Goal: Communication & Community: Answer question/provide support

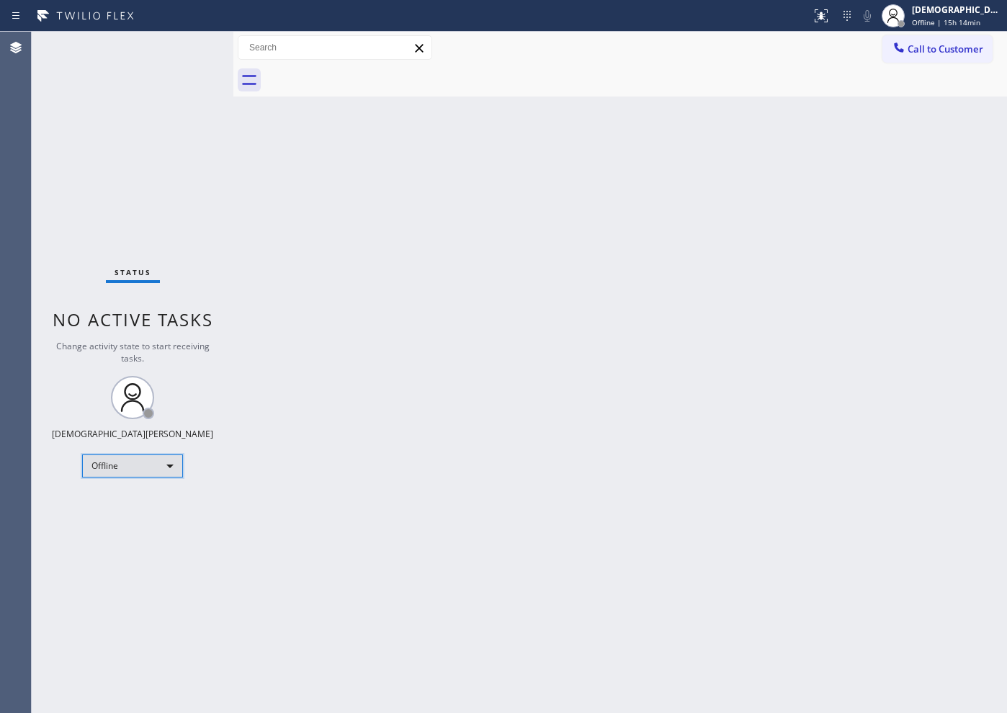
click at [151, 468] on div "Offline" at bounding box center [132, 466] width 101 height 23
click at [120, 498] on li "Available" at bounding box center [132, 504] width 98 height 17
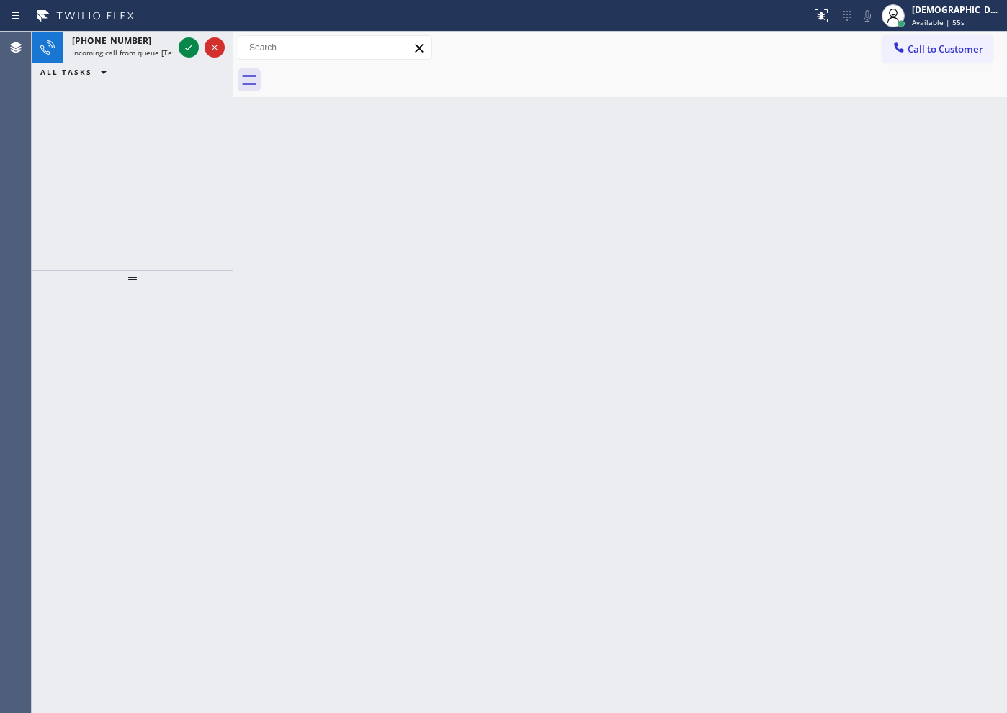
drag, startPoint x: 64, startPoint y: 166, endPoint x: 84, endPoint y: 152, distance: 24.4
click at [65, 165] on div "[PHONE_NUMBER] Incoming call from queue [Test] All ALL TASKS ALL TASKS ACTIVE T…" at bounding box center [133, 151] width 202 height 238
click at [188, 50] on icon at bounding box center [188, 47] width 17 height 17
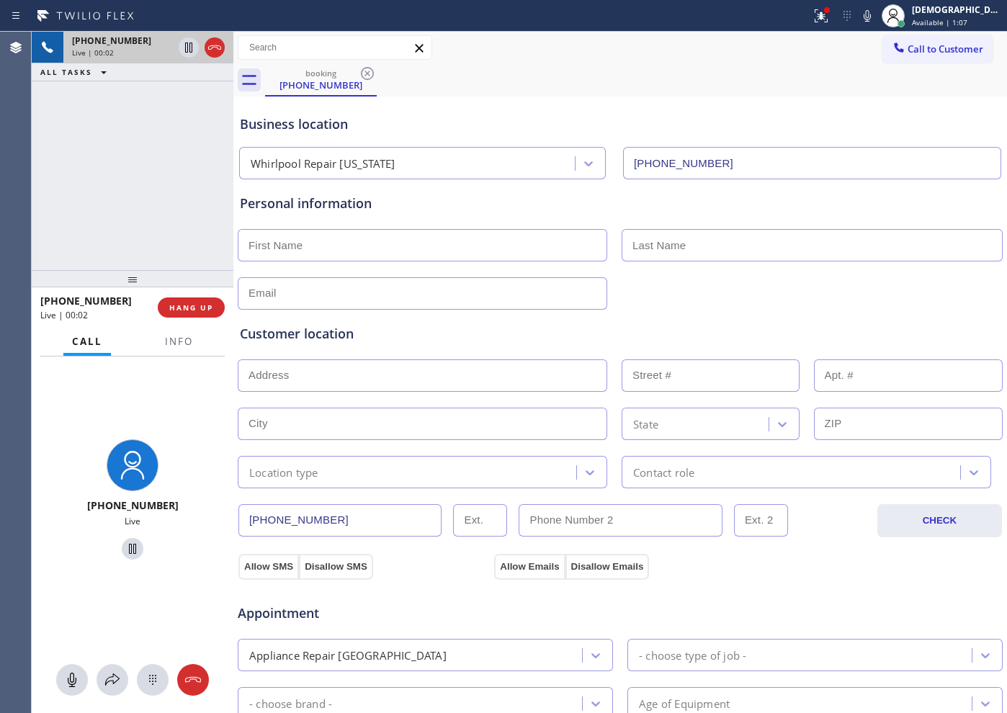
type input "[PHONE_NUMBER]"
click at [210, 44] on icon at bounding box center [214, 47] width 17 height 17
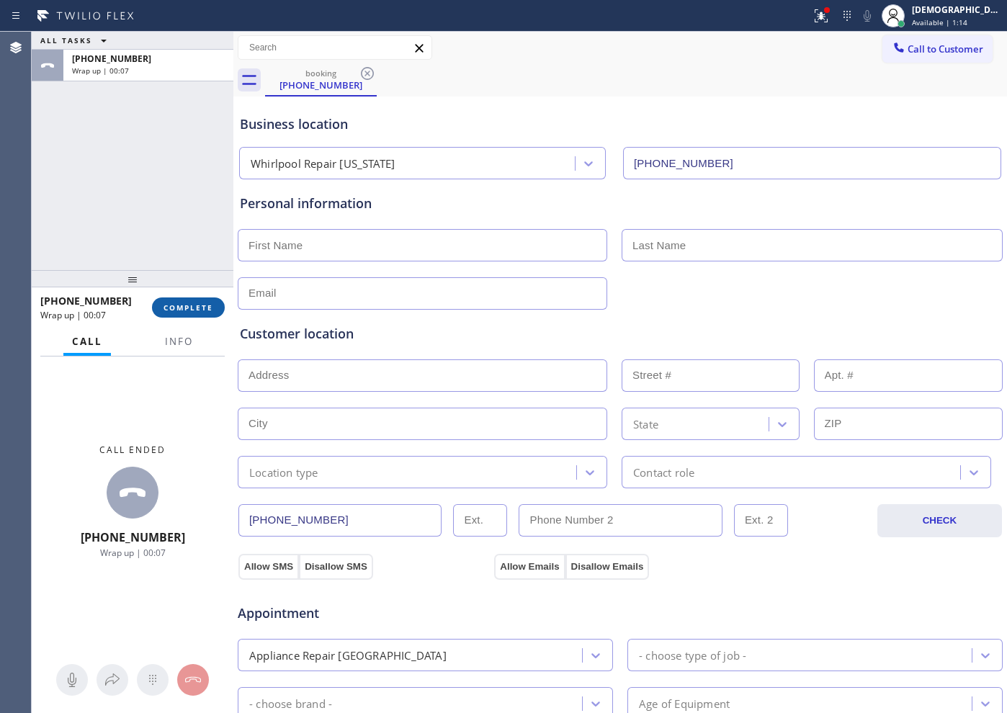
click at [200, 308] on span "COMPLETE" at bounding box center [189, 308] width 50 height 10
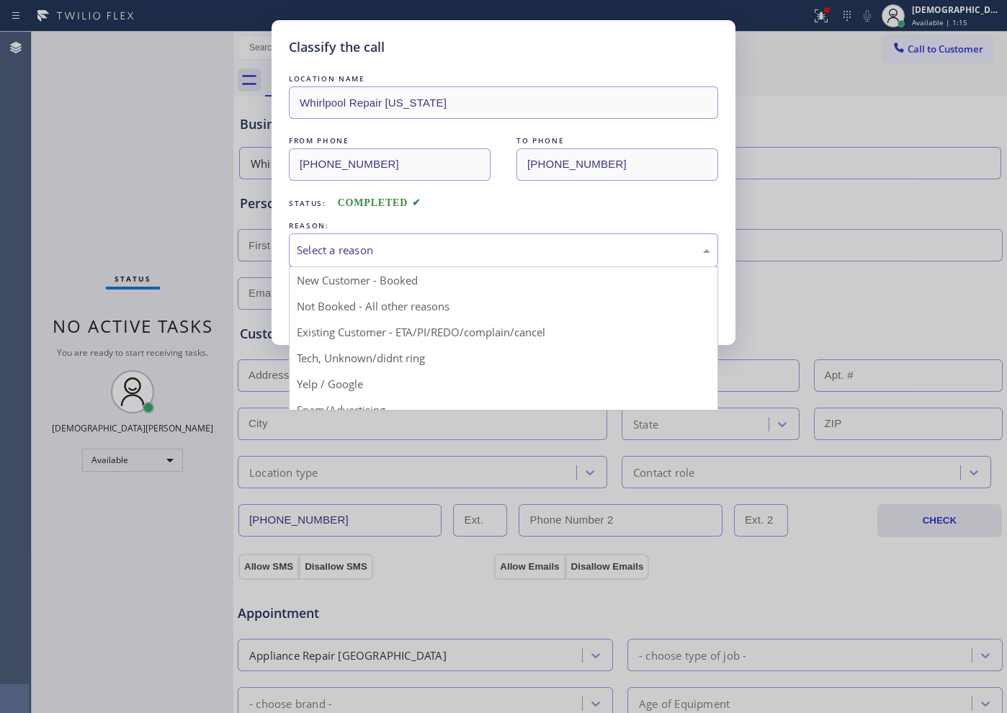
click at [319, 250] on div "Select a reason" at bounding box center [504, 250] width 414 height 17
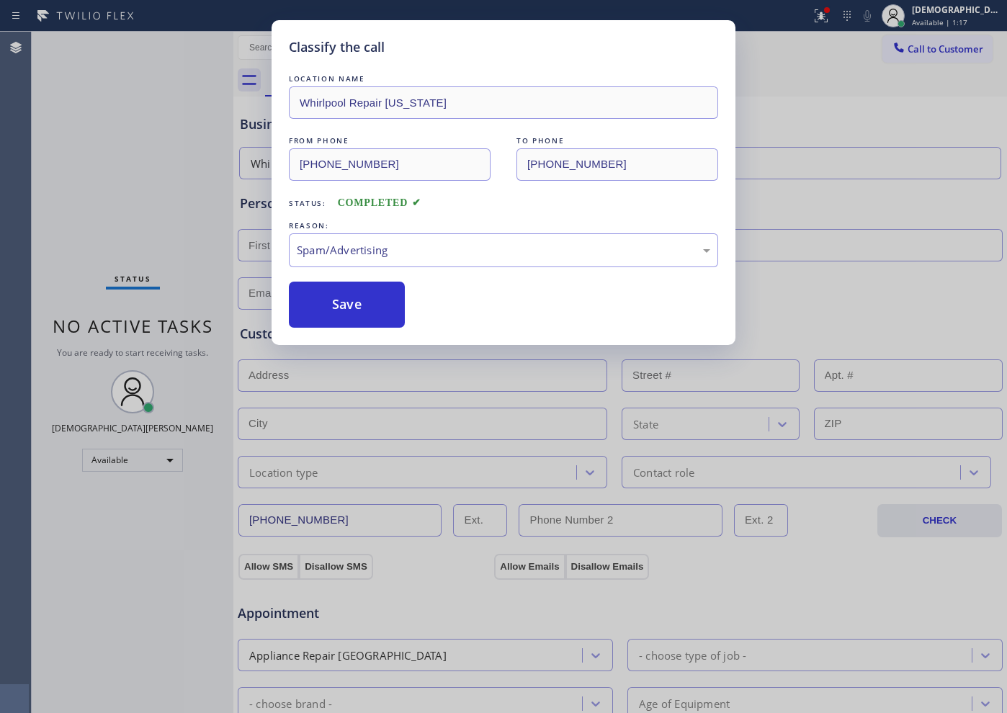
click at [329, 320] on button "Save" at bounding box center [347, 305] width 116 height 46
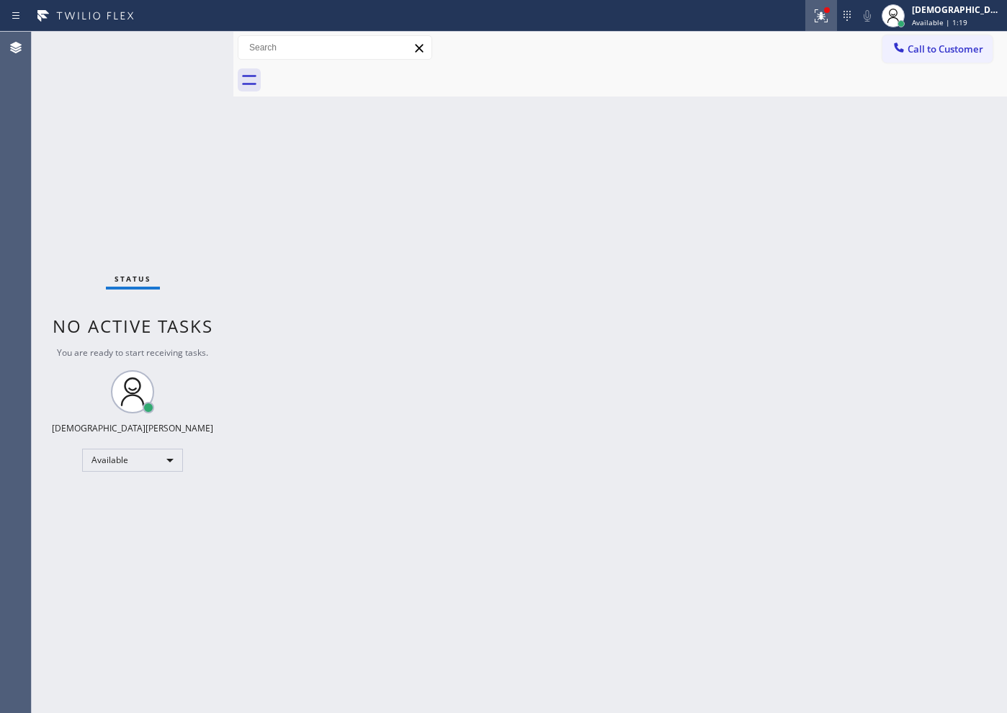
click at [824, 17] on icon at bounding box center [819, 14] width 9 height 10
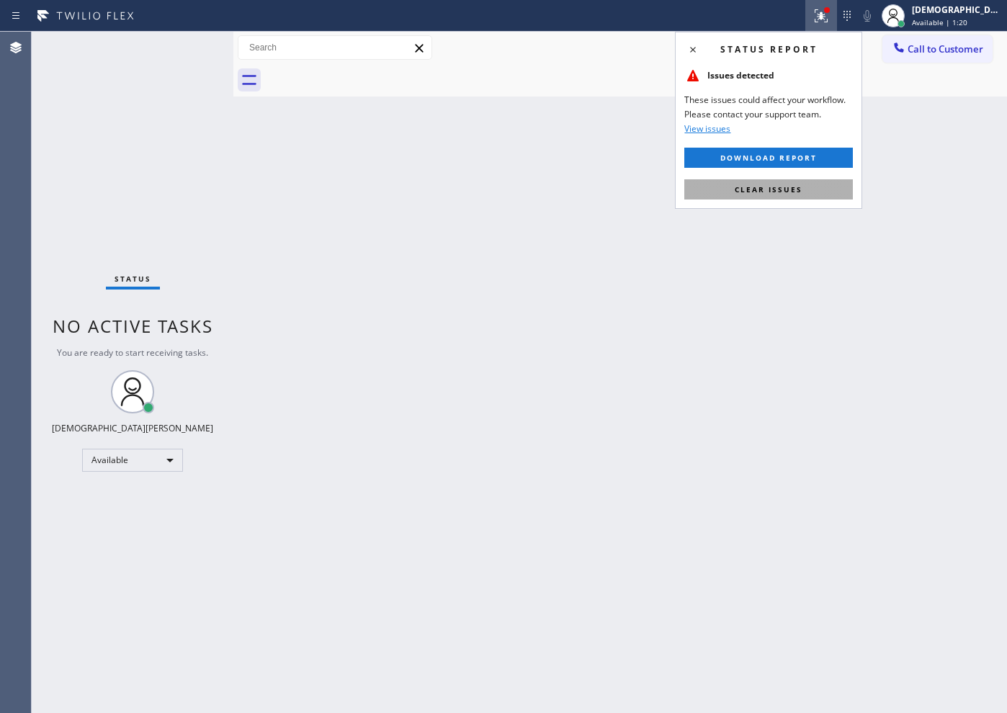
click at [790, 187] on span "Clear issues" at bounding box center [769, 189] width 68 height 10
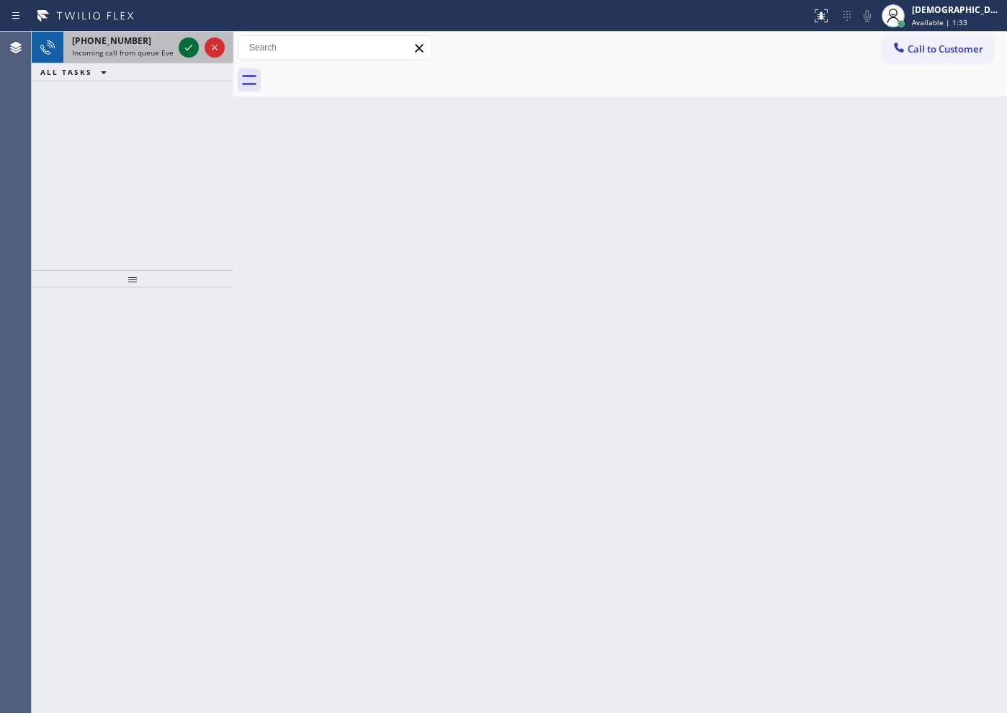
click at [194, 45] on icon at bounding box center [188, 47] width 17 height 17
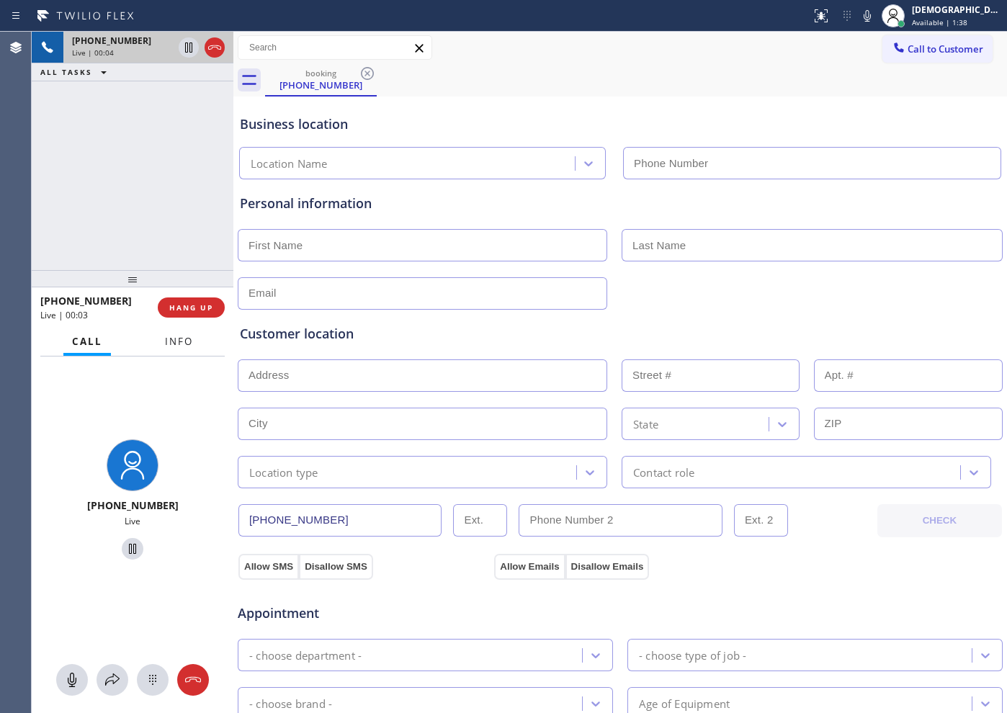
click at [177, 349] on button "Info" at bounding box center [178, 342] width 45 height 28
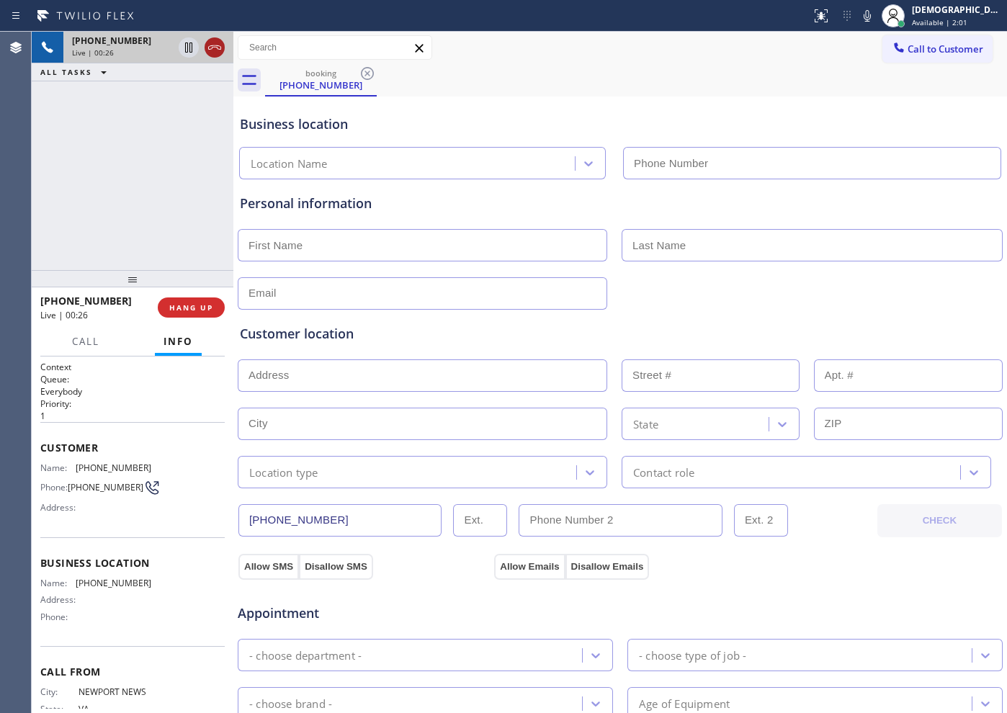
click at [216, 40] on icon at bounding box center [214, 47] width 17 height 17
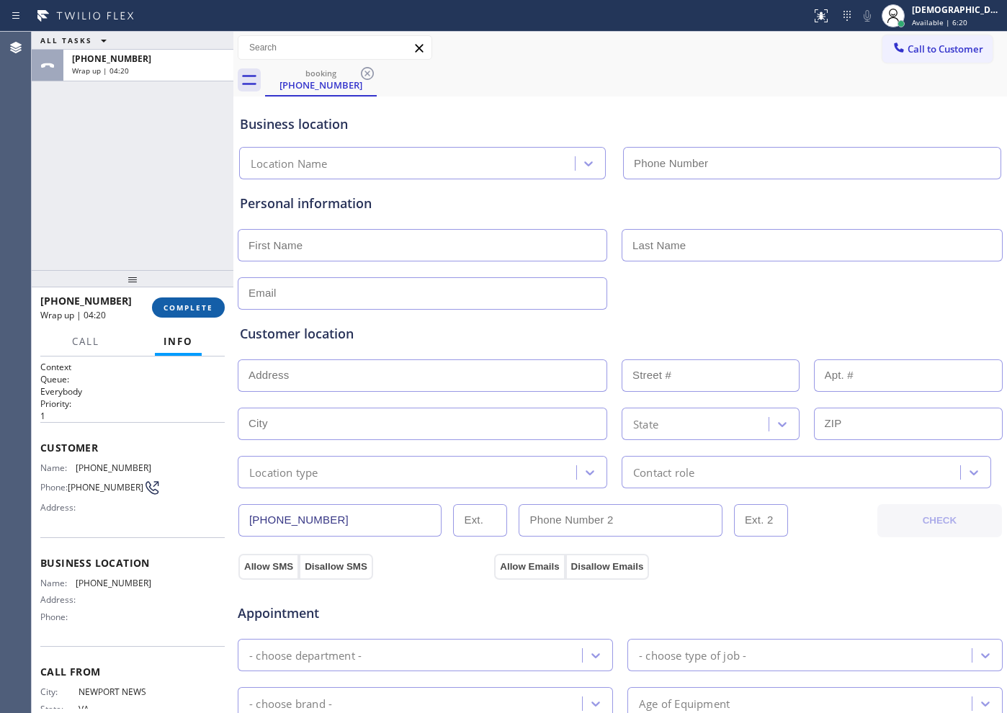
click at [213, 300] on button "COMPLETE" at bounding box center [188, 308] width 73 height 20
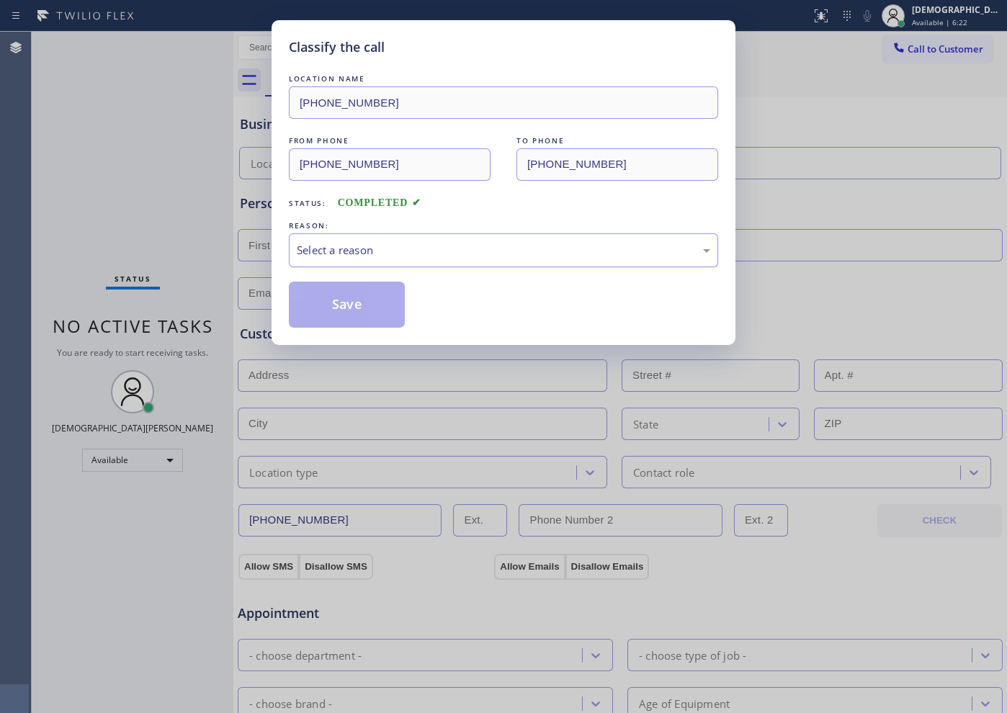
click at [473, 252] on div "Select a reason" at bounding box center [504, 250] width 414 height 17
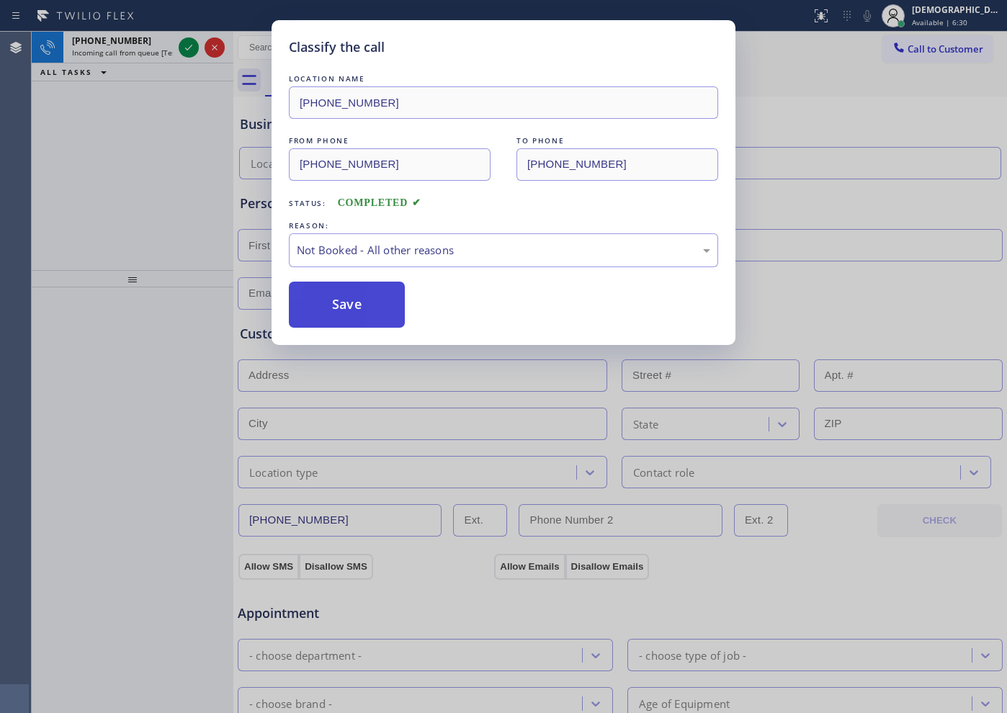
click at [376, 302] on button "Save" at bounding box center [347, 305] width 116 height 46
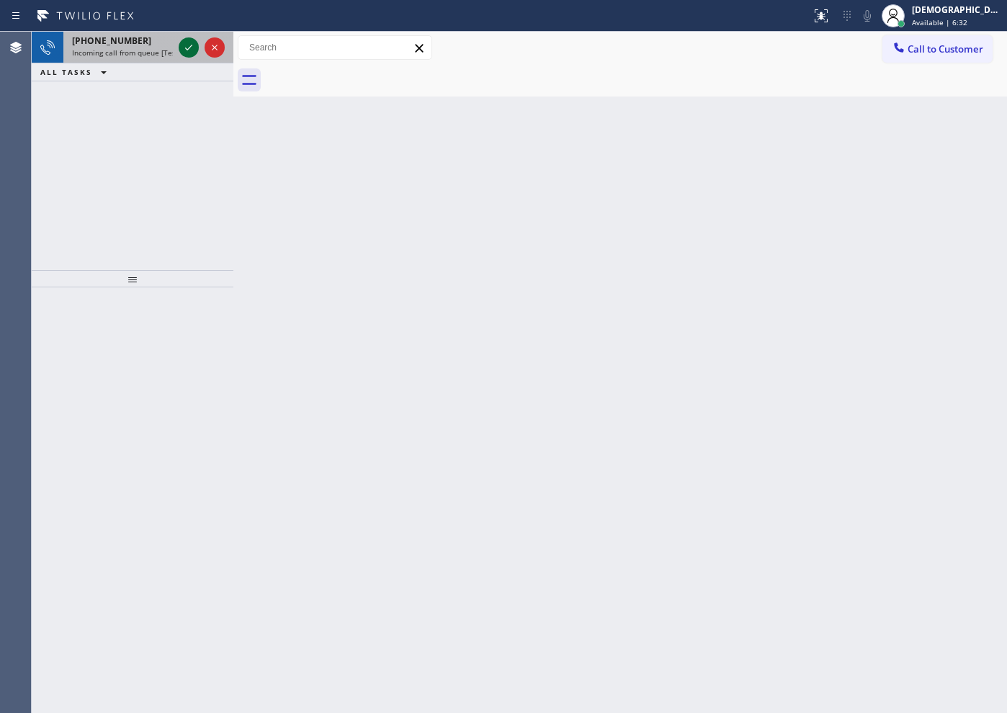
click at [187, 48] on icon at bounding box center [188, 48] width 7 height 6
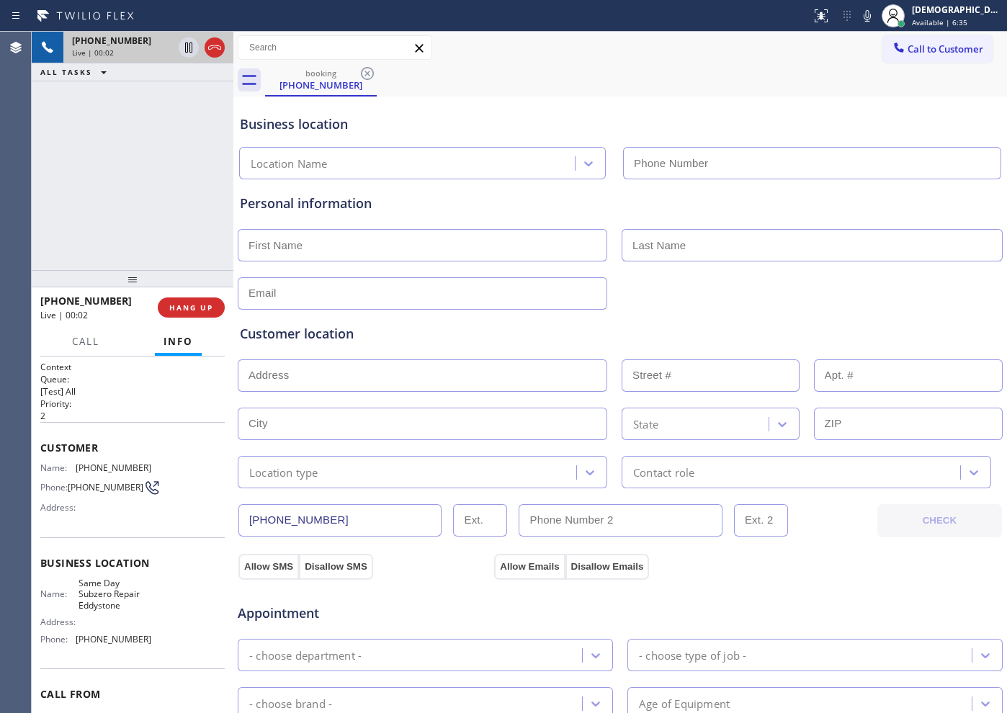
type input "(610) 726-0648"
click at [207, 308] on span "HANG UP" at bounding box center [191, 308] width 44 height 10
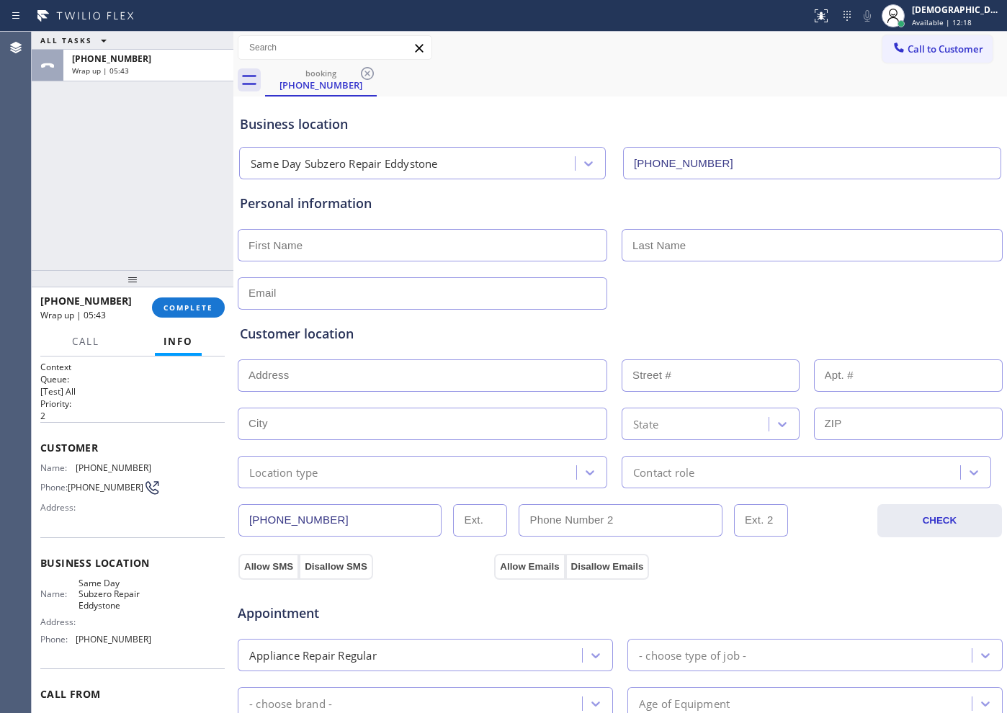
click at [171, 146] on div "ALL TASKS ALL TASKS ACTIVE TASKS TASKS IN WRAP UP +16107079849 Wrap up | 05:43" at bounding box center [133, 151] width 202 height 238
click at [215, 298] on button "COMPLETE" at bounding box center [188, 308] width 73 height 20
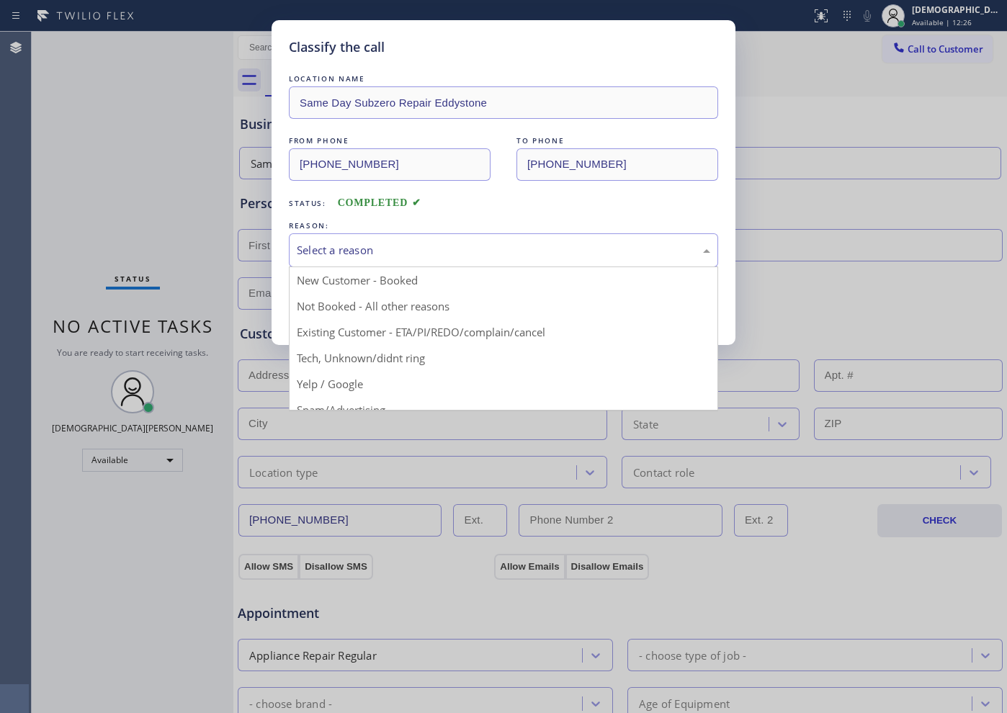
click at [395, 249] on div "Select a reason" at bounding box center [504, 250] width 414 height 17
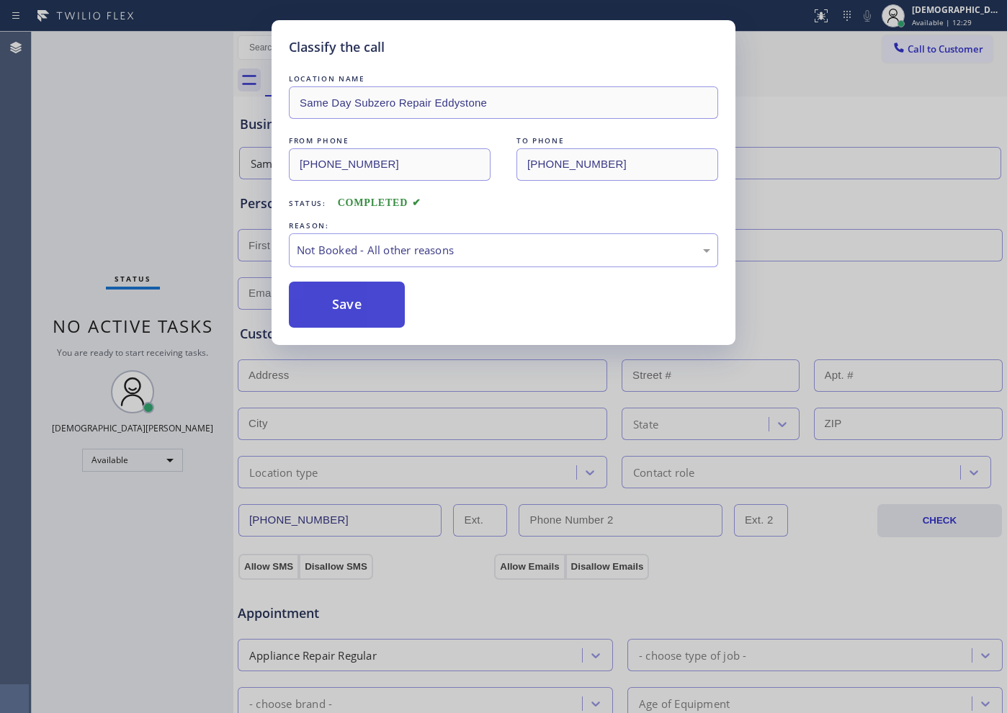
click at [374, 304] on button "Save" at bounding box center [347, 305] width 116 height 46
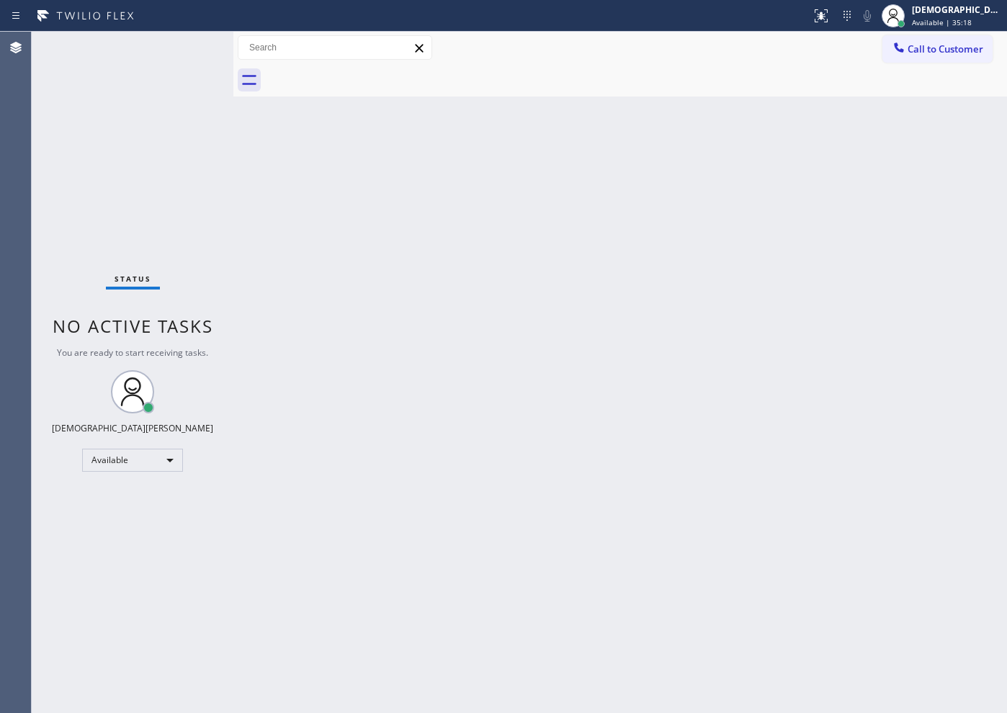
click at [76, 218] on div "Status No active tasks You are ready to start receiving tasks. Christian Cinco …" at bounding box center [133, 373] width 202 height 682
click at [89, 133] on div "Status No active tasks You are ready to start receiving tasks. Christian Cinco …" at bounding box center [133, 373] width 202 height 682
click at [75, 234] on div "Status No active tasks You are ready to start receiving tasks. Christian Cinco …" at bounding box center [133, 373] width 202 height 682
click at [116, 451] on div "Available" at bounding box center [132, 460] width 101 height 23
click at [144, 515] on li "Unavailable" at bounding box center [132, 516] width 98 height 17
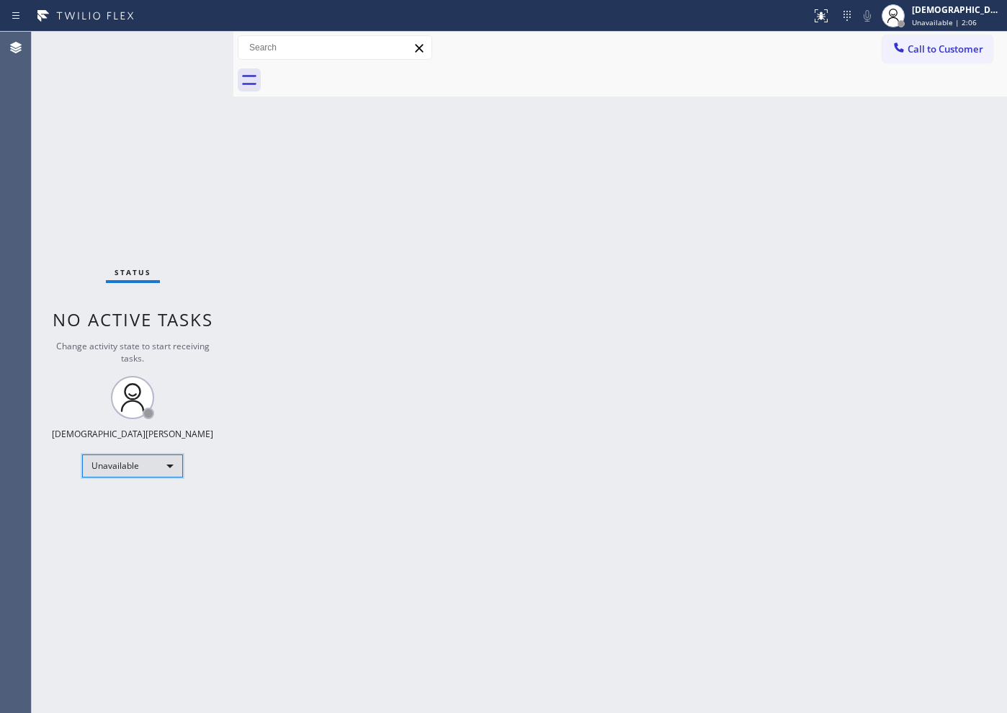
click at [157, 463] on div "Unavailable" at bounding box center [132, 466] width 101 height 23
click at [148, 499] on li "Available" at bounding box center [132, 504] width 98 height 17
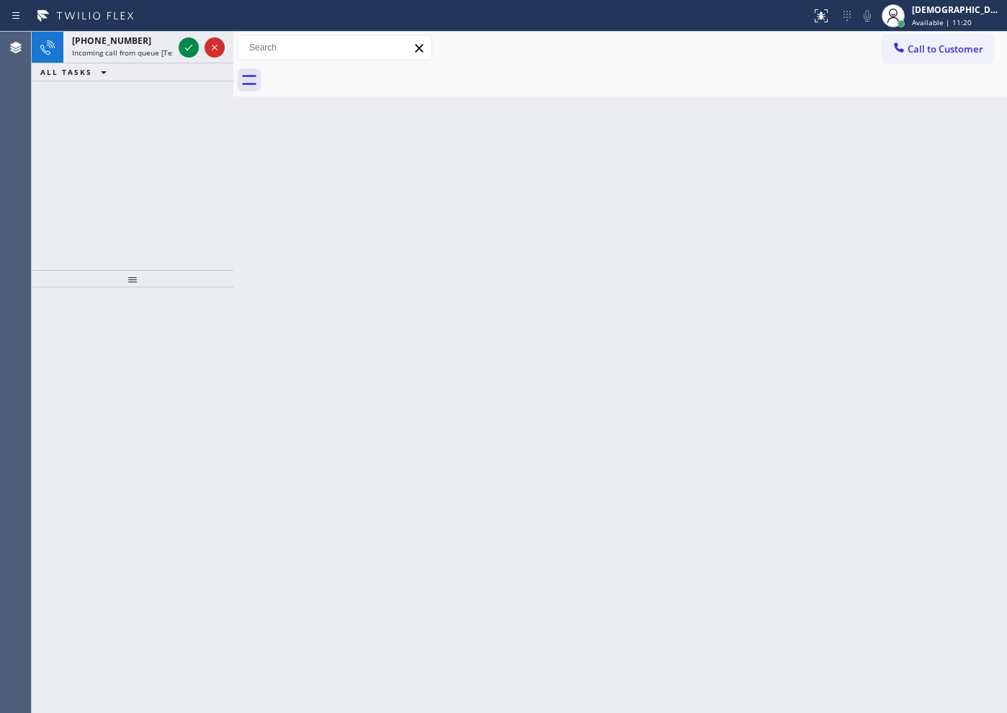
click at [76, 154] on div "+14703140660 Incoming call from queue [Test] All ALL TASKS ALL TASKS ACTIVE TAS…" at bounding box center [133, 151] width 202 height 238
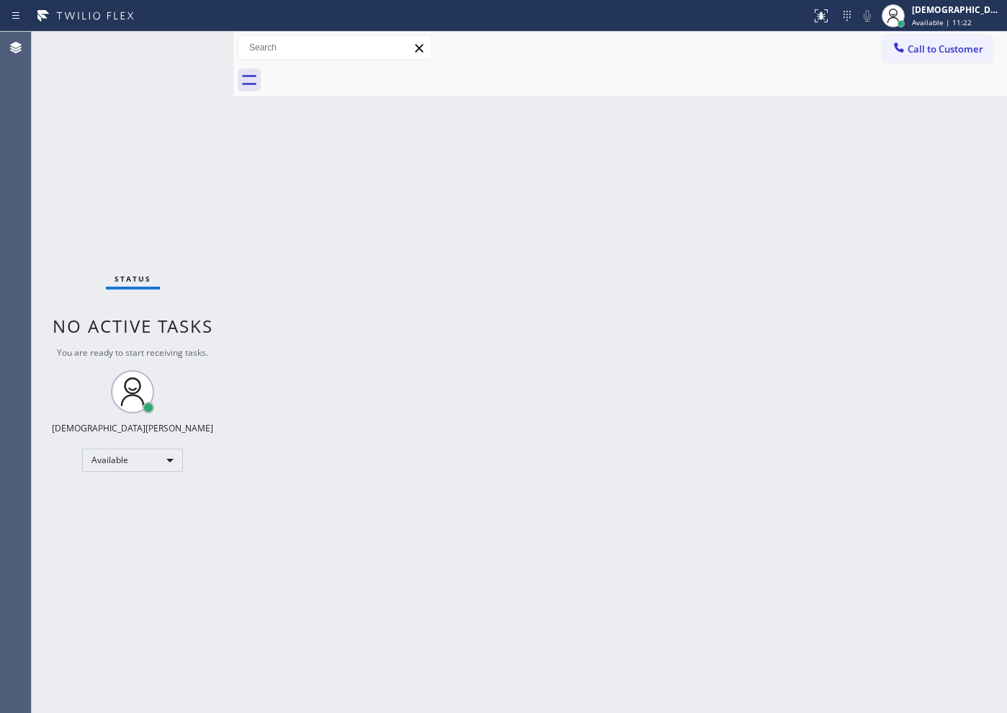
click at [189, 44] on div "Status No active tasks You are ready to start receiving tasks. Christian Cinco …" at bounding box center [133, 373] width 202 height 682
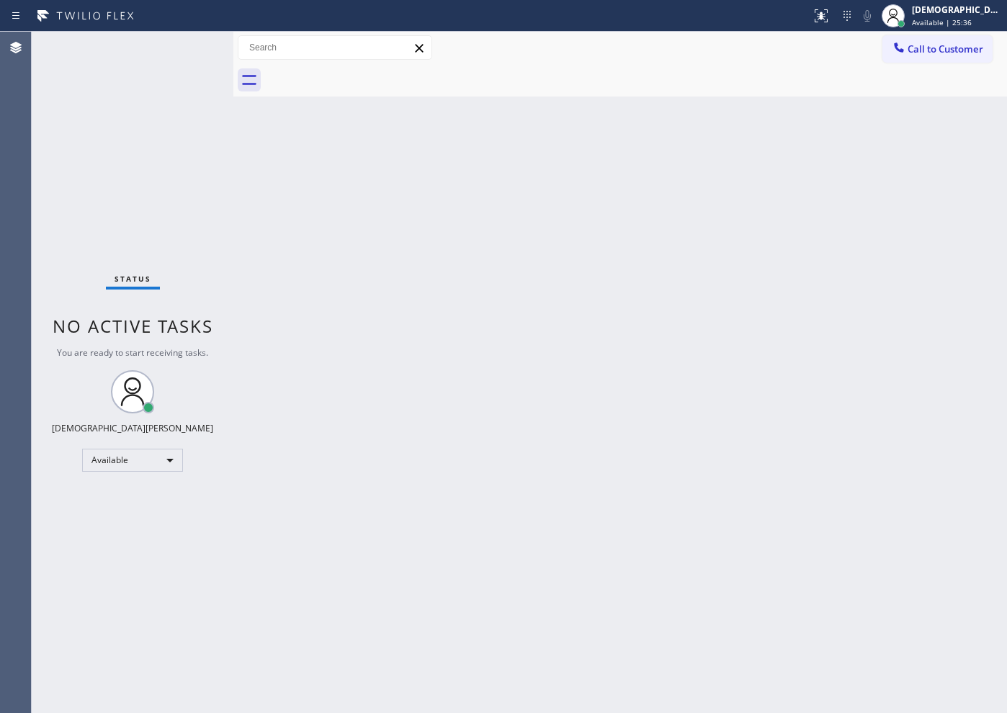
click at [182, 41] on div "Status No active tasks You are ready to start receiving tasks. Christian Cinco …" at bounding box center [133, 373] width 202 height 682
click at [752, 493] on div "Back to Dashboard Change Sender ID Customers Technicians Select a contact Outbo…" at bounding box center [620, 373] width 774 height 682
click at [151, 192] on div "Status No active tasks You are ready to start receiving tasks. Christian Cinco …" at bounding box center [133, 373] width 202 height 682
click at [39, 226] on div "Status No active tasks You are ready to start receiving tasks. Christian Cinco …" at bounding box center [133, 373] width 202 height 682
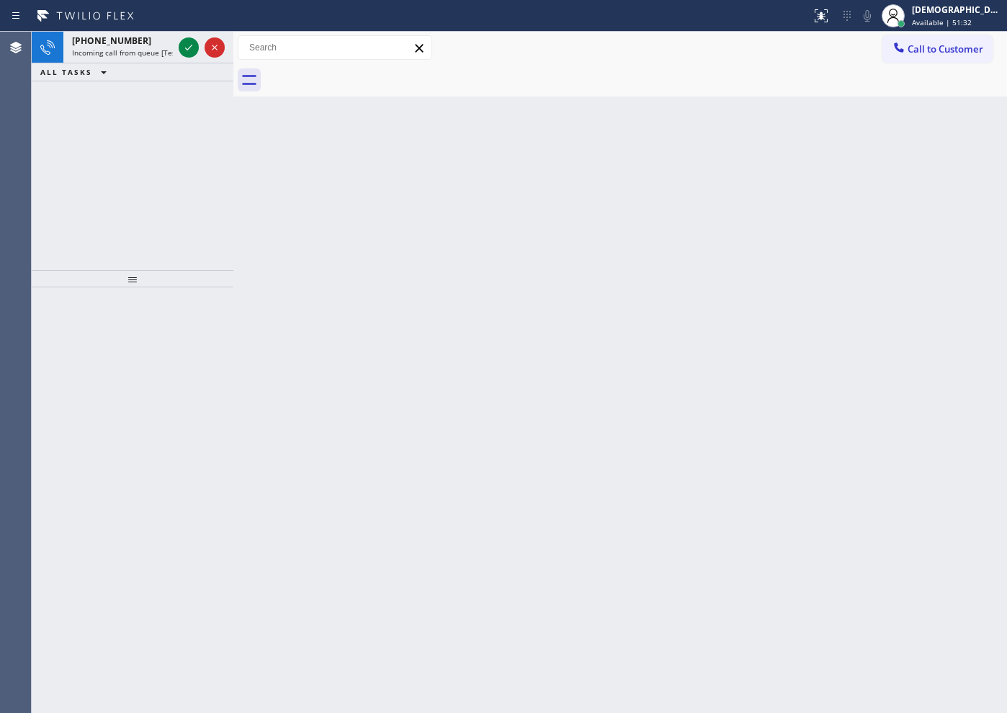
drag, startPoint x: 85, startPoint y: 171, endPoint x: 115, endPoint y: 125, distance: 54.6
click at [85, 171] on div "+16097152426 Incoming call from queue [Test] All ALL TASKS ALL TASKS ACTIVE TAS…" at bounding box center [133, 151] width 202 height 238
click at [187, 50] on icon at bounding box center [188, 47] width 17 height 17
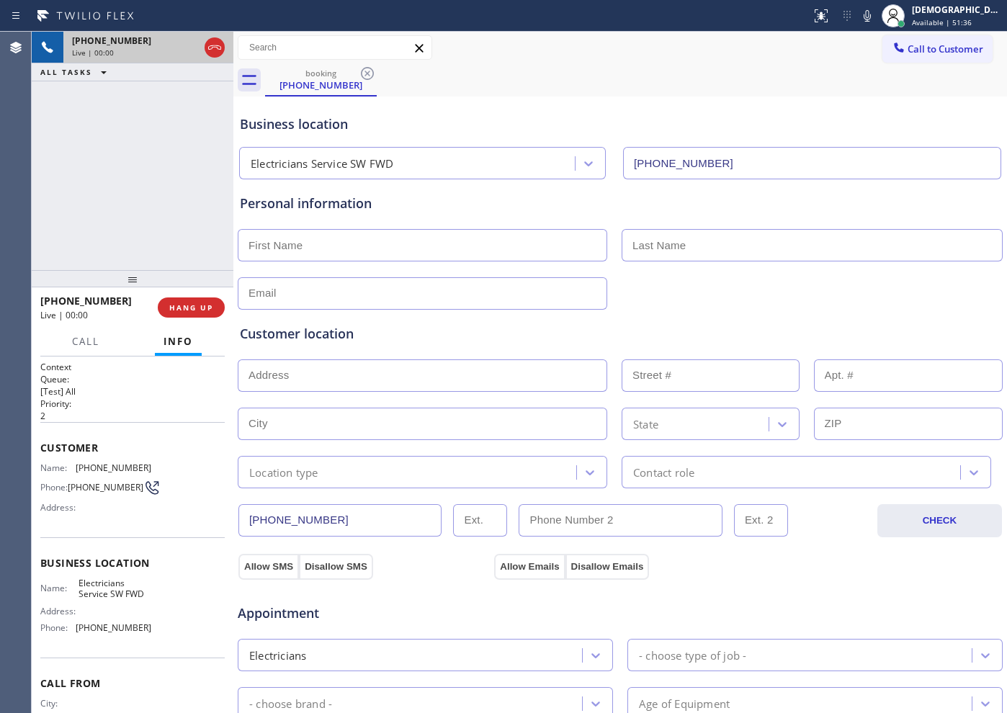
type input "(213) 566-1222"
click at [222, 52] on icon at bounding box center [214, 47] width 17 height 17
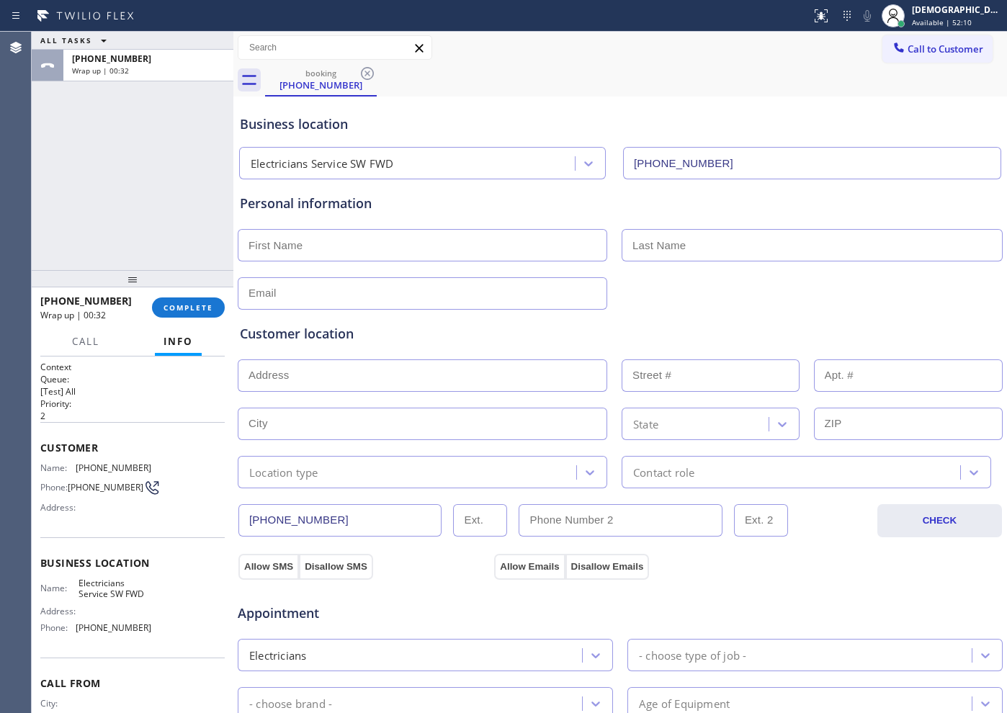
click at [66, 236] on div "ALL TASKS ALL TASKS ACTIVE TASKS TASKS IN WRAP UP +16097152426 Wrap up | 00:32" at bounding box center [133, 151] width 202 height 238
click at [971, 15] on div "Christian Cinco" at bounding box center [957, 10] width 91 height 12
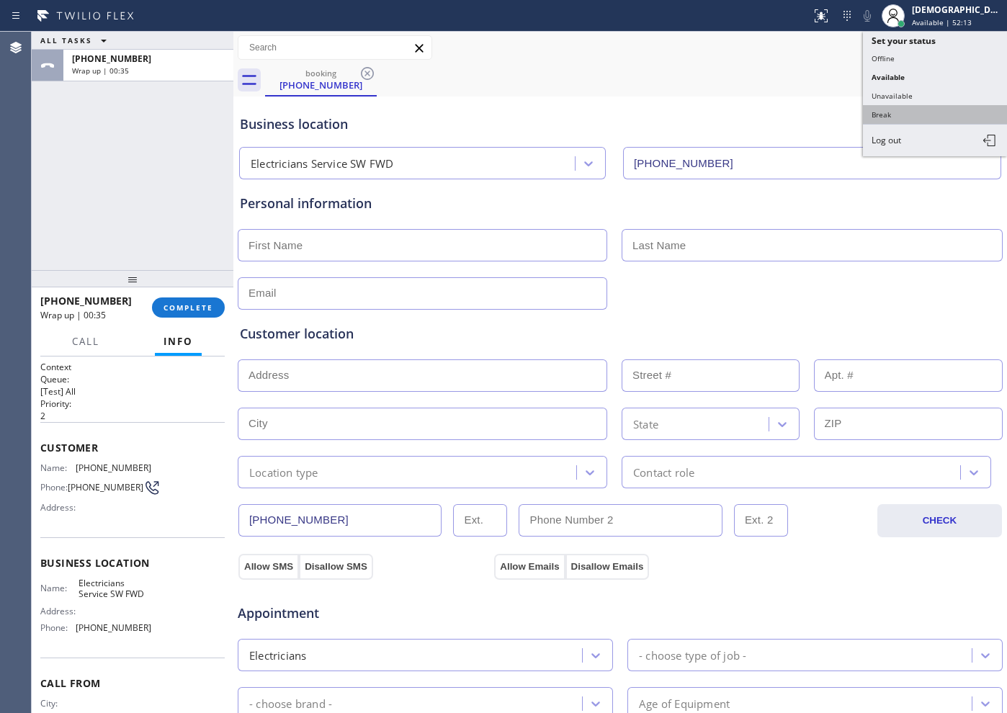
click at [917, 117] on button "Break" at bounding box center [935, 114] width 144 height 19
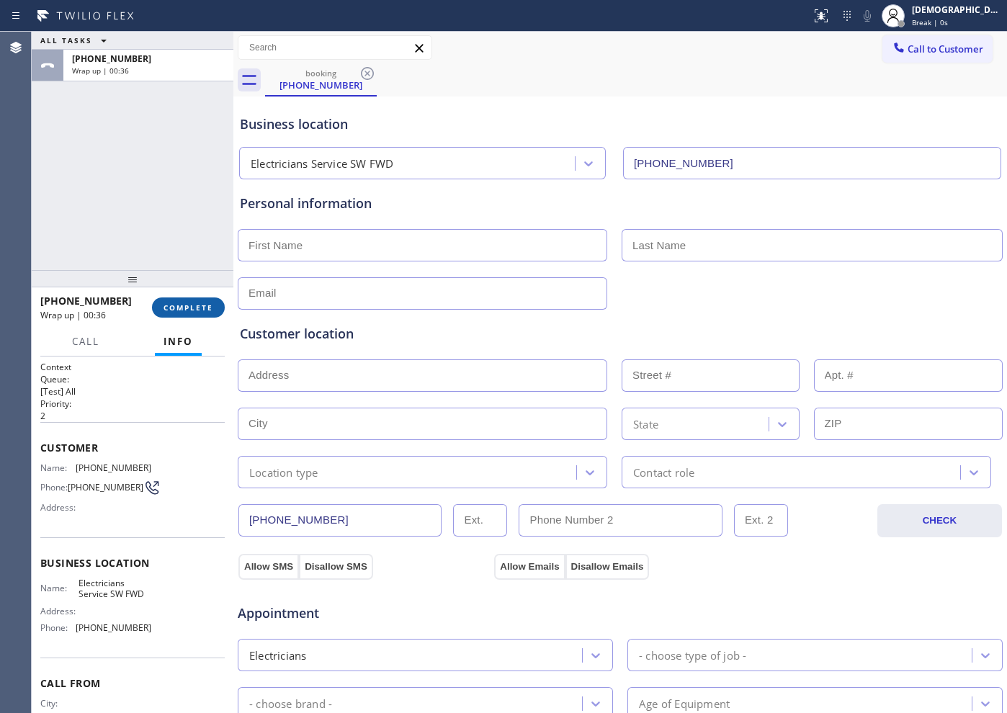
click at [168, 303] on span "COMPLETE" at bounding box center [189, 308] width 50 height 10
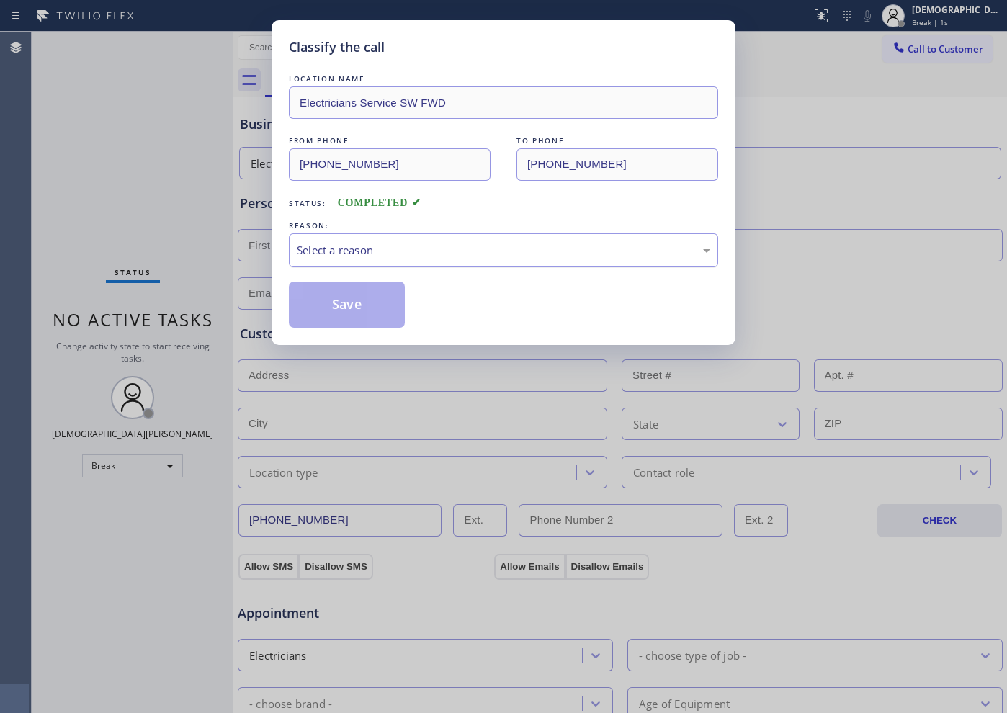
click at [308, 255] on div "Select a reason" at bounding box center [504, 250] width 414 height 17
click at [308, 298] on button "Save" at bounding box center [347, 305] width 116 height 46
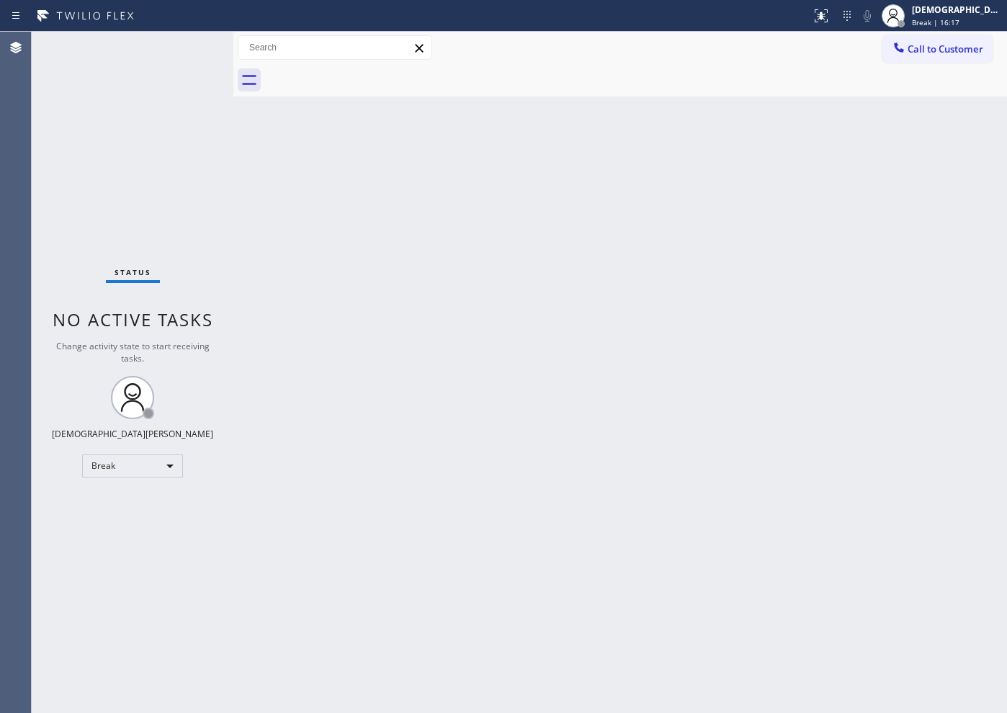
click at [76, 261] on div "Status No active tasks Change activity state to start receiving tasks. Christia…" at bounding box center [133, 373] width 202 height 682
click at [102, 464] on div "Break" at bounding box center [132, 466] width 101 height 23
click at [102, 509] on li "Available" at bounding box center [132, 504] width 98 height 17
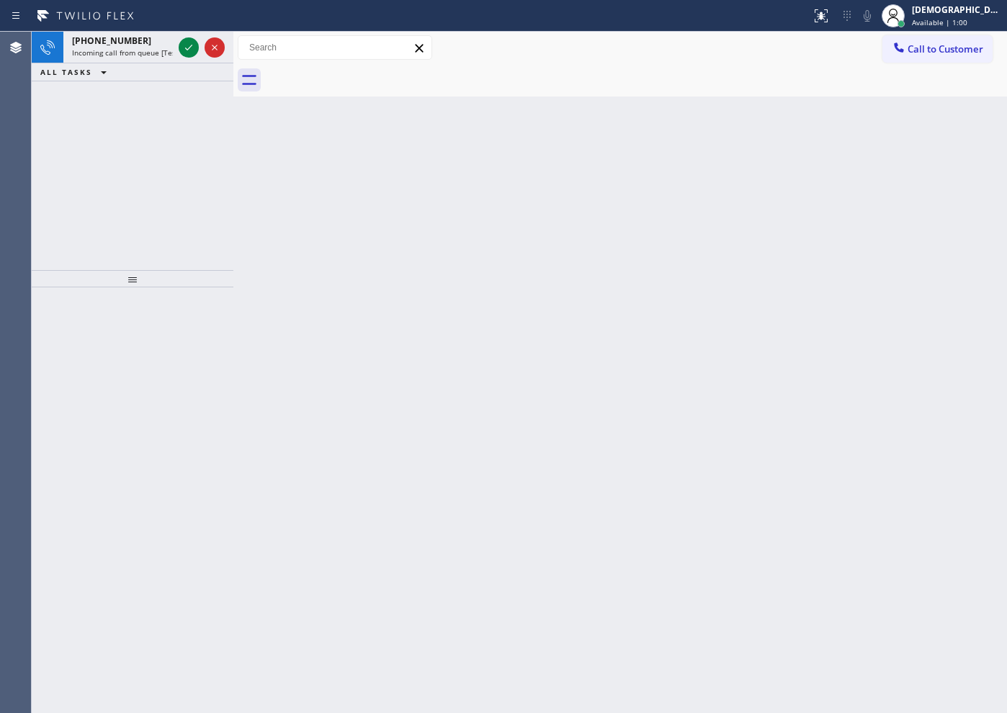
drag, startPoint x: 49, startPoint y: 130, endPoint x: 64, endPoint y: 128, distance: 15.4
click at [58, 130] on div "+12059184000 Incoming call from queue [Test] All ALL TASKS ALL TASKS ACTIVE TAS…" at bounding box center [133, 151] width 202 height 238
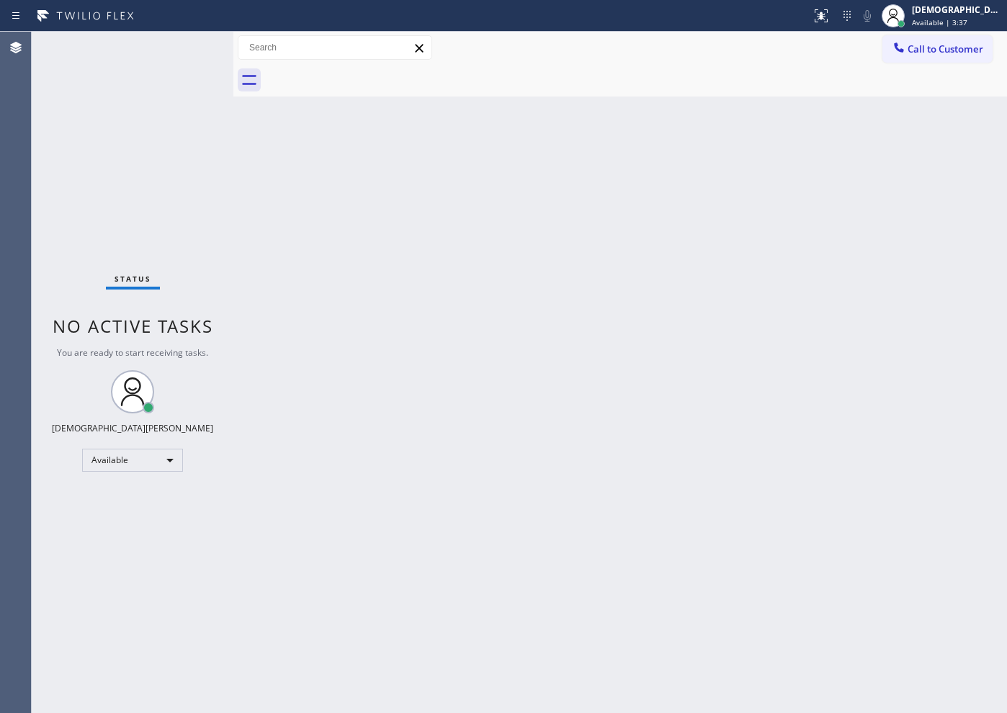
click at [193, 48] on div "Status No active tasks You are ready to start receiving tasks. Christian Cinco …" at bounding box center [133, 373] width 202 height 682
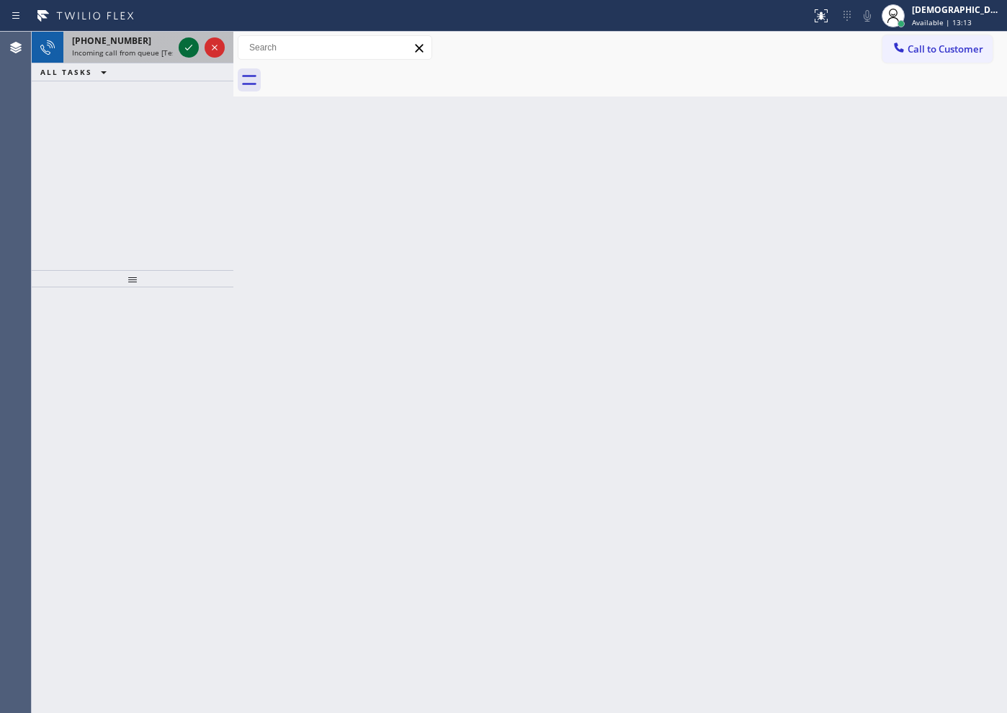
click at [191, 43] on icon at bounding box center [188, 47] width 17 height 17
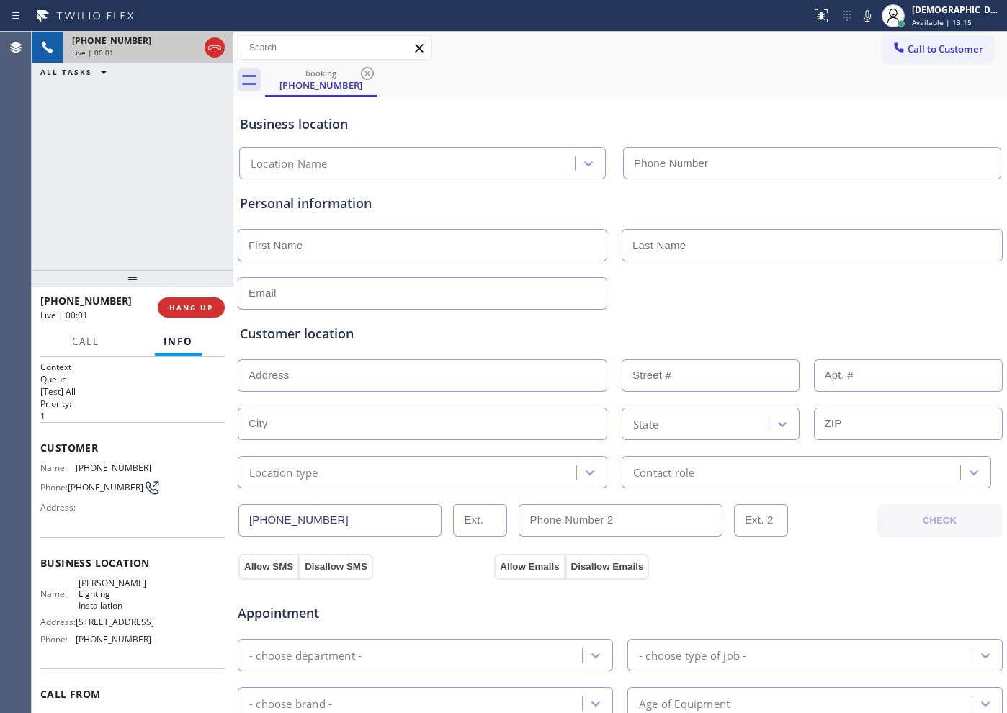
type input "(714) 215-9777"
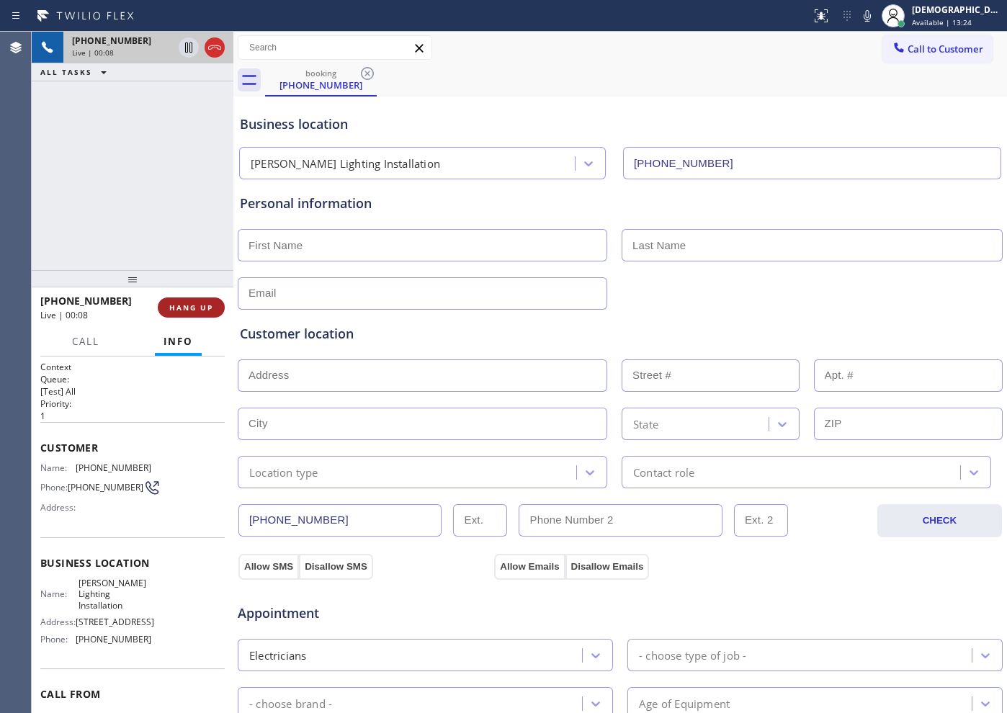
click at [190, 304] on span "HANG UP" at bounding box center [191, 308] width 44 height 10
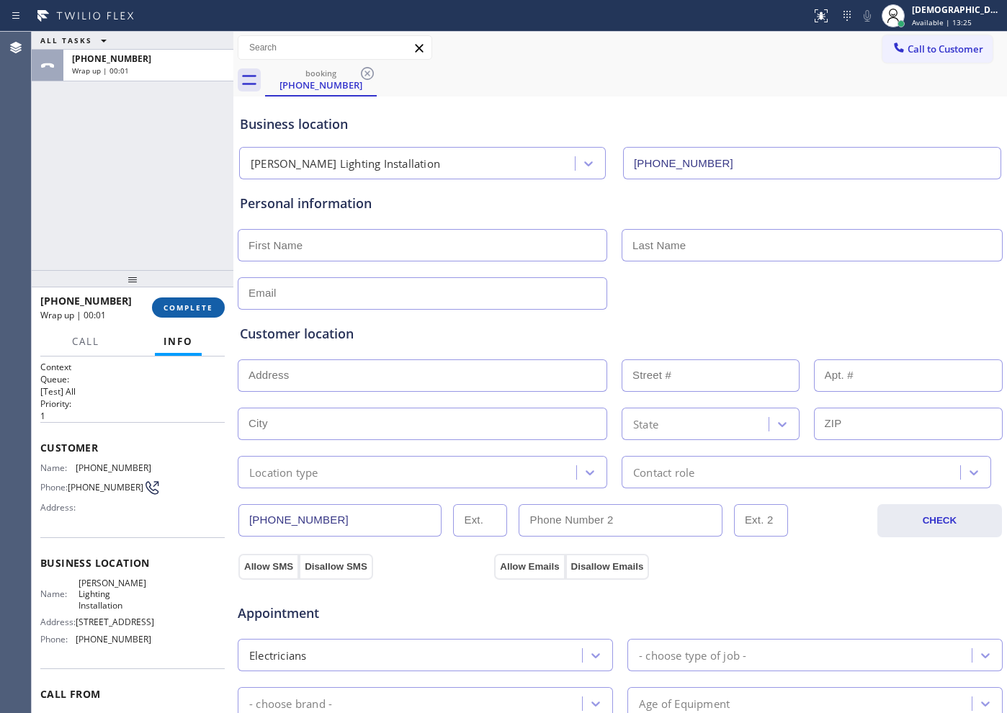
click at [195, 311] on span "COMPLETE" at bounding box center [189, 308] width 50 height 10
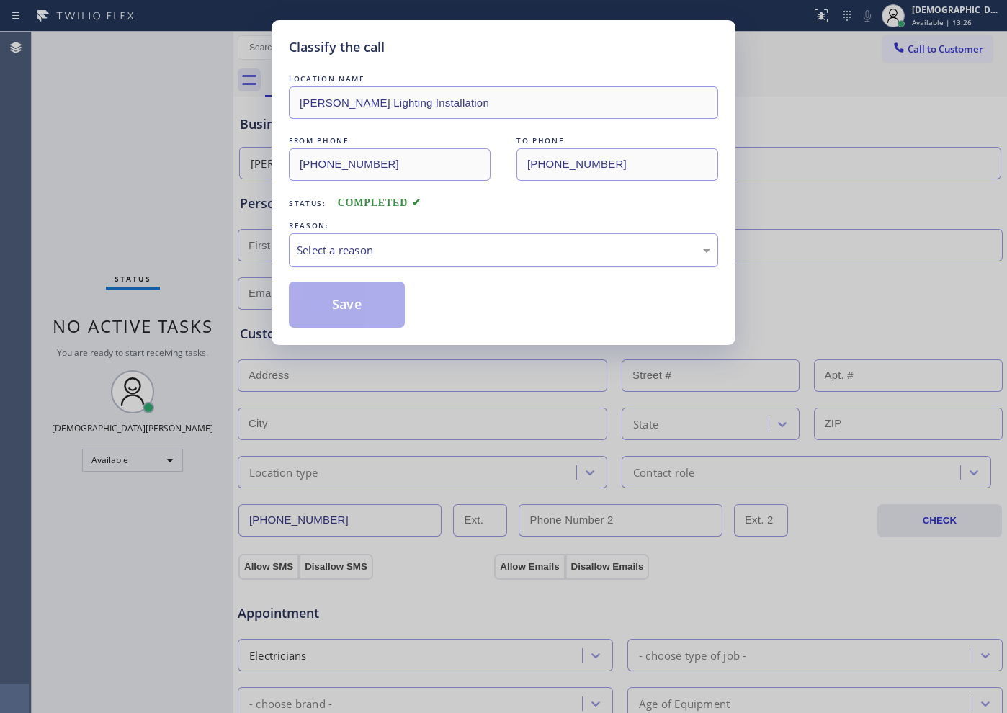
click at [389, 253] on div "Select a reason" at bounding box center [504, 250] width 414 height 17
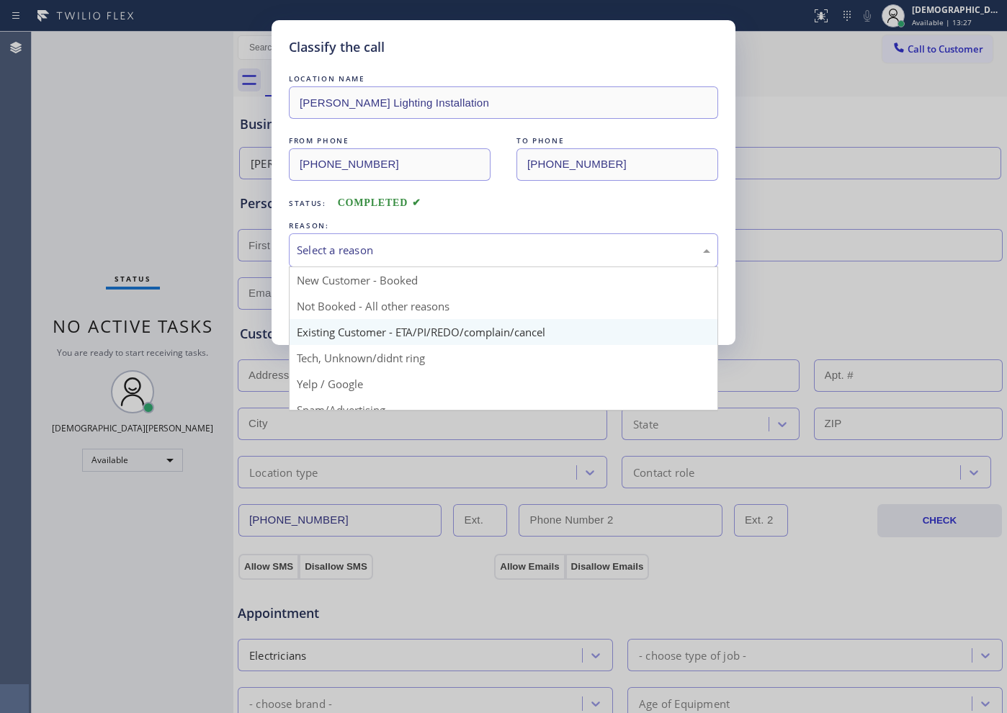
scroll to position [90, 0]
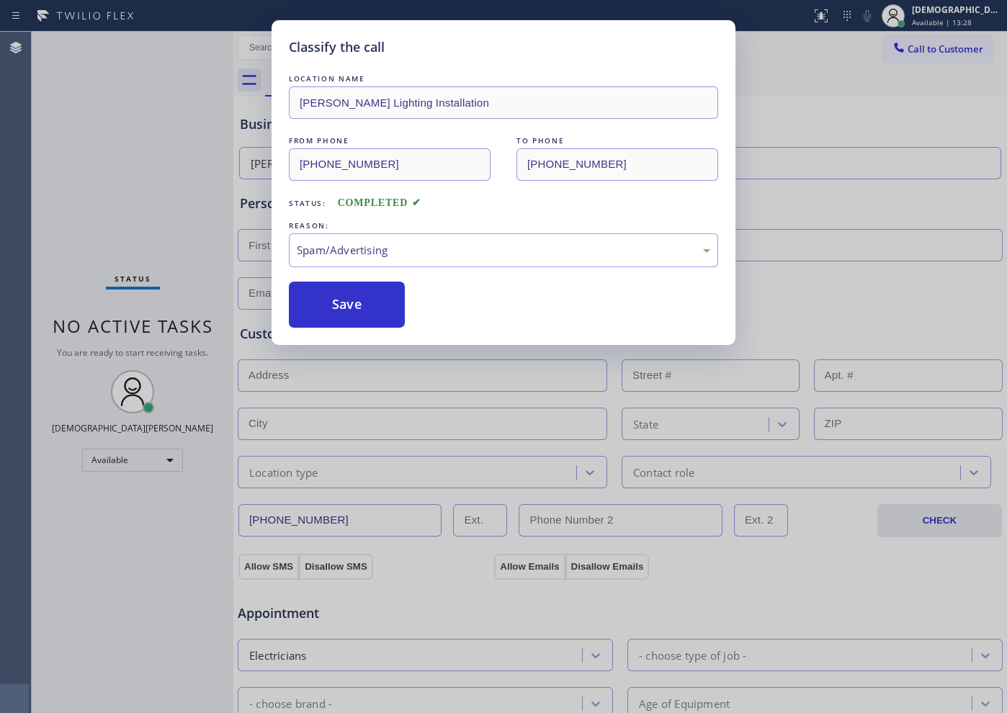
click at [368, 313] on button "Save" at bounding box center [347, 305] width 116 height 46
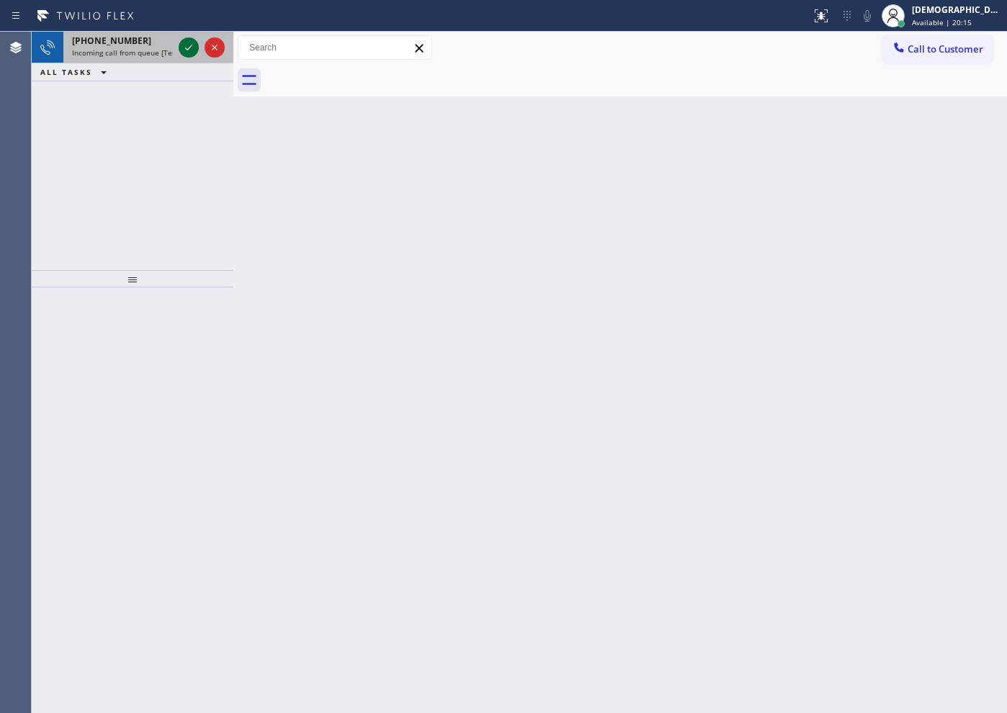
click at [188, 53] on icon at bounding box center [188, 47] width 17 height 17
click at [190, 49] on icon at bounding box center [188, 47] width 17 height 17
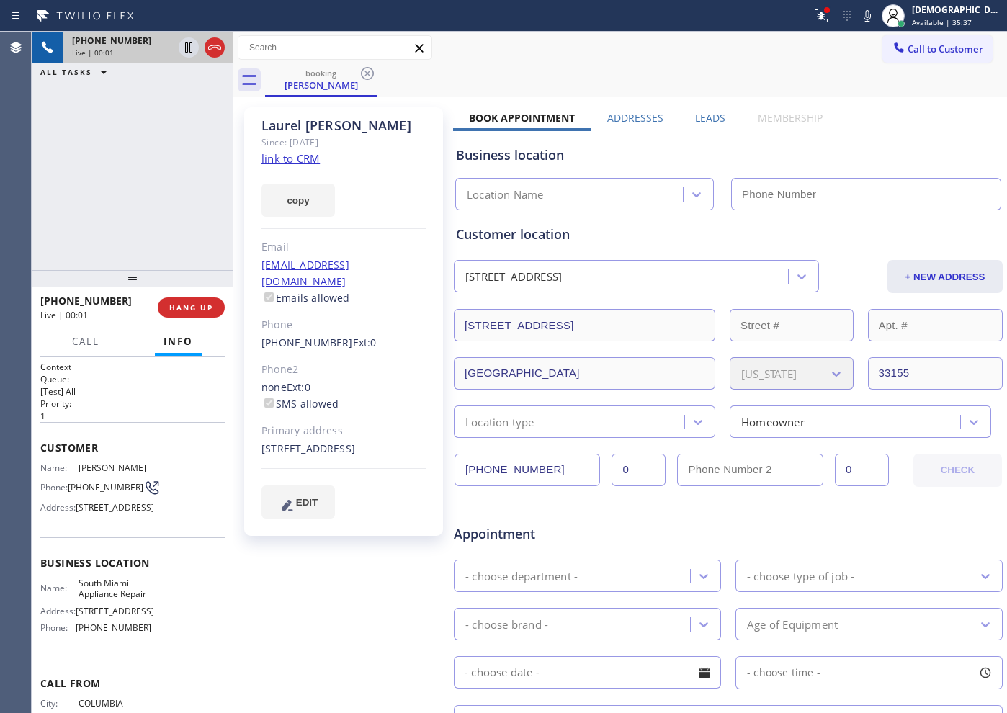
type input "(786) 802-7492"
click at [308, 161] on link "link to CRM" at bounding box center [291, 158] width 58 height 14
drag, startPoint x: 515, startPoint y: 468, endPoint x: 461, endPoint y: 468, distance: 54.0
click at [461, 468] on input "(410) 707-8695" at bounding box center [528, 470] width 146 height 32
click at [213, 52] on icon at bounding box center [214, 47] width 17 height 17
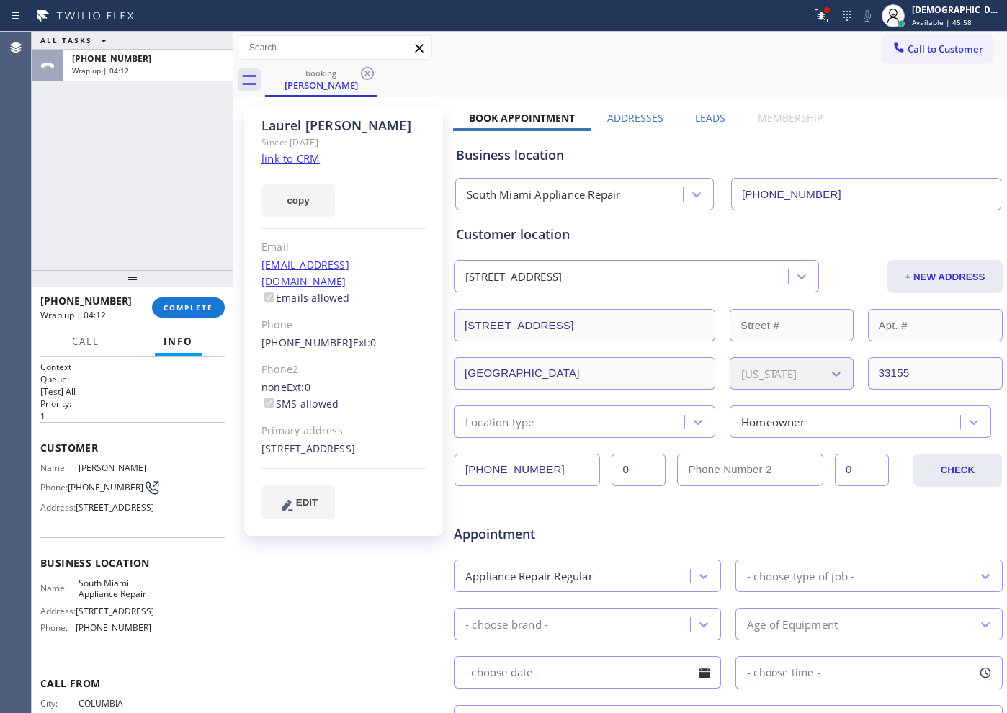
click at [823, 205] on div "Customer location 5855 Southwest 19th Street Miami, 33155 FL + NEW ADDRESS 5855…" at bounding box center [728, 321] width 550 height 233
click at [901, 276] on button "+ NEW ADDRESS" at bounding box center [945, 276] width 115 height 33
click at [583, 322] on input "5855 Southwest 19th Street" at bounding box center [585, 325] width 262 height 32
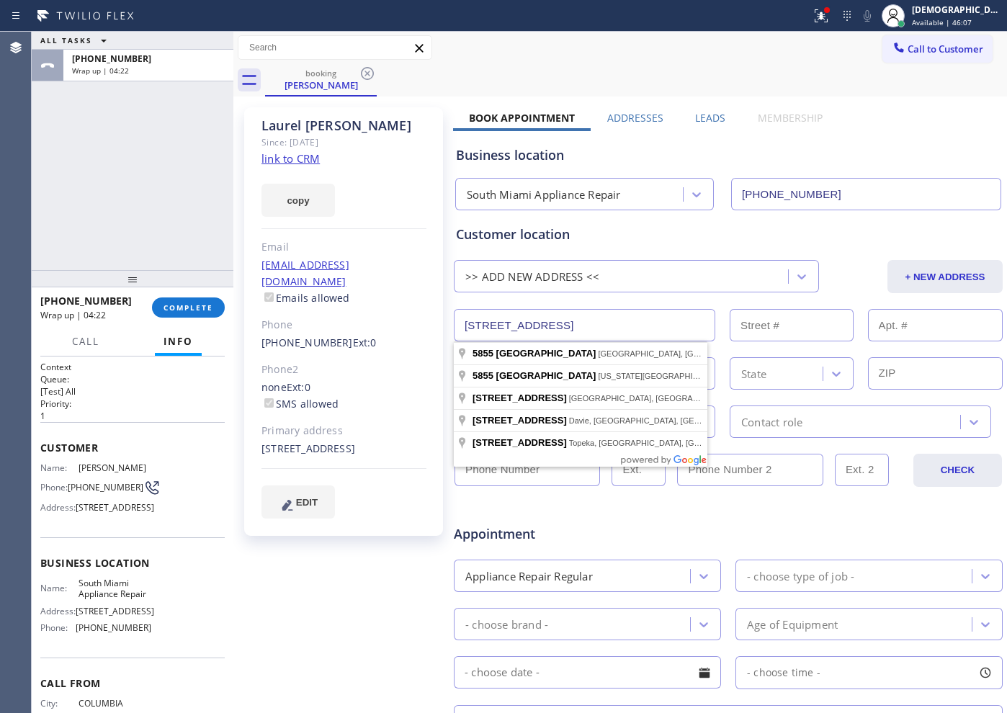
click at [596, 323] on input "5855 Southwest 19th Street" at bounding box center [585, 325] width 262 height 32
paste input "15021 SW 144th CtMiami, FL 33186"
type input "15021 SW 144th Ct"
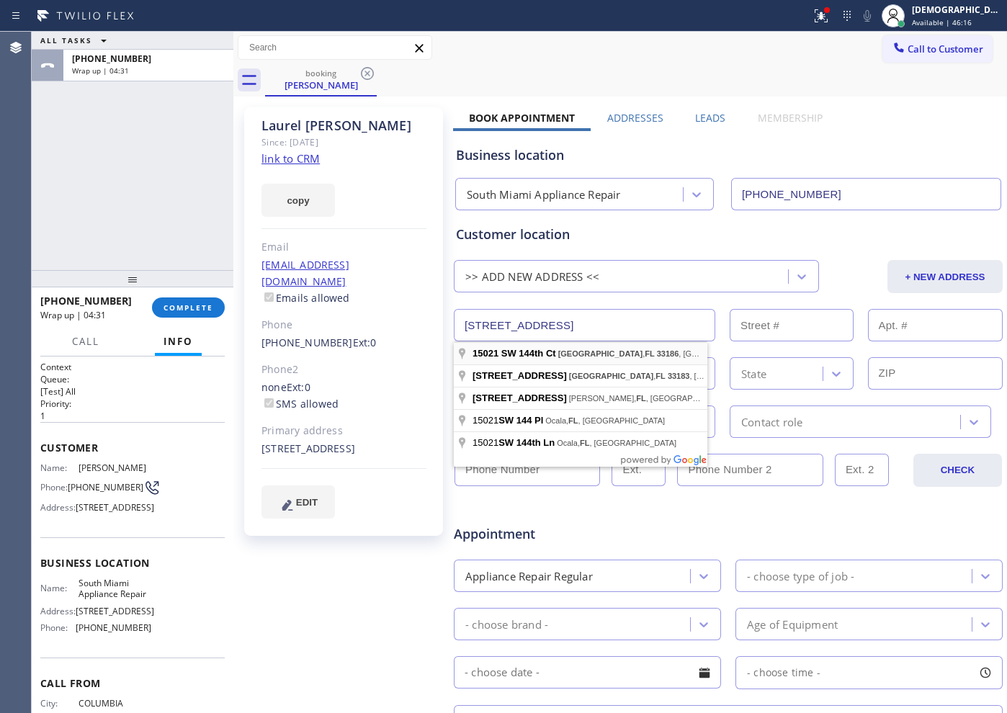
type input "15021"
type input "Miami"
type input "33186"
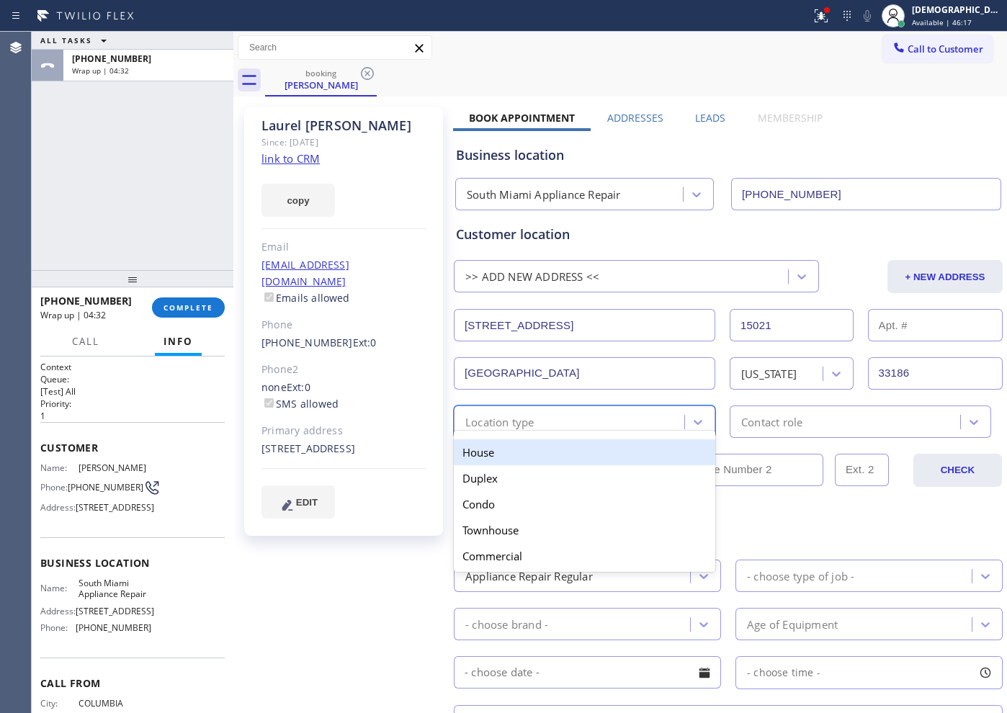
click at [571, 426] on div "Location type" at bounding box center [571, 421] width 226 height 25
click at [559, 460] on div "House" at bounding box center [585, 453] width 262 height 26
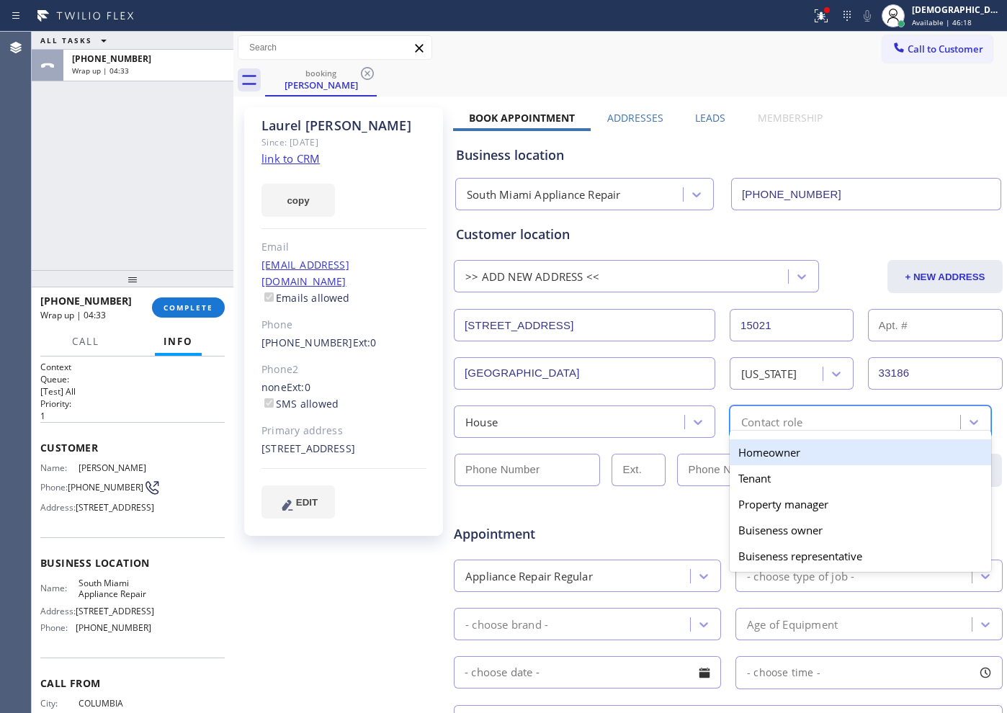
click at [741, 420] on div "Contact role" at bounding box center [771, 422] width 61 height 17
click at [741, 459] on div "Homeowner" at bounding box center [861, 453] width 262 height 26
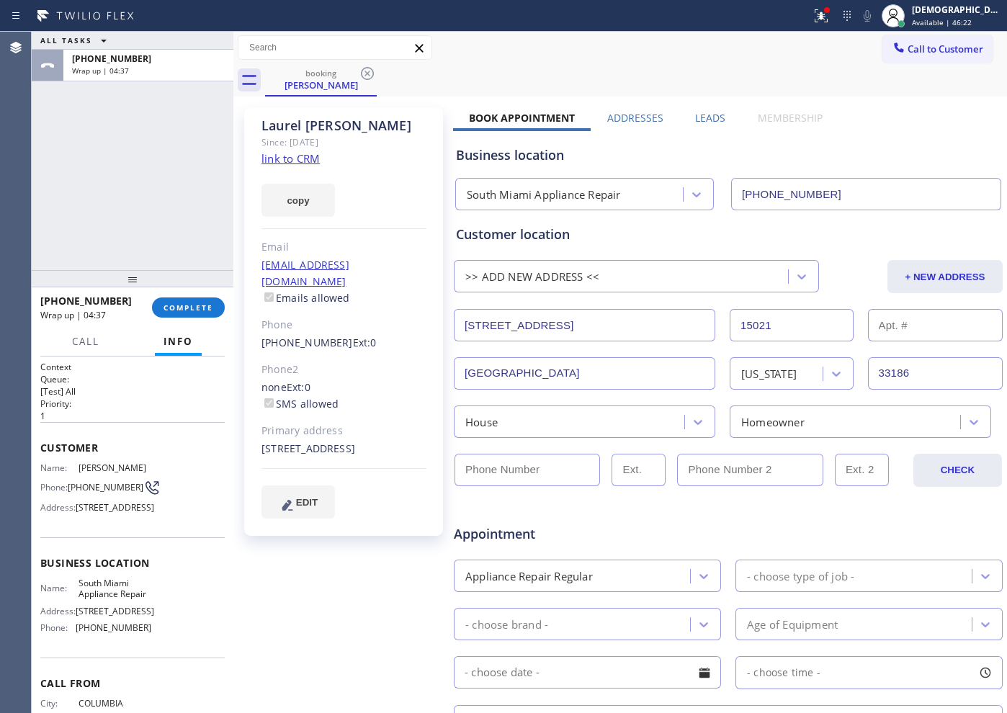
scroll to position [90, 0]
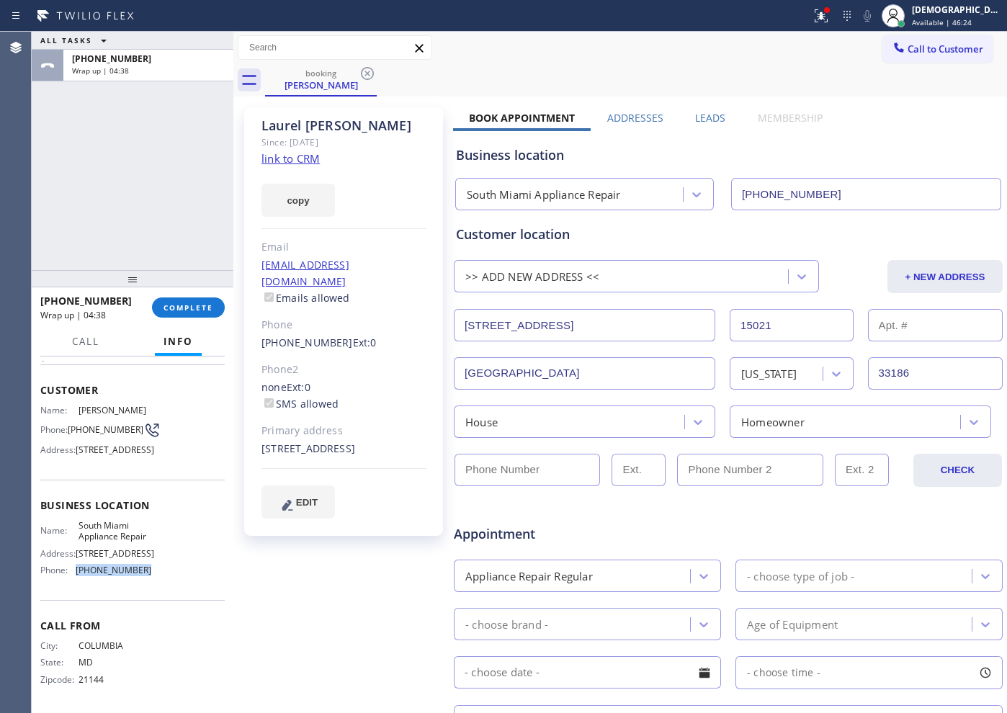
drag, startPoint x: 146, startPoint y: 607, endPoint x: 74, endPoint y: 612, distance: 72.2
click at [74, 582] on div "Name: South Miami Appliance Repair Address: 9382 SW 72nd St Miami, FL Phone: (7…" at bounding box center [132, 551] width 184 height 62
copy div "(786) 802-7492"
click at [499, 465] on input "(___) ___-____" at bounding box center [528, 470] width 146 height 32
paste input "786) 802-7492"
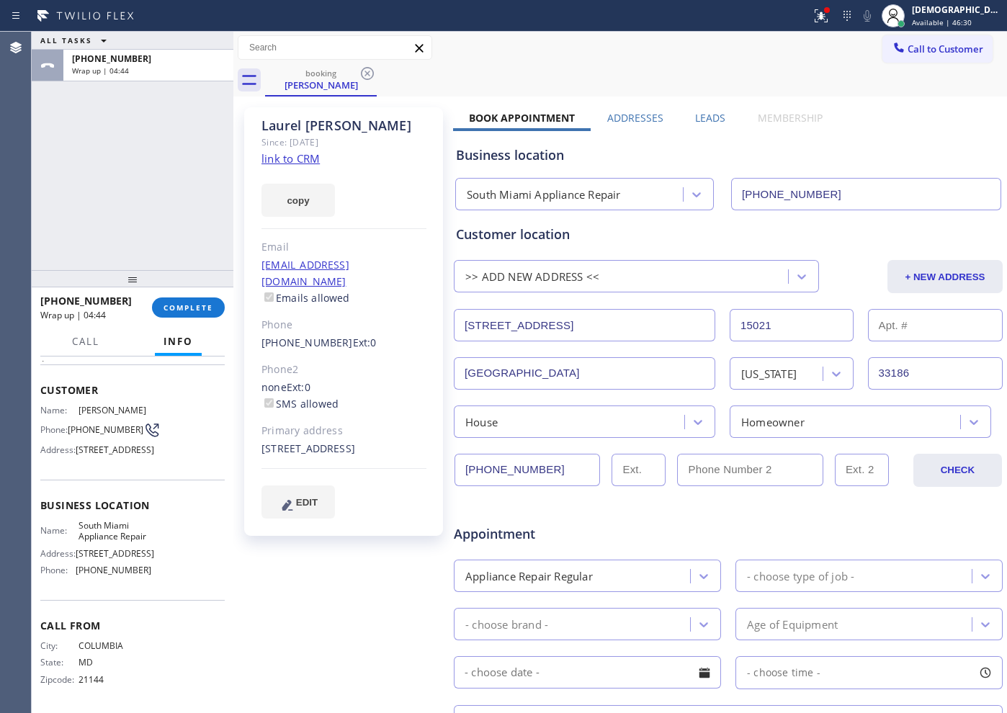
type input "(786) 802-7492"
click at [707, 530] on div "Appointment" at bounding box center [728, 525] width 552 height 37
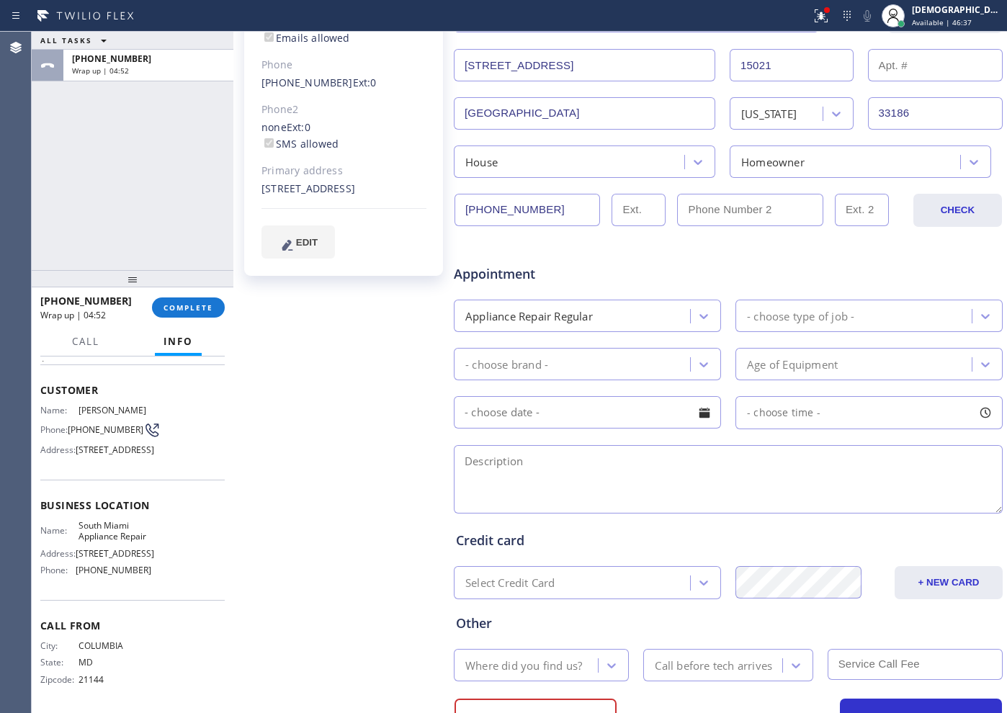
scroll to position [270, 0]
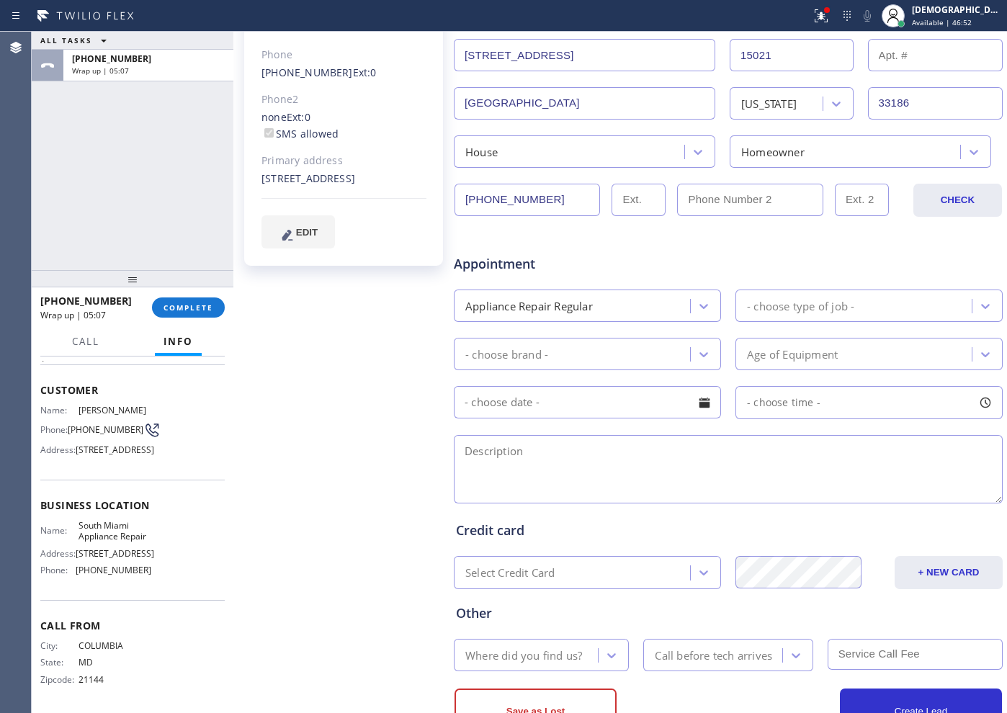
click at [66, 210] on div "ALL TASKS ALL TASKS ACTIVE TASKS TASKS IN WRAP UP +14107078695 Wrap up | 05:07" at bounding box center [133, 151] width 202 height 238
click at [811, 305] on div "- choose type of job -" at bounding box center [800, 306] width 107 height 17
click at [777, 307] on div "- choose type of job -" at bounding box center [800, 306] width 107 height 17
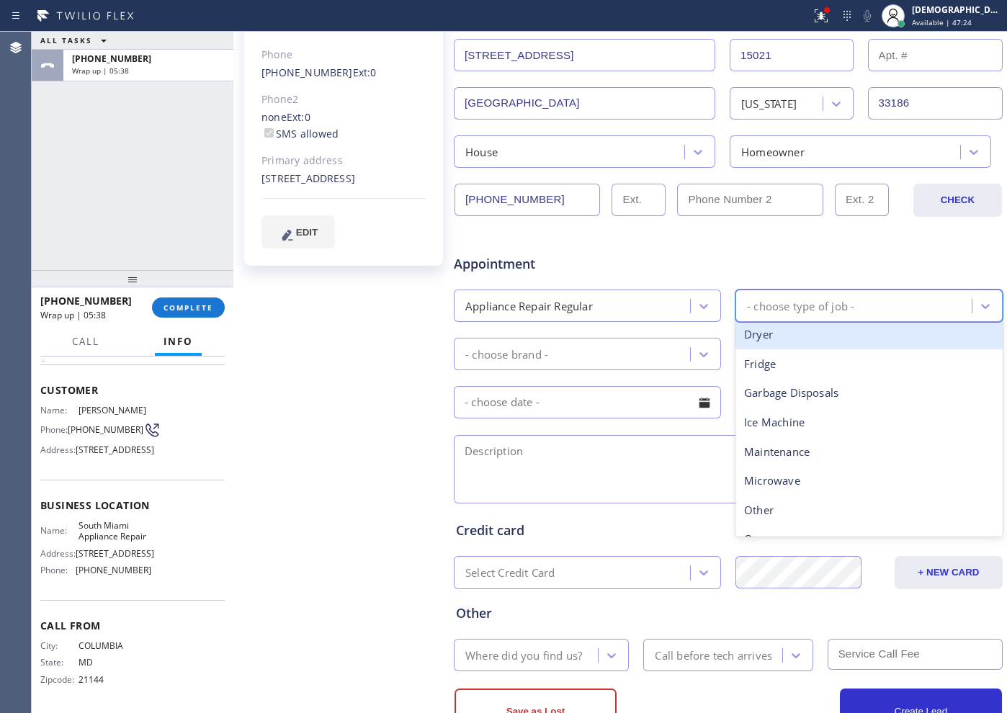
scroll to position [90, 0]
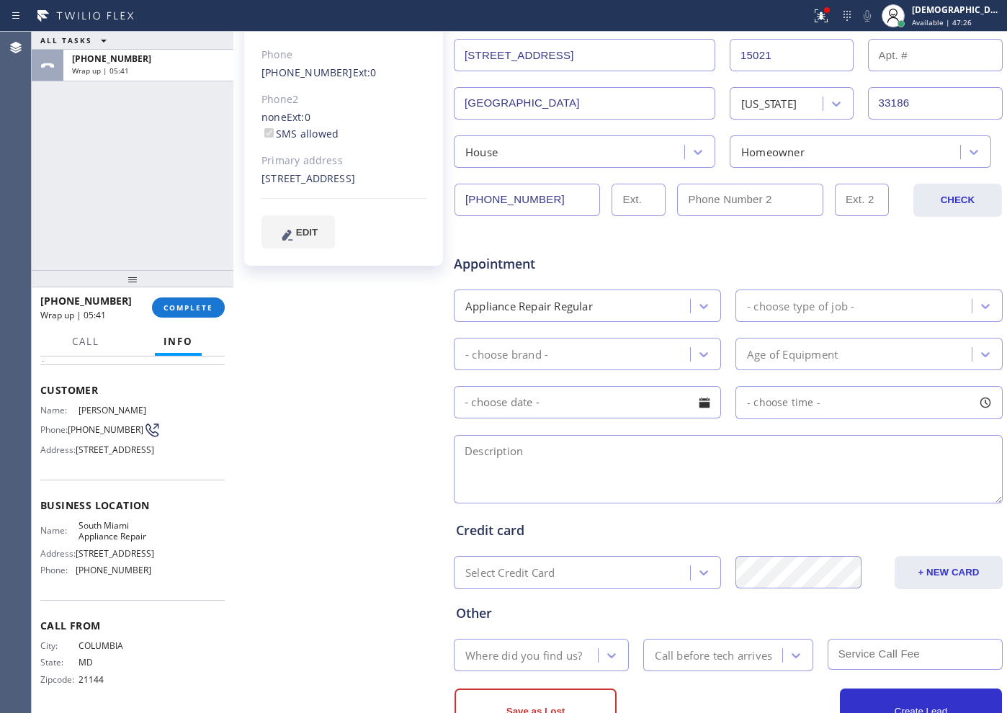
click at [824, 300] on div "- choose type of job -" at bounding box center [800, 306] width 107 height 17
click at [846, 303] on div "- choose type of job -" at bounding box center [800, 306] width 107 height 17
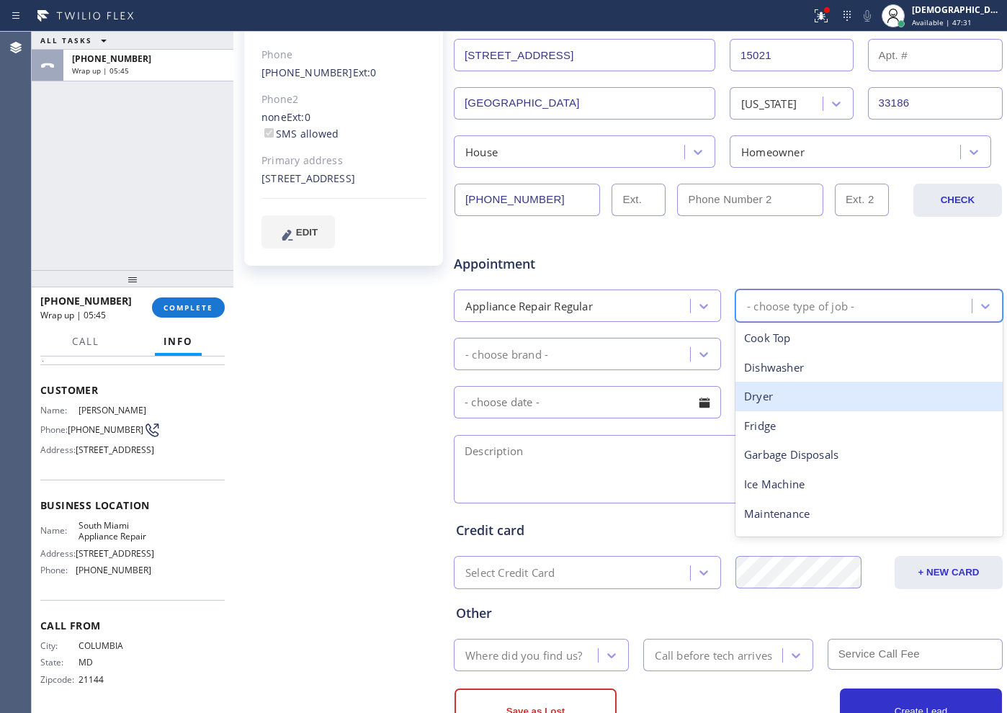
click at [816, 404] on div "Dryer" at bounding box center [869, 397] width 267 height 30
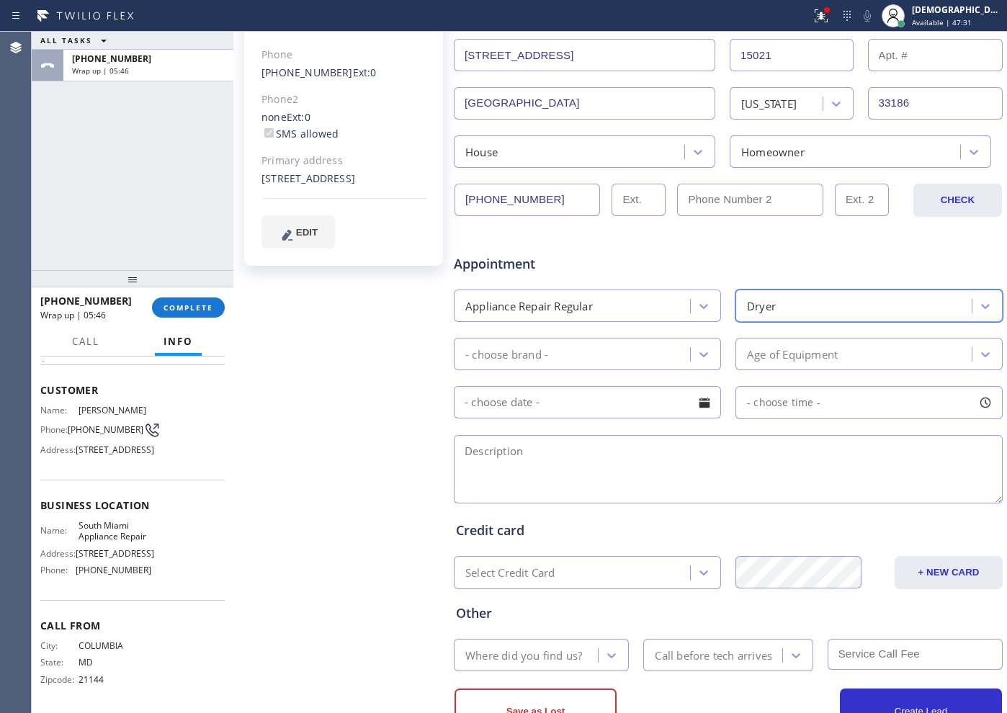
click at [527, 354] on div "- choose brand -" at bounding box center [506, 354] width 83 height 17
click at [609, 357] on div "- choose brand -" at bounding box center [574, 354] width 232 height 25
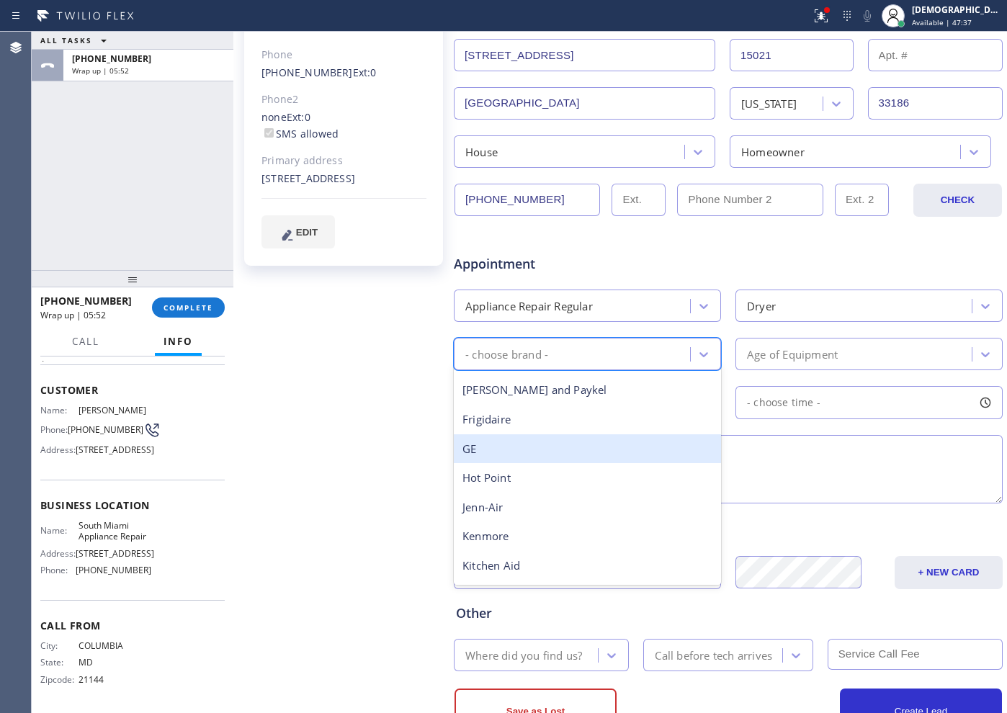
scroll to position [270, 0]
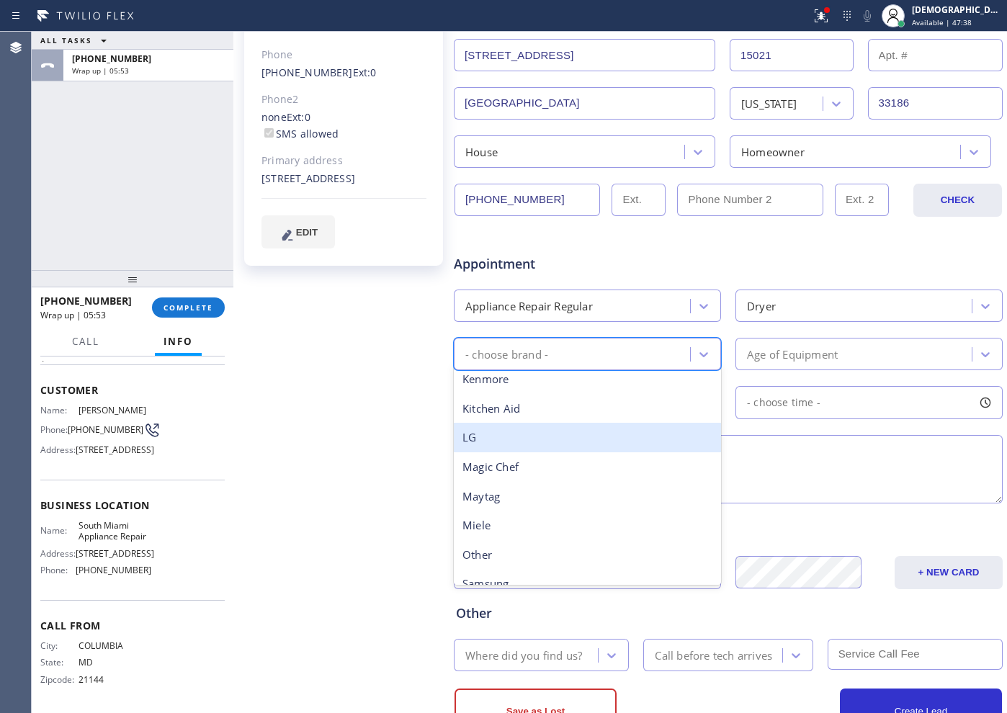
click at [532, 432] on div "LG" at bounding box center [587, 438] width 267 height 30
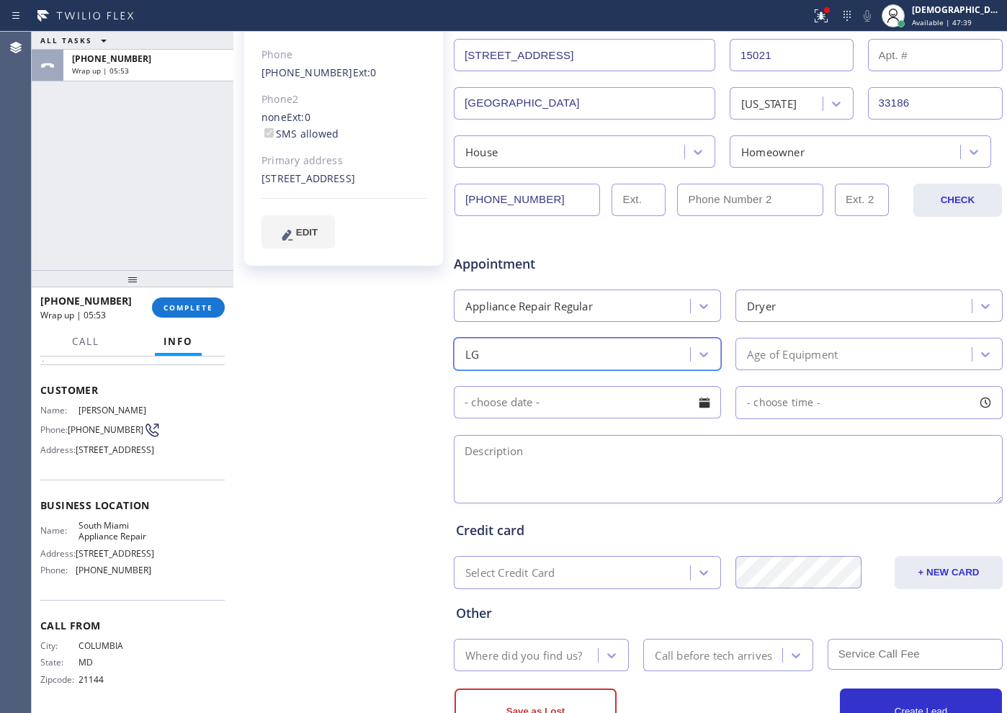
click at [810, 333] on div "Appointment Appliance Repair Regular Dryer option LG, selected. 18 results avai…" at bounding box center [728, 371] width 545 height 269
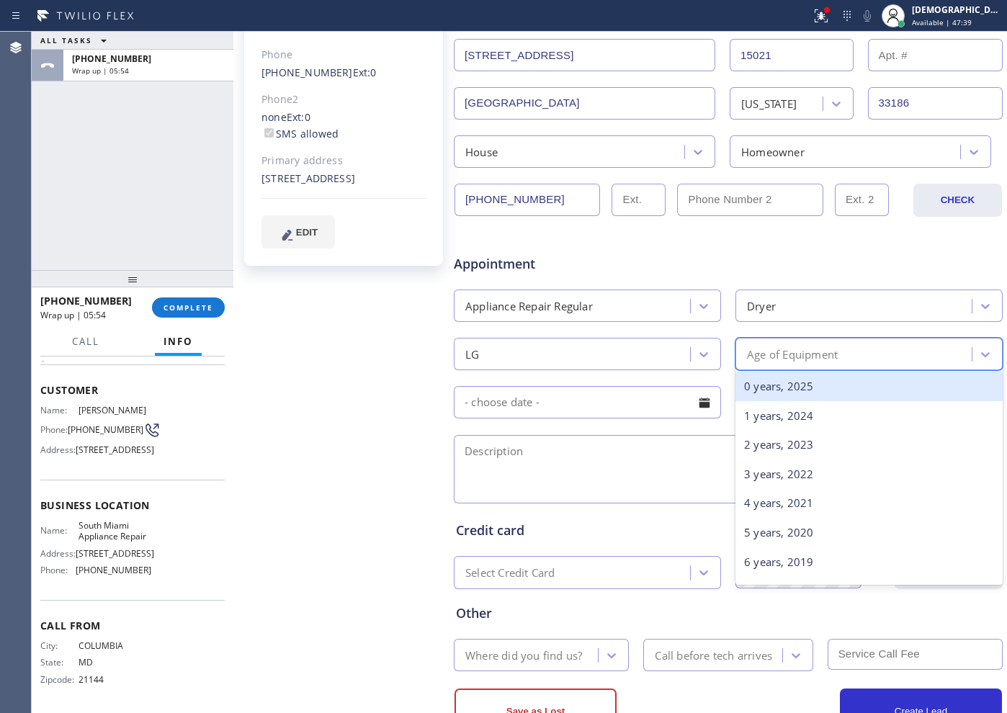
click at [804, 352] on div "Age of Equipment" at bounding box center [792, 354] width 91 height 17
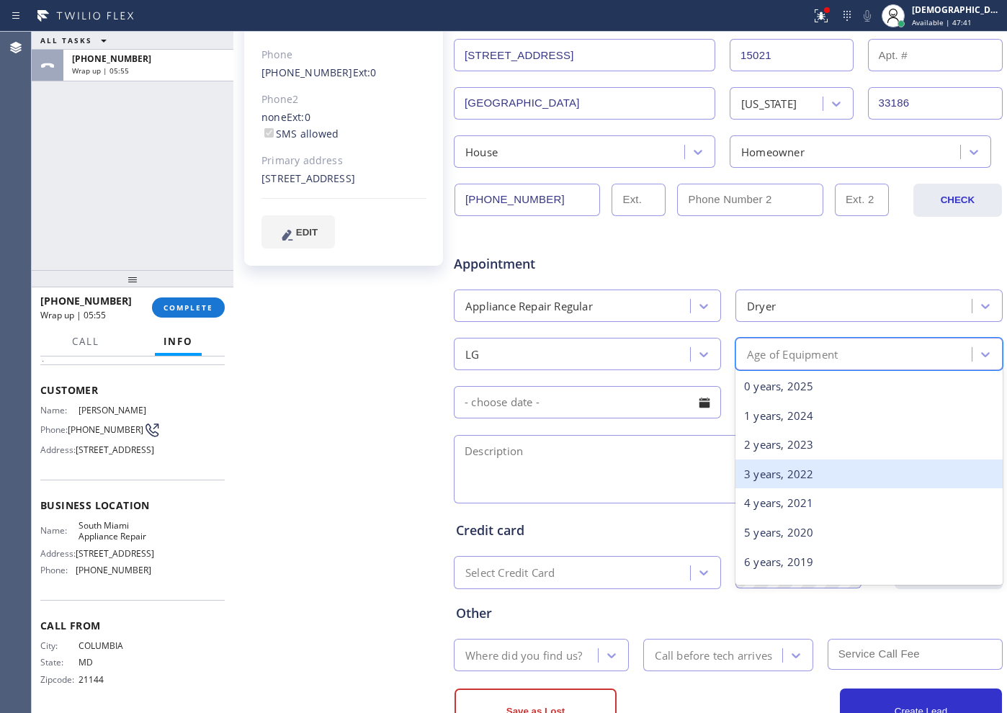
click at [780, 468] on div "3 years, 2022" at bounding box center [869, 475] width 267 height 30
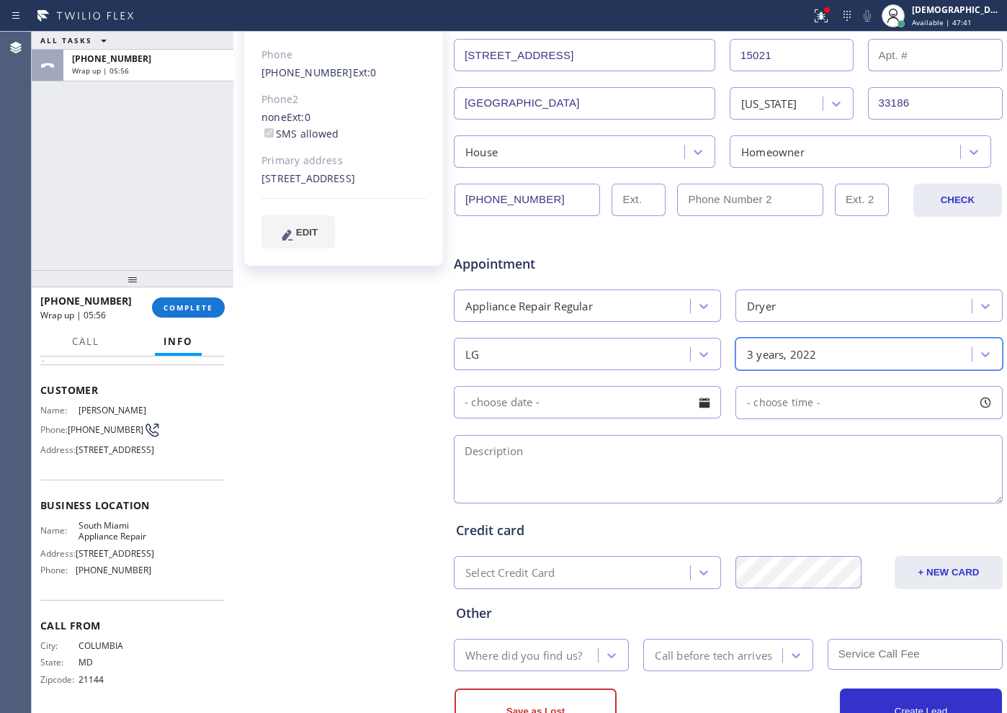
click at [602, 415] on input "text" at bounding box center [587, 402] width 267 height 32
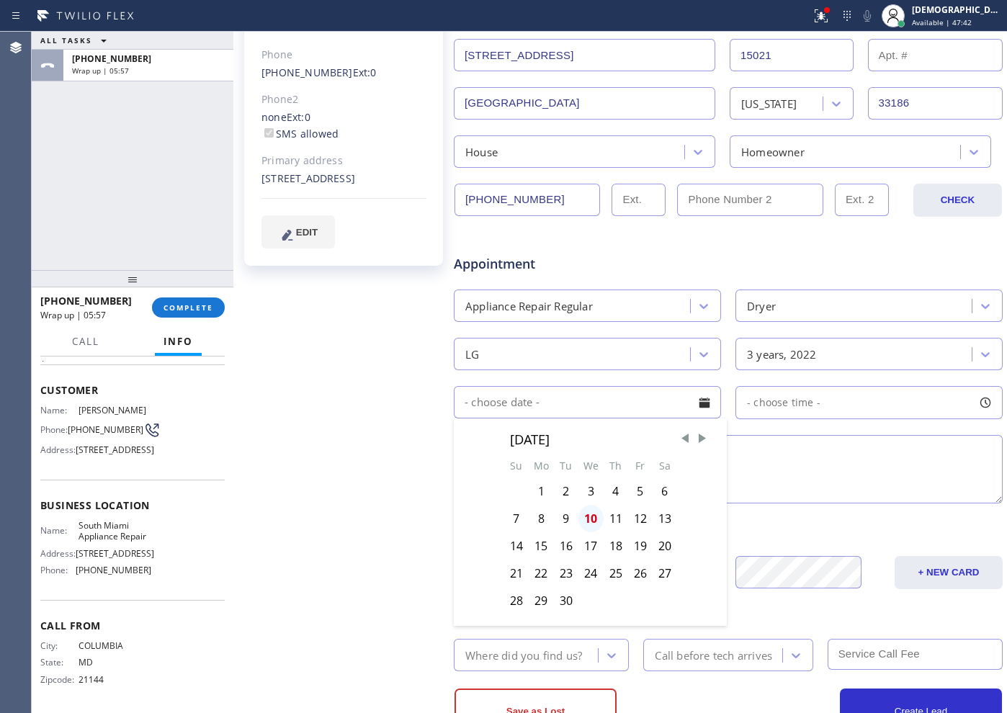
click at [589, 515] on div "10" at bounding box center [591, 518] width 25 height 27
type input "09/10/2025"
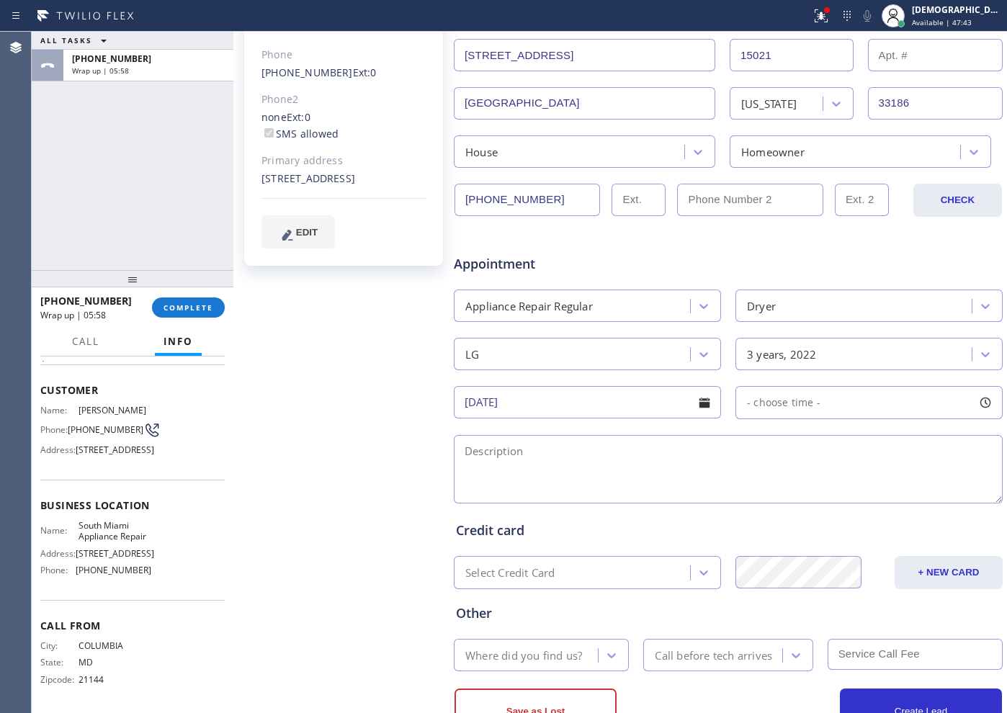
click at [770, 396] on span "- choose time -" at bounding box center [783, 403] width 73 height 14
drag, startPoint x: 744, startPoint y: 482, endPoint x: 919, endPoint y: 483, distance: 175.8
click at [919, 483] on div at bounding box center [927, 491] width 17 height 30
drag, startPoint x: 751, startPoint y: 499, endPoint x: 860, endPoint y: 498, distance: 108.8
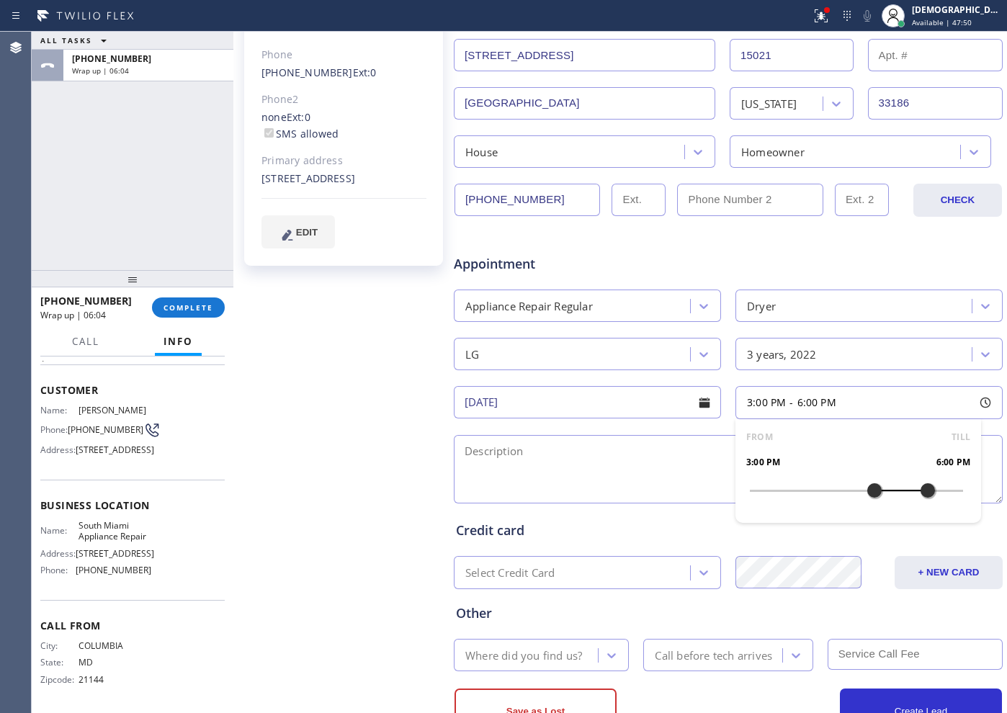
click at [866, 498] on div at bounding box center [874, 491] width 17 height 30
click at [617, 457] on textarea at bounding box center [728, 469] width 549 height 68
click at [784, 465] on textarea at bounding box center [728, 469] width 549 height 68
click at [568, 445] on textarea at bounding box center [728, 469] width 549 height 68
click at [623, 443] on textarea "3-6 / $79 /" at bounding box center [728, 469] width 549 height 68
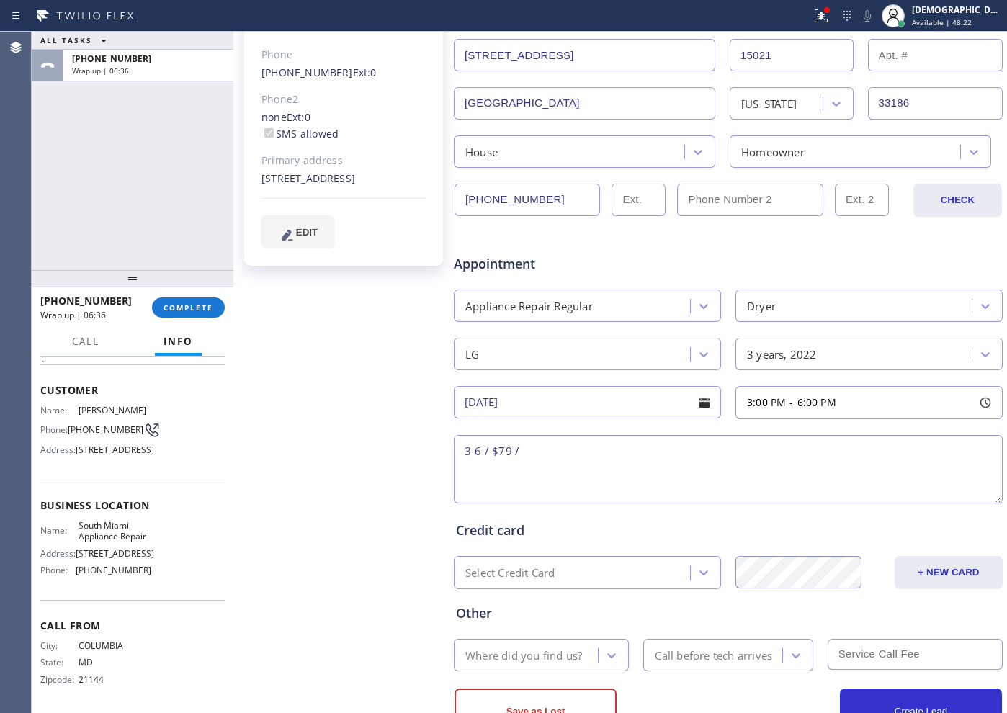
paste textarea "LG /Dryer / SBS / not heating / 3 years /model # DLG7151W /"
click at [772, 484] on textarea "3-6 / $79 / LG /Dryer / SBS / not heating / 3 years /model # DLG7151W / House H…" at bounding box center [728, 469] width 549 height 68
drag, startPoint x: 650, startPoint y: 471, endPoint x: 683, endPoint y: 476, distance: 33.4
click at [650, 471] on textarea "3-6 / $79 / LG /Dryer / SBS / not heating / 3 years /model # DLG7151W / House H…" at bounding box center [728, 469] width 549 height 68
click at [916, 445] on textarea "3-6 / $79 / LG /Dryer / SBS / not heating / 3 years /model # DLG7151W / House H…" at bounding box center [728, 469] width 549 height 68
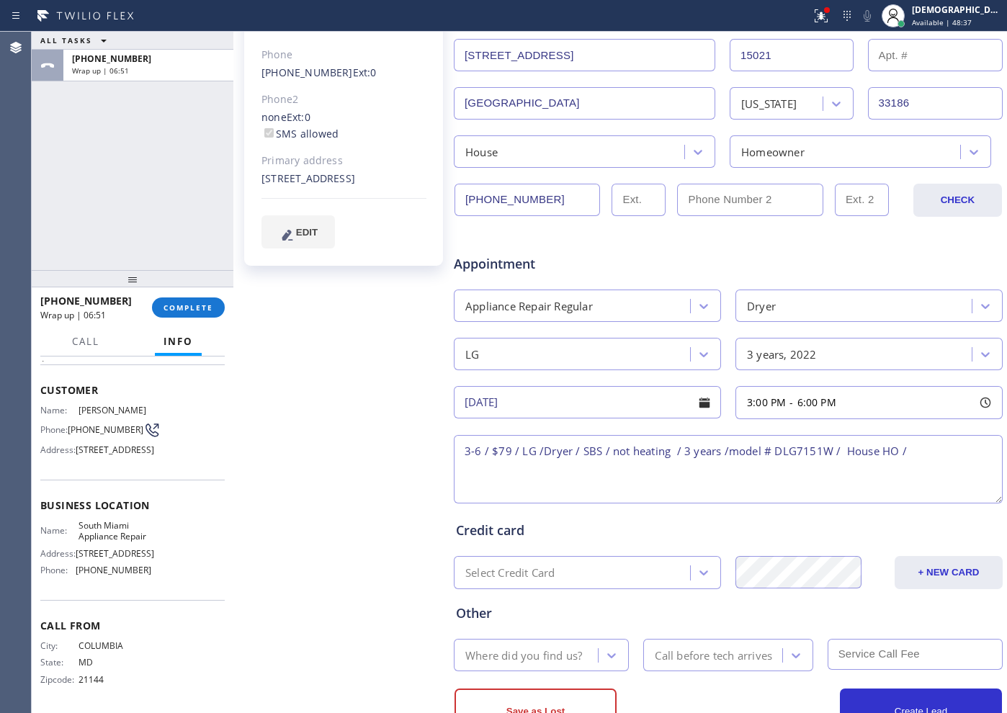
paste textarea "15021 SW 144th CtMiami, FL 33186"
click at [508, 470] on textarea "3-6 / $79 / LG /Dryer / SBS / not heating / 3 years /model # DLG7151W / House H…" at bounding box center [728, 469] width 549 height 68
click at [116, 543] on span "South Miami Appliance Repair" at bounding box center [115, 531] width 72 height 22
drag, startPoint x: 111, startPoint y: 568, endPoint x: 78, endPoint y: 543, distance: 41.2
click at [79, 543] on span "South Miami Appliance Repair" at bounding box center [115, 531] width 72 height 22
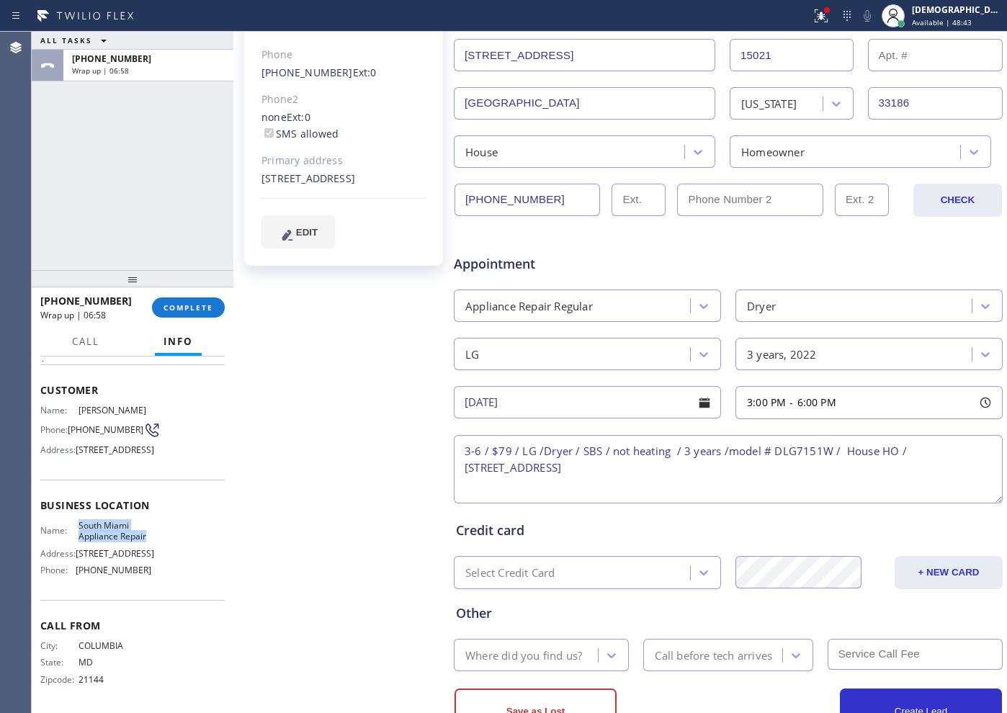
copy span "South Miami Appliance Repair"
click at [687, 478] on textarea "3-6 / $79 / LG /Dryer / SBS / not heating / 3 years /model # DLG7151W / House H…" at bounding box center [728, 469] width 549 height 68
paste textarea "South Miami Appliance Repair"
click at [780, 471] on textarea "3-6 / $79 / LG /Dryer / SBS / not heating / 3 years /model # DLG7151W / House H…" at bounding box center [728, 469] width 549 height 68
paste textarea "Please call customer 30 minutes prior to arrival"
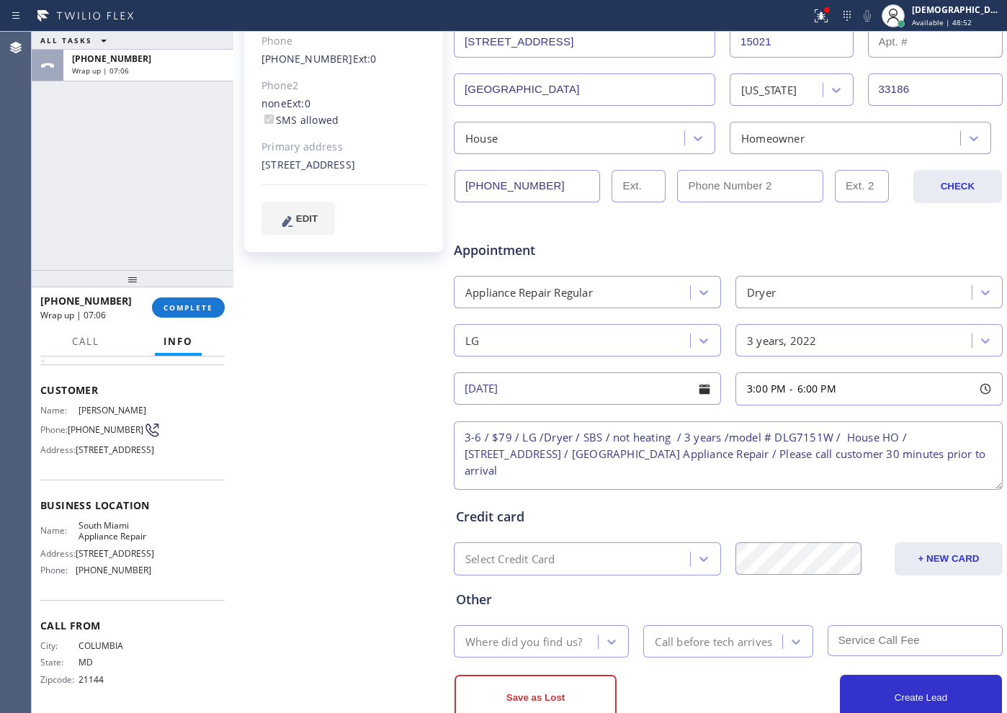
scroll to position [324, 0]
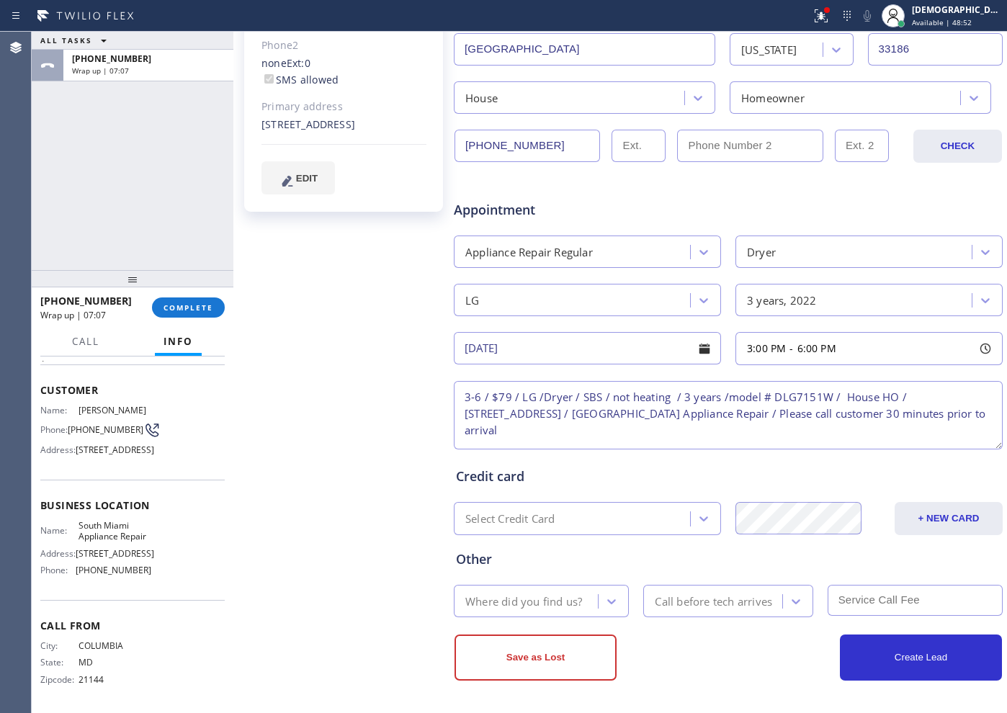
type textarea "3-6 / $79 / LG /Dryer / SBS / not heating / 3 years /model # DLG7151W / House H…"
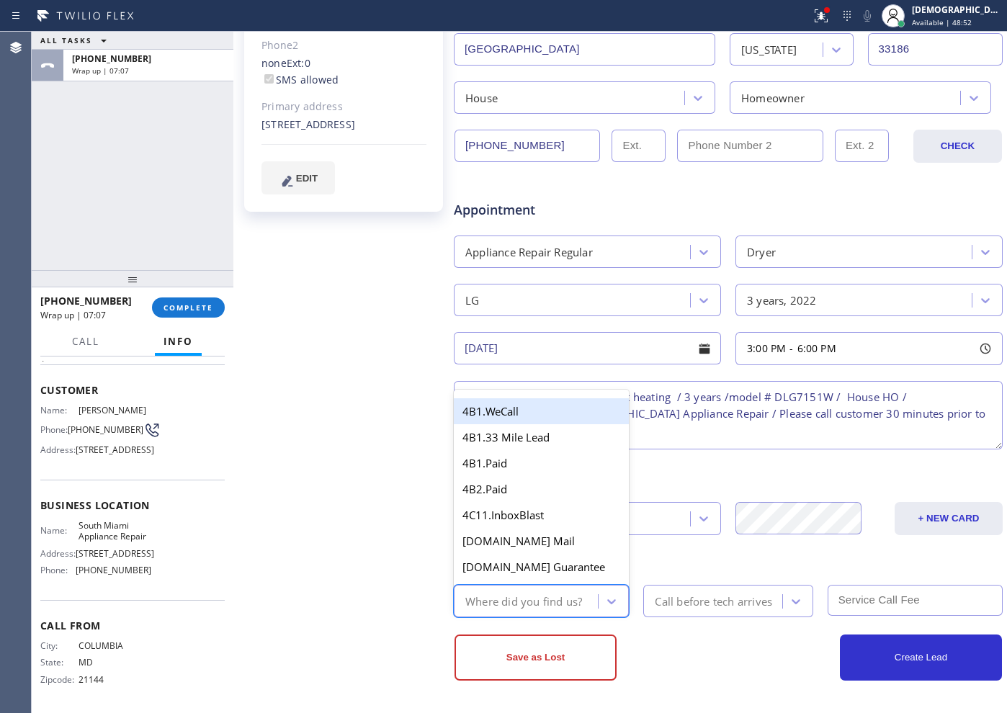
click at [522, 604] on div "Where did you find us?" at bounding box center [523, 601] width 117 height 17
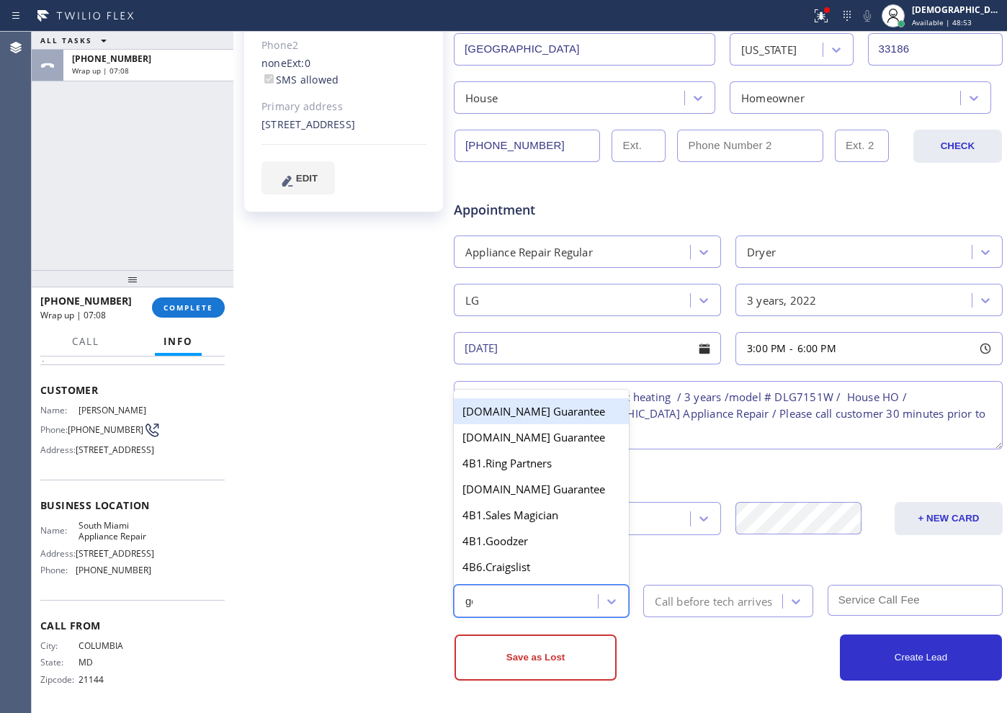
type input "goo"
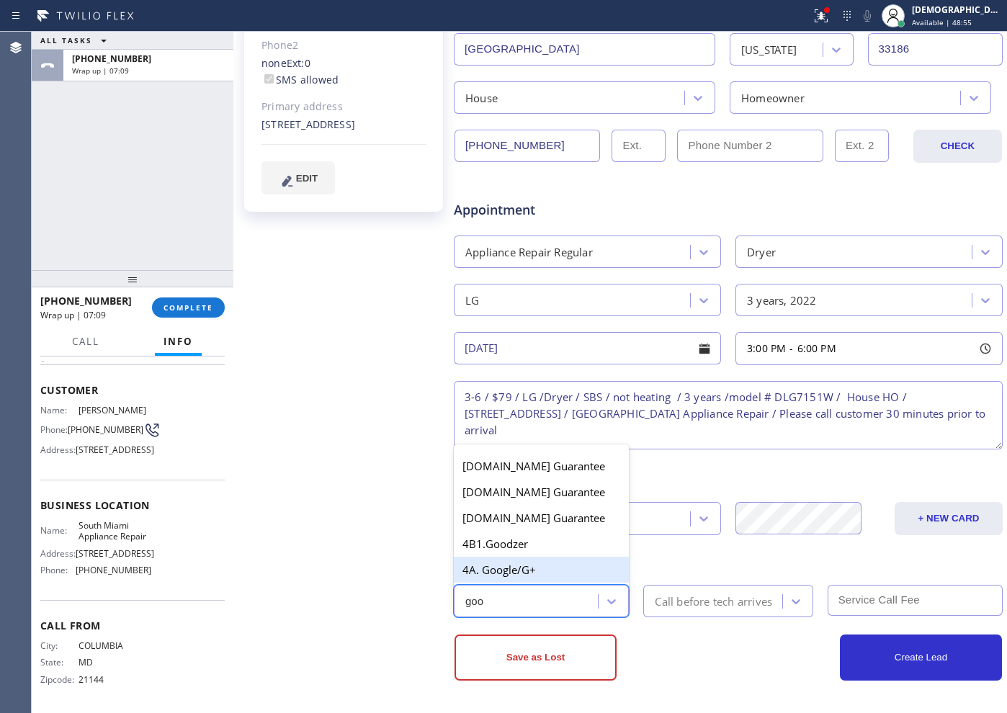
click at [516, 574] on div "4A. Google/G+" at bounding box center [541, 570] width 175 height 26
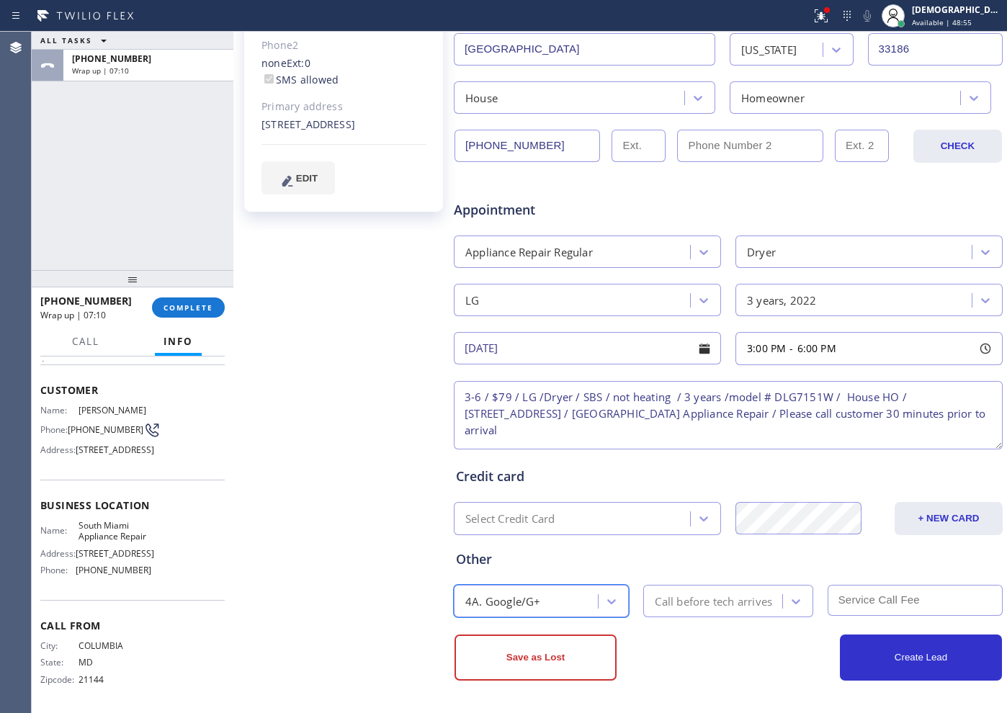
click at [688, 611] on div "Call before tech arrives" at bounding box center [715, 601] width 134 height 25
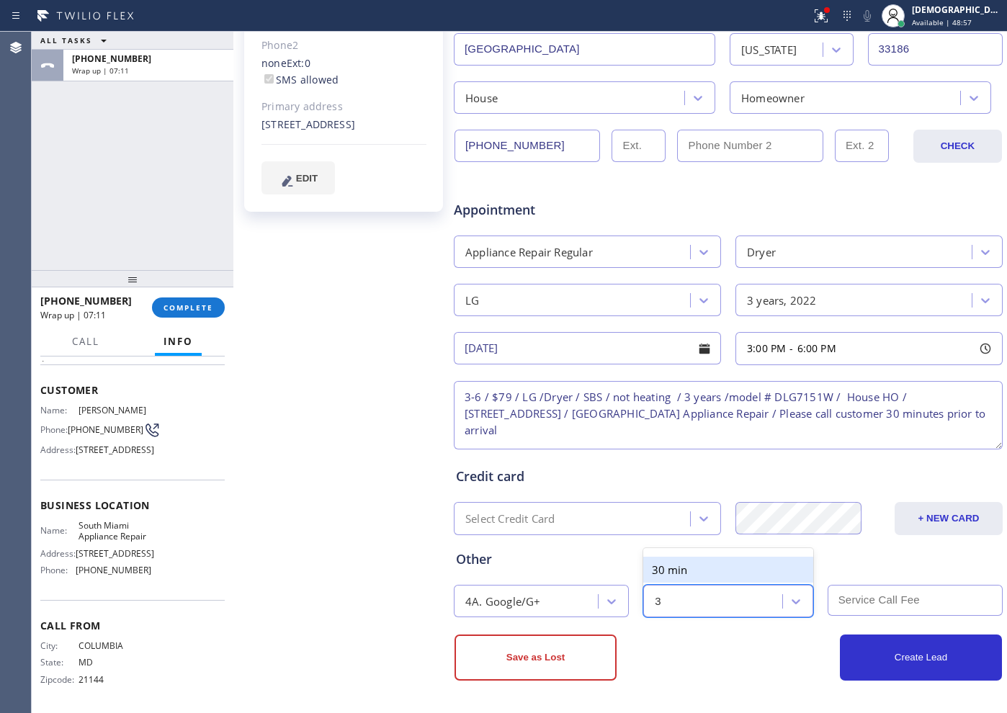
type input "30"
click at [739, 573] on div "30 min" at bounding box center [727, 570] width 169 height 26
click at [866, 615] on input "text" at bounding box center [915, 600] width 175 height 31
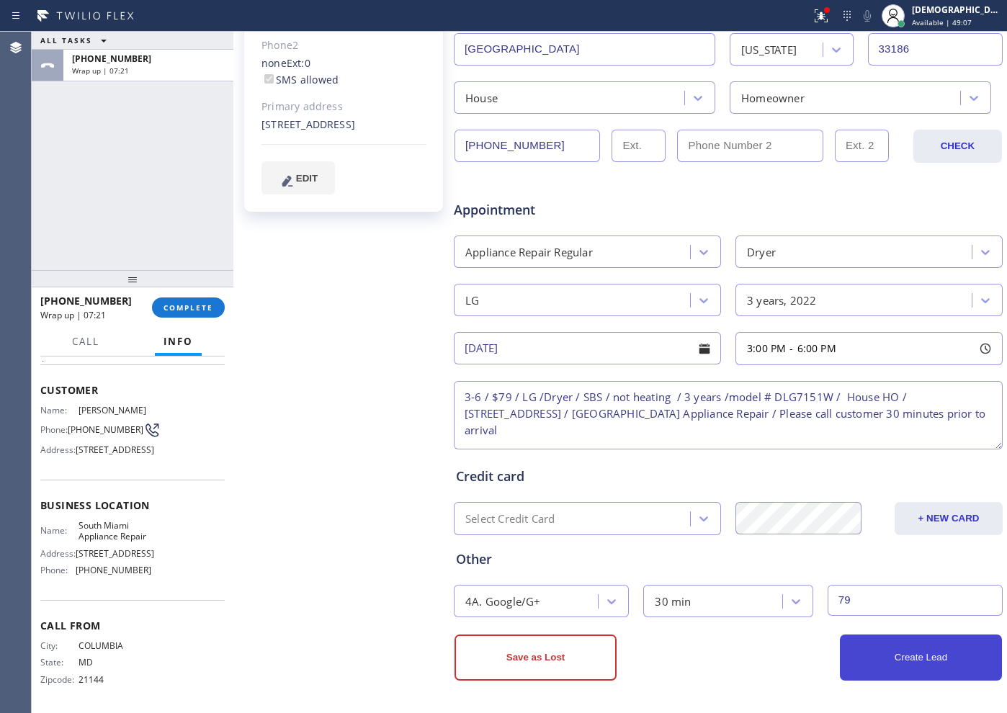
type input "79"
click at [940, 666] on button "Create Lead" at bounding box center [921, 658] width 162 height 46
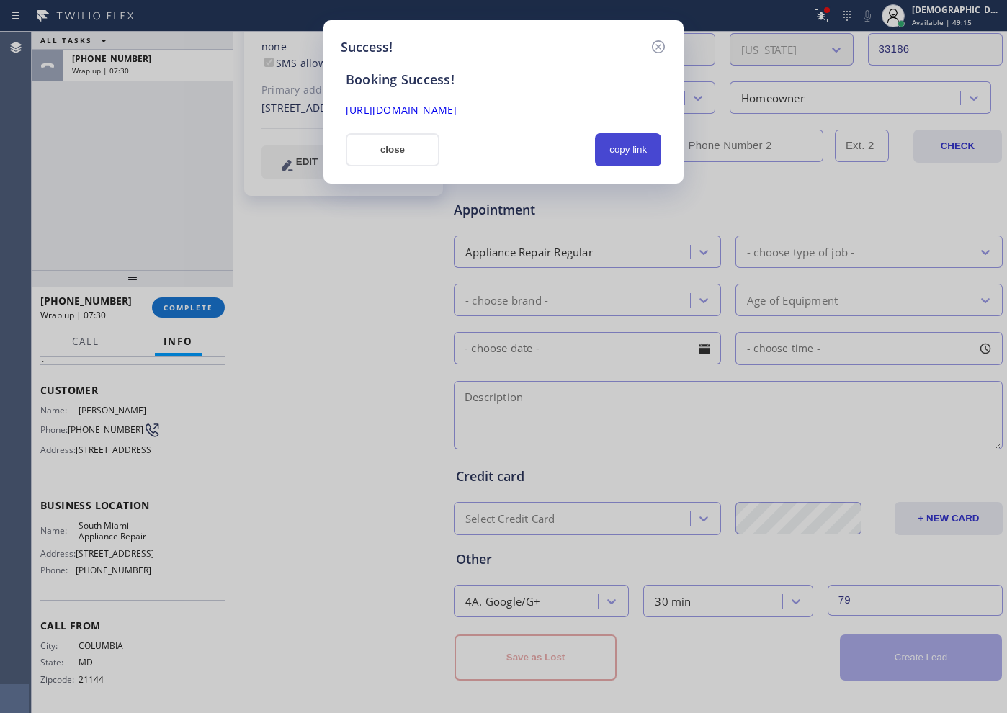
click at [615, 142] on button "copy link" at bounding box center [628, 149] width 66 height 33
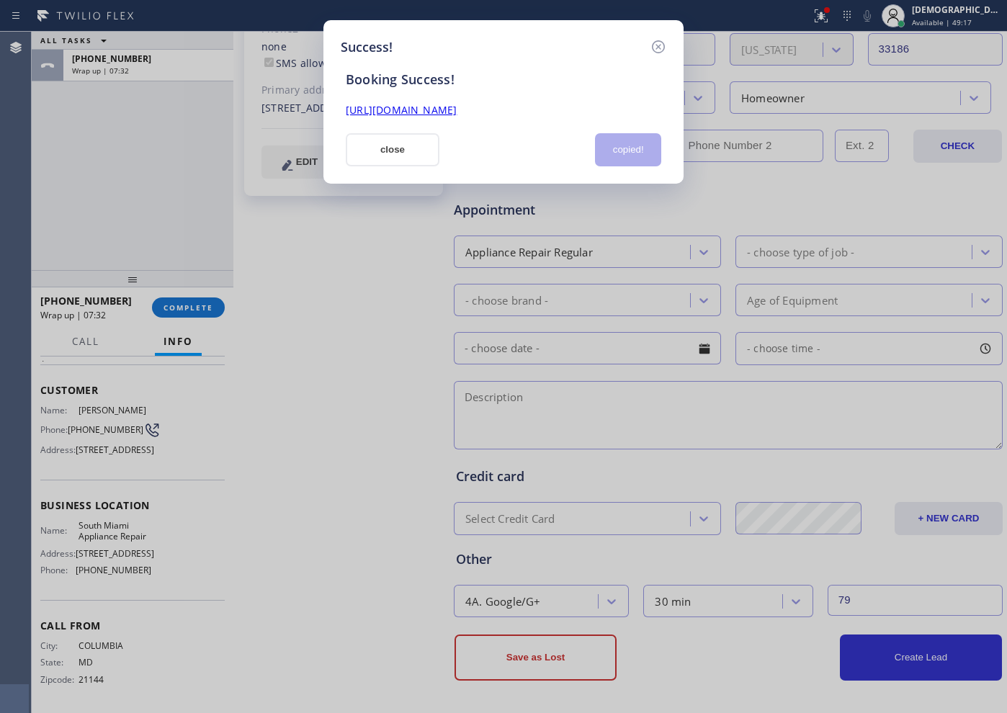
click at [457, 112] on link "https://erp.apollosoft.co/customer/584048#portlet_lead" at bounding box center [401, 110] width 111 height 14
click at [393, 149] on button "close" at bounding box center [393, 149] width 94 height 33
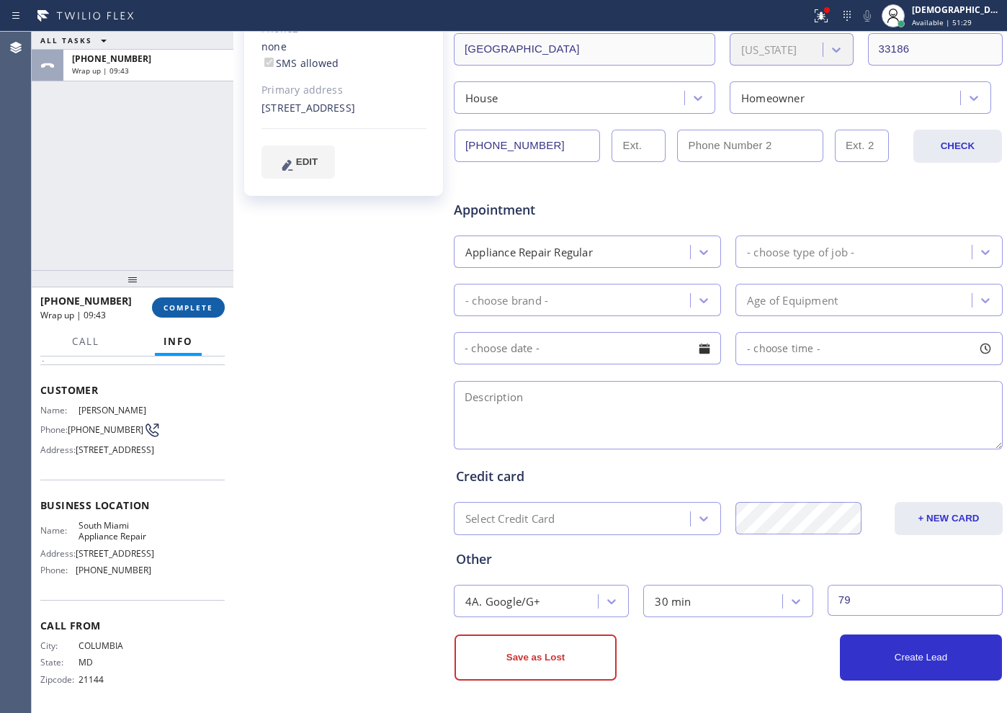
click at [189, 308] on span "COMPLETE" at bounding box center [189, 308] width 50 height 10
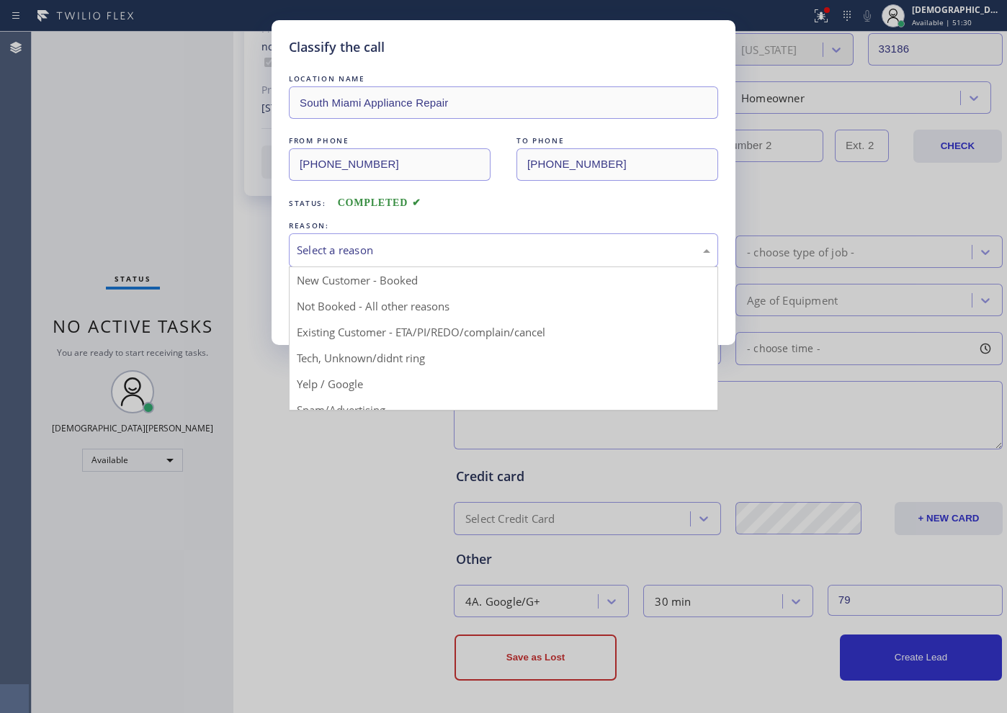
click at [393, 245] on div "Select a reason" at bounding box center [504, 250] width 414 height 17
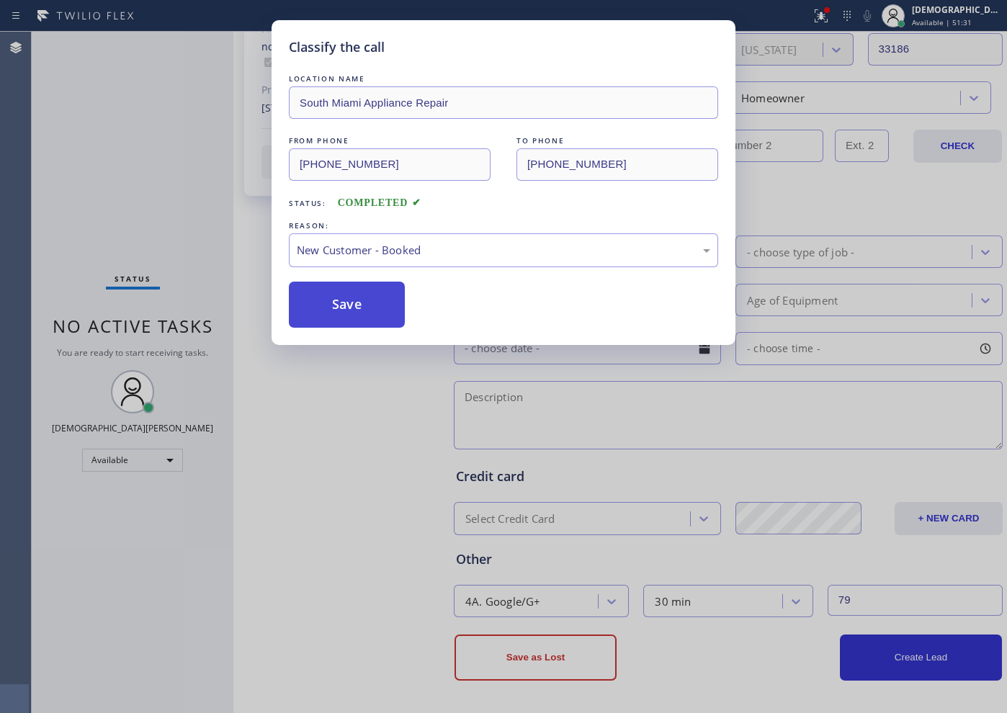
click at [352, 301] on button "Save" at bounding box center [347, 305] width 116 height 46
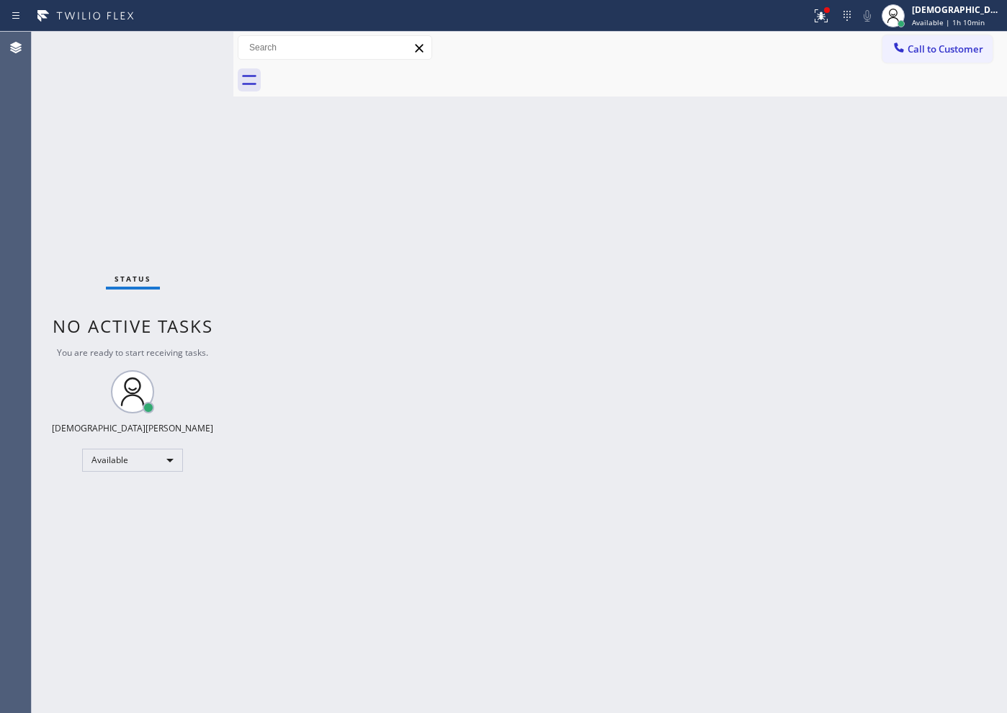
click at [79, 180] on div "Status No active tasks You are ready to start receiving tasks. Christian Cinco …" at bounding box center [133, 373] width 202 height 682
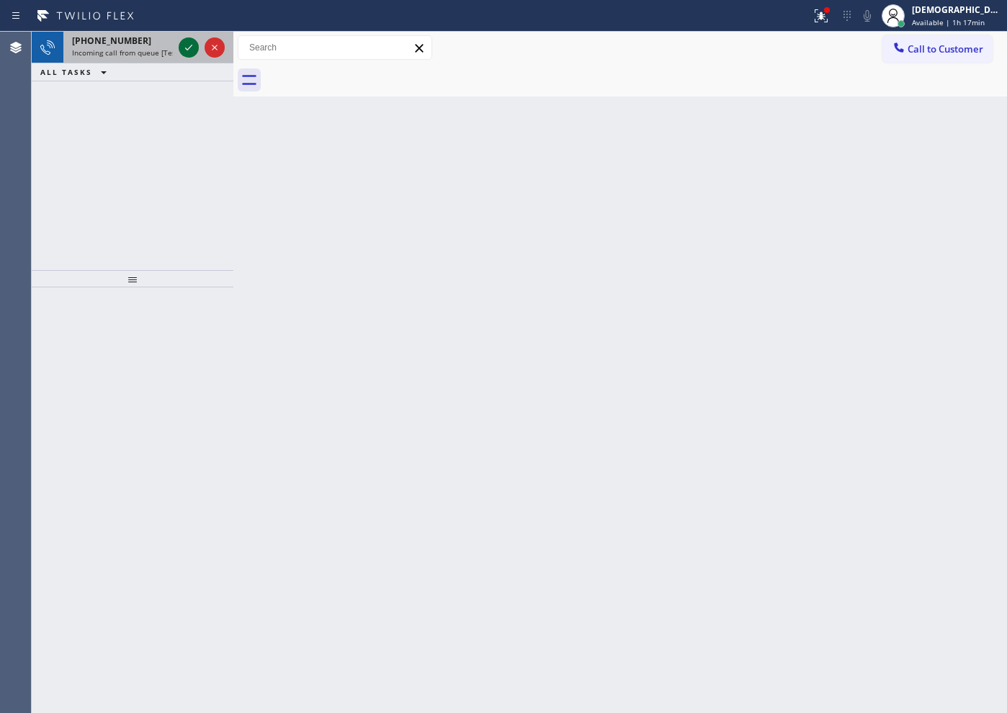
click at [184, 41] on icon at bounding box center [188, 47] width 17 height 17
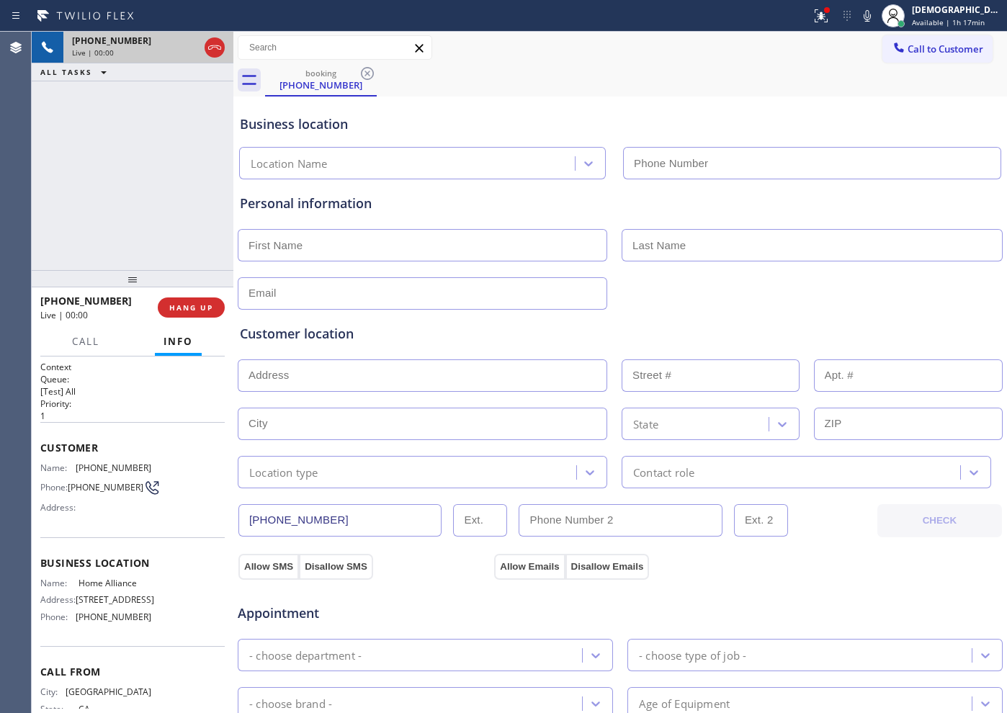
type input "(877) 777-0796"
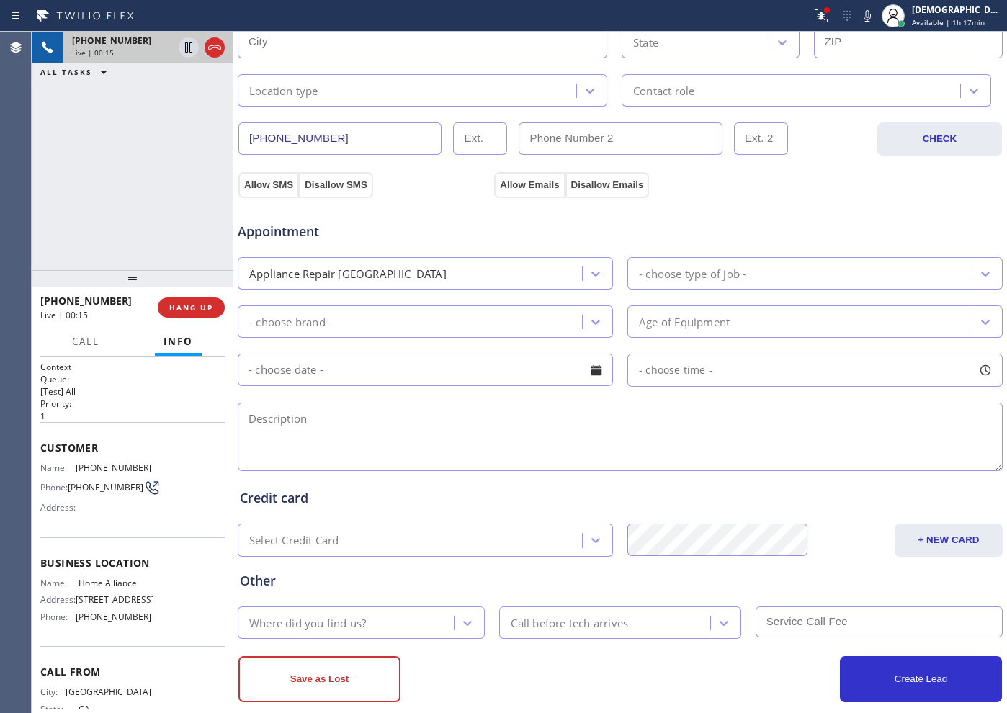
scroll to position [403, 0]
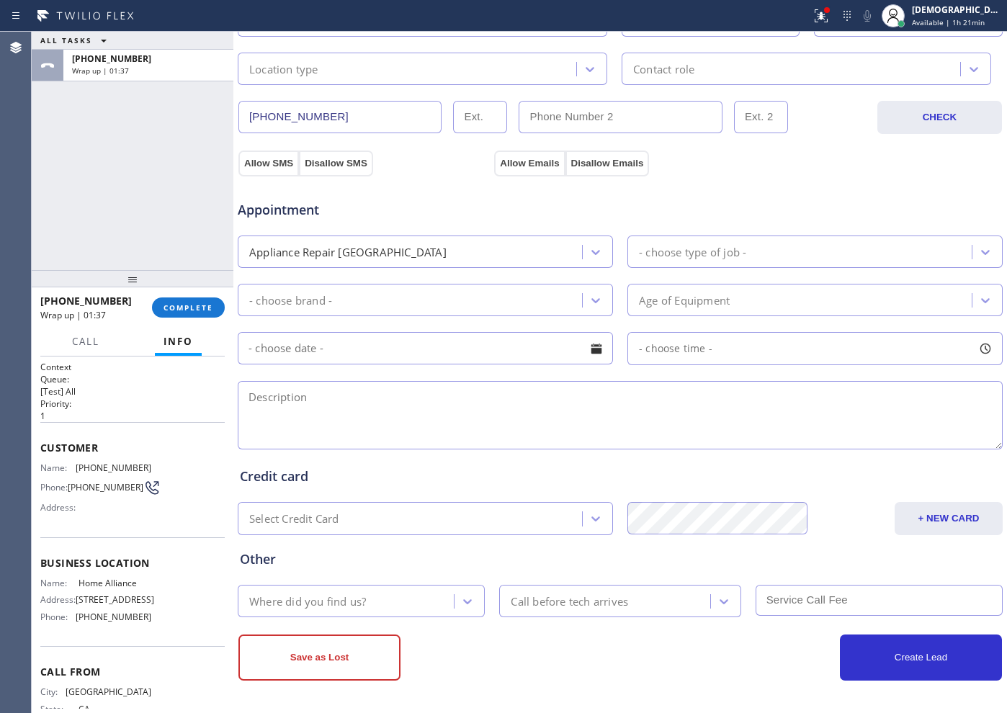
click at [83, 204] on div "ALL TASKS ALL TASKS ACTIVE TASKS TASKS IN WRAP UP +16192045124 Wrap up | 01:37" at bounding box center [133, 151] width 202 height 238
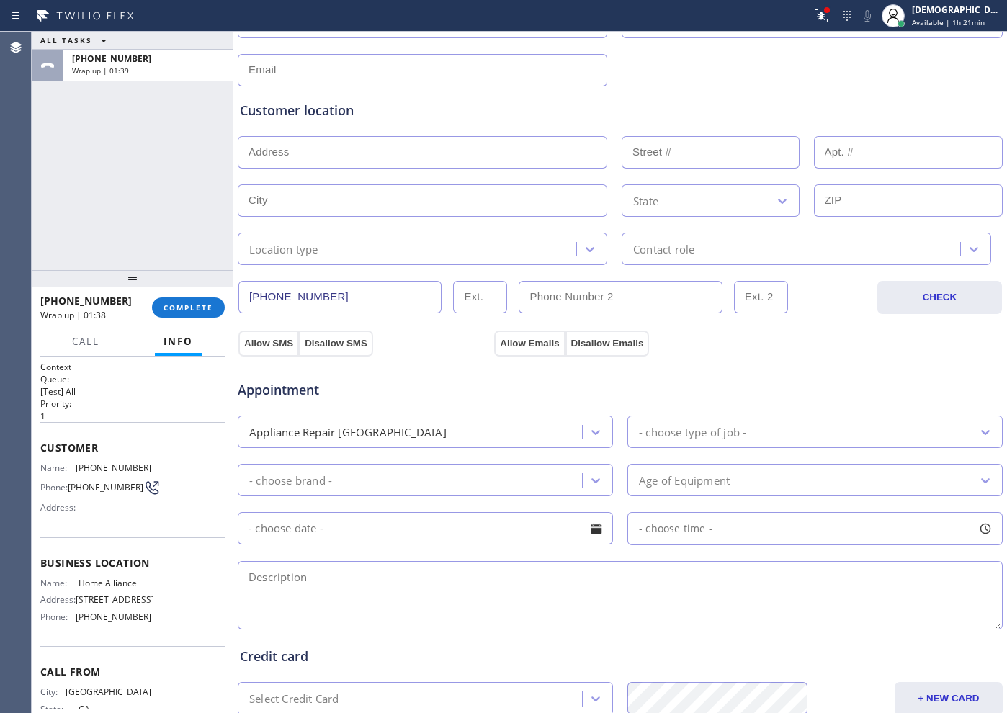
scroll to position [0, 0]
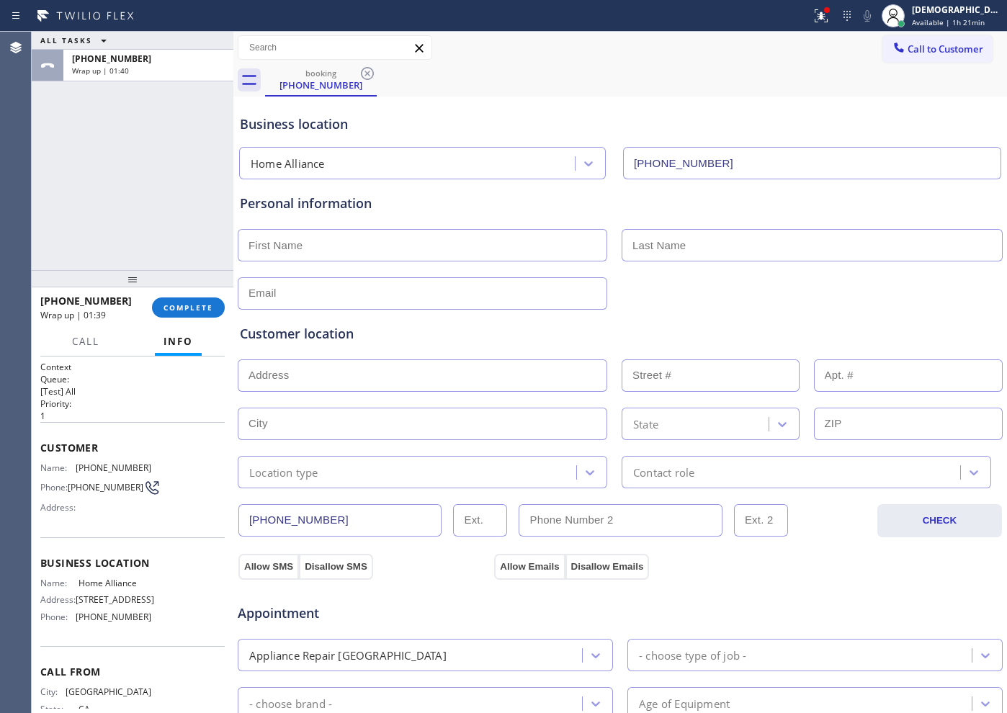
click at [394, 248] on input "text" at bounding box center [423, 245] width 370 height 32
type input "Ms"
click at [683, 242] on input "text" at bounding box center [812, 245] width 381 height 32
type input "...."
click at [497, 293] on input "text" at bounding box center [423, 293] width 370 height 32
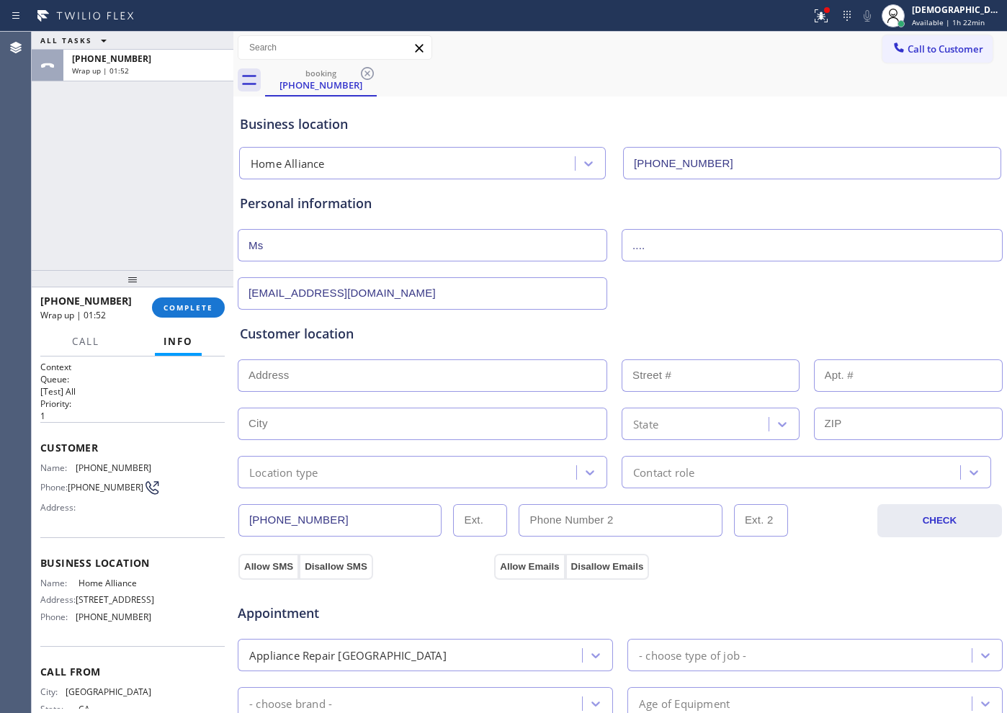
type input "No@gmail.com"
click at [274, 373] on input "text" at bounding box center [423, 376] width 370 height 32
paste input "La Jolla, CA 92037"
click at [392, 409] on input "text" at bounding box center [423, 424] width 370 height 32
click at [382, 381] on input "La Jolla, CA 92037" at bounding box center [423, 376] width 370 height 32
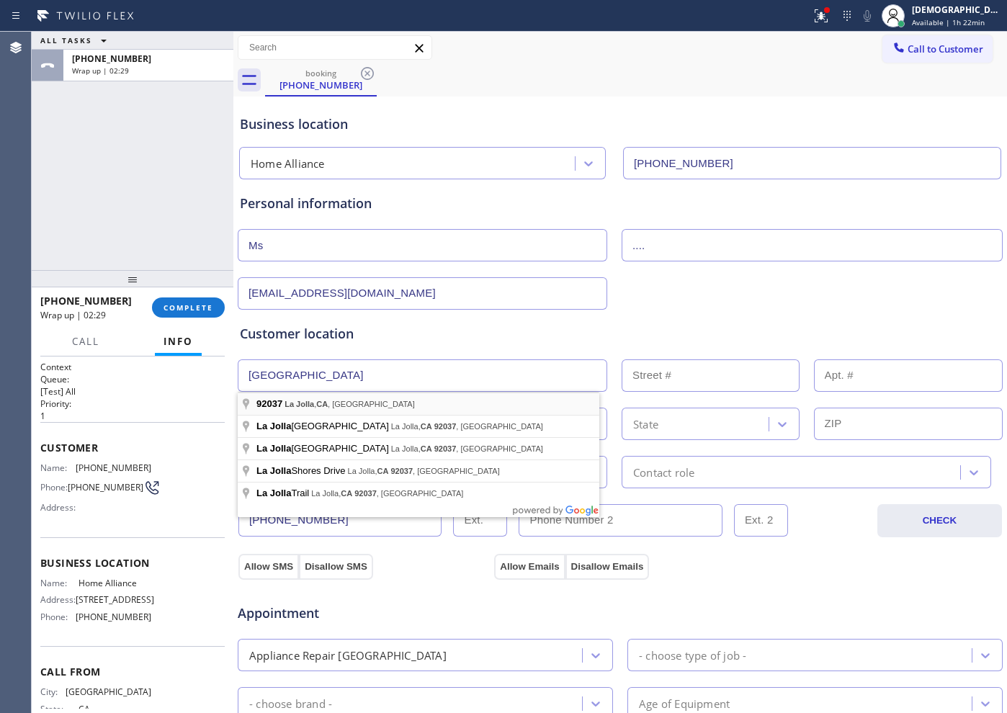
type input "La Jolla, CA 92037, USA"
type input "92037"
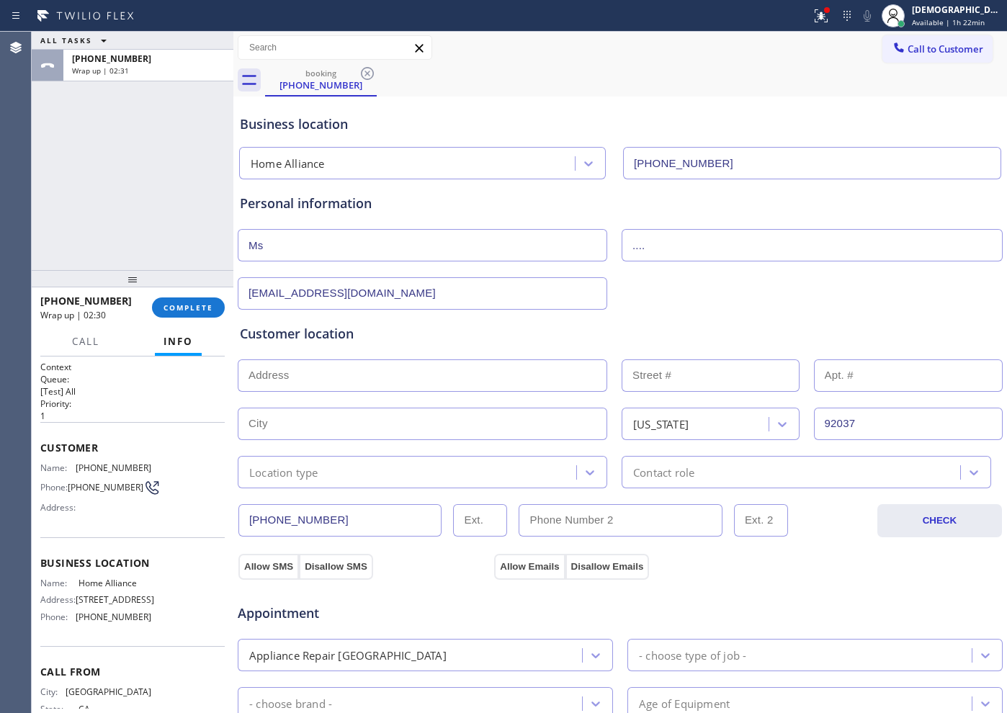
click at [332, 380] on input "text" at bounding box center [423, 376] width 370 height 32
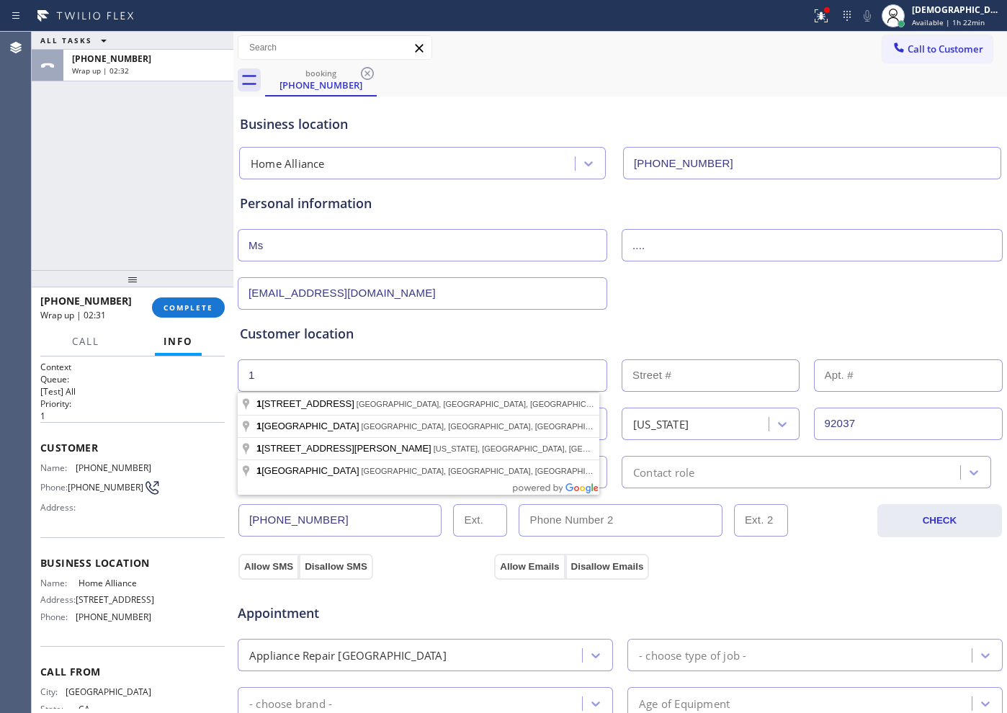
type input "1"
click at [643, 389] on input "text" at bounding box center [711, 376] width 178 height 32
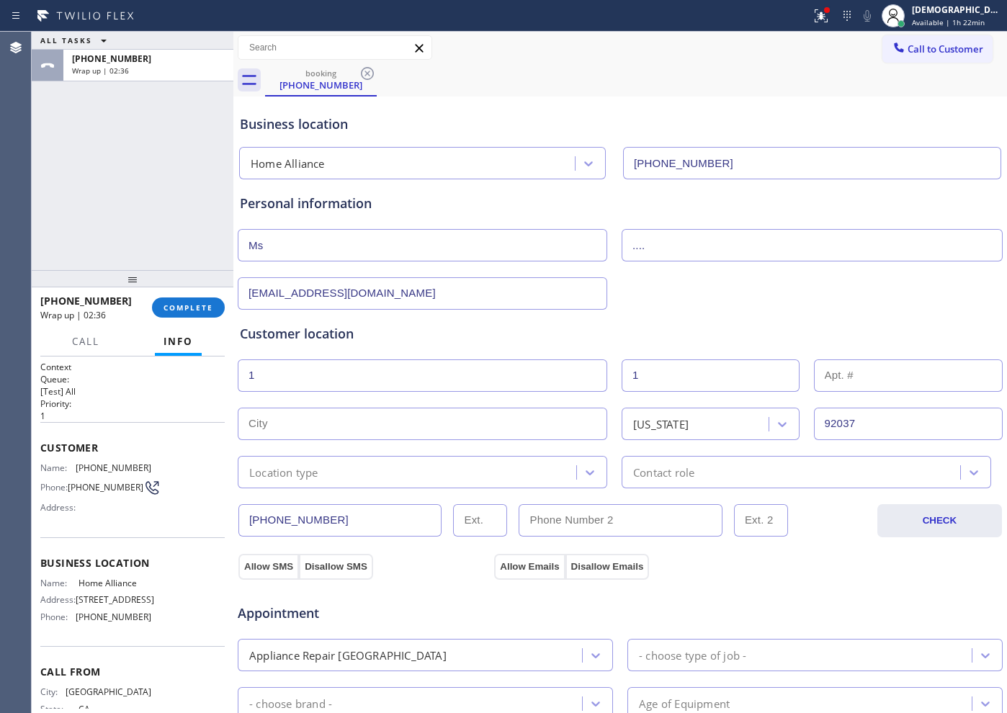
type input "1"
click at [398, 370] on input "1" at bounding box center [423, 376] width 370 height 32
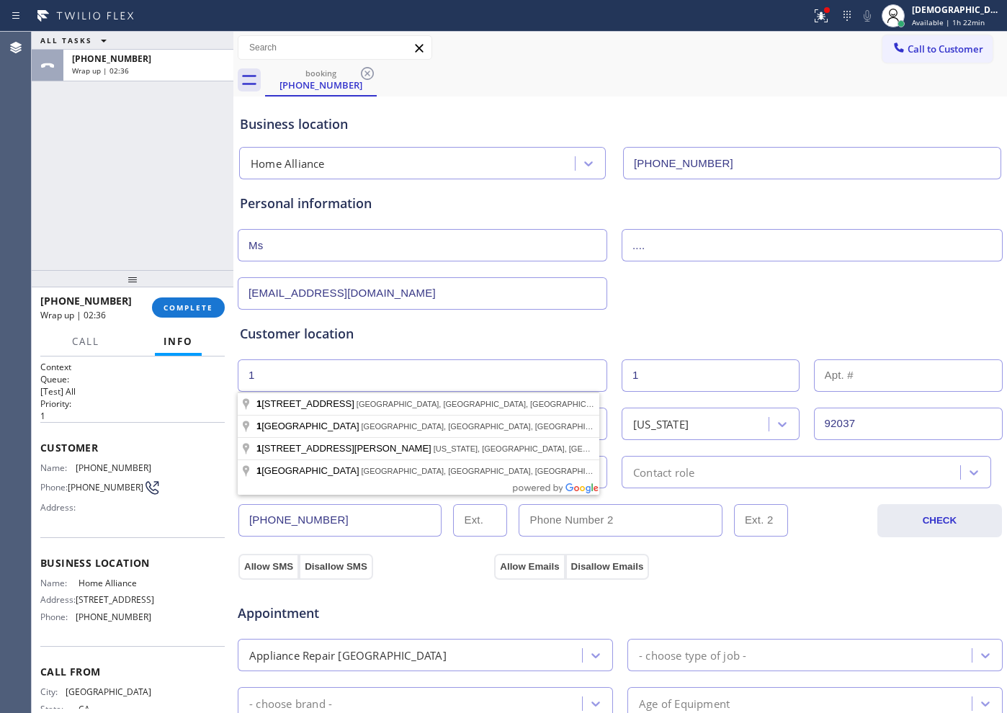
click at [398, 370] on input "1" at bounding box center [423, 376] width 370 height 32
paste input "La Jolla, CA 92037"
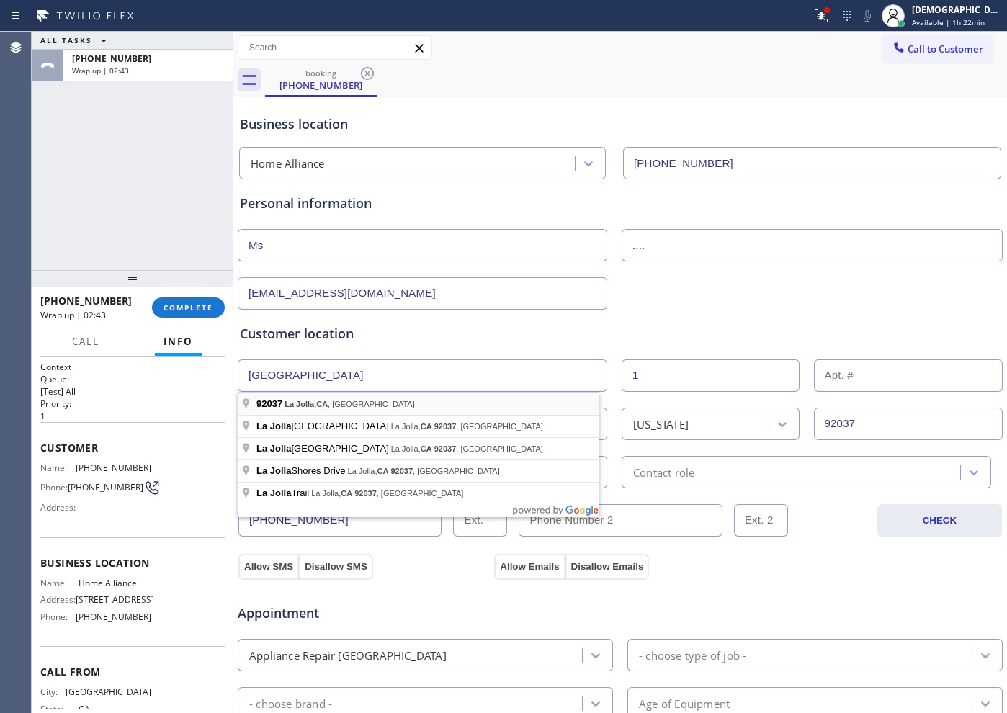
type input "La Jolla, CA 92037, USA"
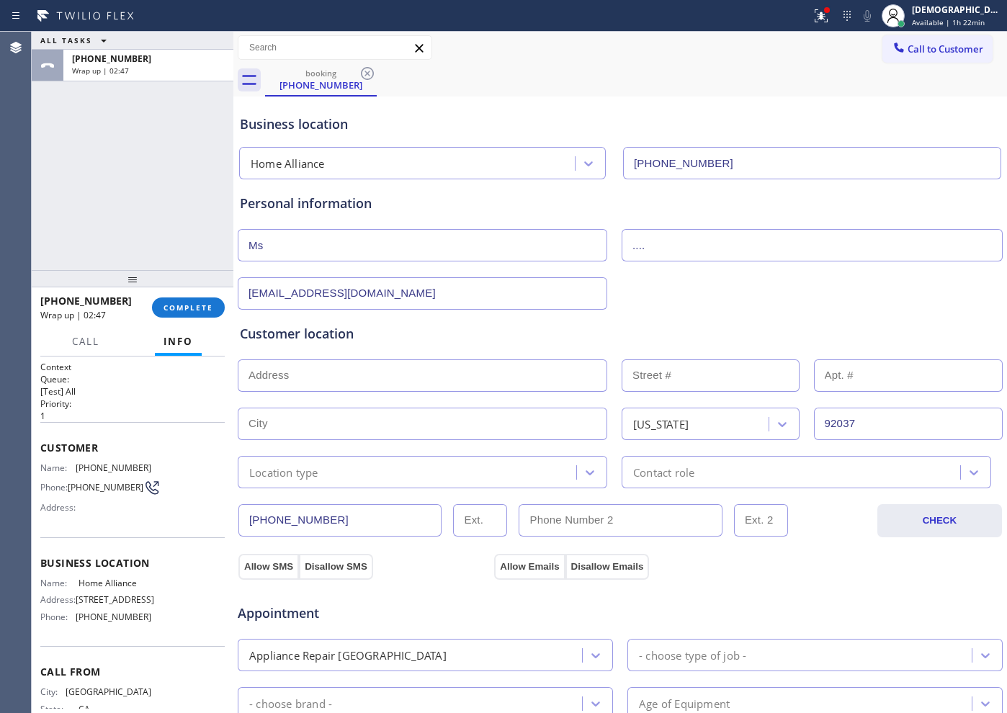
click at [345, 375] on input "text" at bounding box center [423, 376] width 370 height 32
paste input "La Jolla, CA 92037"
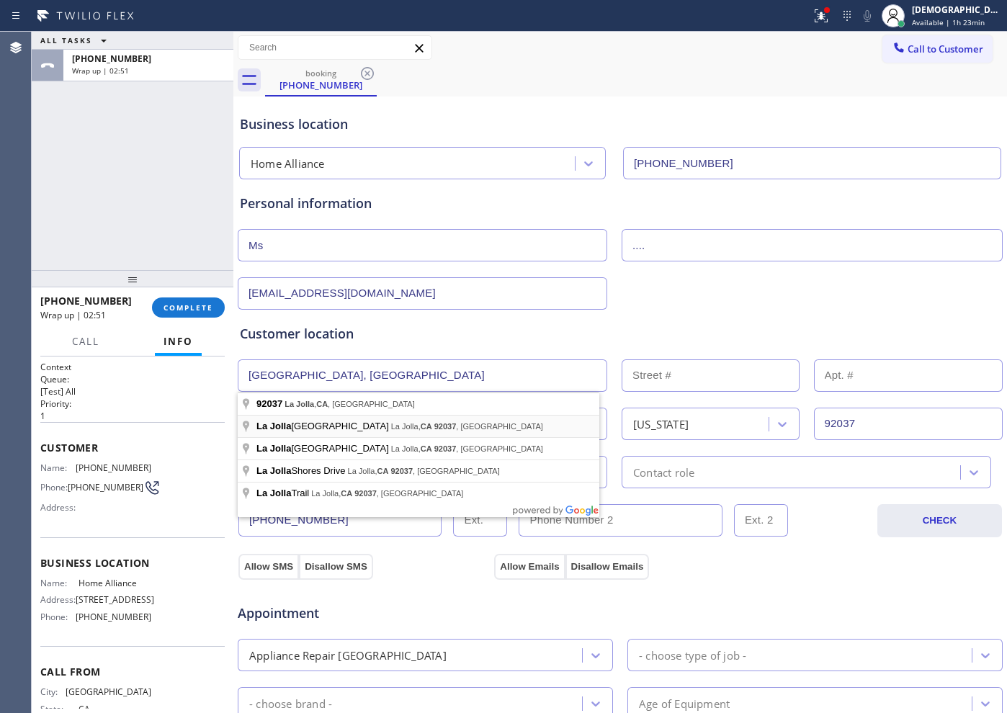
type input "La Jolla Village Dr"
type input "San Diego"
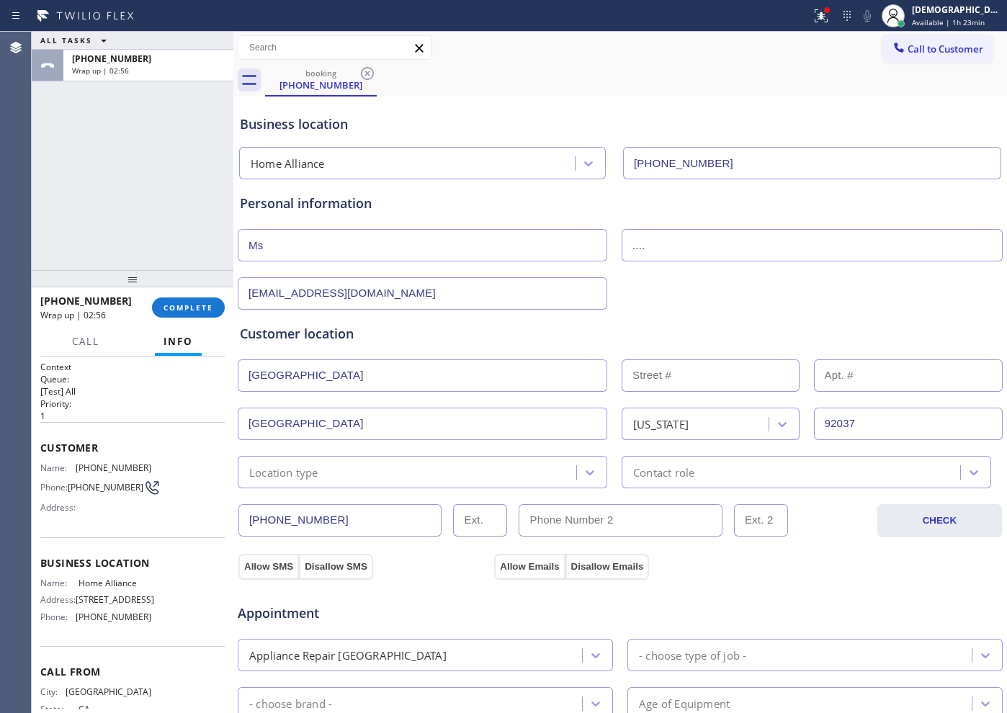
click at [531, 378] on input "La Jolla Village Dr" at bounding box center [423, 376] width 370 height 32
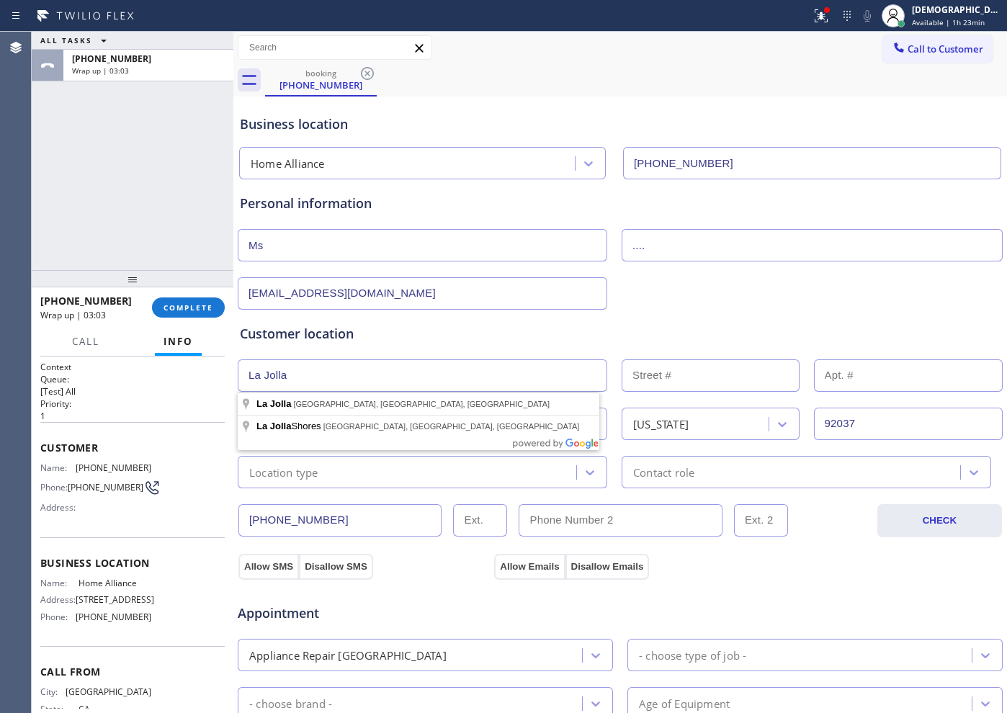
type input "La Jolla"
click at [689, 383] on input "text" at bounding box center [711, 376] width 178 height 32
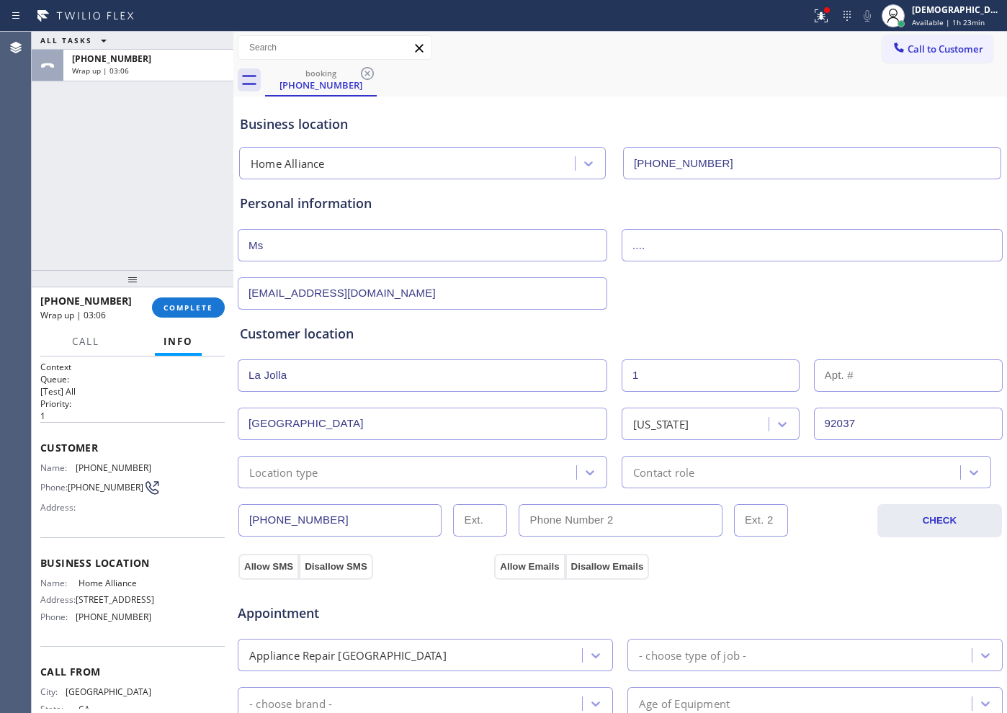
type input "1"
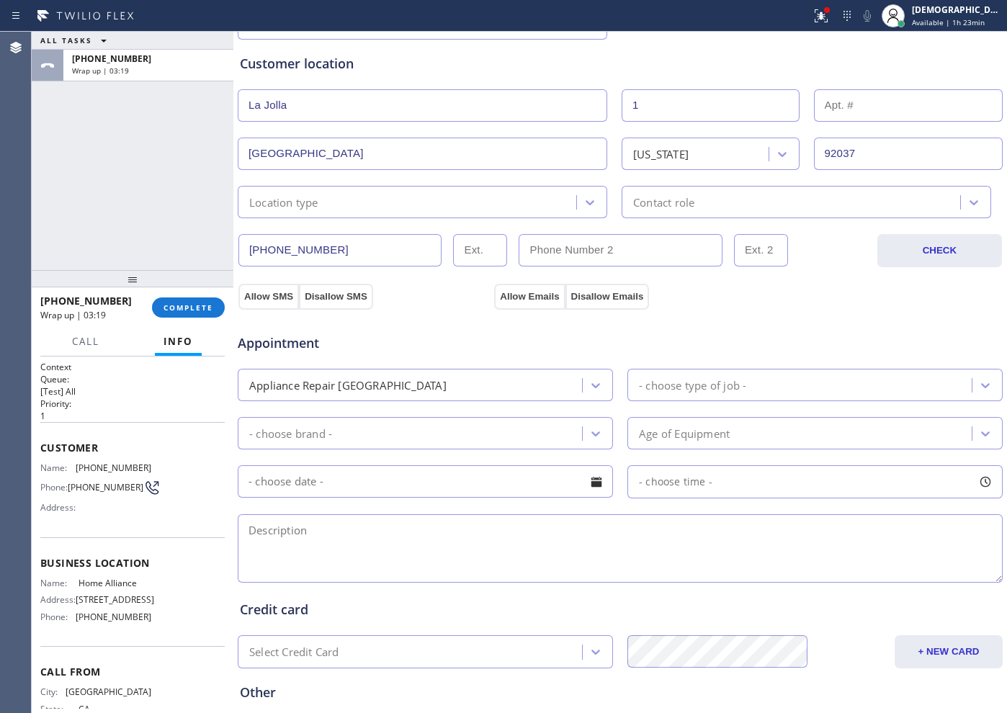
click at [498, 537] on textarea at bounding box center [620, 548] width 765 height 68
paste textarea "La Jolla, CA 92037"
type textarea "La Jolla, CA 92037"
click at [363, 388] on div "Appliance Repair High End" at bounding box center [347, 385] width 197 height 17
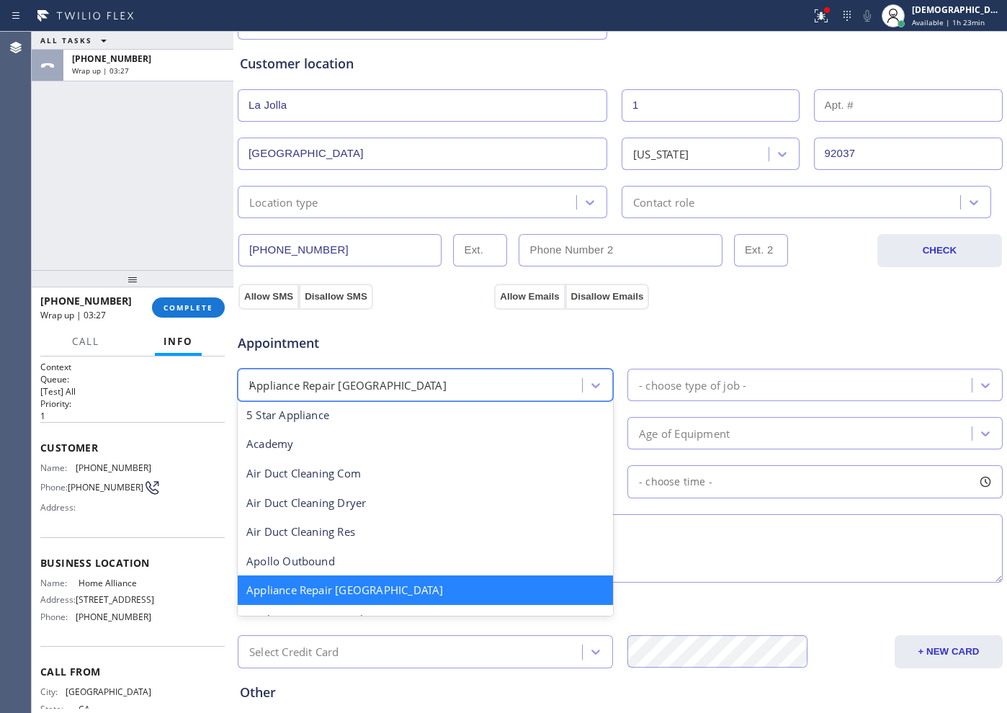
scroll to position [0, 0]
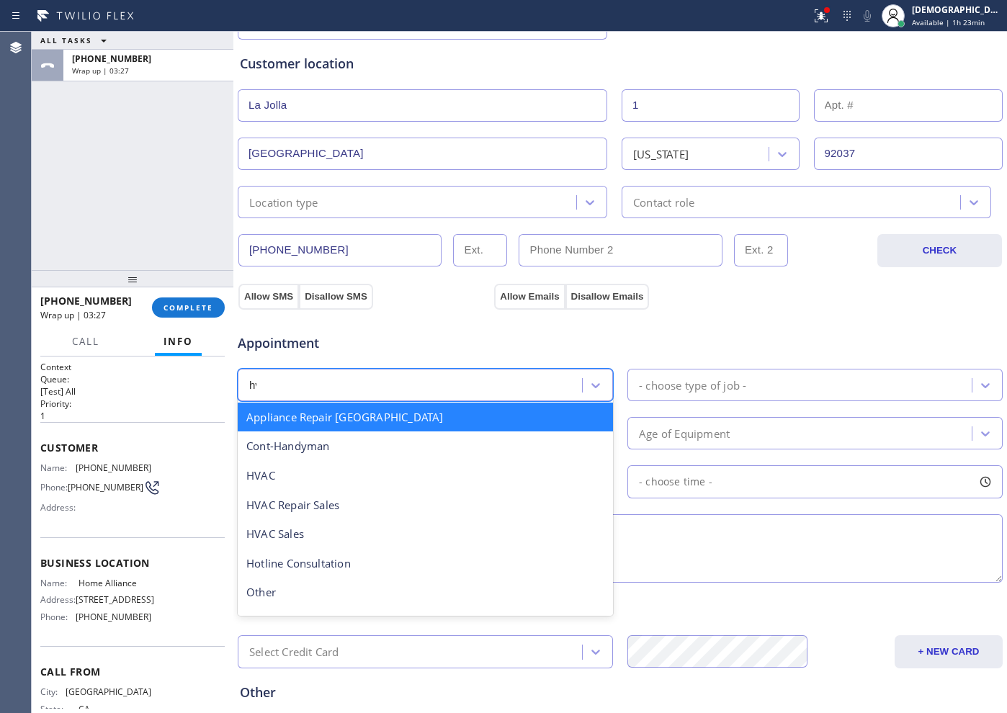
type input "hva"
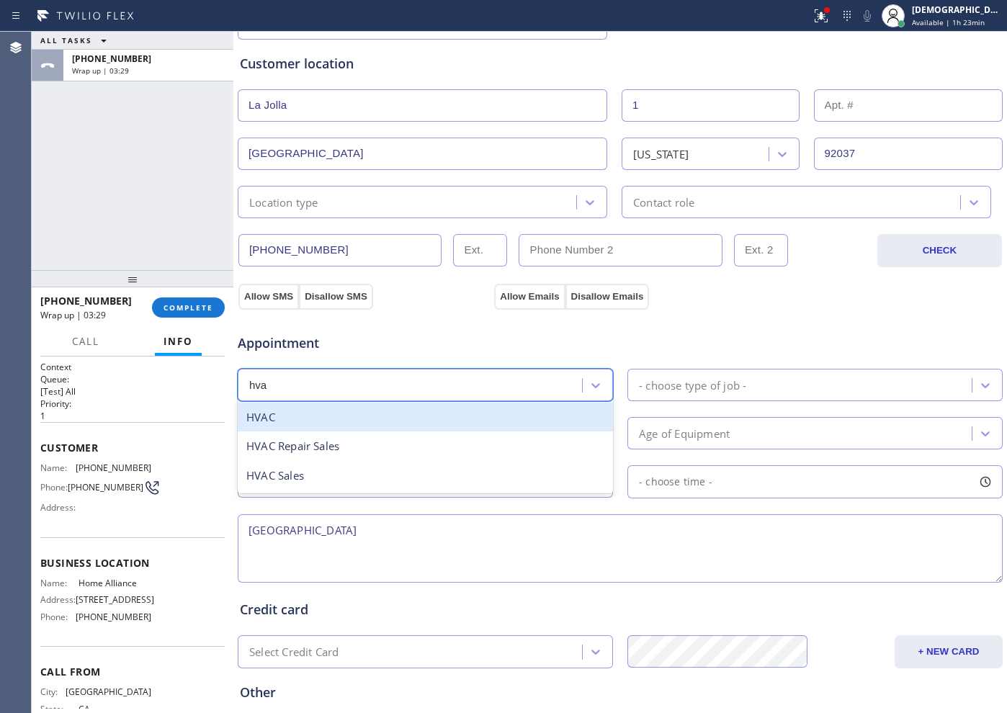
click at [357, 422] on div "HVAC" at bounding box center [425, 418] width 375 height 30
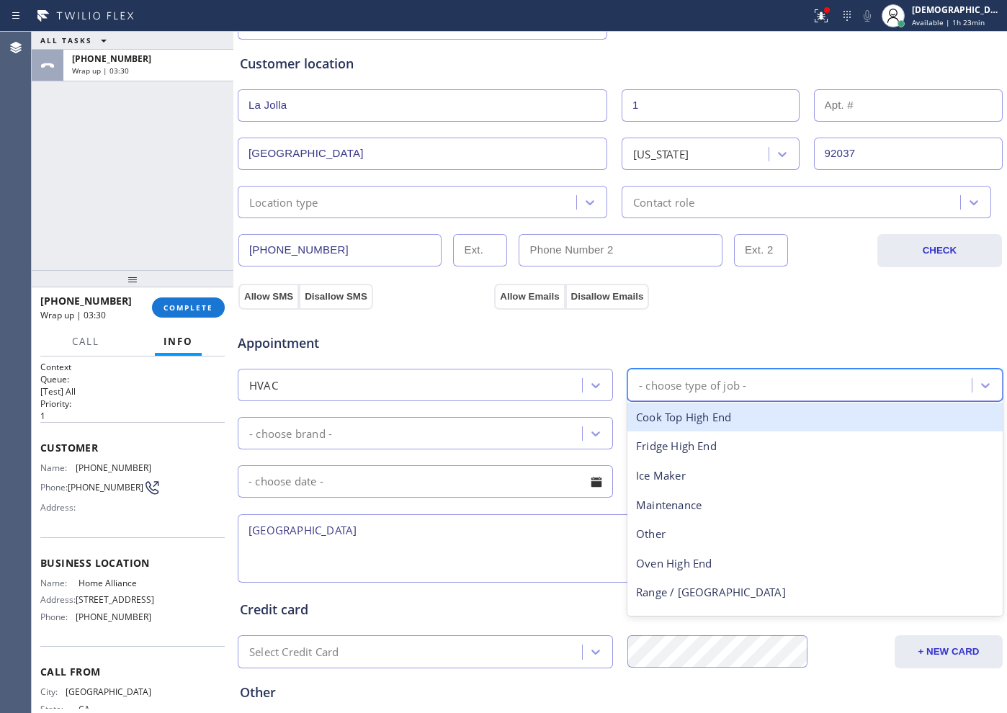
click at [663, 389] on div "- choose type of job -" at bounding box center [692, 385] width 107 height 17
type input "re"
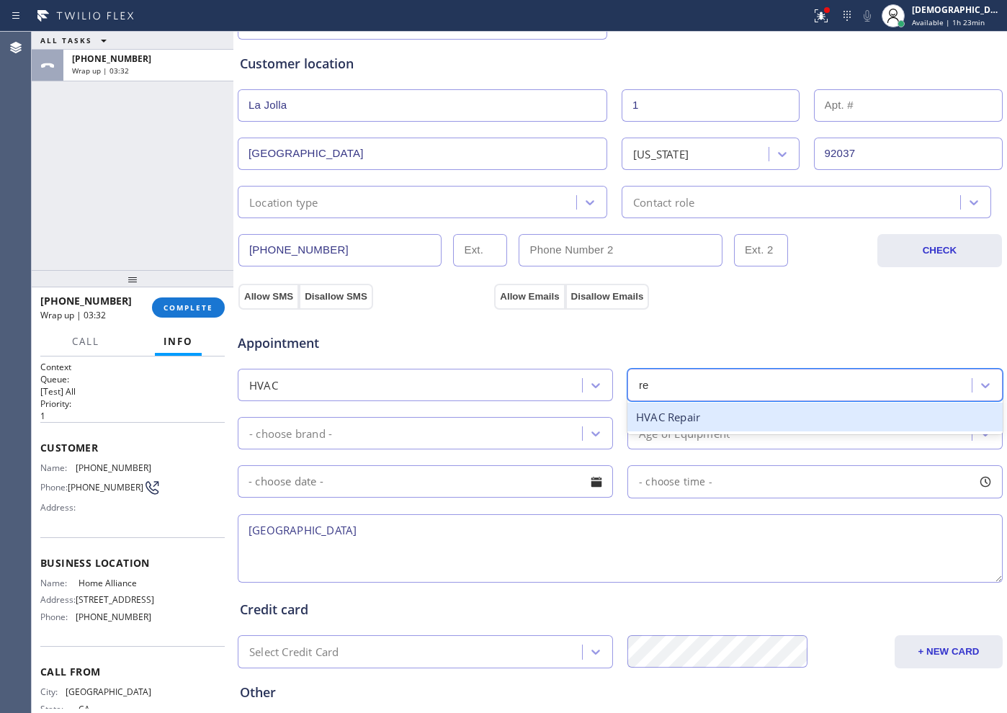
click at [679, 419] on div "HVAC Repair" at bounding box center [815, 418] width 375 height 30
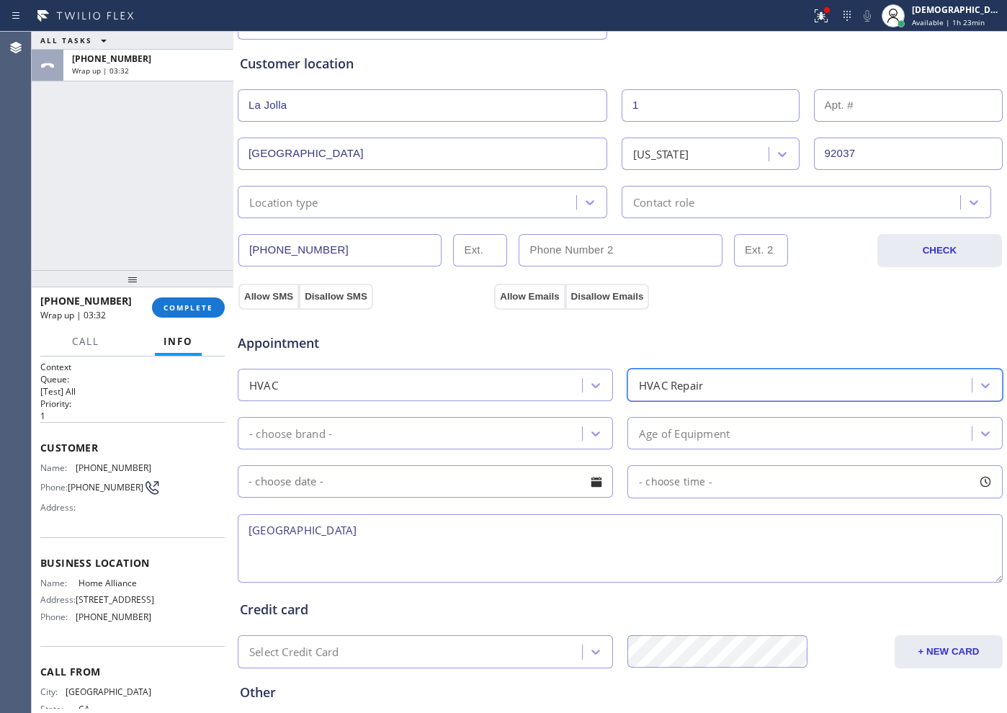
click at [450, 426] on div "- choose brand -" at bounding box center [412, 433] width 340 height 25
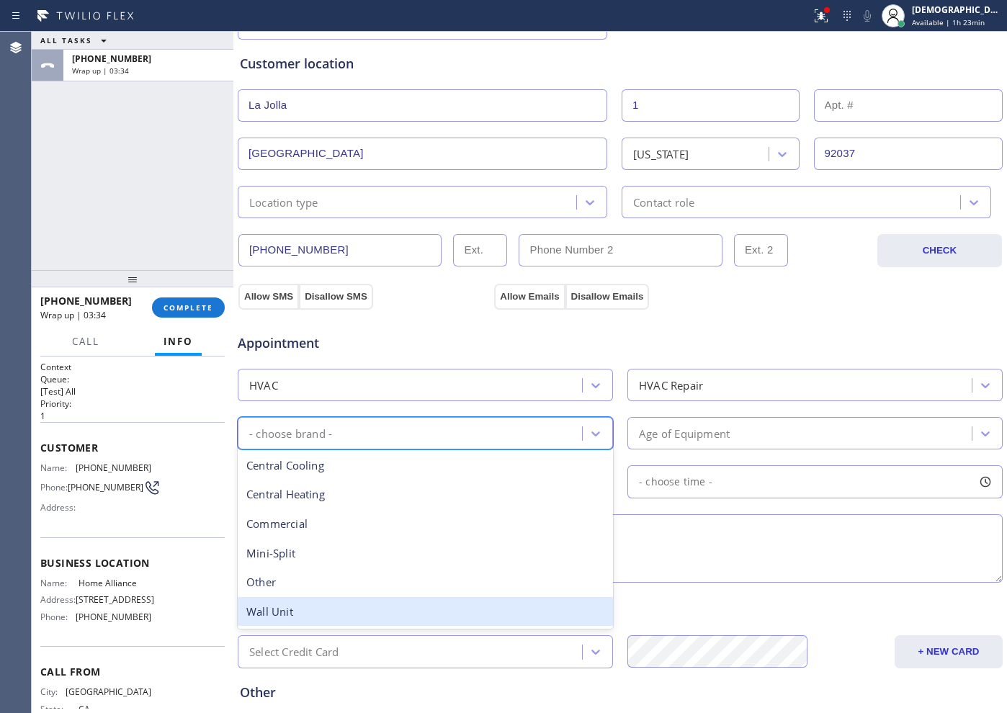
click at [371, 605] on div "Wall Unit" at bounding box center [425, 612] width 375 height 30
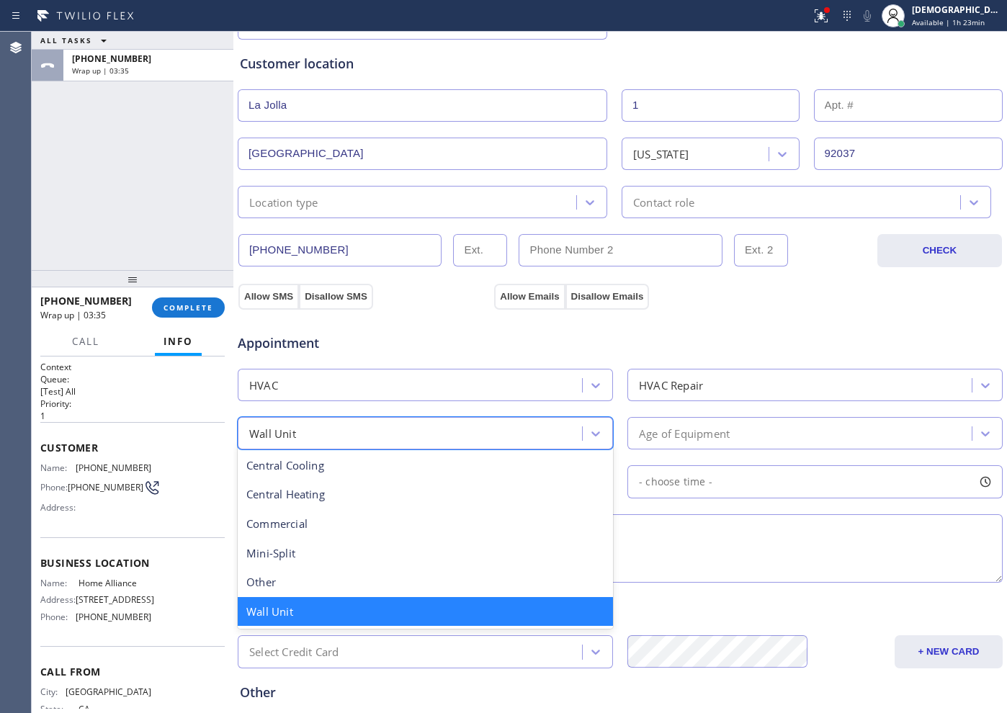
click at [352, 444] on div "Wall Unit" at bounding box center [412, 433] width 340 height 25
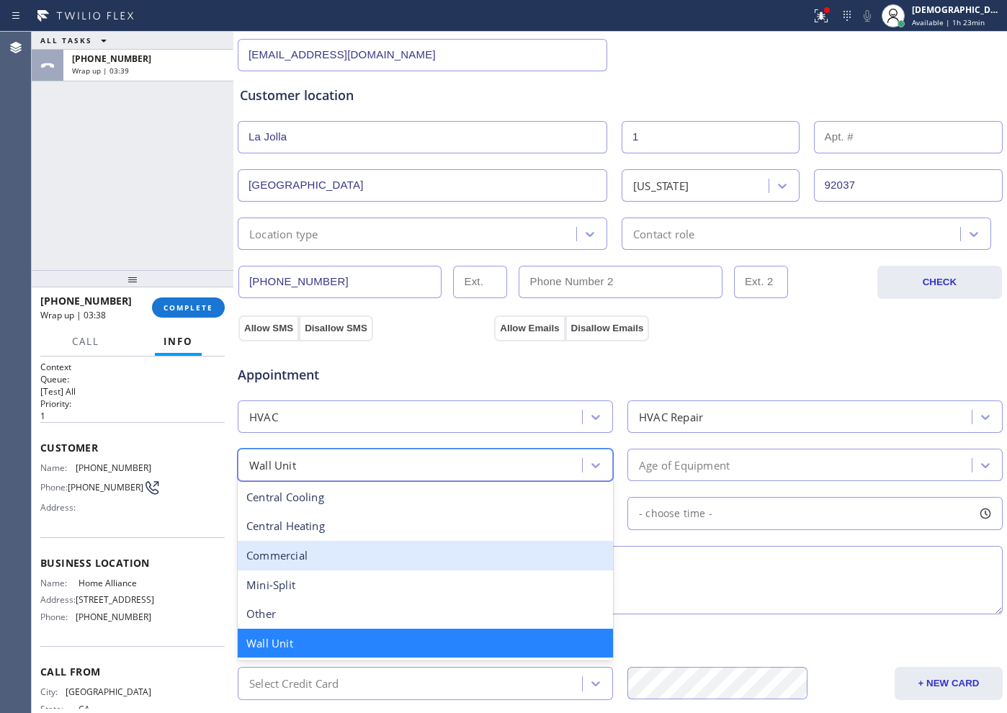
scroll to position [270, 0]
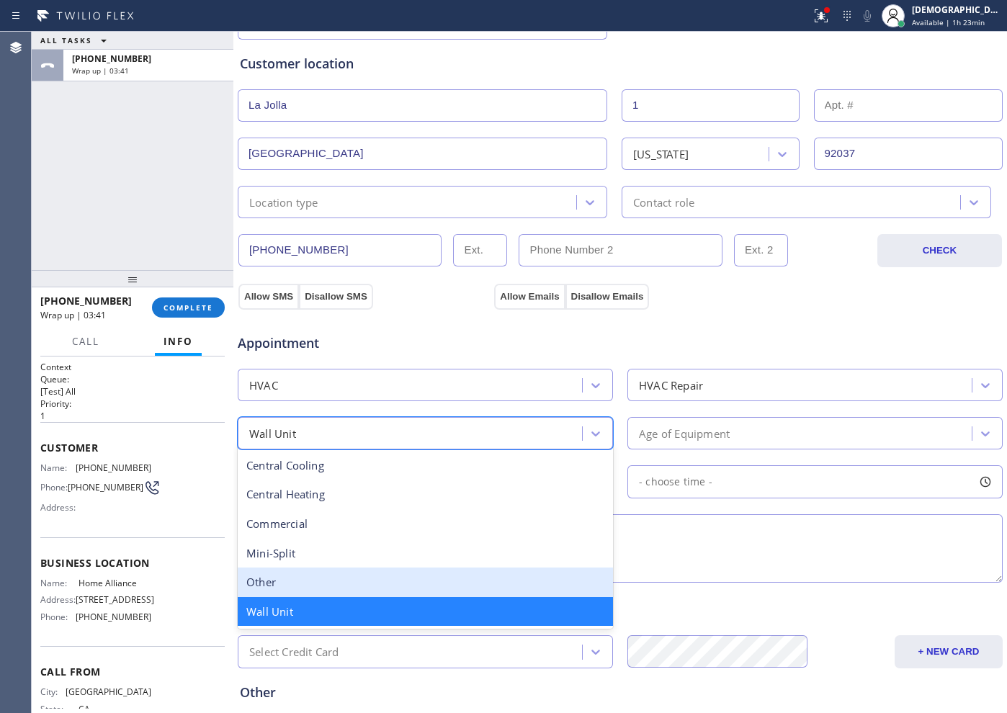
click at [349, 579] on div "Other" at bounding box center [425, 583] width 375 height 30
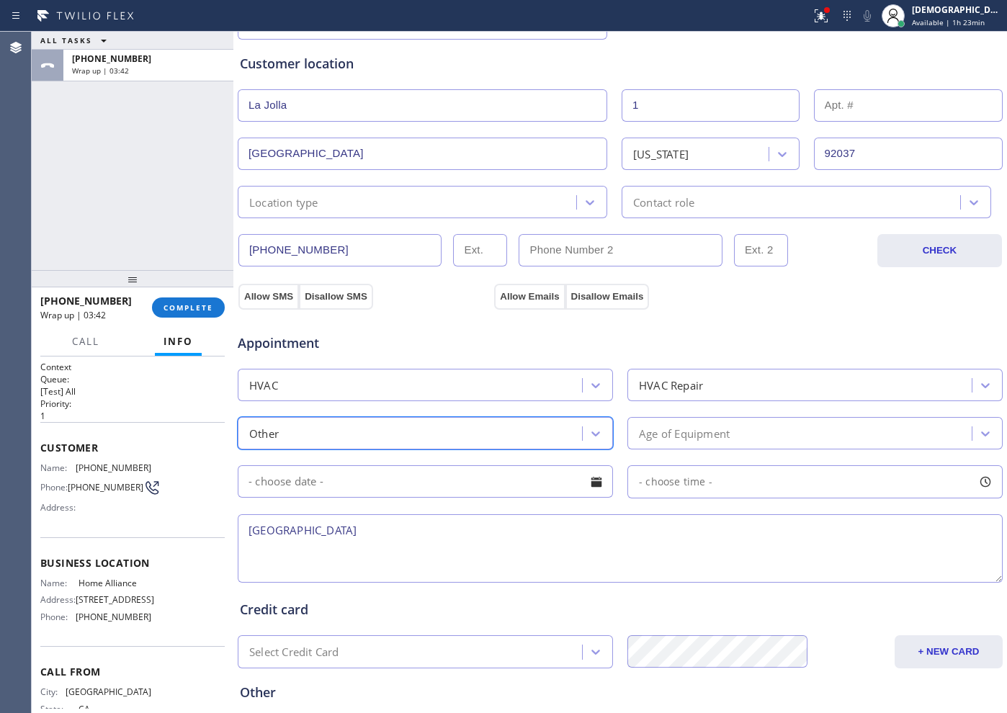
click at [654, 429] on div "Age of Equipment" at bounding box center [684, 433] width 91 height 17
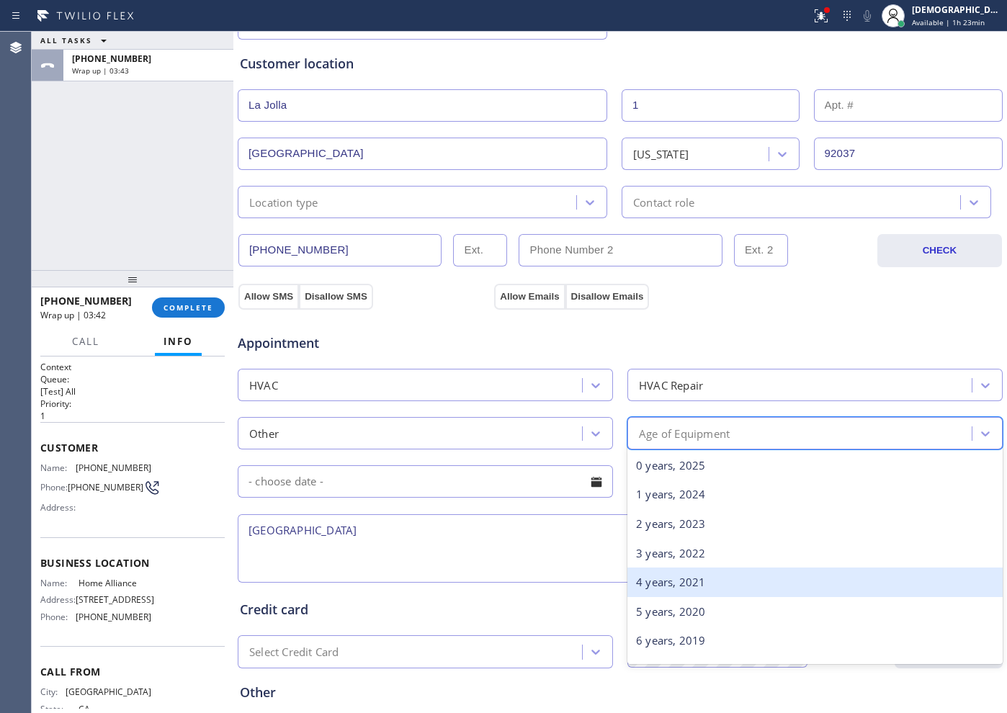
click at [652, 591] on div "4 years, 2021" at bounding box center [815, 583] width 375 height 30
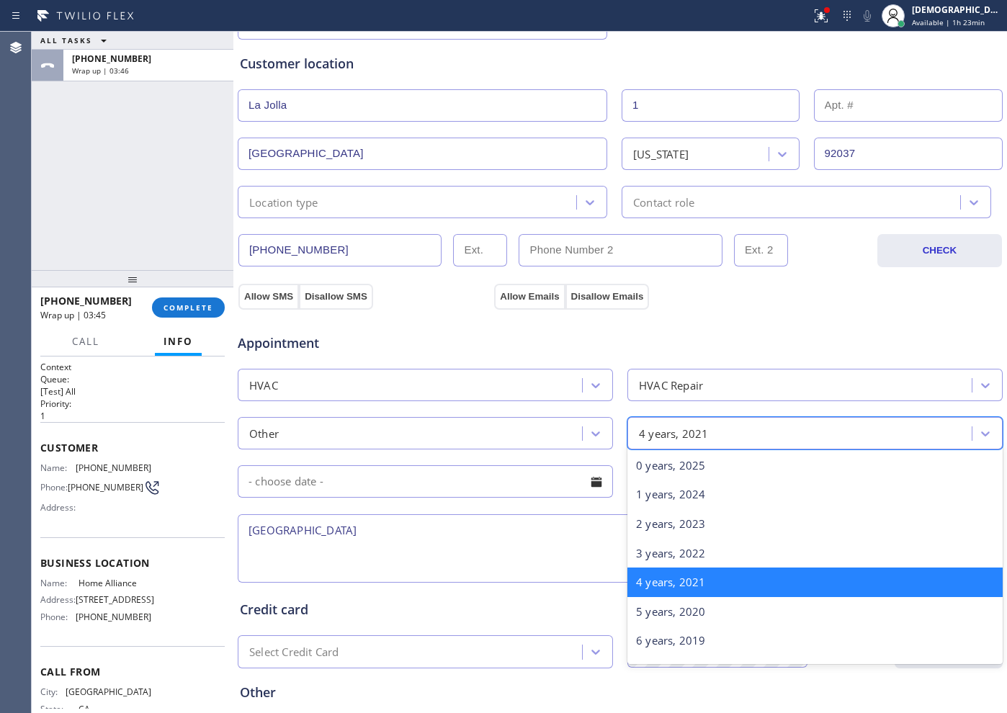
click at [731, 435] on div "4 years, 2021" at bounding box center [802, 433] width 340 height 25
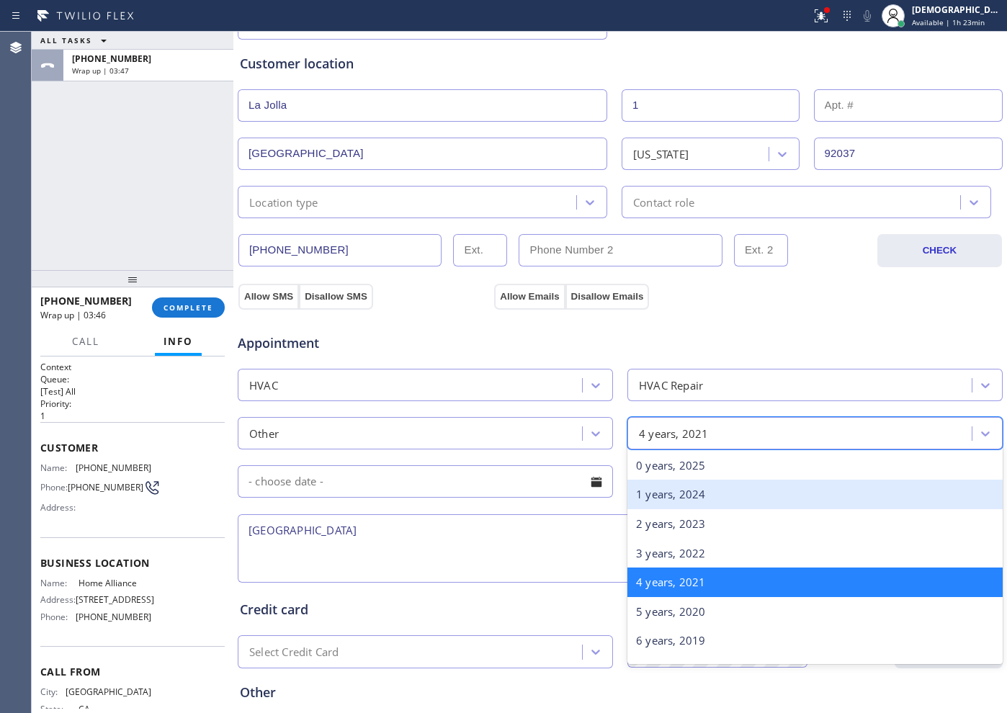
click at [708, 483] on div "1 years, 2024" at bounding box center [815, 495] width 375 height 30
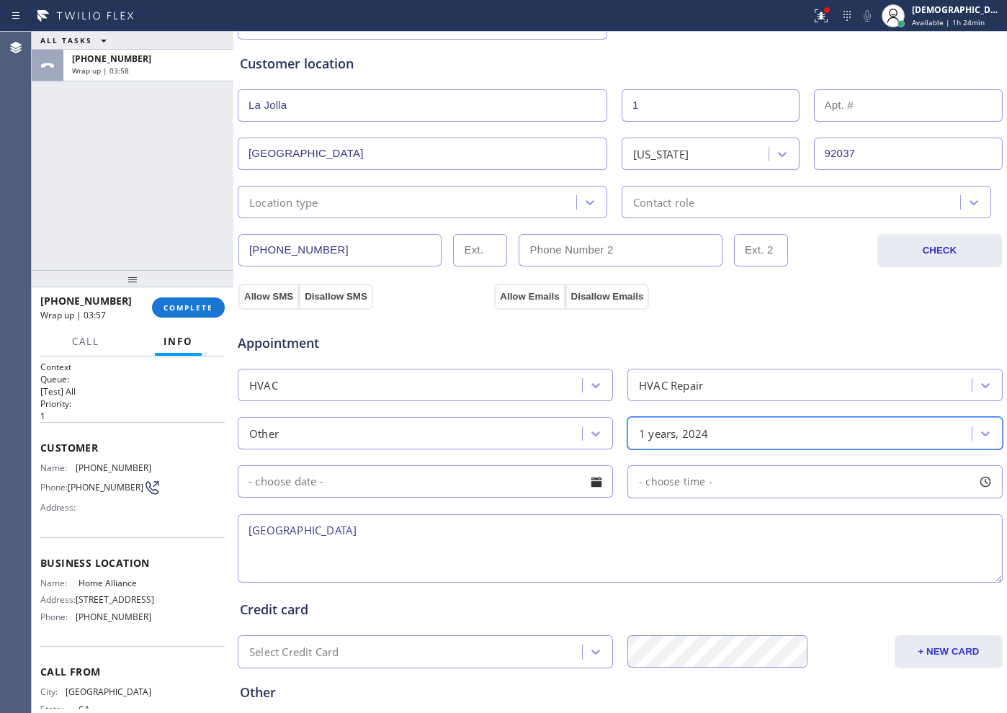
click at [473, 545] on textarea "La Jolla, CA 92037" at bounding box center [620, 548] width 765 height 68
click at [241, 537] on textarea "La Jolla, CA 92037" at bounding box center [620, 548] width 765 height 68
paste textarea "Window AC / 1 year / not working"
click at [532, 537] on textarea "Window AC / 1 year / not working / La Jolla, CA 92037" at bounding box center [620, 548] width 765 height 68
drag, startPoint x: 118, startPoint y: 589, endPoint x: 73, endPoint y: 587, distance: 44.7
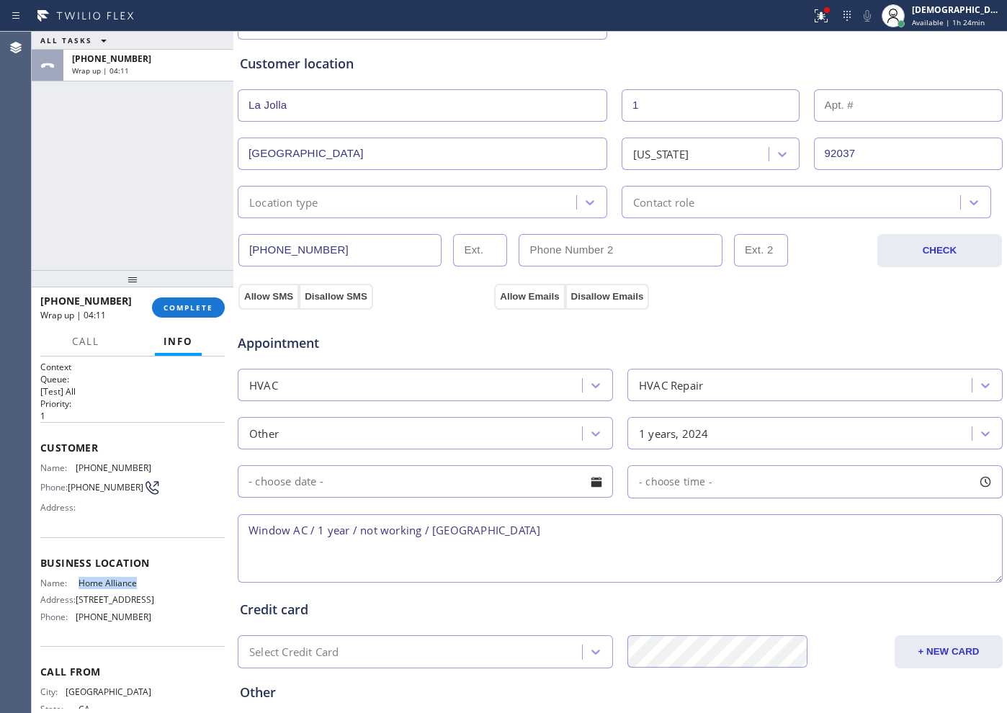
click at [73, 587] on div "Name: Home Alliance Address: 263 W Olive Ave Ste 178 Phone: (877) 777-0796" at bounding box center [132, 603] width 184 height 50
copy div "Home Alliance"
click at [605, 541] on textarea "Window AC / 1 year / not working / La Jolla, CA 92037" at bounding box center [620, 548] width 765 height 68
paste textarea "Home Alliance"
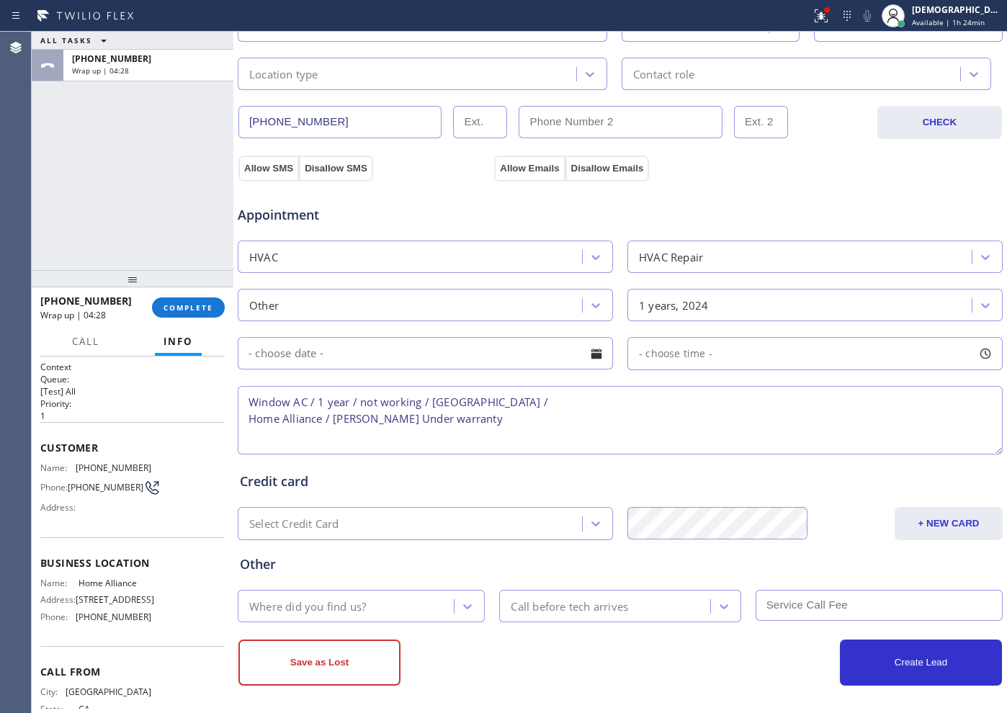
scroll to position [403, 0]
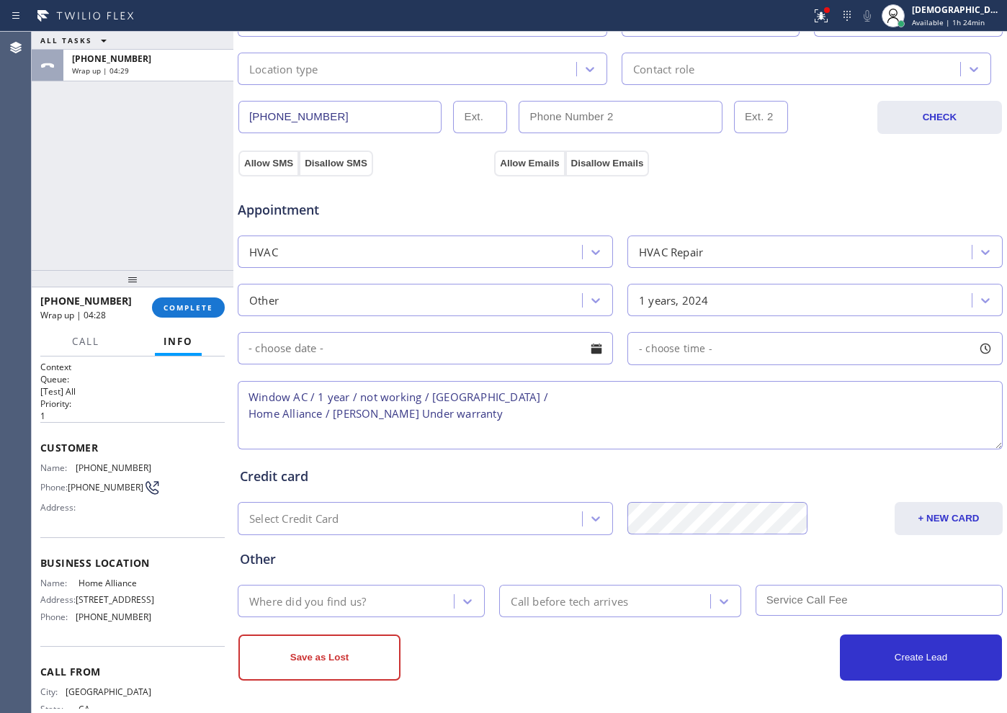
type textarea "Window AC / 1 year / not working / La Jolla, CA 92037 / Home Alliance / SAL Und…"
click at [421, 600] on div "Where did you find us?" at bounding box center [348, 601] width 212 height 25
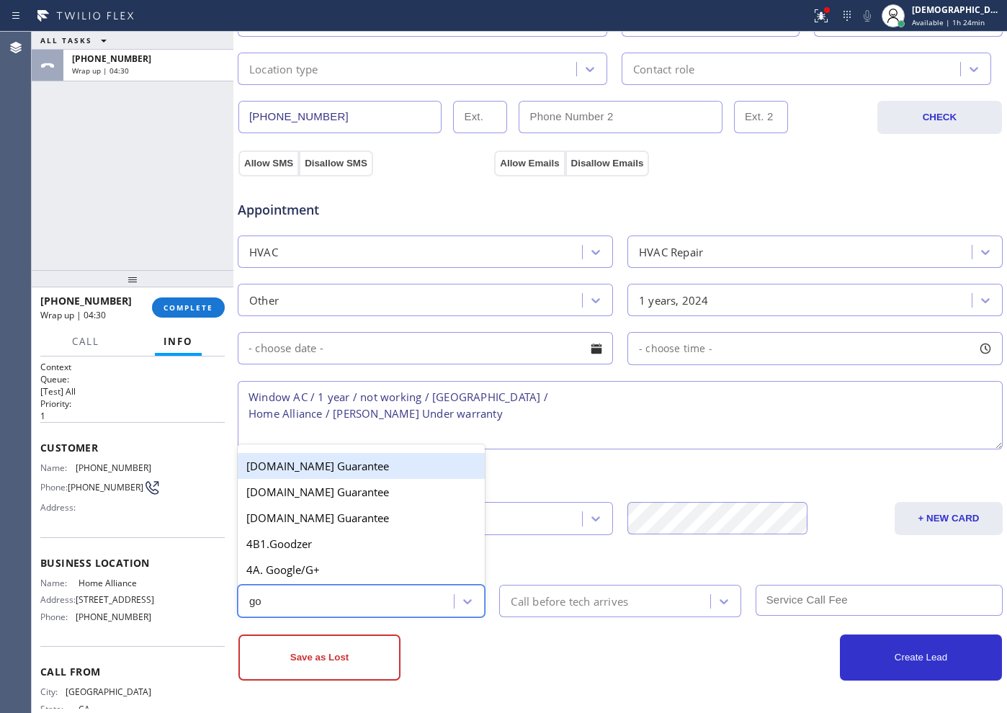
type input "goo"
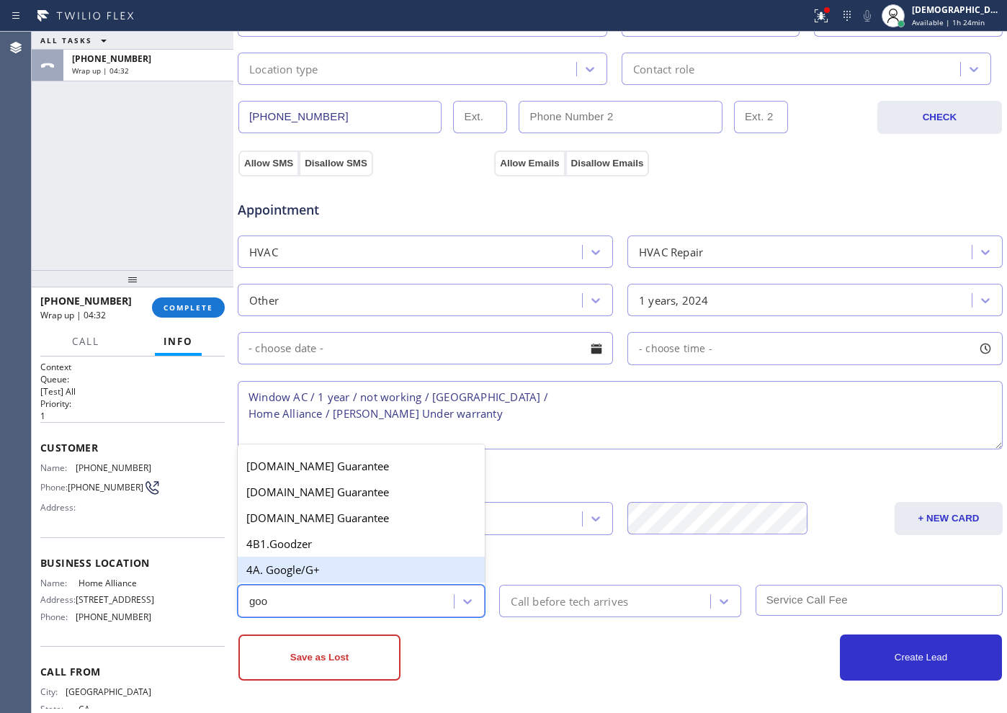
click at [308, 563] on div "4A. Google/G+" at bounding box center [361, 570] width 247 height 26
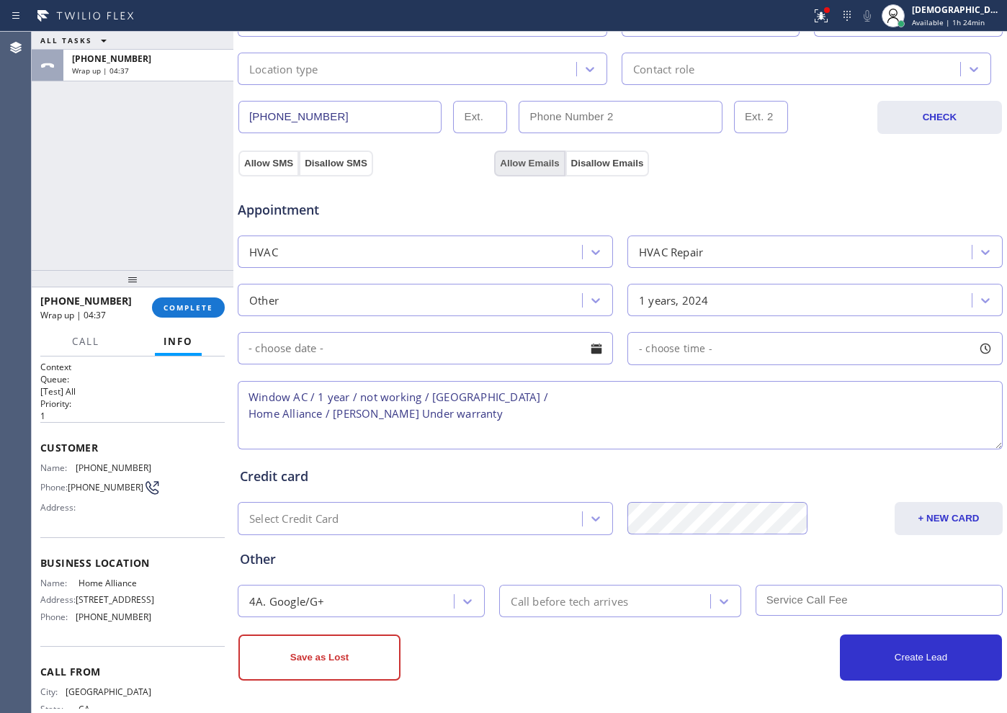
drag, startPoint x: 259, startPoint y: 159, endPoint x: 536, endPoint y: 164, distance: 276.7
click at [262, 159] on button "Allow SMS" at bounding box center [268, 164] width 61 height 26
click at [521, 158] on button "Allow Emails" at bounding box center [529, 164] width 71 height 26
click at [321, 641] on button "Save as Lost" at bounding box center [319, 658] width 162 height 46
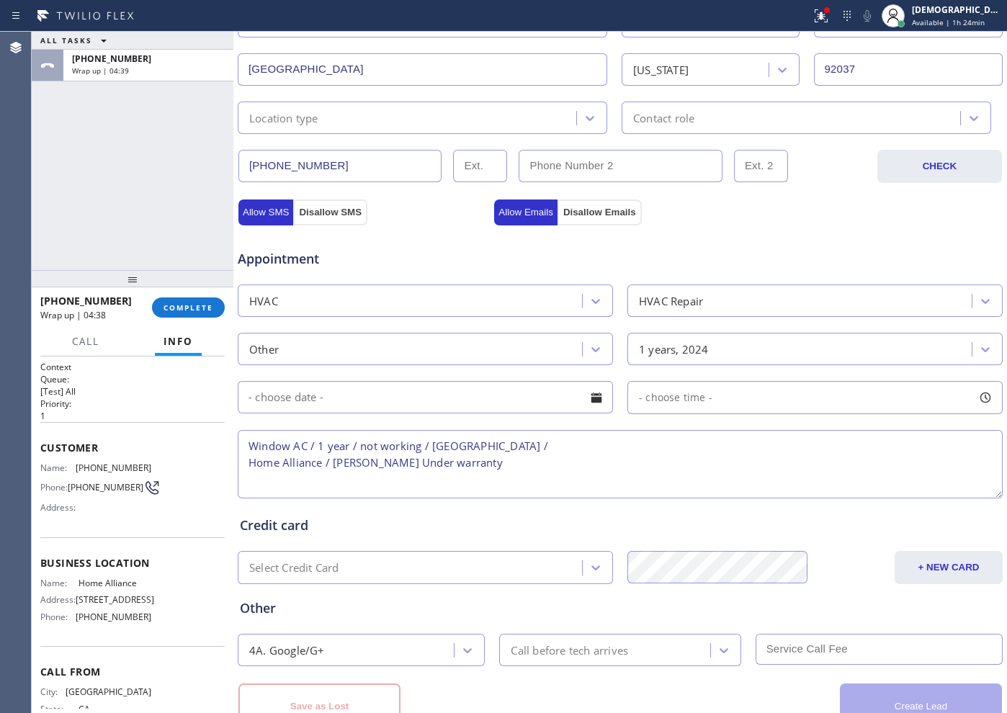
scroll to position [452, 0]
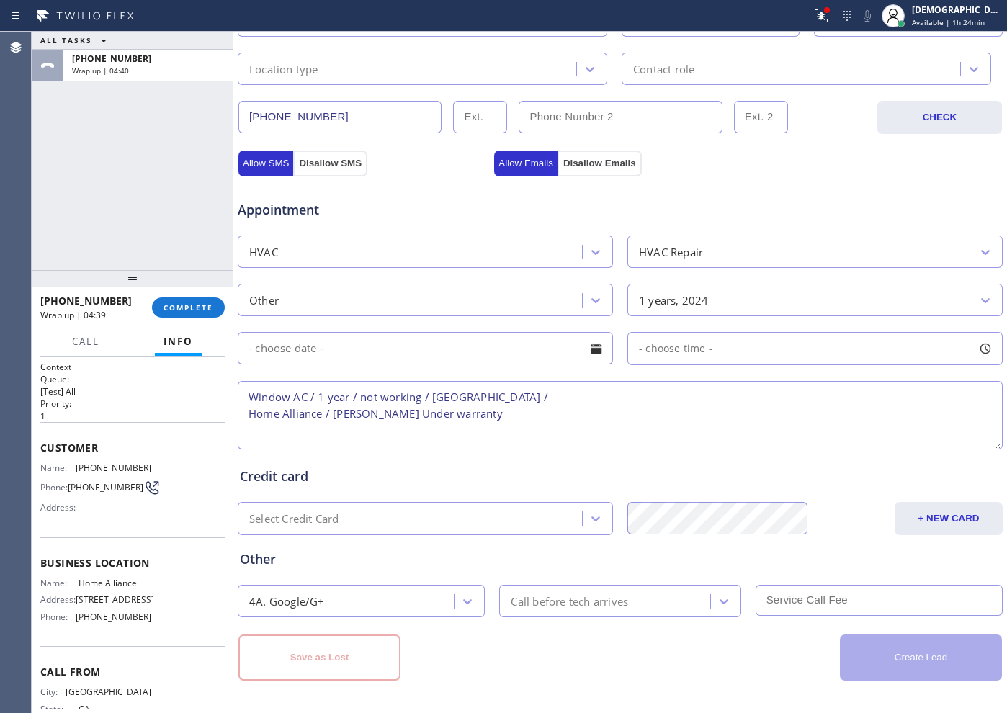
type input "La Jolla Village Dr"
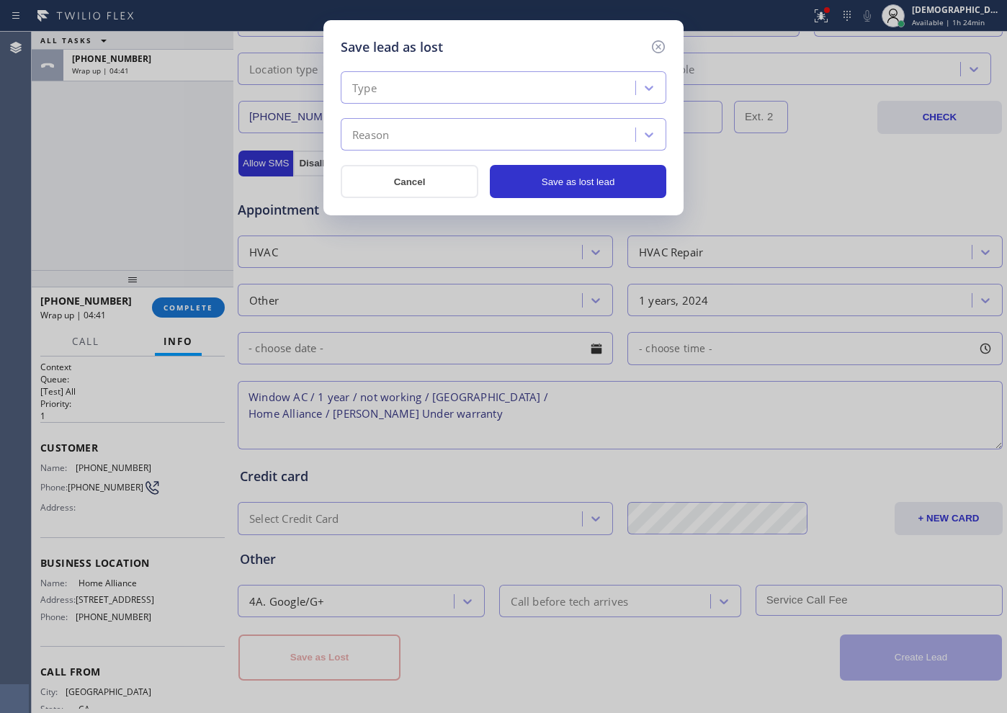
click at [435, 78] on div "Type" at bounding box center [490, 88] width 290 height 25
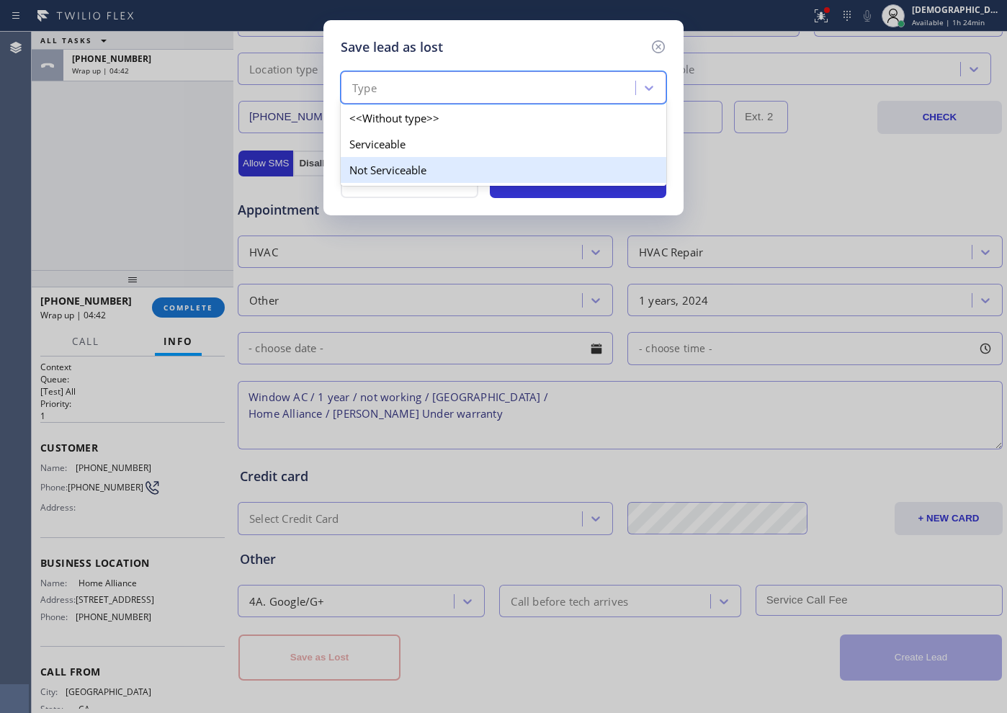
click at [412, 171] on div "Not Serviceable" at bounding box center [504, 170] width 326 height 26
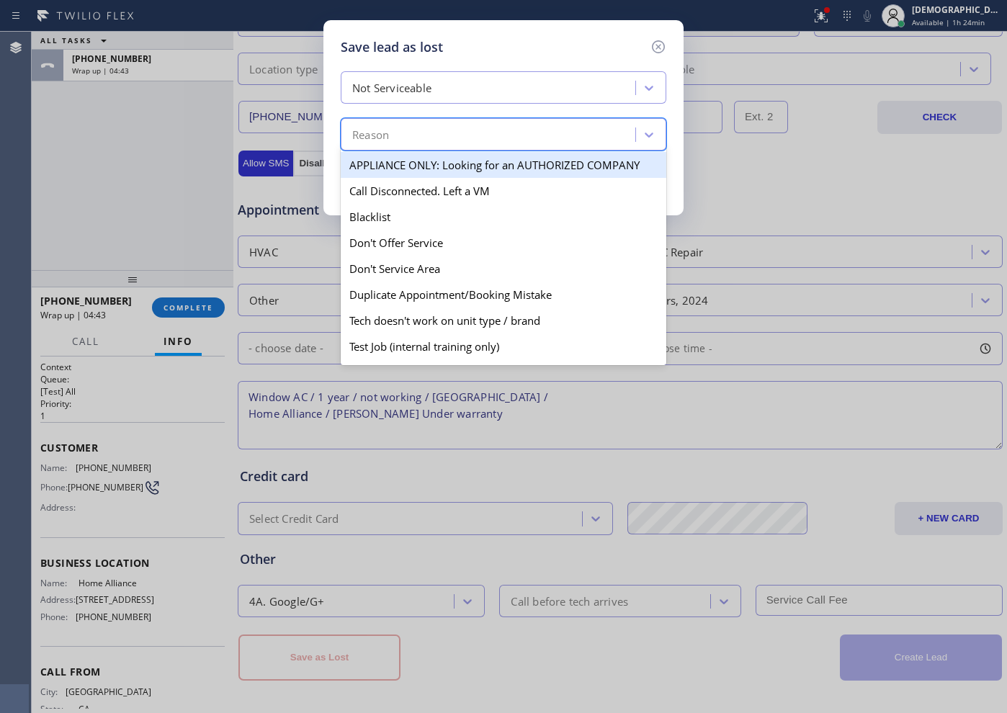
click at [416, 128] on div "Reason" at bounding box center [490, 134] width 290 height 25
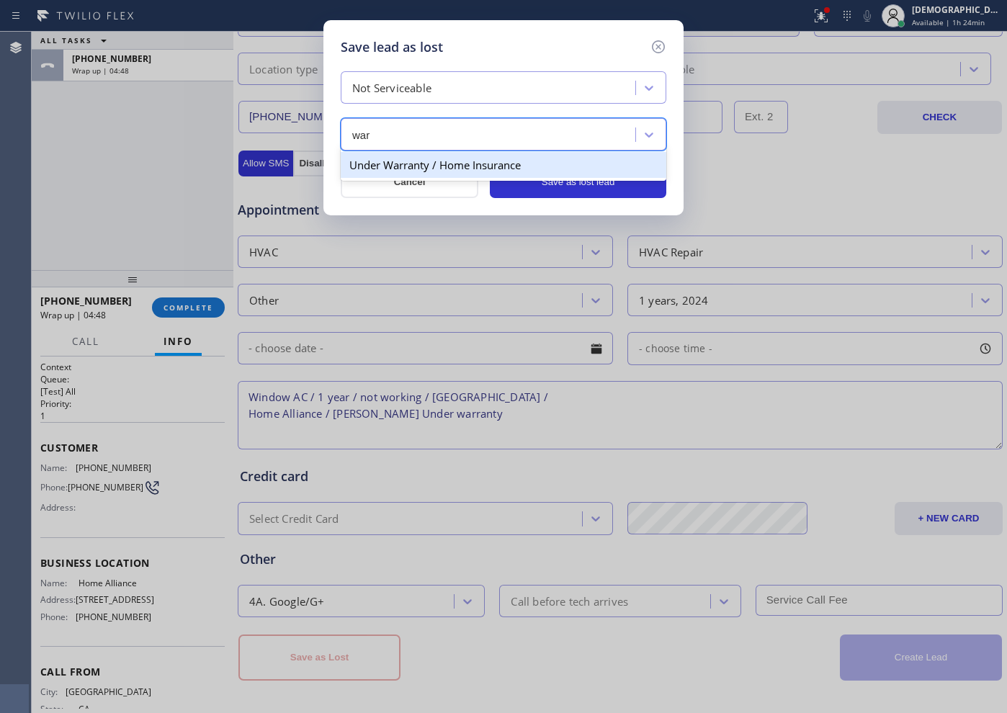
click at [407, 167] on div "Under Warranty / Home Insurance" at bounding box center [504, 165] width 326 height 26
type input "war"
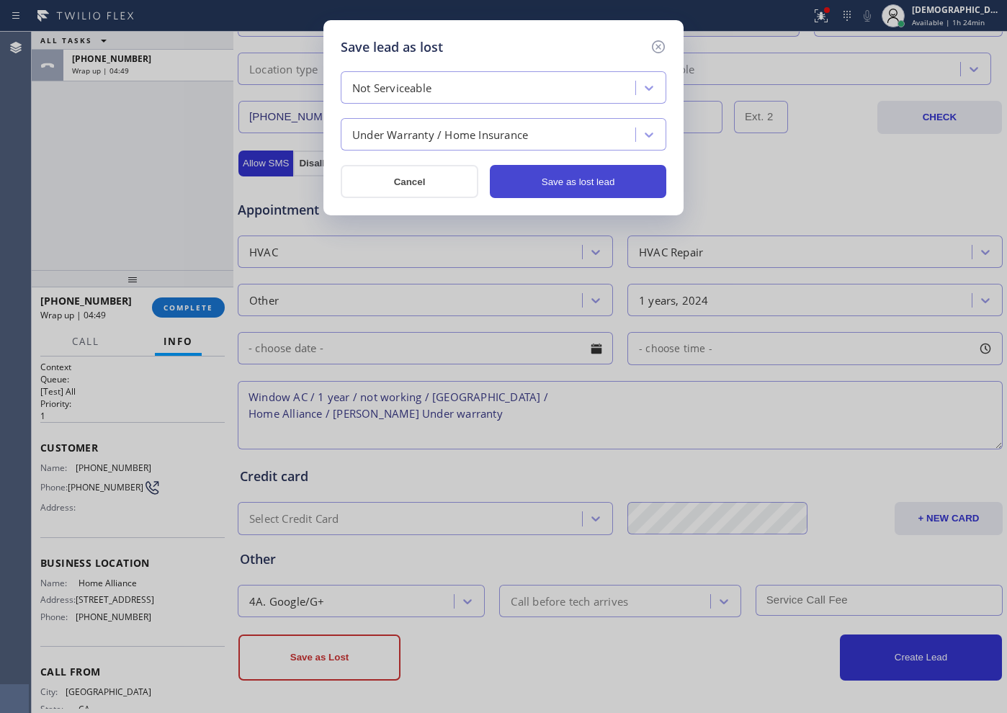
click at [598, 188] on button "Save as lost lead" at bounding box center [578, 181] width 177 height 33
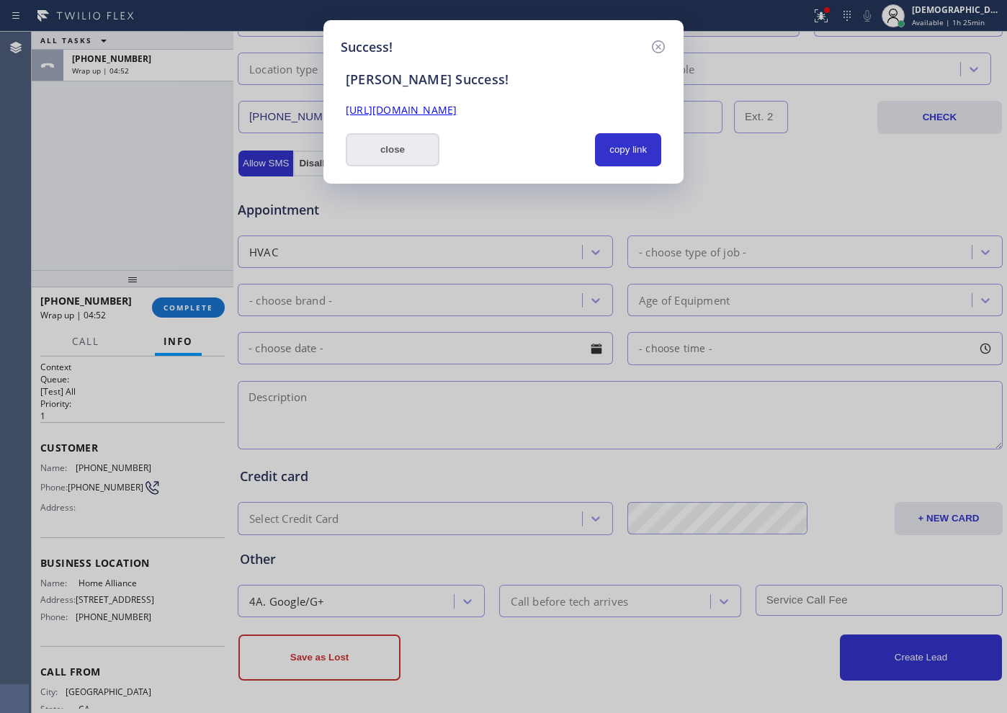
click at [401, 153] on button "close" at bounding box center [393, 149] width 94 height 33
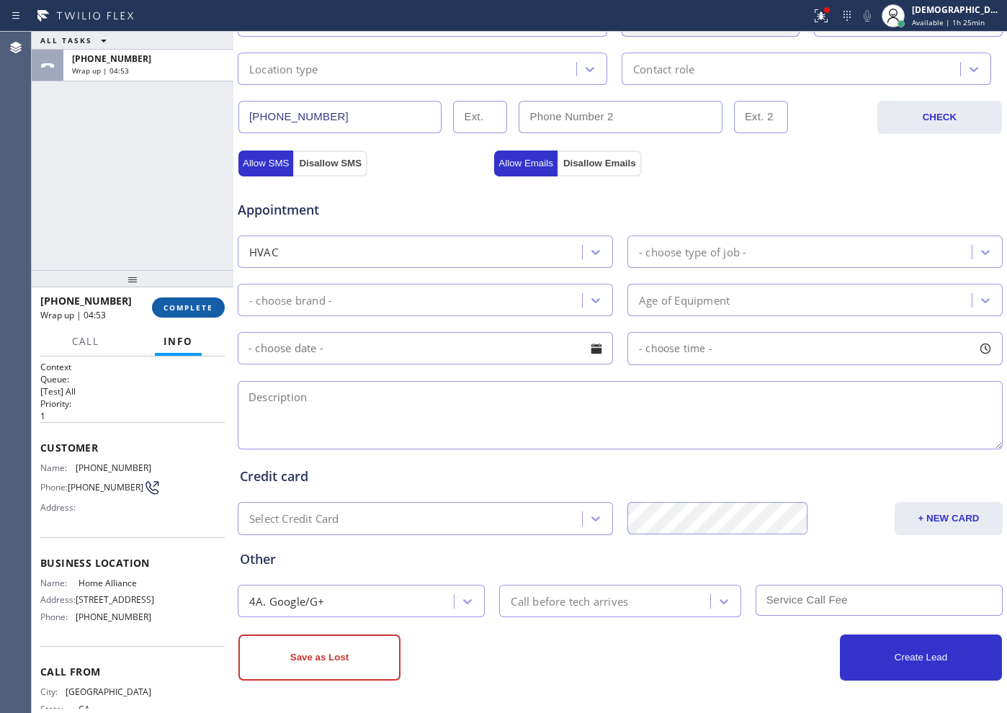
click at [196, 305] on span "COMPLETE" at bounding box center [189, 308] width 50 height 10
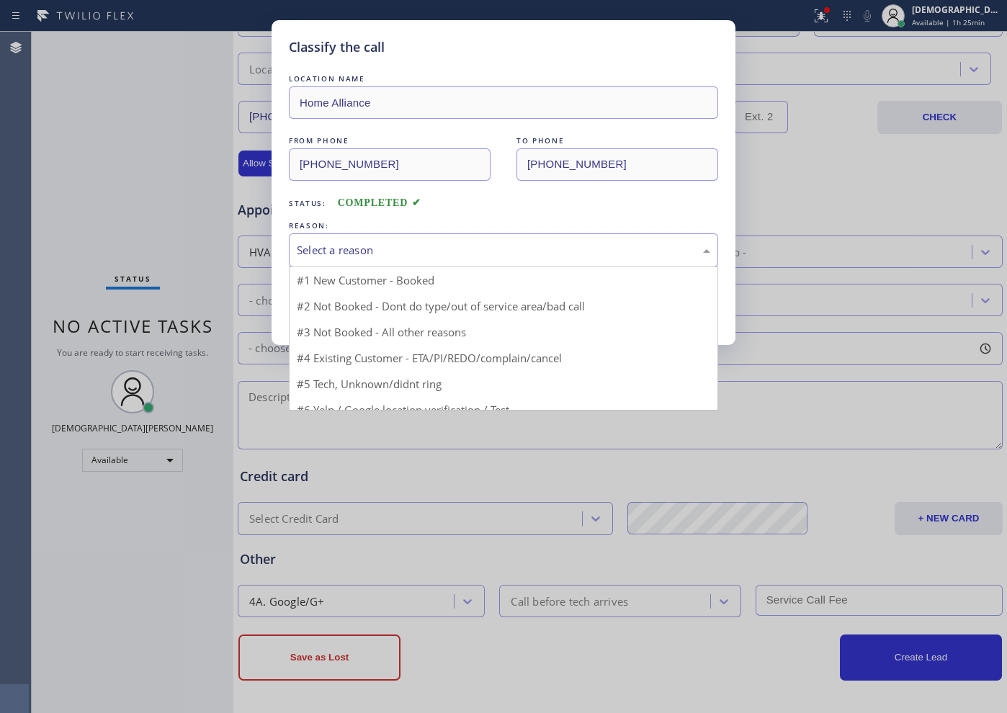
click at [383, 251] on div "Select a reason" at bounding box center [504, 250] width 414 height 17
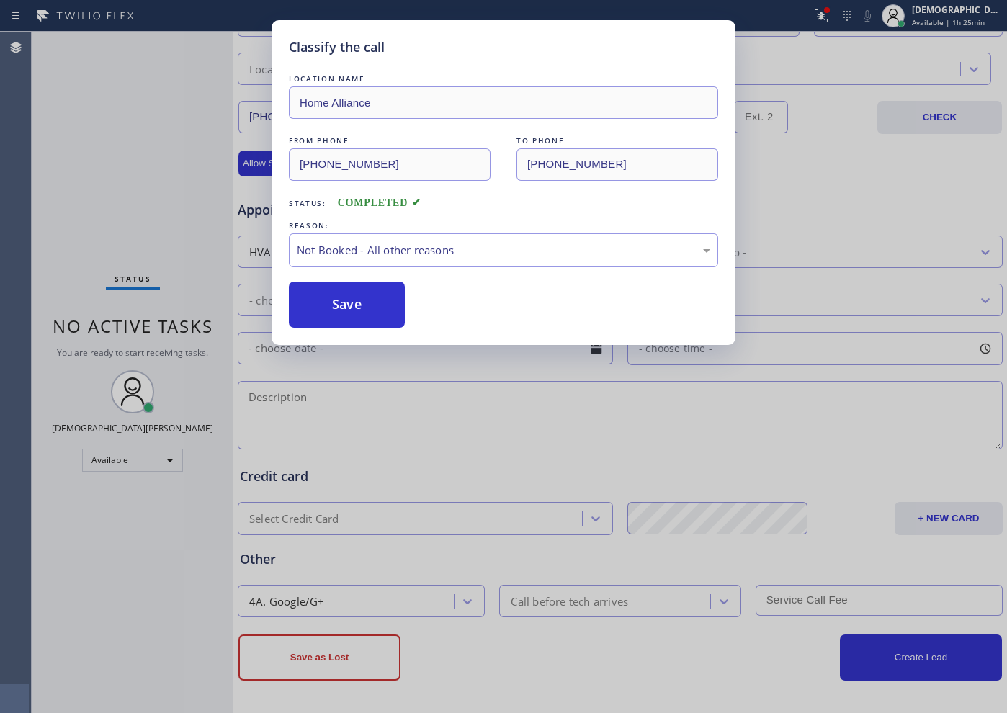
click at [354, 300] on button "Save" at bounding box center [347, 305] width 116 height 46
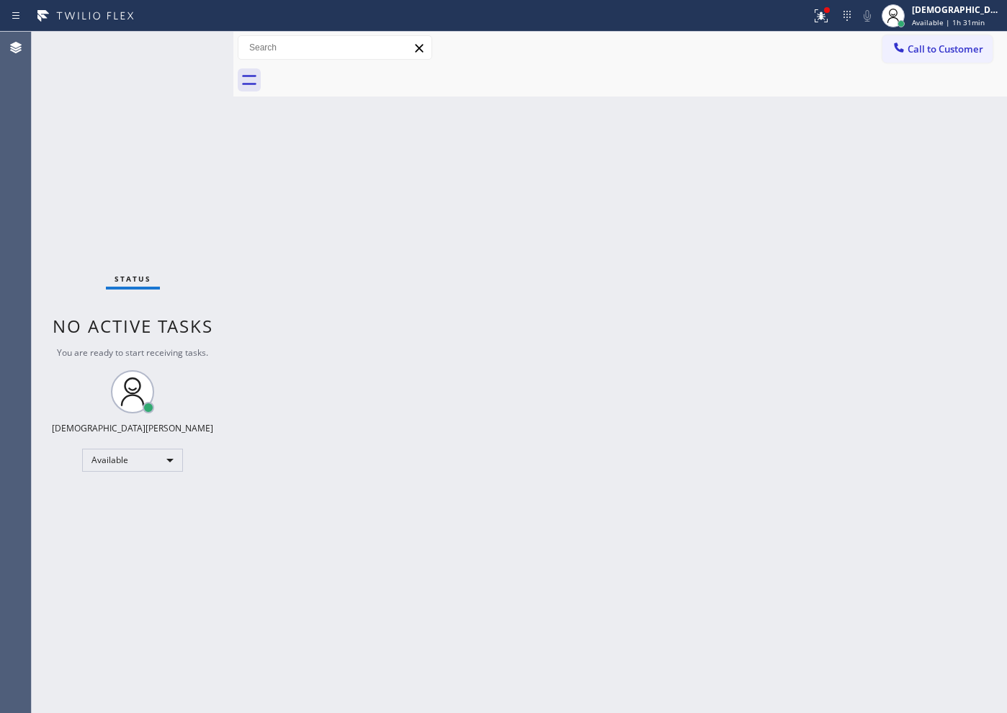
click at [104, 241] on div "Status No active tasks You are ready to start receiving tasks. Christian Cinco …" at bounding box center [133, 373] width 202 height 682
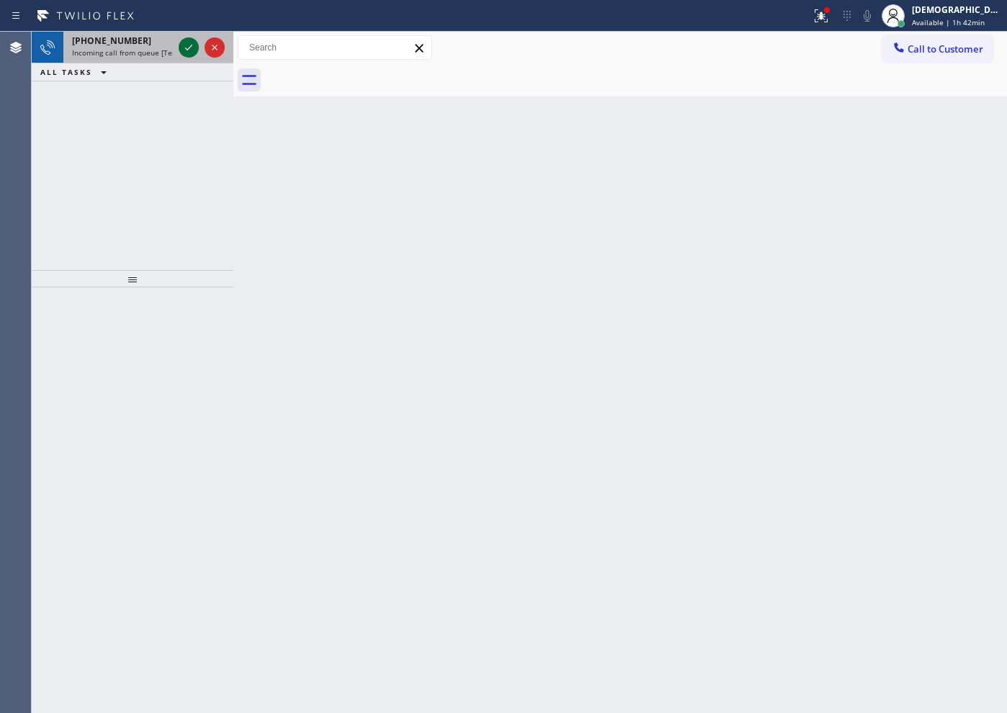
click at [187, 40] on icon at bounding box center [188, 47] width 17 height 17
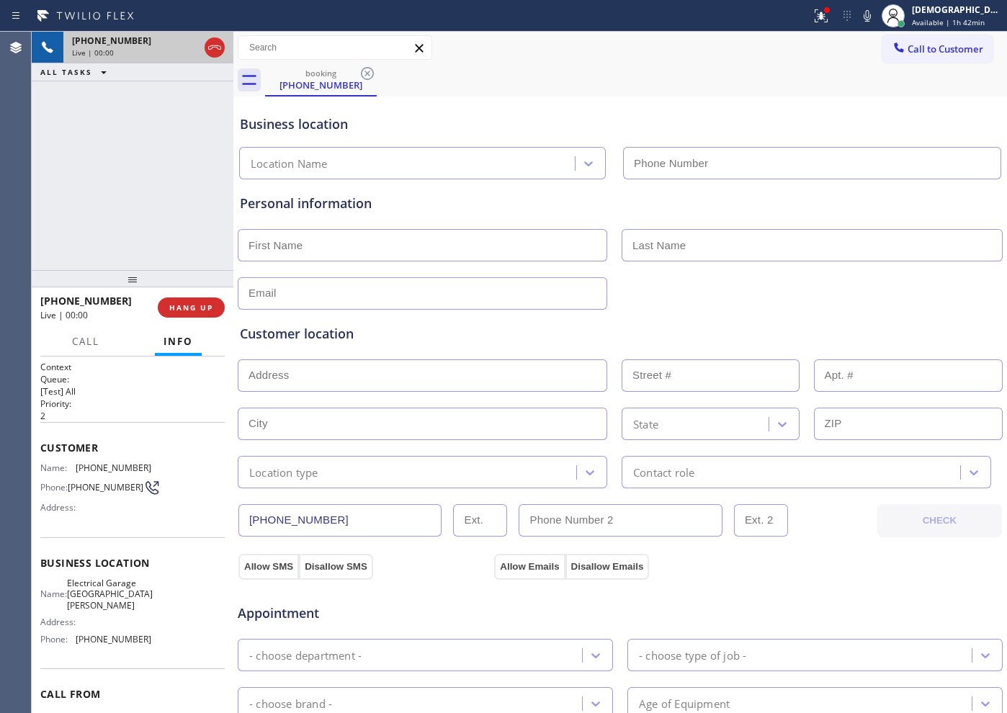
type input "(310) 620-1990"
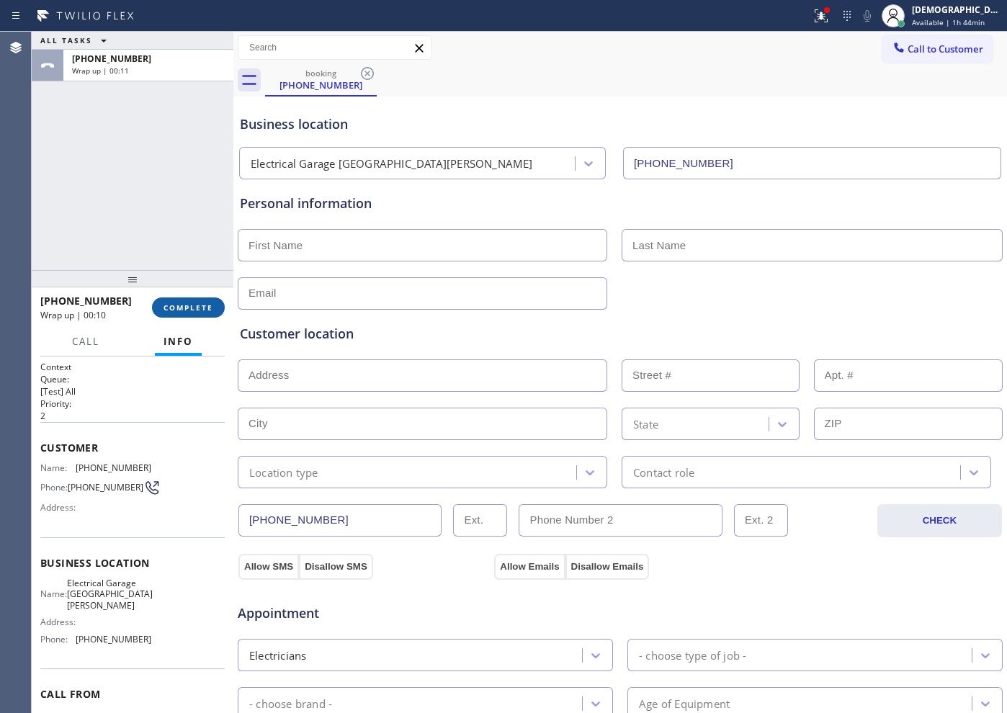
click at [172, 301] on button "COMPLETE" at bounding box center [188, 308] width 73 height 20
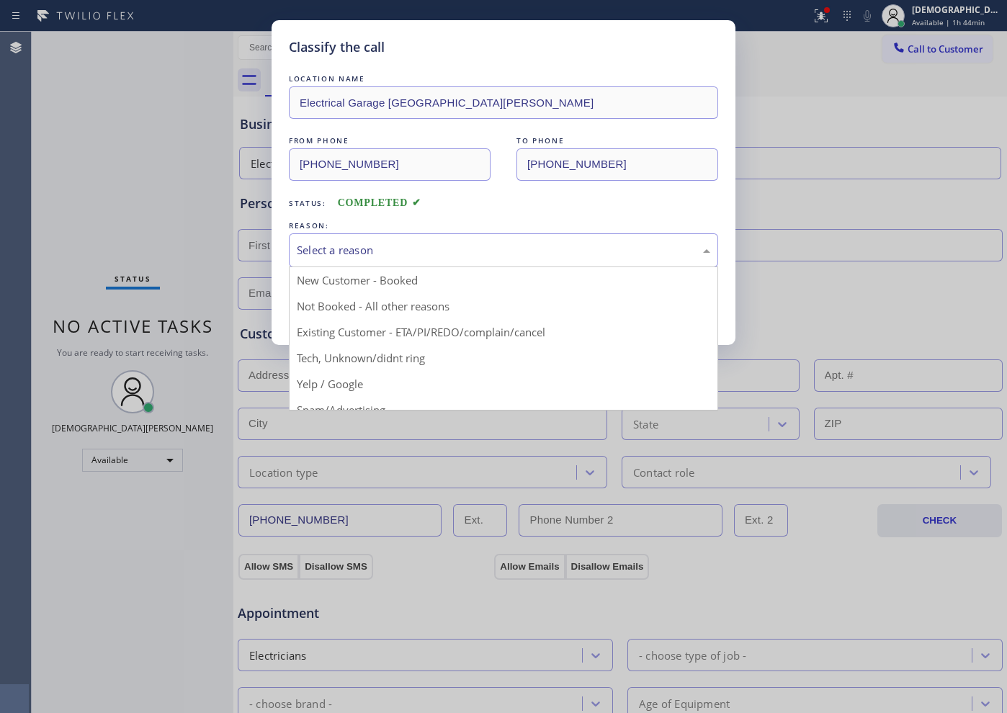
click at [355, 253] on div "Select a reason" at bounding box center [504, 250] width 414 height 17
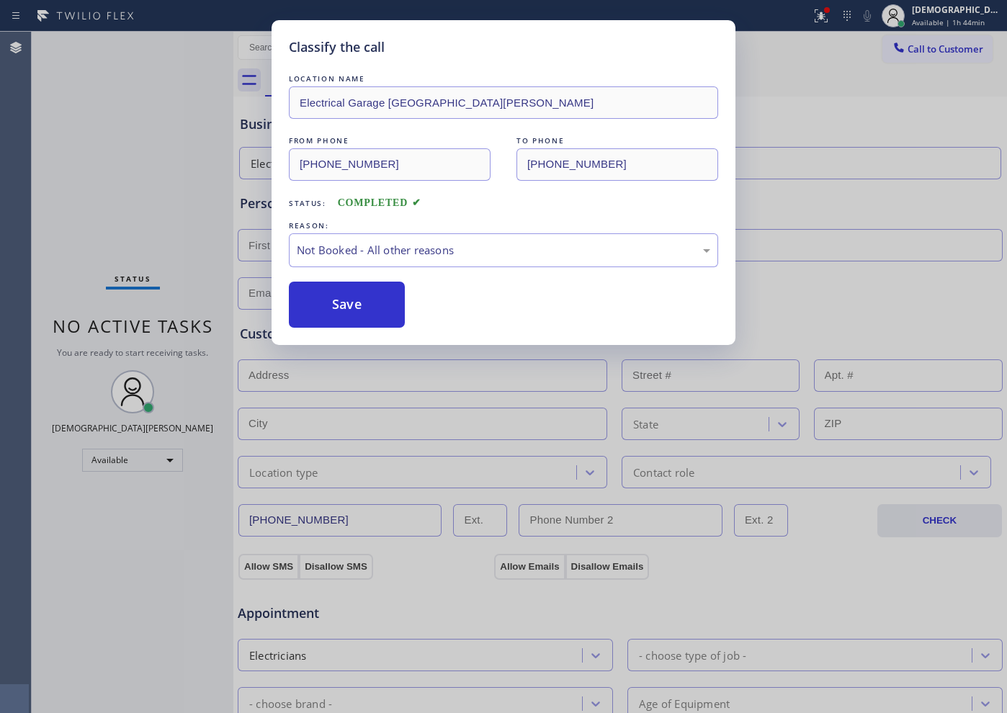
click at [340, 299] on button "Save" at bounding box center [347, 305] width 116 height 46
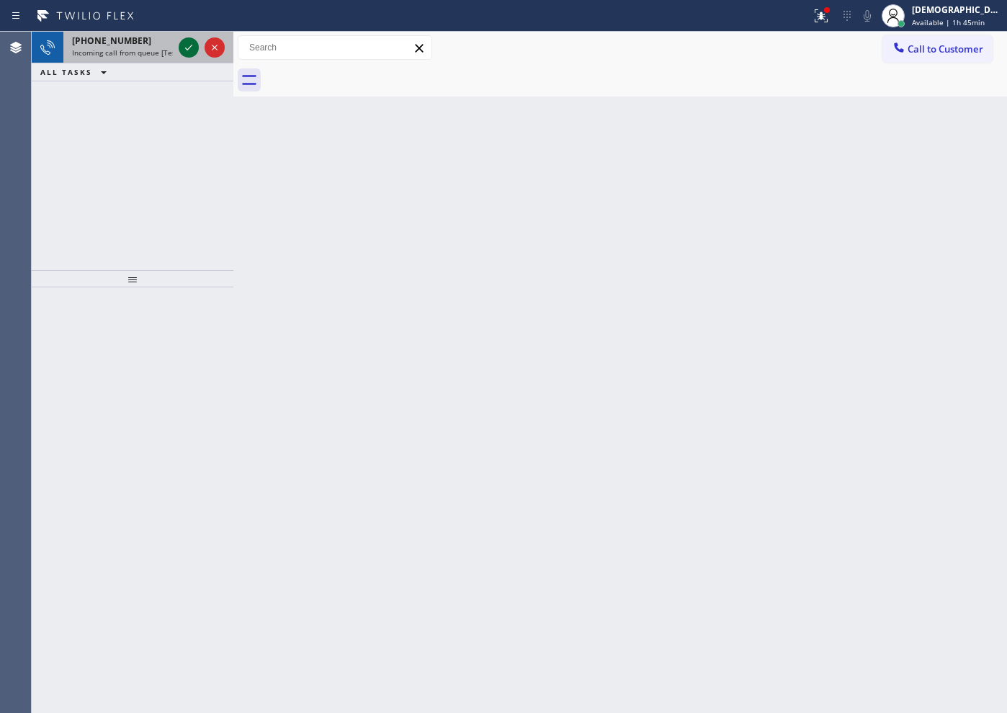
click at [184, 48] on icon at bounding box center [188, 47] width 17 height 17
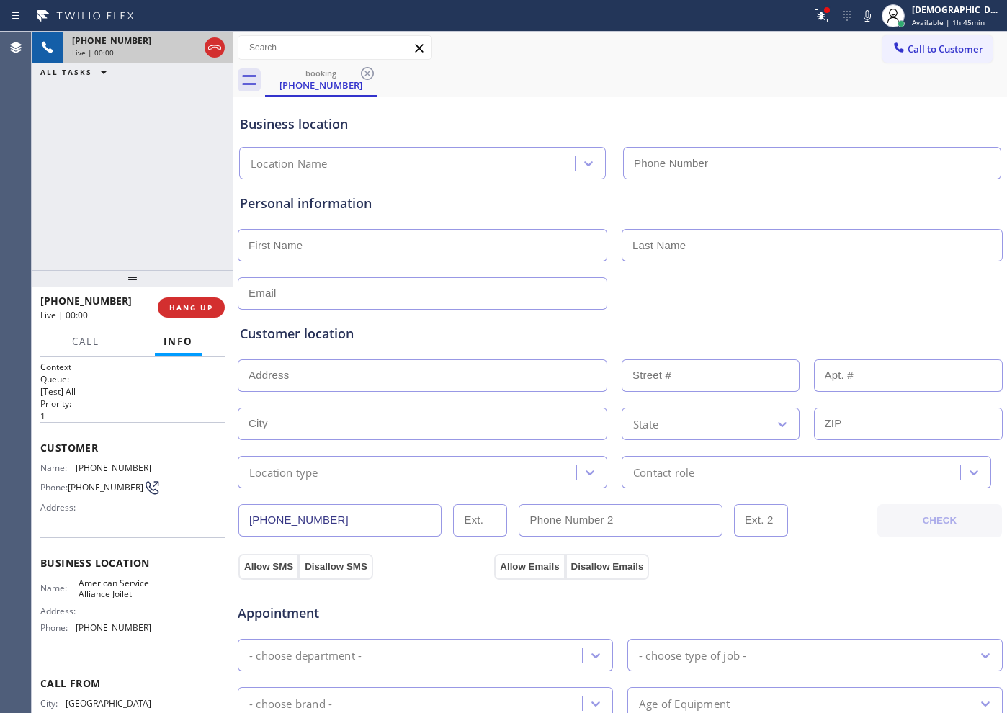
type input "(779) 212-7220"
click at [185, 45] on icon at bounding box center [188, 48] width 7 height 10
drag, startPoint x: 81, startPoint y: 144, endPoint x: 314, endPoint y: 144, distance: 233.4
click at [81, 144] on div "+17737151290 Live | 03:02 ALL TASKS ALL TASKS ACTIVE TASKS TASKS IN WRAP UP" at bounding box center [133, 151] width 202 height 238
click at [182, 49] on icon at bounding box center [188, 47] width 17 height 17
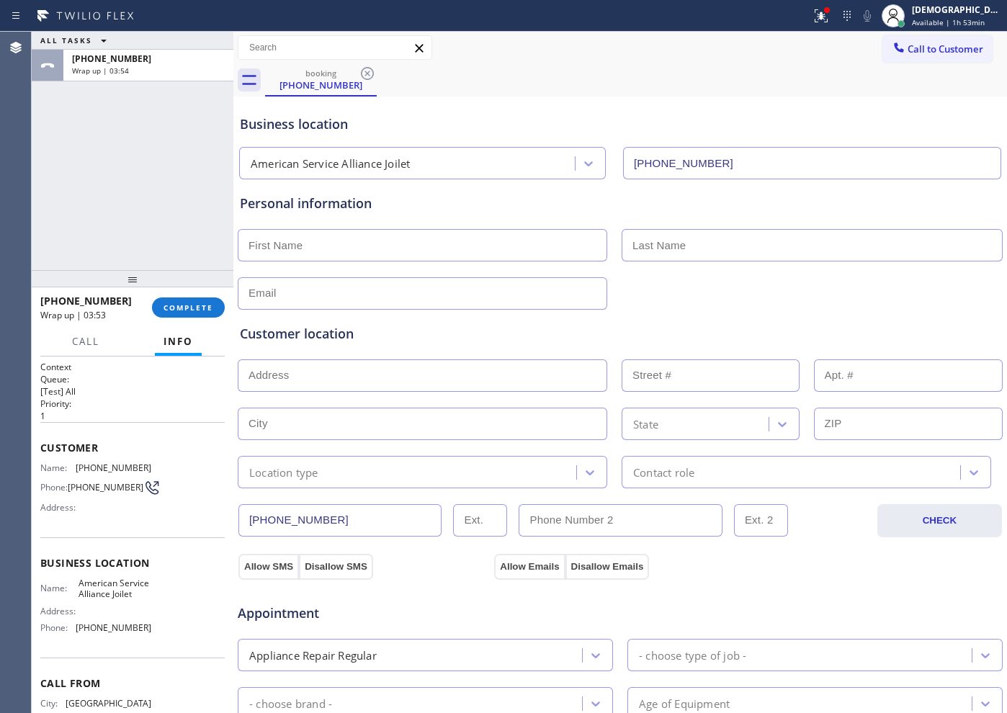
click at [442, 242] on input "text" at bounding box center [423, 245] width 370 height 32
type input "Ms"
click at [744, 247] on input "text" at bounding box center [812, 245] width 381 height 32
type input "Megan"
click at [531, 285] on input "text" at bounding box center [423, 293] width 370 height 32
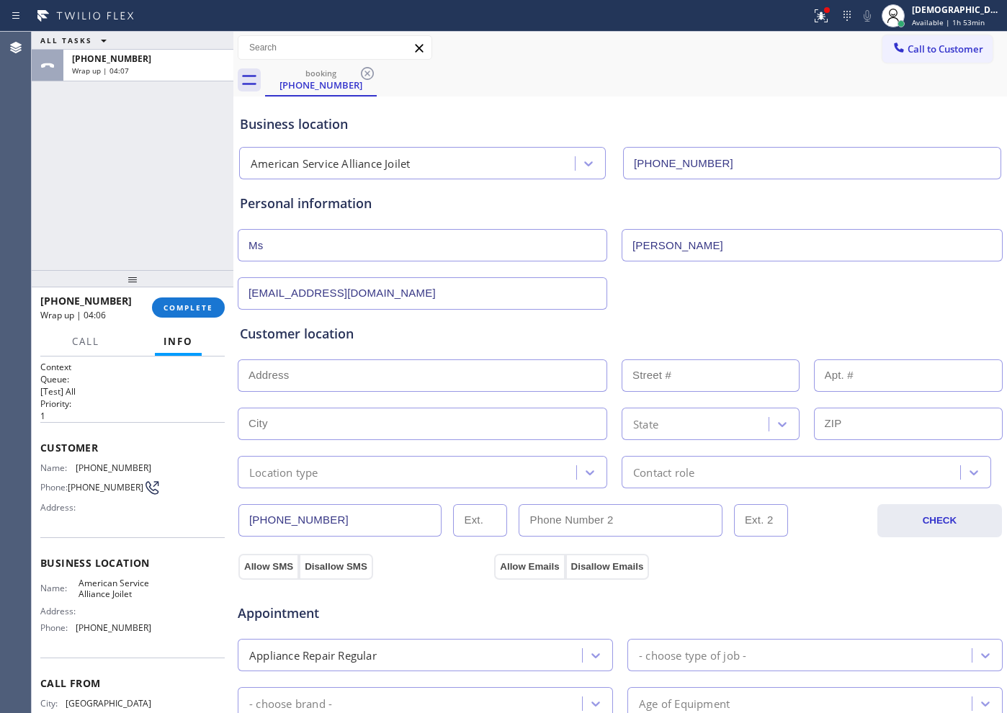
type input "No@gmail.com"
click at [313, 377] on input "text" at bounding box center [423, 376] width 370 height 32
paste input "303 Peale StJoliet, IL 60433"
type input "303 Peale St"
type input "303"
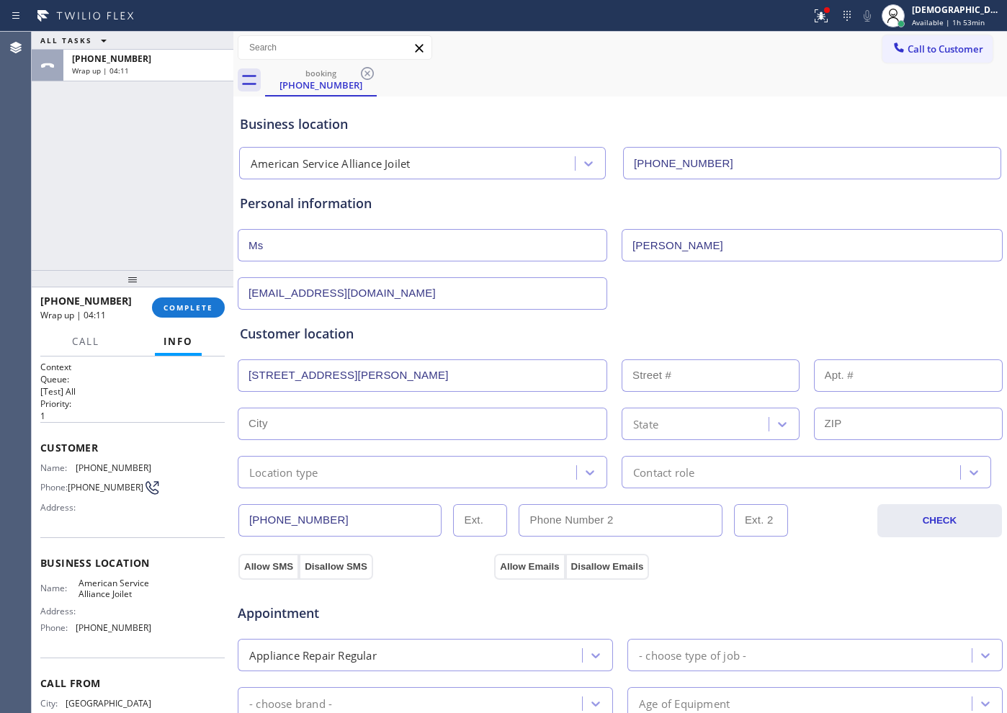
type input "Joliet"
type input "60433"
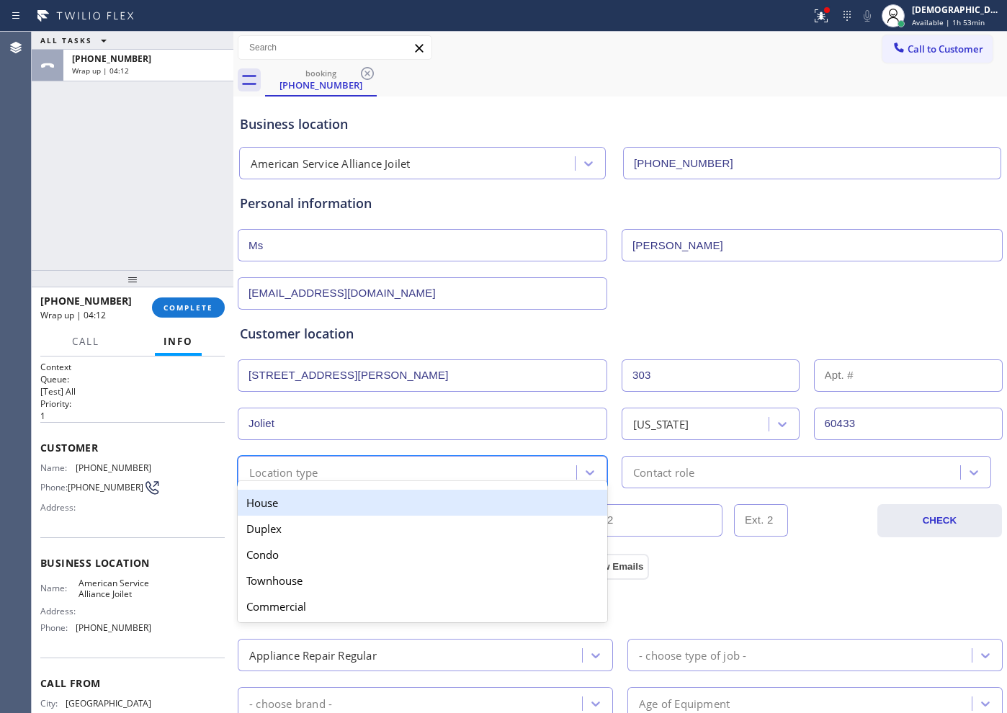
click at [322, 480] on div "Location type" at bounding box center [409, 472] width 334 height 25
click at [318, 506] on div "House" at bounding box center [423, 503] width 370 height 26
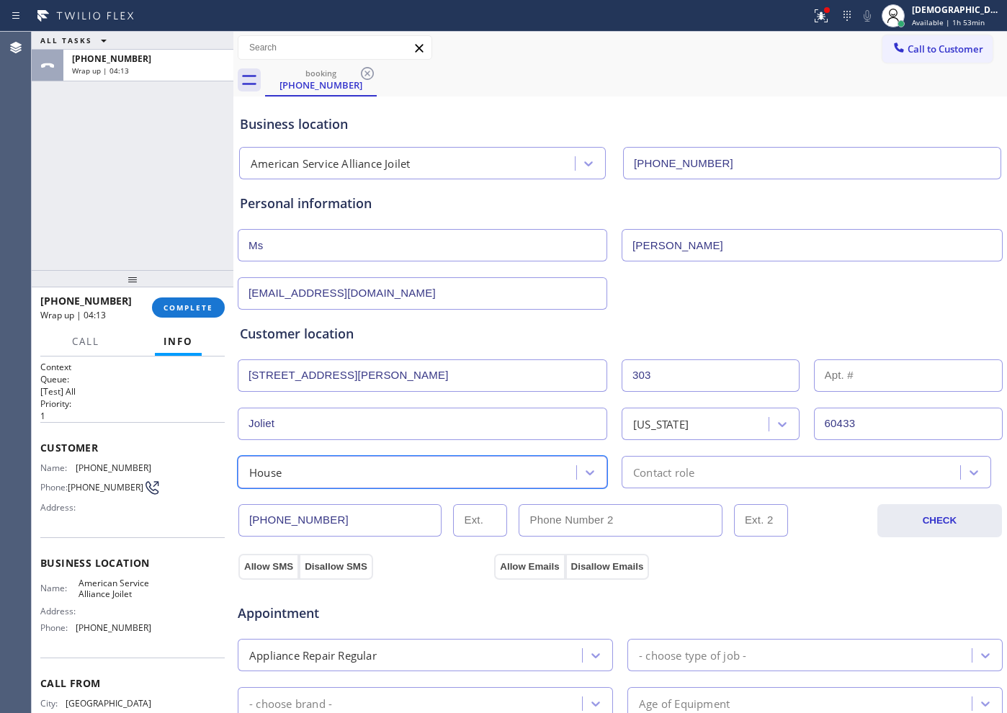
click at [723, 477] on div "Contact role" at bounding box center [793, 472] width 334 height 25
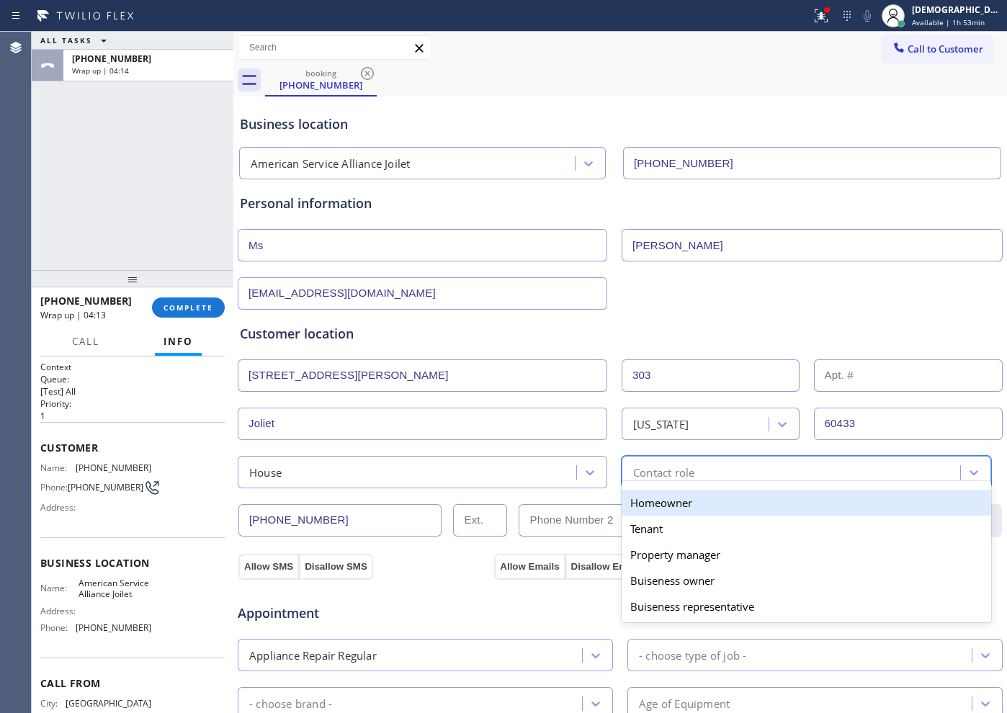
click at [709, 506] on div "Homeowner" at bounding box center [807, 503] width 370 height 26
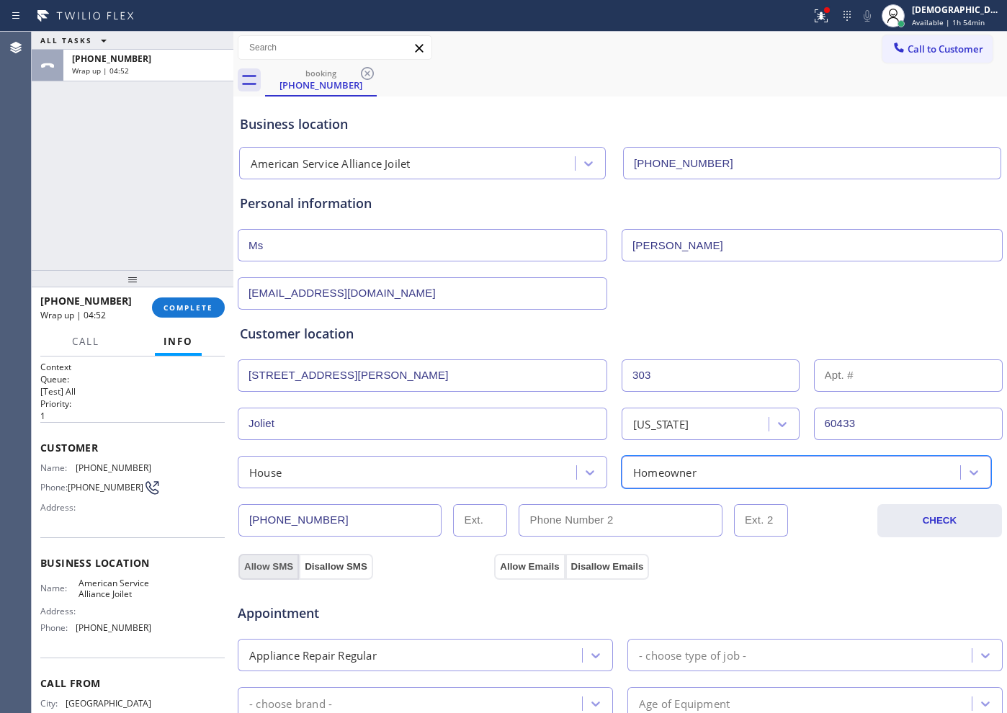
click at [263, 561] on button "Allow SMS" at bounding box center [268, 567] width 61 height 26
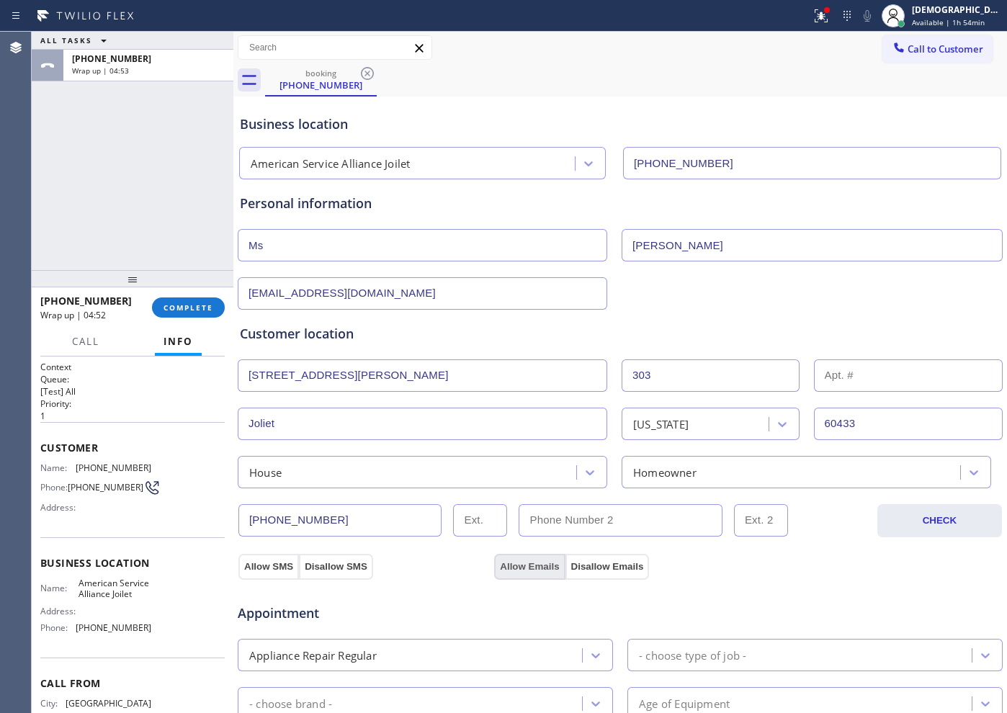
click at [517, 563] on button "Allow Emails" at bounding box center [529, 567] width 71 height 26
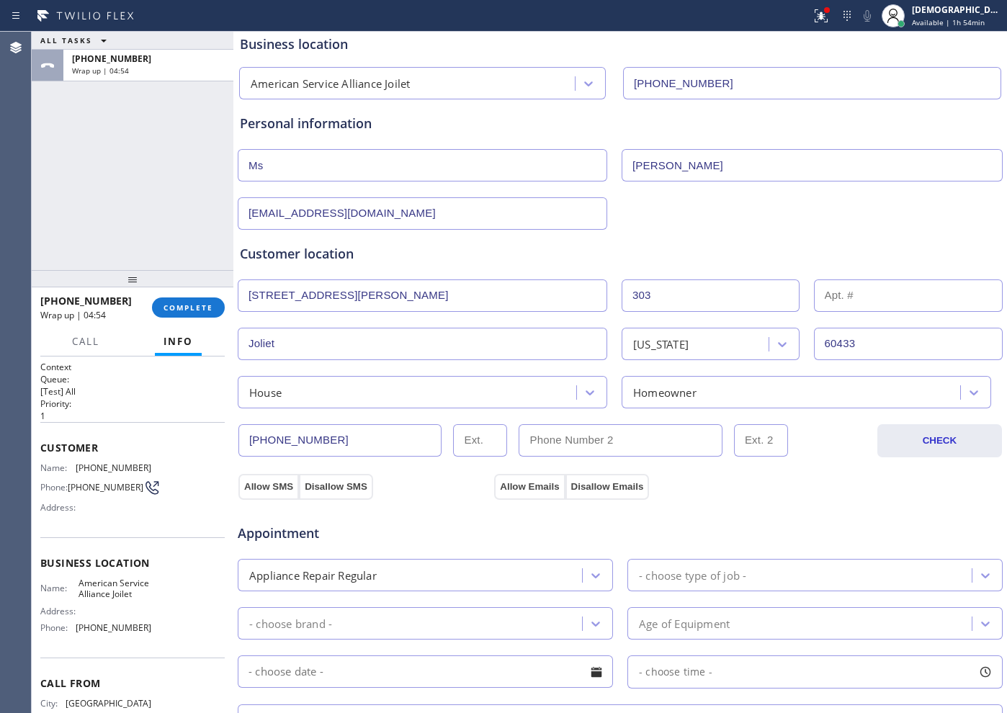
scroll to position [270, 0]
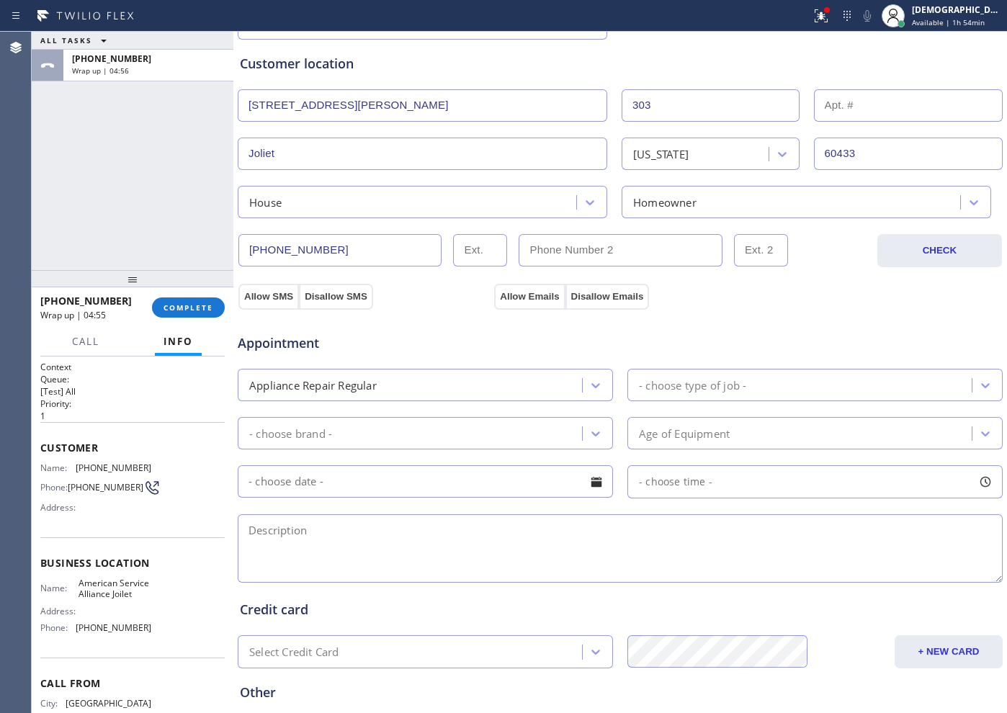
click at [270, 303] on div "Appointment Appliance Repair Regular - choose type of job - - choose brand - Ag…" at bounding box center [620, 444] width 767 height 282
click at [270, 294] on button "Allow SMS" at bounding box center [268, 297] width 61 height 26
click at [533, 290] on button "Allow Emails" at bounding box center [529, 297] width 71 height 26
click at [673, 388] on div "- choose type of job -" at bounding box center [692, 385] width 107 height 17
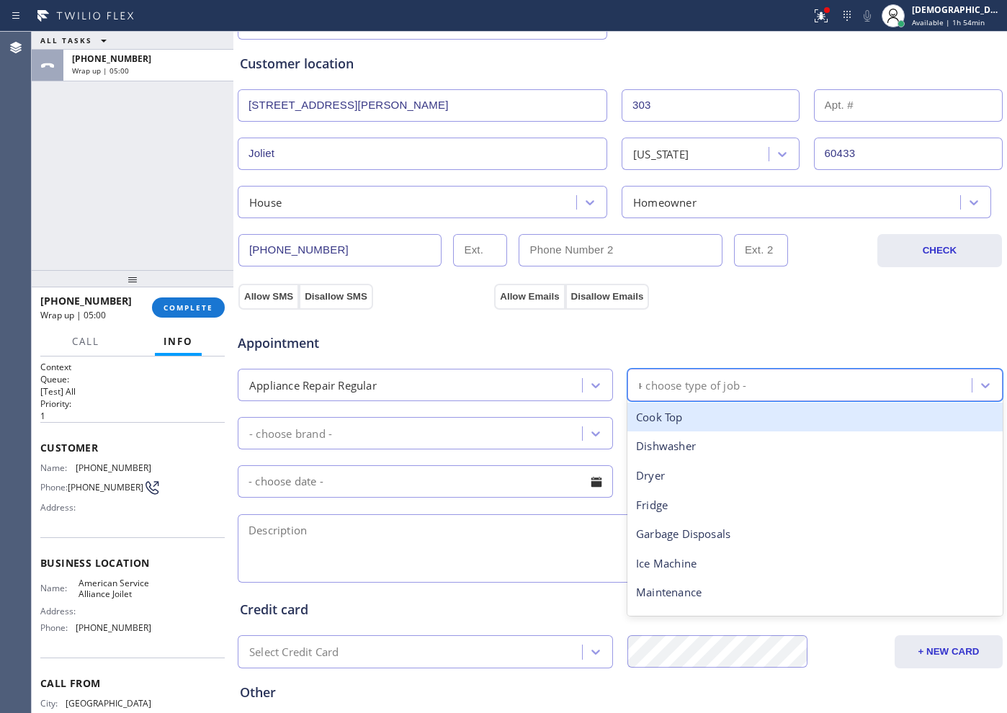
type input "ra"
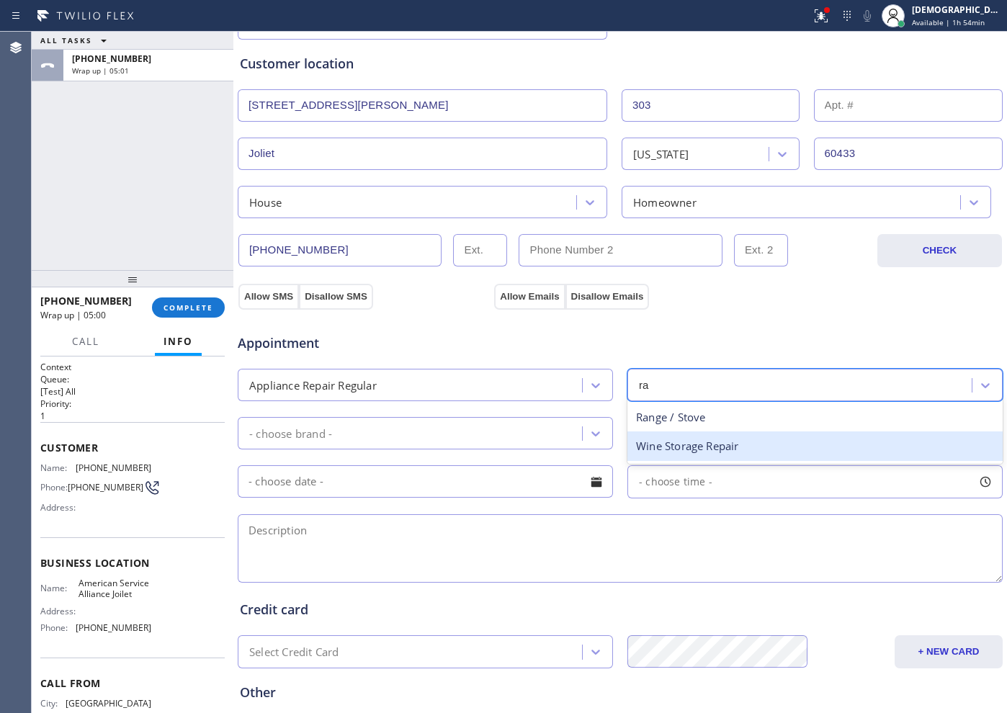
click at [663, 420] on div "Range / Stove" at bounding box center [815, 418] width 375 height 30
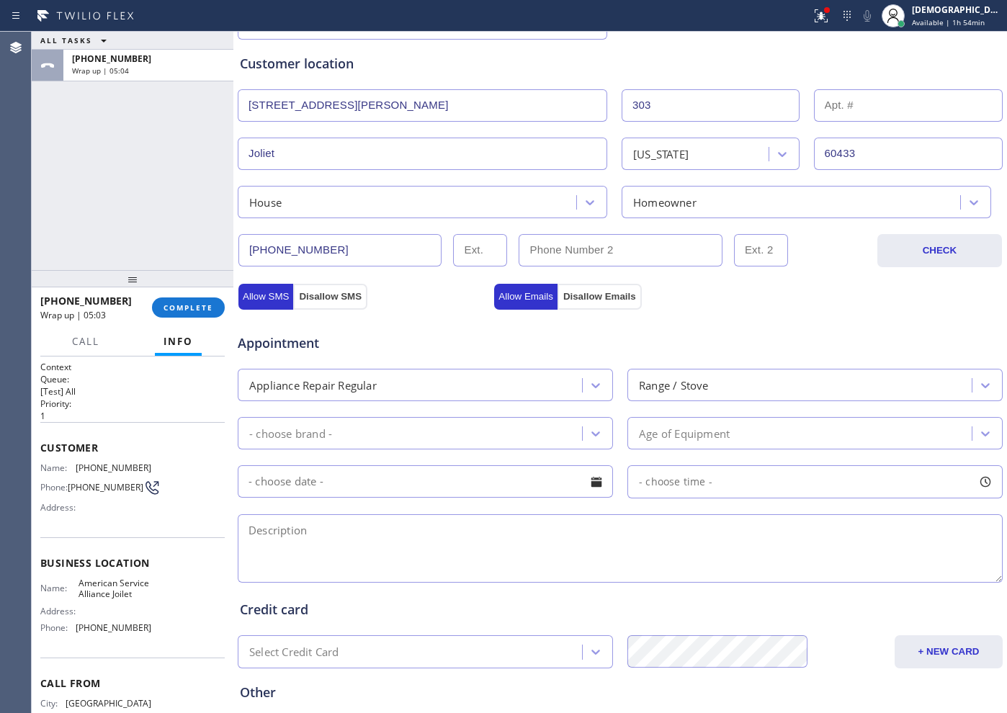
click at [393, 432] on div "- choose brand -" at bounding box center [412, 433] width 340 height 25
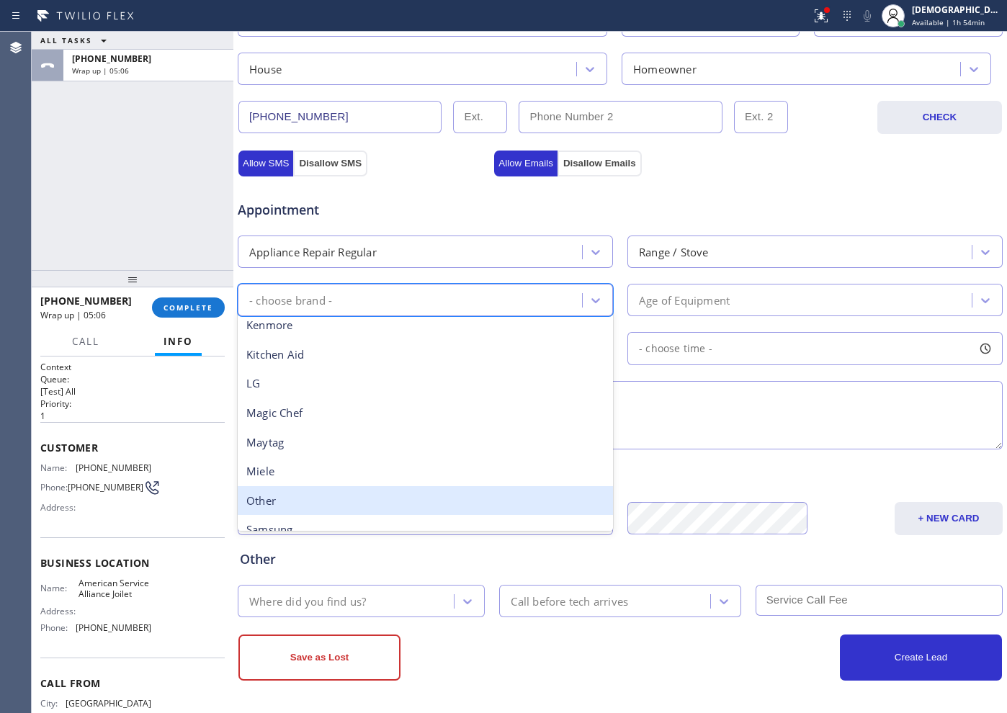
click at [337, 496] on div "Other" at bounding box center [425, 501] width 375 height 30
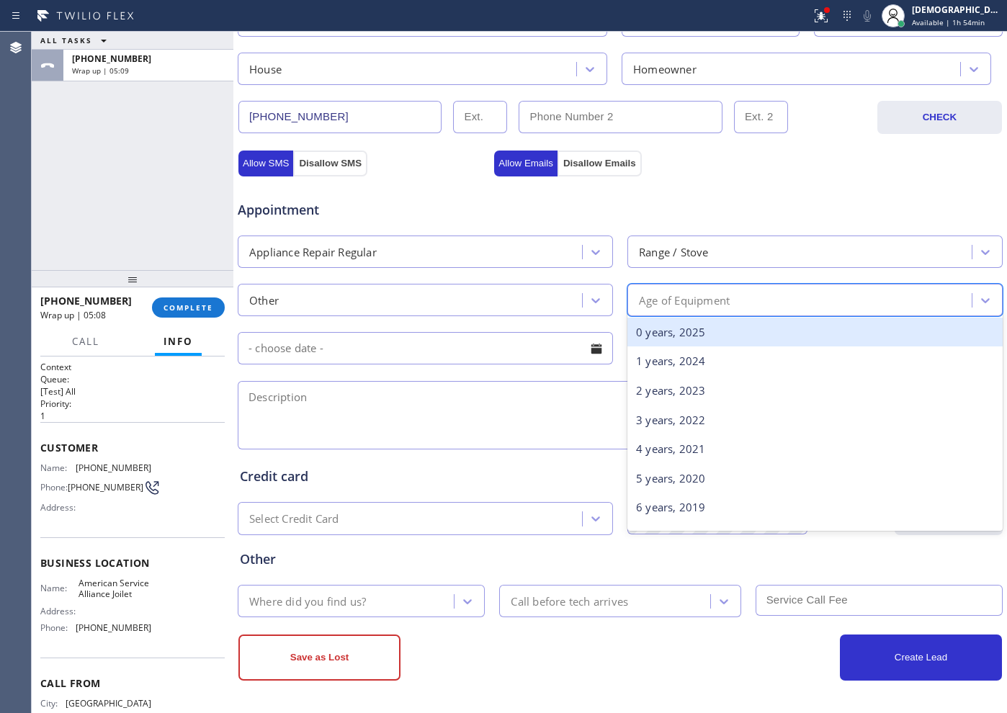
click at [837, 301] on div "Age of Equipment" at bounding box center [802, 299] width 340 height 25
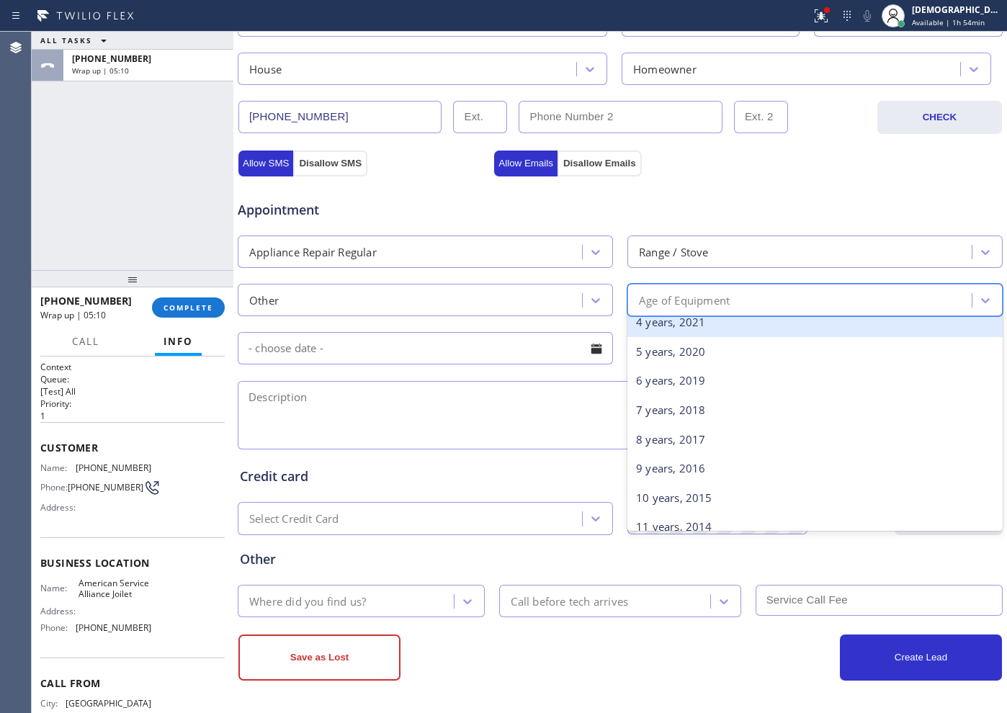
scroll to position [180, 0]
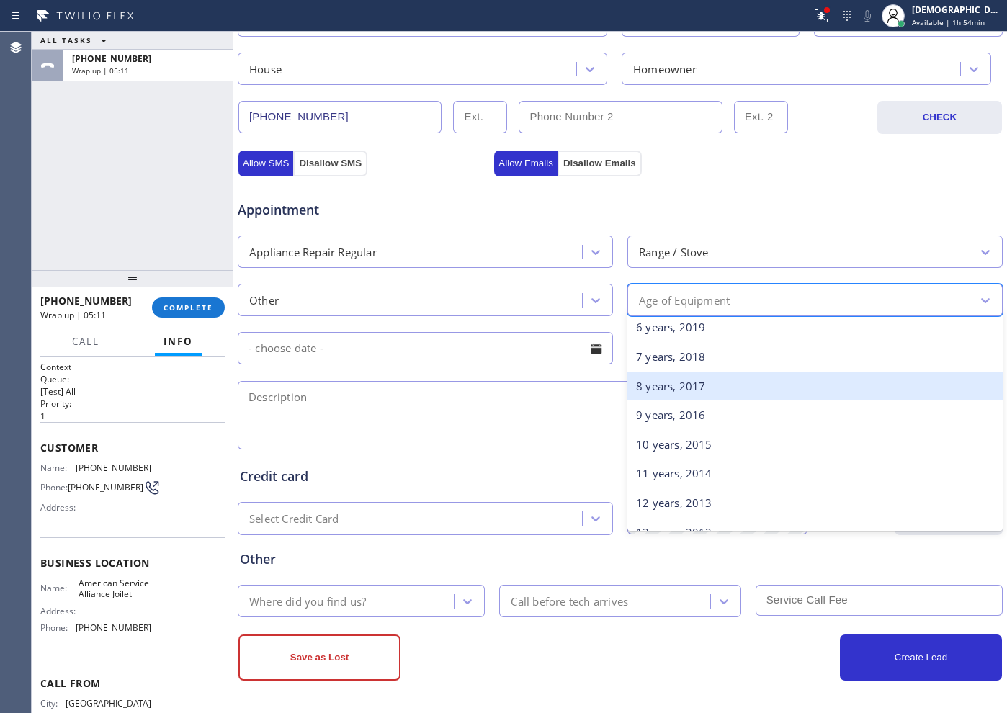
click at [689, 393] on div "8 years, 2017" at bounding box center [815, 387] width 375 height 30
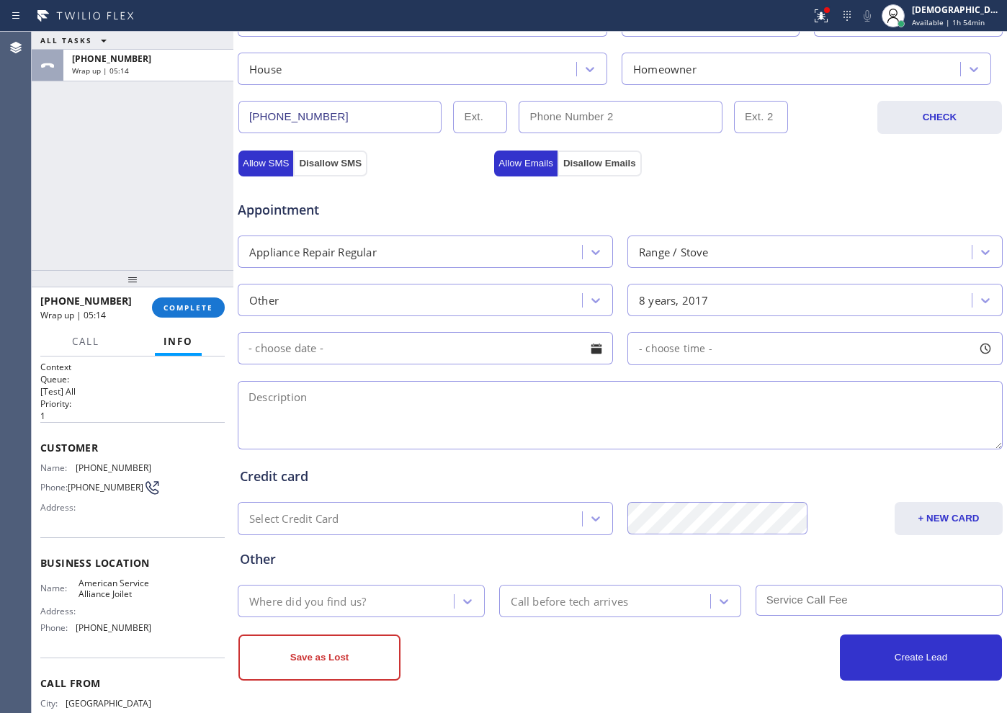
click at [354, 395] on textarea at bounding box center [620, 415] width 765 height 68
paste textarea "/ Range / Oven / it wont heat / 8 years"
click at [249, 396] on textarea "/ Range / Oven / it wont heat / 8 years /" at bounding box center [620, 415] width 765 height 68
click at [632, 390] on textarea "Don't know the brand / Range / Oven / it wont heat / 8 years /" at bounding box center [620, 415] width 765 height 68
click at [656, 406] on textarea "Don't know the brand / Range / Oven / it wont heat / 8 years / House HO /" at bounding box center [620, 415] width 765 height 68
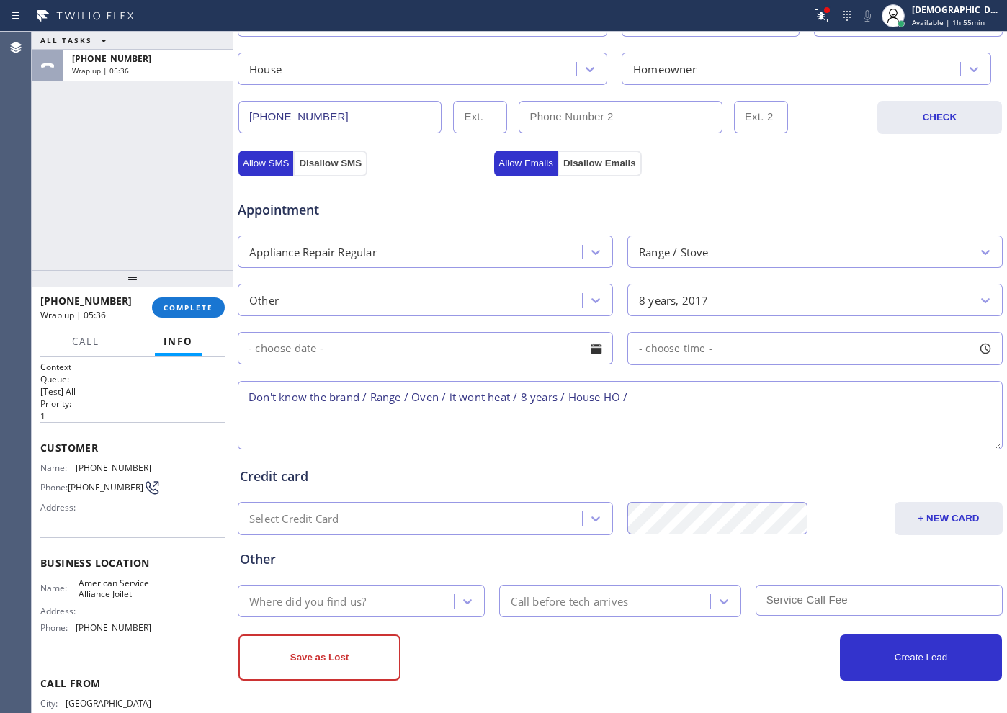
paste textarea "/ Range / Oven / it wont heat / 8 years"
click at [789, 414] on textarea "Don't know the brand / Range / Oven / it wont heat / 8 years / House HO / / Ran…" at bounding box center [620, 415] width 765 height 68
drag, startPoint x: 846, startPoint y: 396, endPoint x: 725, endPoint y: 398, distance: 121.1
click at [725, 398] on textarea "Don't know the brand / Range / Oven / it wont heat / 8 years / House HO / / Ran…" at bounding box center [620, 415] width 765 height 68
paste textarea "303 Peale StJoliet, IL 60433"
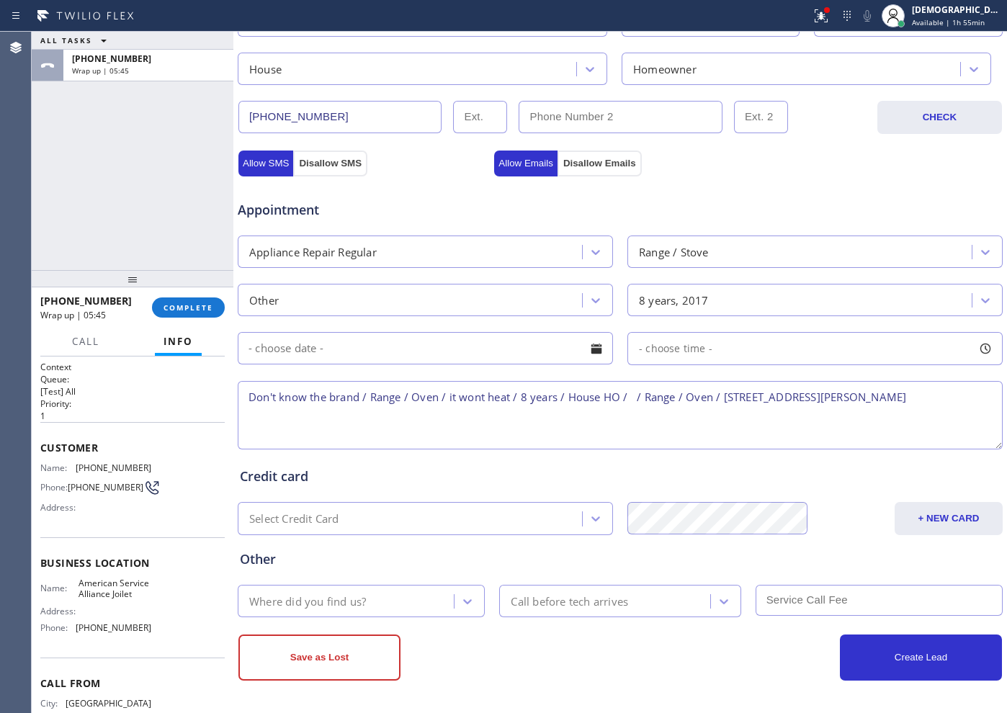
drag, startPoint x: 850, startPoint y: 393, endPoint x: 644, endPoint y: 396, distance: 206.1
click at [644, 396] on textarea "Don't know the brand / Range / Oven / it wont heat / 8 years / House HO / / Ran…" at bounding box center [620, 415] width 765 height 68
paste textarea
drag, startPoint x: 119, startPoint y: 586, endPoint x: 102, endPoint y: 612, distance: 31.2
click at [119, 586] on span "American Service Alliance Joilet" at bounding box center [115, 589] width 72 height 22
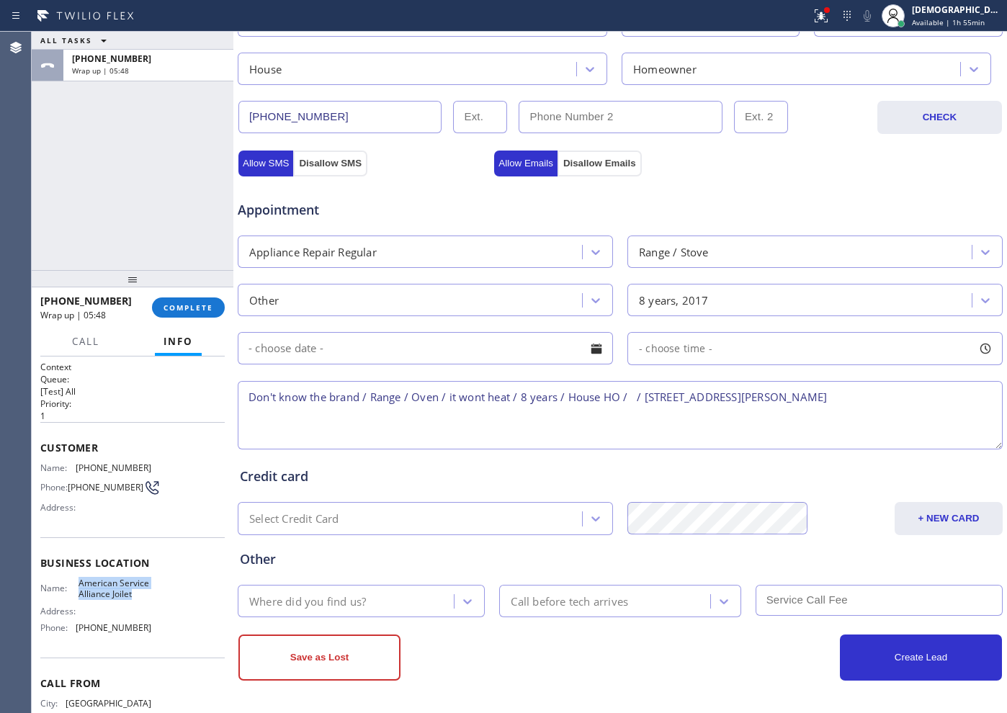
drag, startPoint x: 102, startPoint y: 615, endPoint x: 71, endPoint y: 590, distance: 38.9
click at [71, 590] on div "Name: American Service Alliance Joilet" at bounding box center [95, 589] width 111 height 22
copy div "American Service Alliance Joilet"
click at [793, 402] on textarea "Don't know the brand / Range / Oven / it wont heat / 8 years / House HO / / 303…" at bounding box center [620, 415] width 765 height 68
paste textarea "American Service Alliance Joilet"
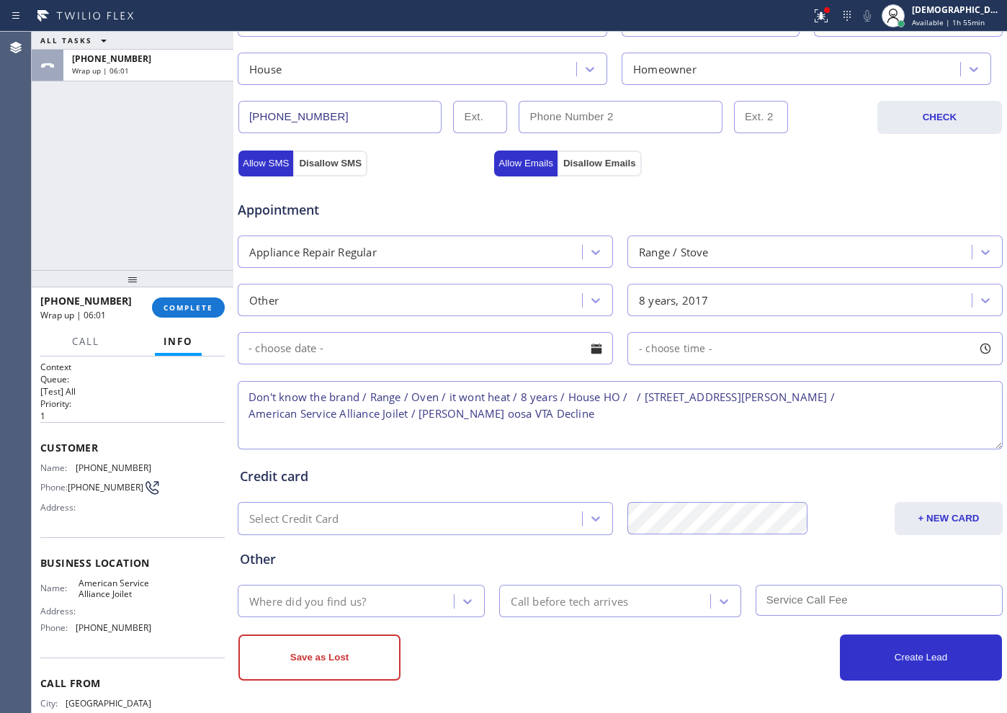
type textarea "Don't know the brand / Range / Oven / it wont heat / 8 years / House HO / / 303…"
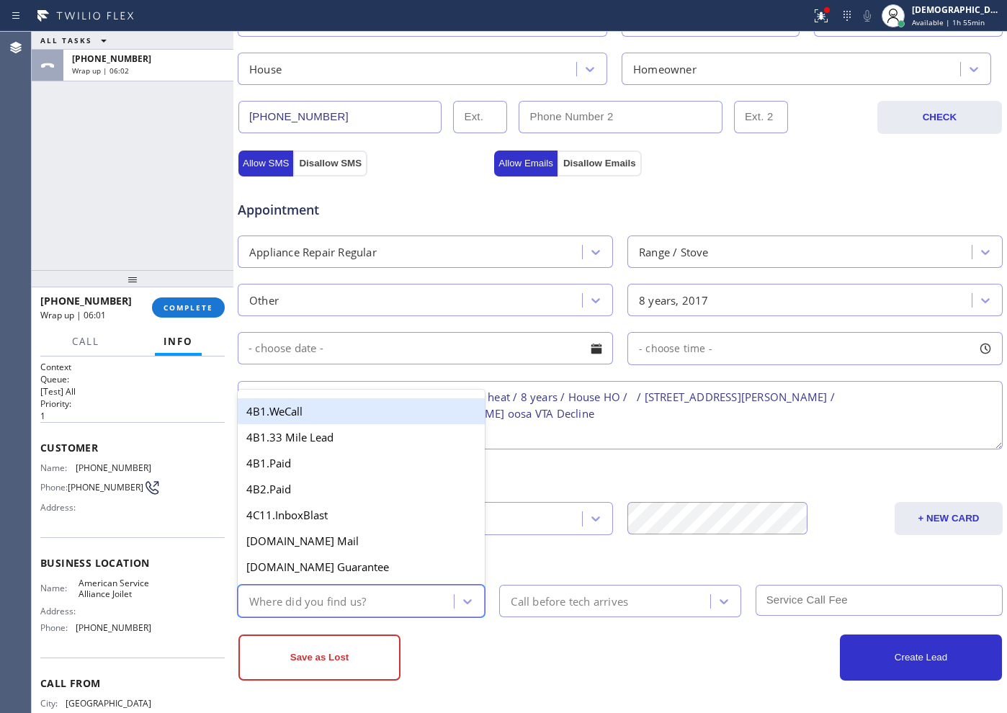
click at [365, 599] on div "Where did you find us?" at bounding box center [307, 601] width 117 height 17
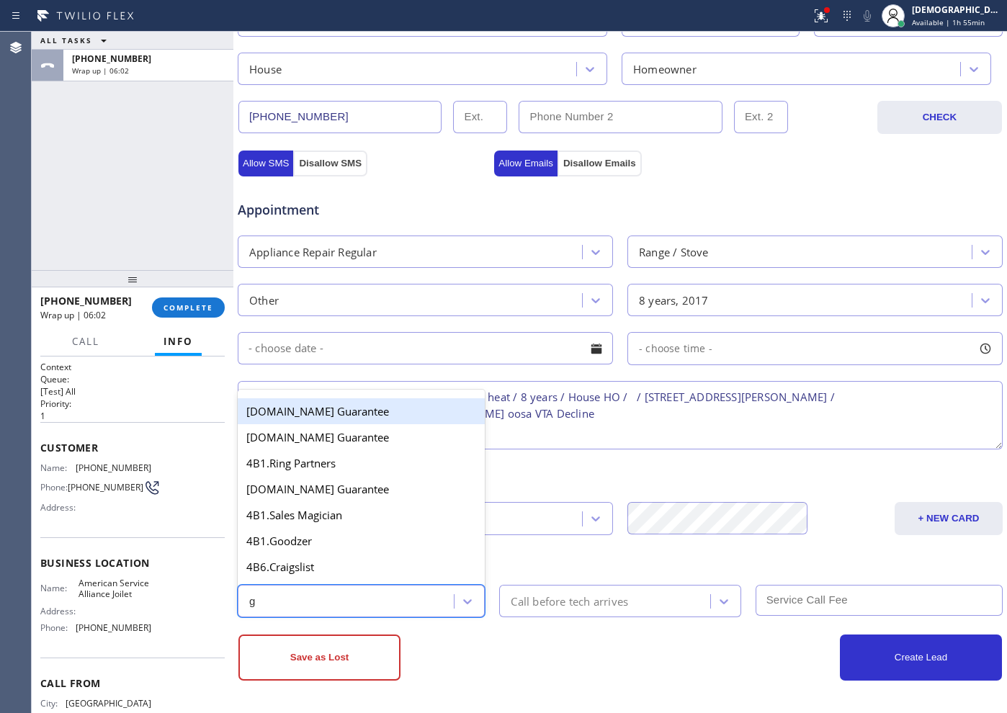
type input "go"
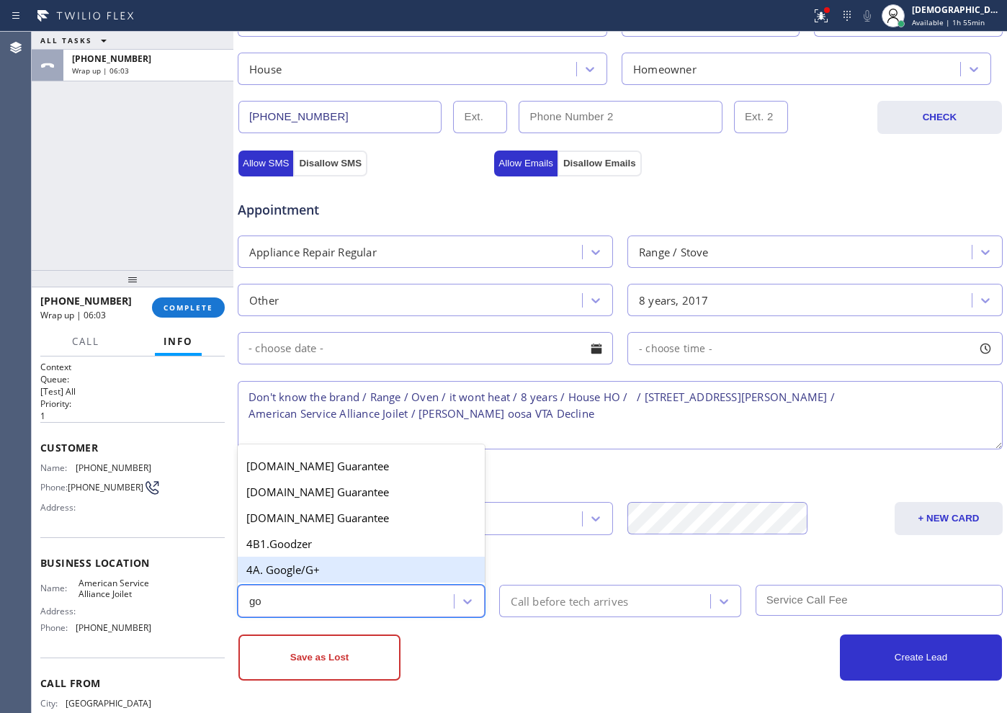
click at [336, 567] on div "4A. Google/G+" at bounding box center [361, 570] width 247 height 26
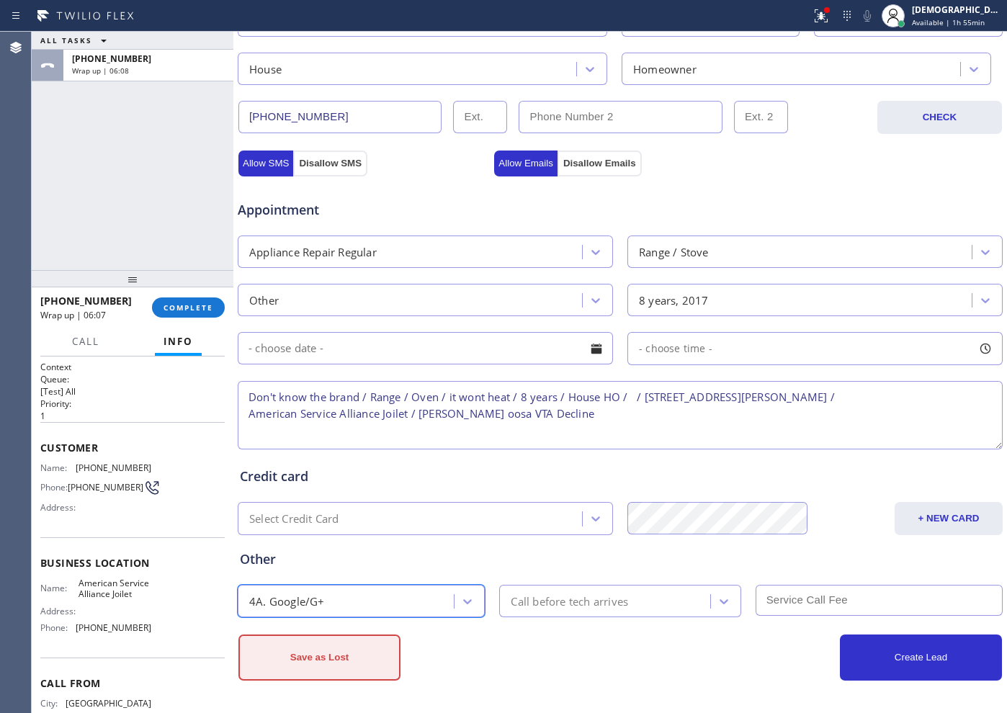
click at [295, 673] on button "Save as Lost" at bounding box center [319, 658] width 162 height 46
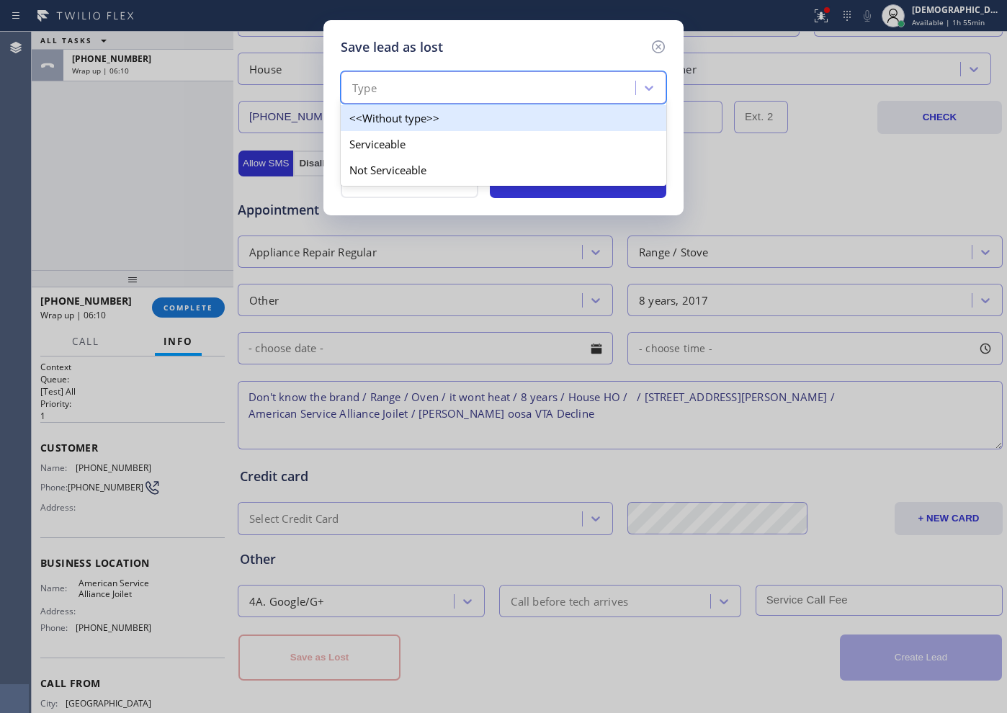
click at [468, 87] on div "Type" at bounding box center [490, 88] width 290 height 25
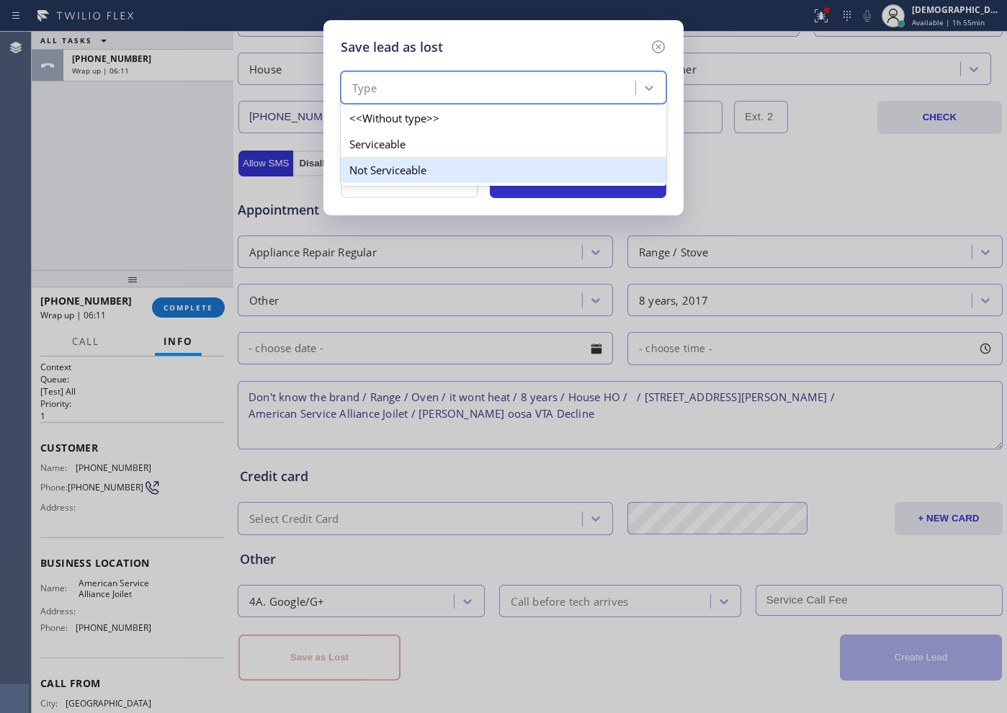
click at [429, 170] on div "Not Serviceable" at bounding box center [504, 170] width 326 height 26
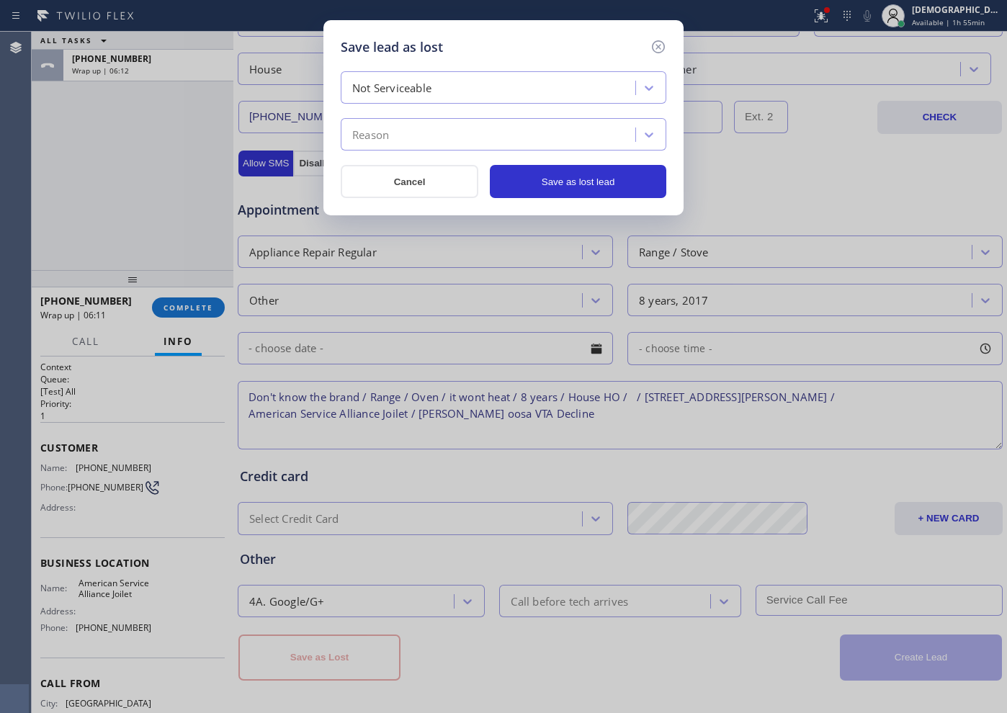
click at [416, 127] on div "Reason" at bounding box center [490, 134] width 290 height 25
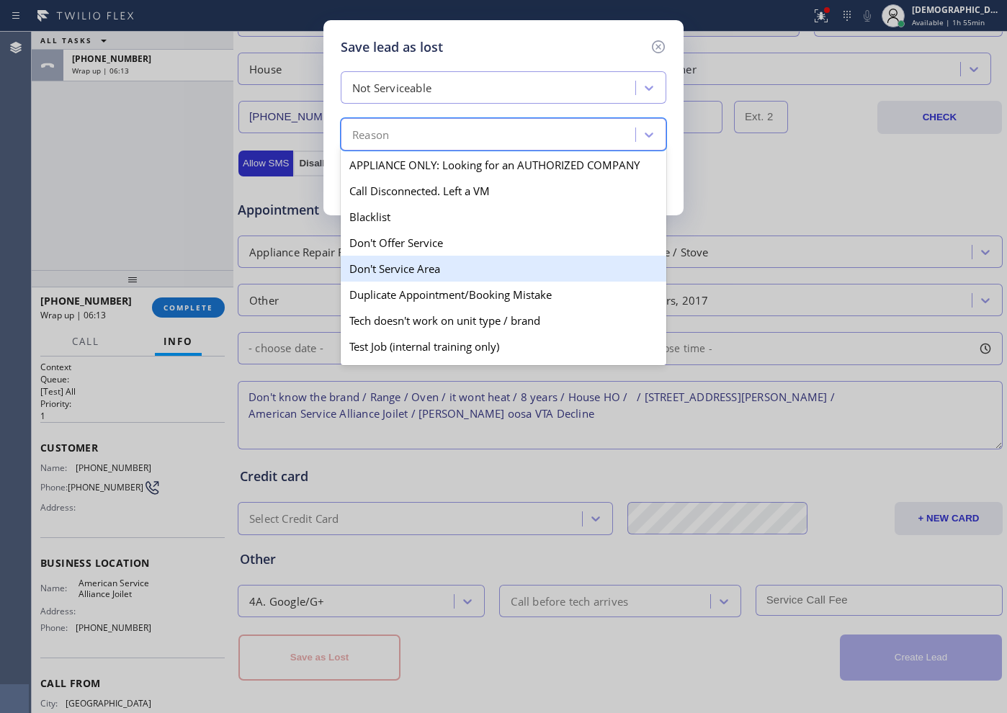
click at [431, 267] on div "Don't Service Area" at bounding box center [504, 269] width 326 height 26
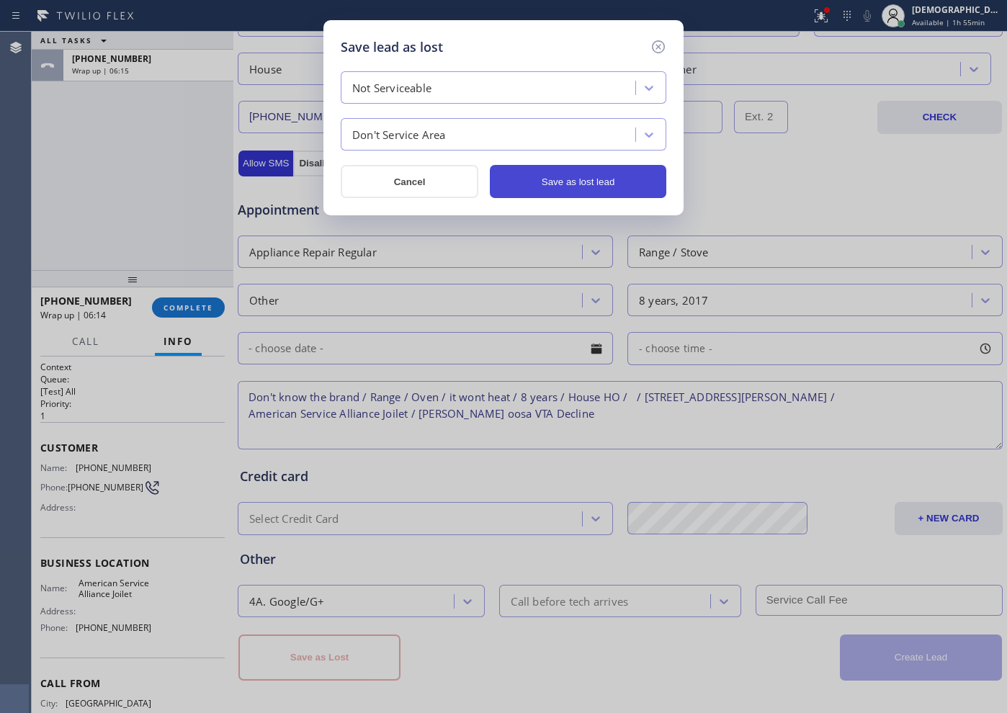
click at [552, 184] on button "Save as lost lead" at bounding box center [578, 181] width 177 height 33
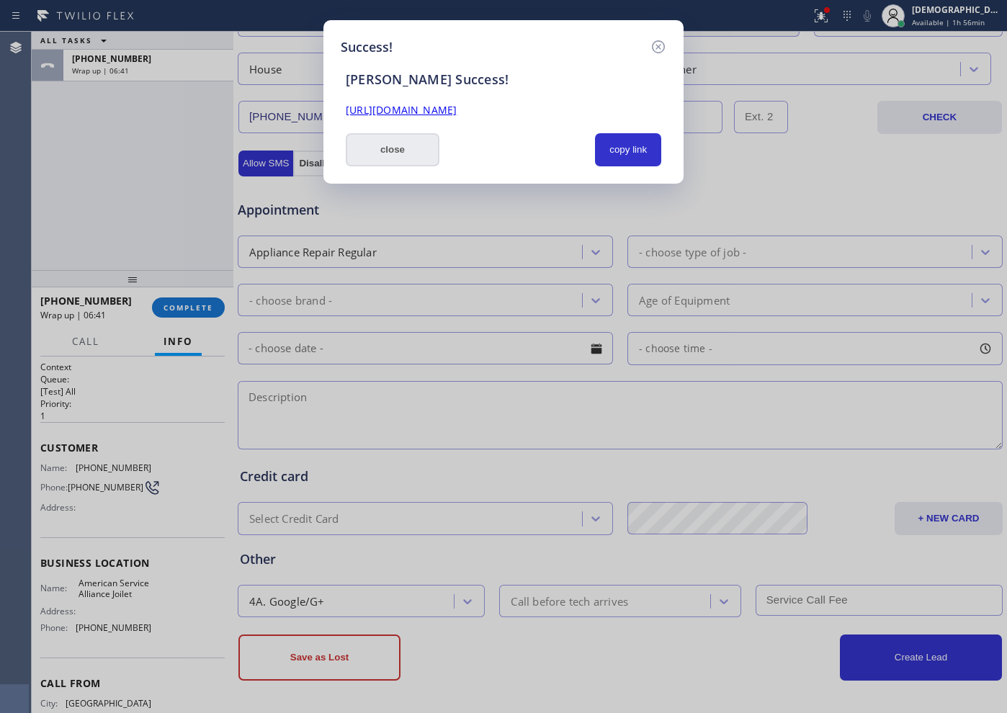
click at [401, 143] on button "close" at bounding box center [393, 149] width 94 height 33
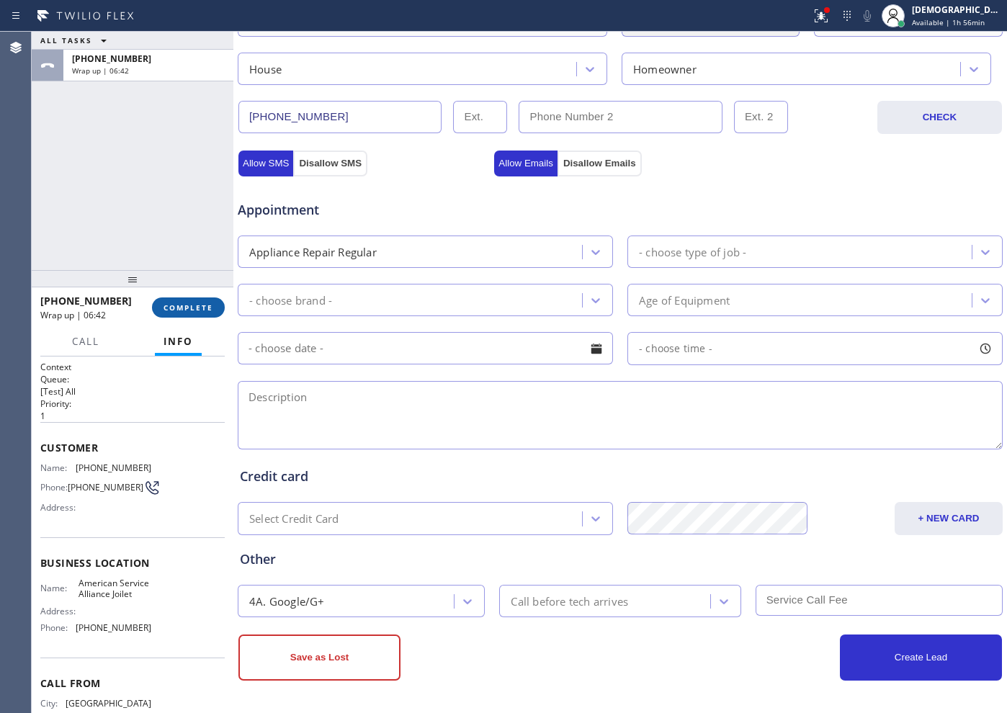
click at [189, 312] on span "COMPLETE" at bounding box center [189, 308] width 50 height 10
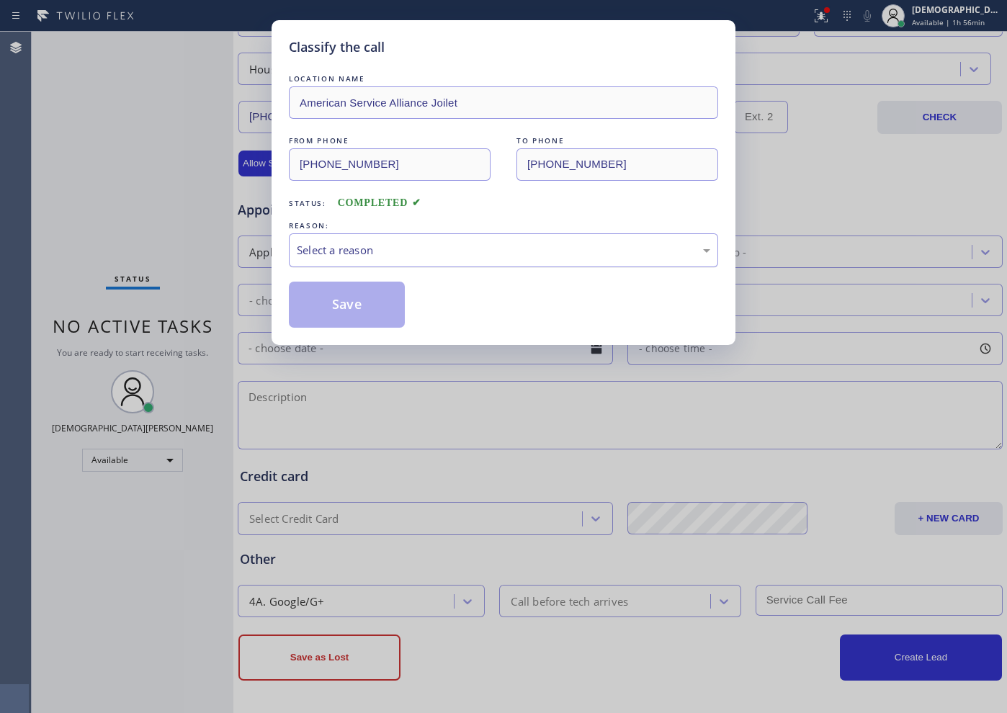
click at [403, 263] on div "Select a reason" at bounding box center [503, 250] width 429 height 34
click at [388, 300] on button "Save" at bounding box center [347, 305] width 116 height 46
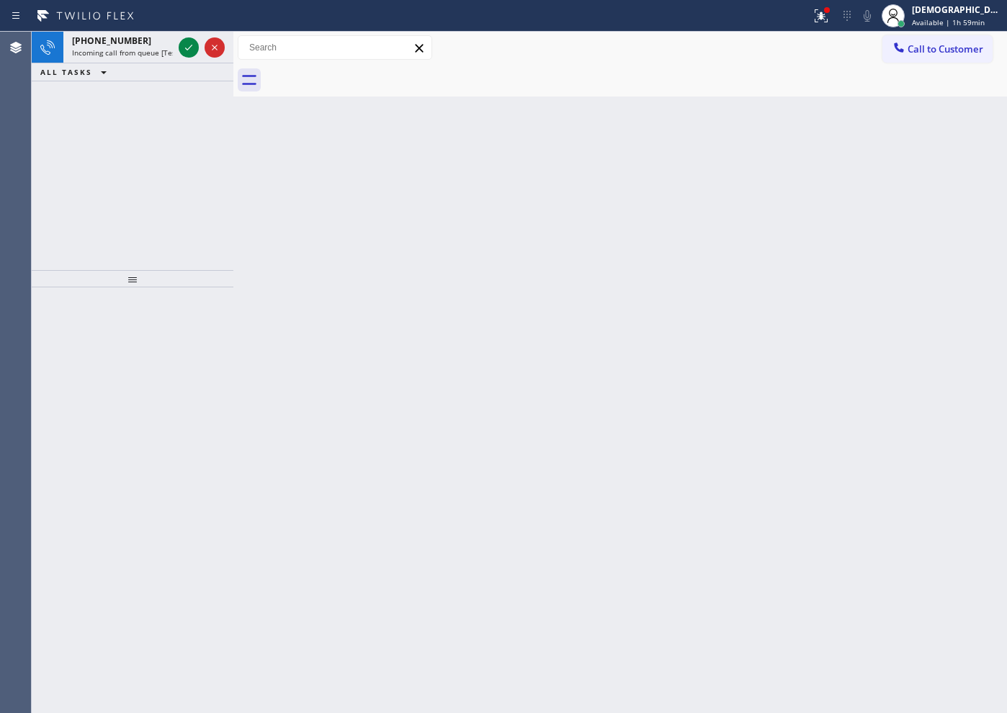
click at [66, 228] on div "+18484560134 Incoming call from queue [Test] All ALL TASKS ALL TASKS ACTIVE TAS…" at bounding box center [133, 151] width 202 height 238
click at [183, 52] on icon at bounding box center [188, 47] width 17 height 17
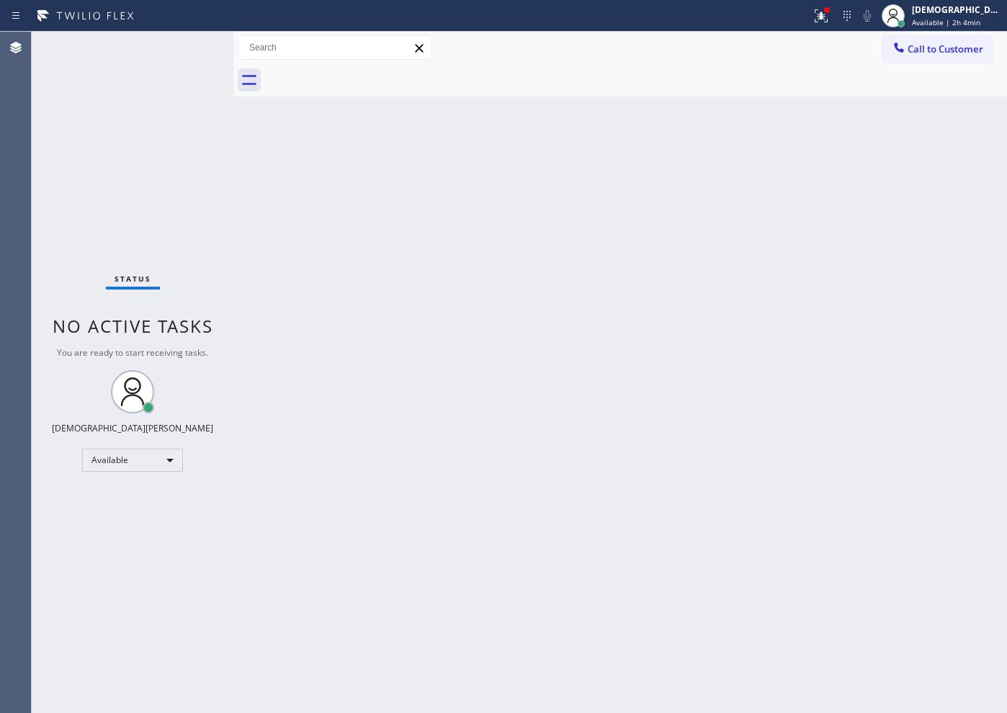
click at [186, 50] on div "Status No active tasks You are ready to start receiving tasks. Christian Cinco …" at bounding box center [133, 373] width 202 height 682
click at [88, 216] on div "Status No active tasks You are ready to start receiving tasks. Christian Cinco …" at bounding box center [133, 373] width 202 height 682
click at [701, 447] on div "Back to Dashboard Change Sender ID Customers Technicians Select a contact Outbo…" at bounding box center [620, 373] width 774 height 682
click at [84, 154] on div "Status No active tasks You are ready to start receiving tasks. Christian Cinco …" at bounding box center [133, 373] width 202 height 682
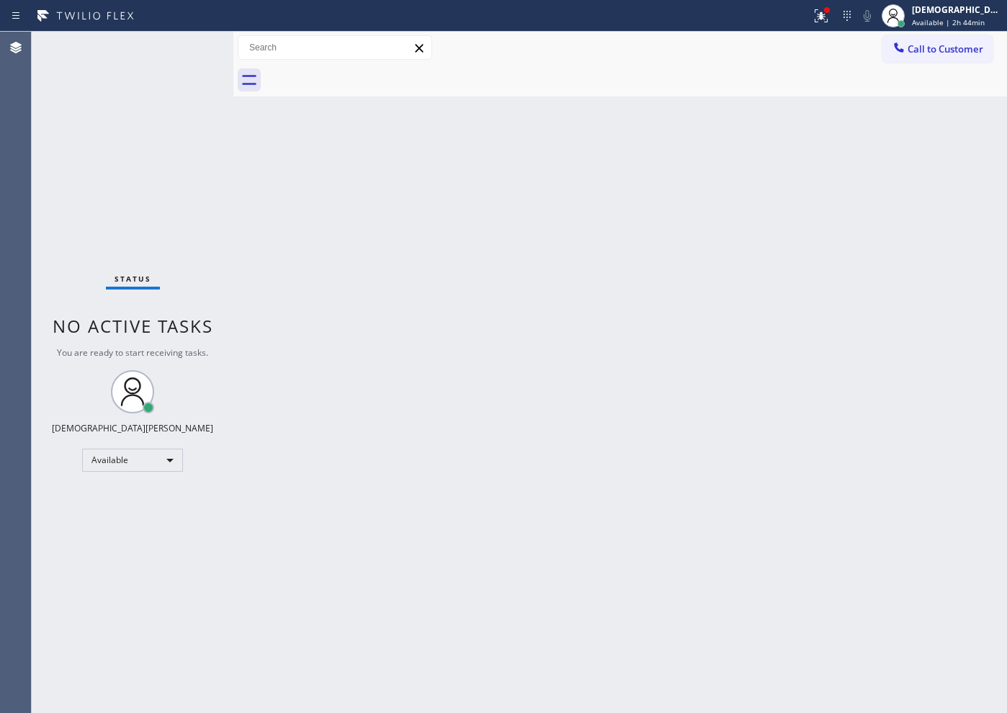
click at [79, 125] on div "Status No active tasks You are ready to start receiving tasks. Christian Cinco …" at bounding box center [133, 373] width 202 height 682
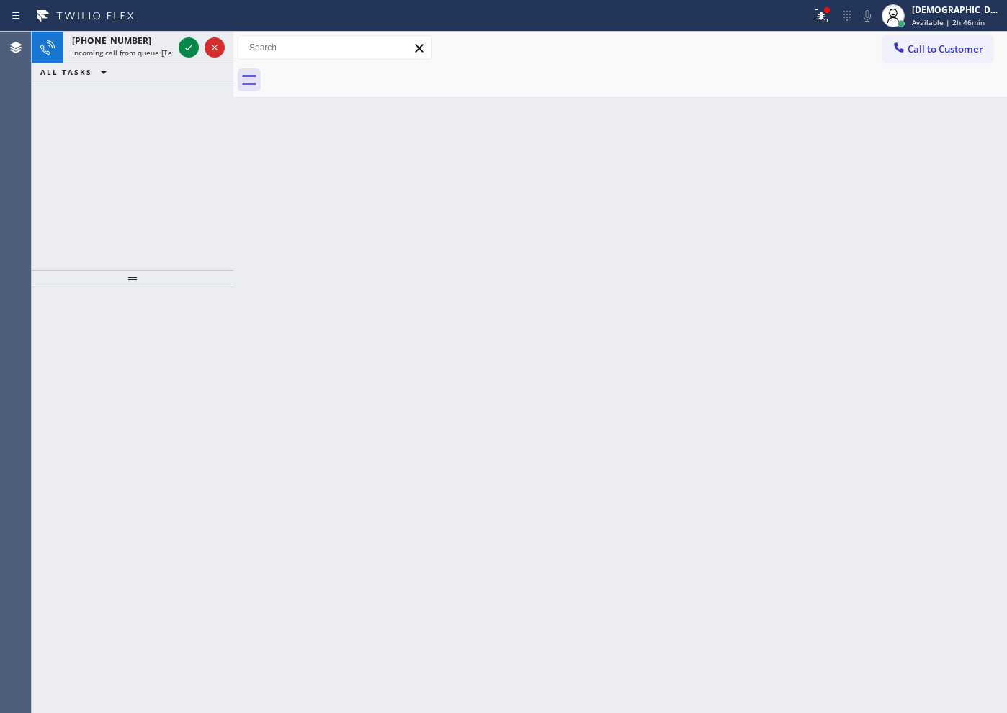
click at [81, 141] on div "+12242167844 Incoming call from queue [Test] All ALL TASKS ALL TASKS ACTIVE TAS…" at bounding box center [133, 151] width 202 height 238
click at [81, 156] on div "+15515506504 Incoming call from queue [Test] All ALL TASKS ALL TASKS ACTIVE TAS…" at bounding box center [133, 151] width 202 height 238
click at [185, 40] on icon at bounding box center [188, 47] width 17 height 17
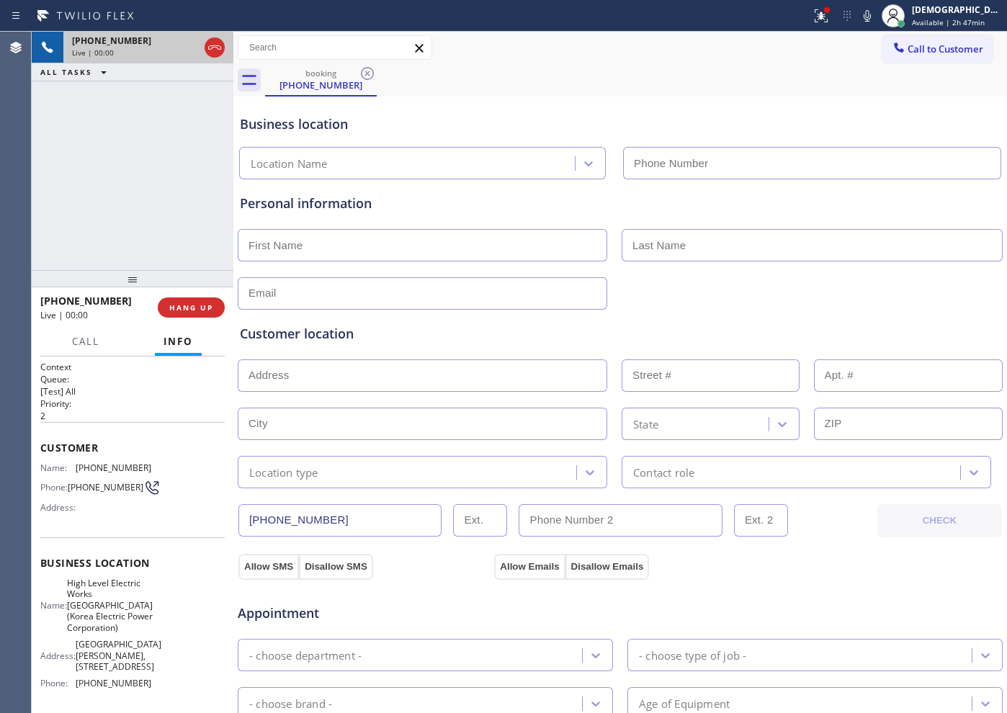
type input "(551) 367-1413"
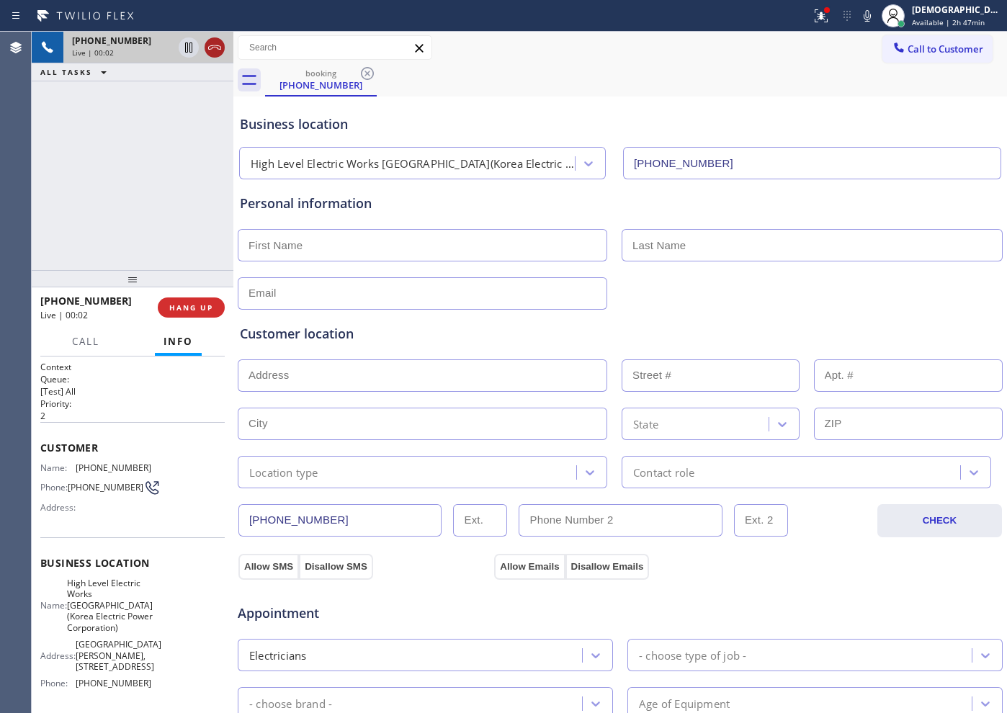
click at [220, 49] on icon at bounding box center [214, 47] width 13 height 4
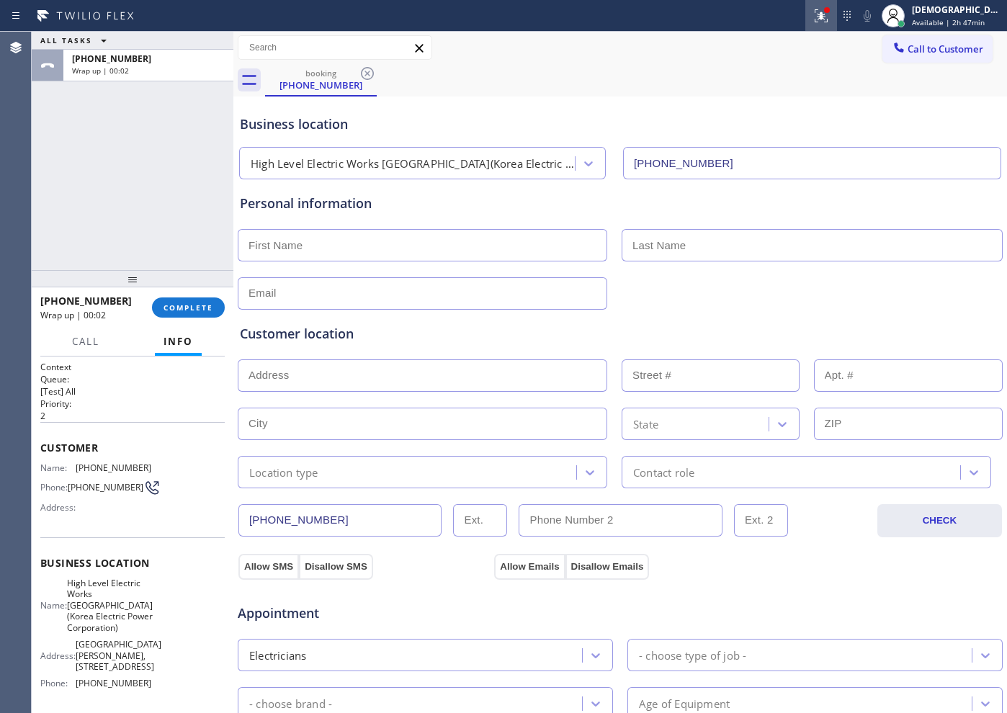
click at [830, 19] on icon at bounding box center [821, 15] width 17 height 17
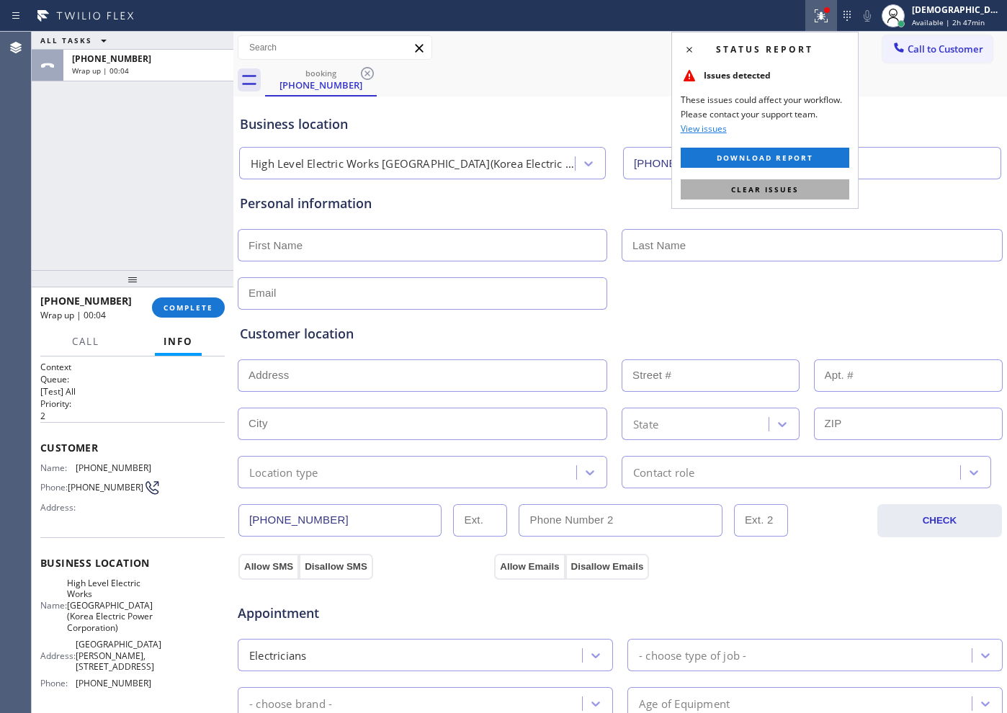
click at [756, 184] on span "Clear issues" at bounding box center [765, 189] width 68 height 10
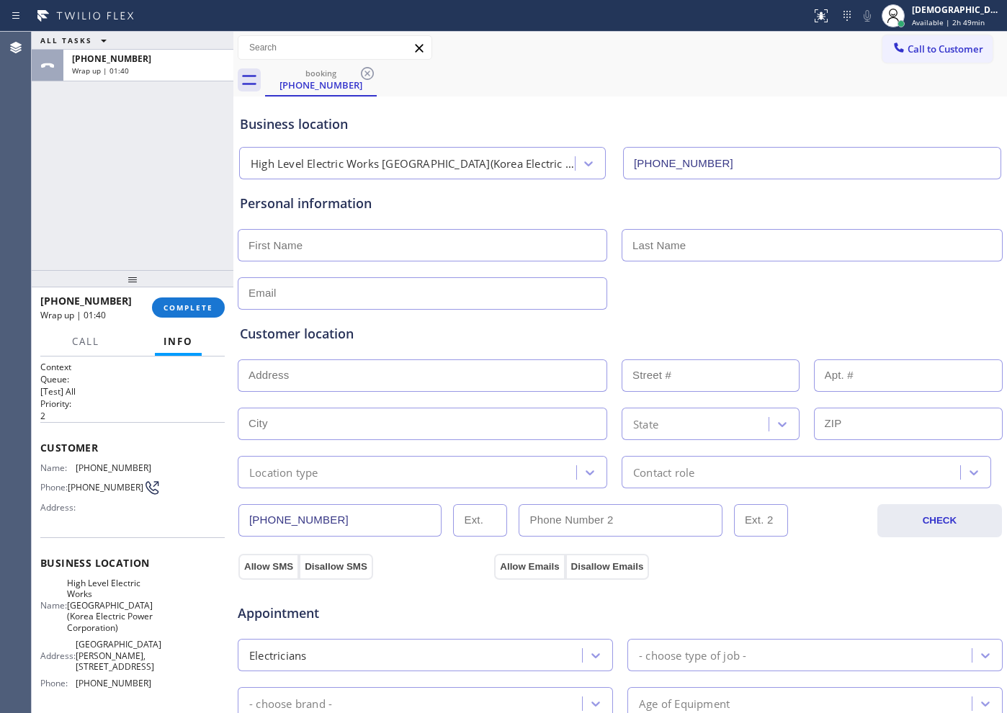
click at [71, 220] on div "ALL TASKS ALL TASKS ACTIVE TASKS TASKS IN WRAP UP +15515506504 Wrap up | 01:40" at bounding box center [133, 151] width 202 height 238
click at [197, 311] on span "COMPLETE" at bounding box center [189, 308] width 50 height 10
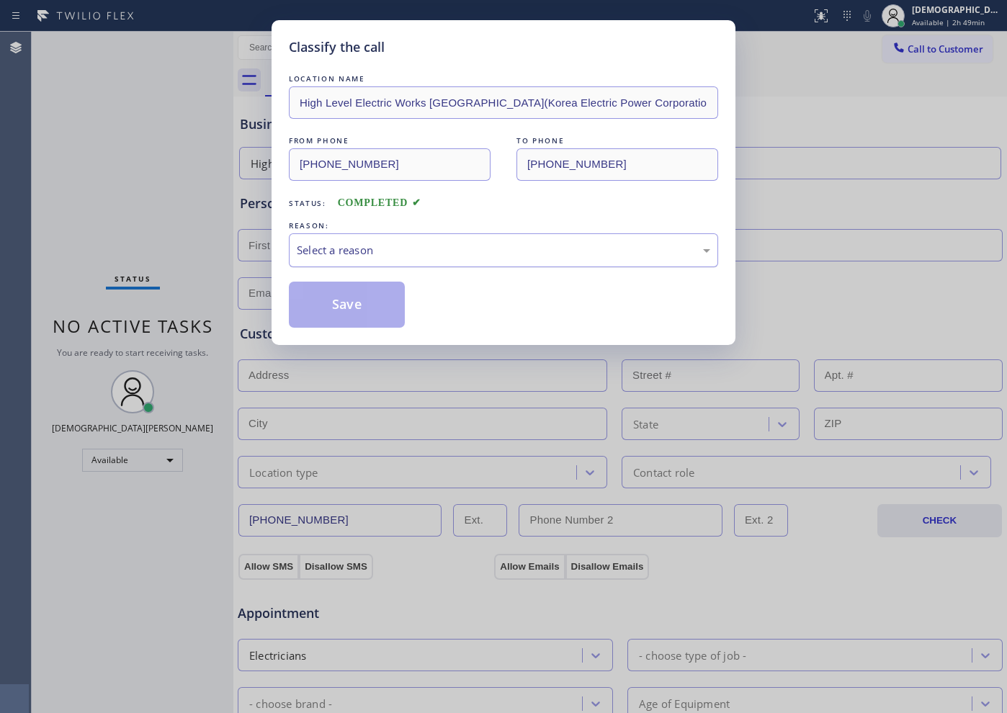
click at [339, 252] on div "Select a reason" at bounding box center [504, 250] width 414 height 17
click at [346, 308] on button "Save" at bounding box center [347, 305] width 116 height 46
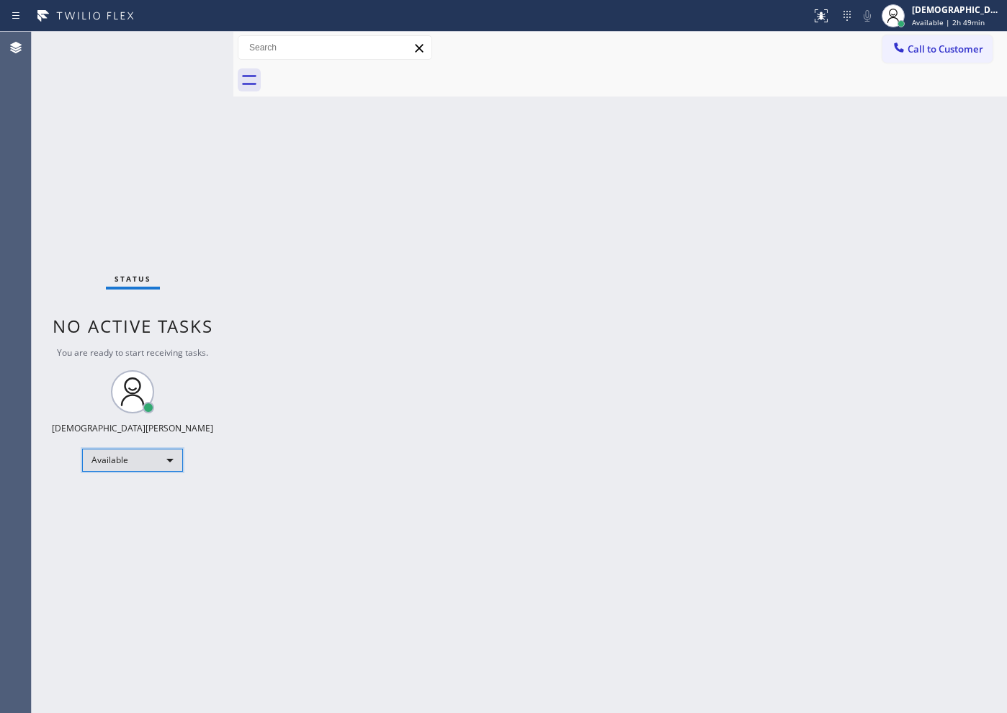
click at [153, 462] on div "Available" at bounding box center [132, 460] width 101 height 23
click at [126, 521] on li "Unavailable" at bounding box center [132, 516] width 98 height 17
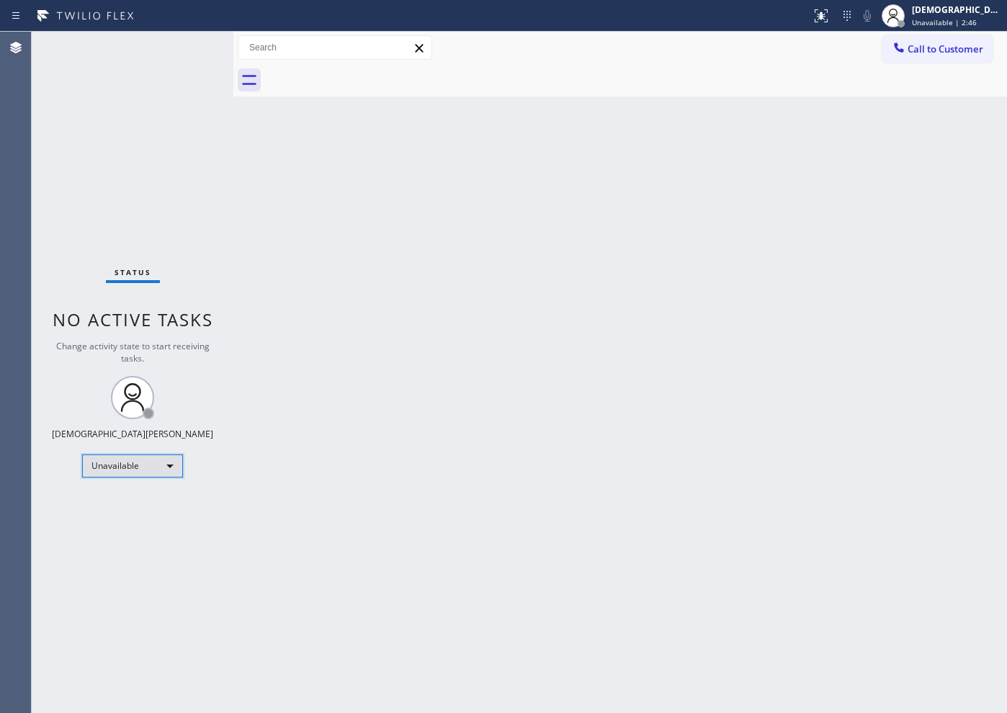
click at [162, 468] on div "Unavailable" at bounding box center [132, 466] width 101 height 23
click at [148, 505] on li "Available" at bounding box center [132, 504] width 98 height 17
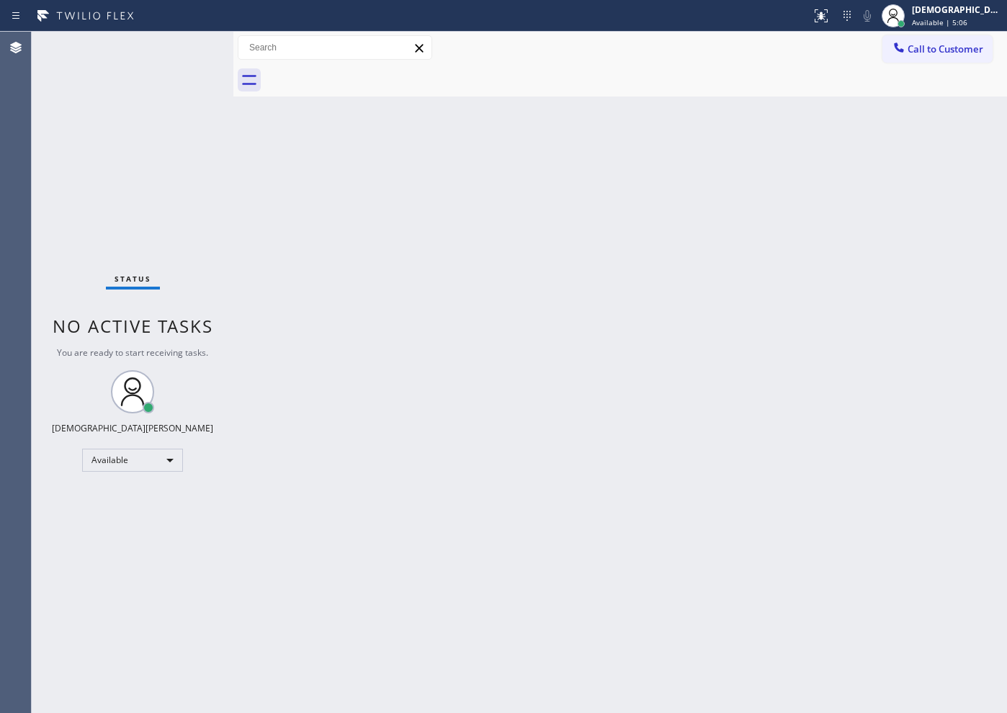
click at [156, 99] on div "Status No active tasks You are ready to start receiving tasks. Christian Cinco …" at bounding box center [133, 373] width 202 height 682
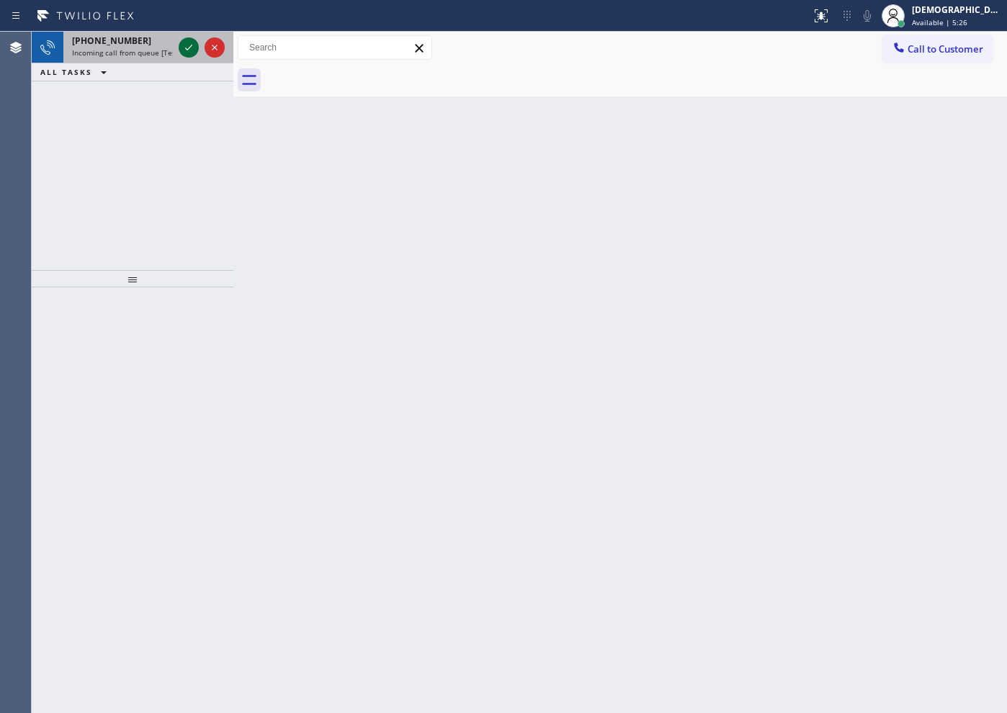
click at [191, 48] on icon at bounding box center [188, 47] width 17 height 17
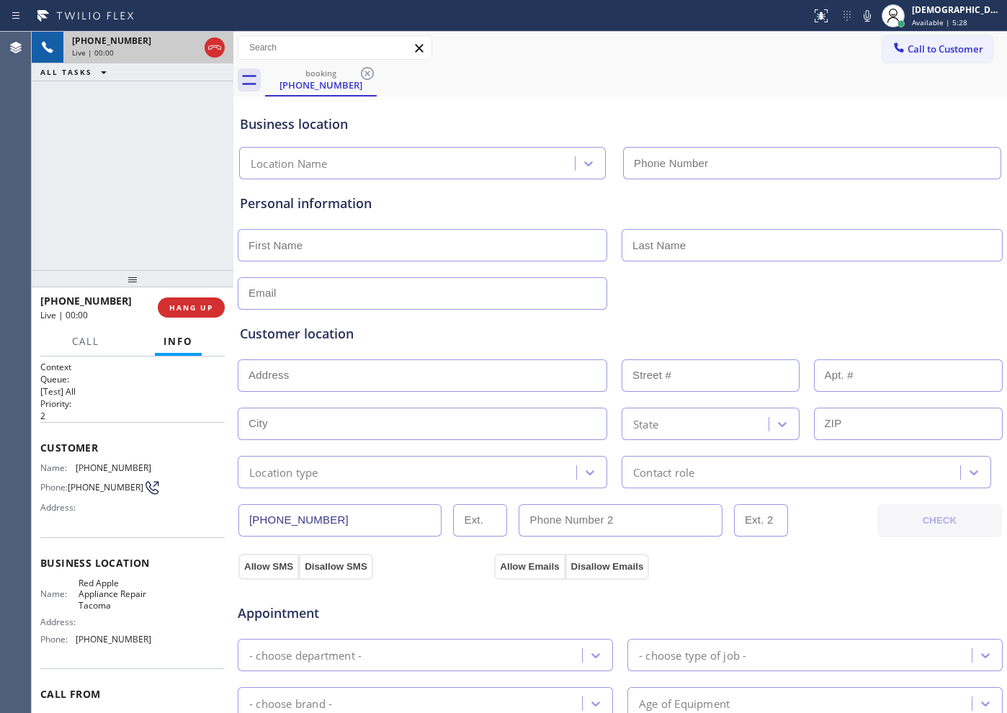
type input "(253) 237-7788"
click at [224, 54] on div at bounding box center [215, 47] width 20 height 17
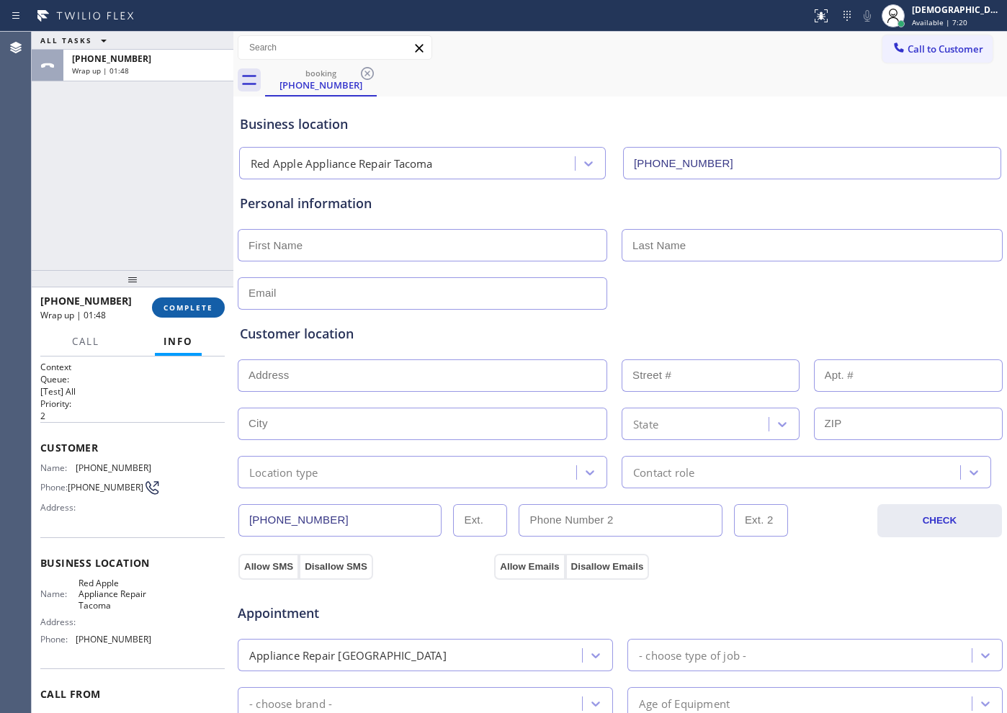
click at [166, 303] on span "COMPLETE" at bounding box center [189, 308] width 50 height 10
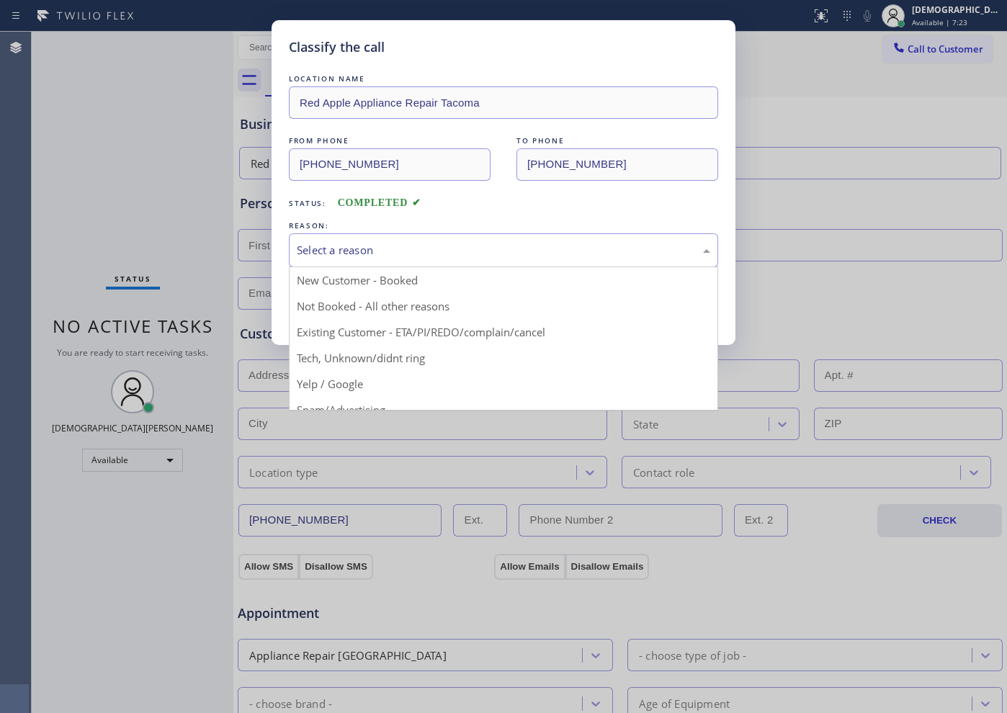
click at [353, 255] on div "Select a reason" at bounding box center [504, 250] width 414 height 17
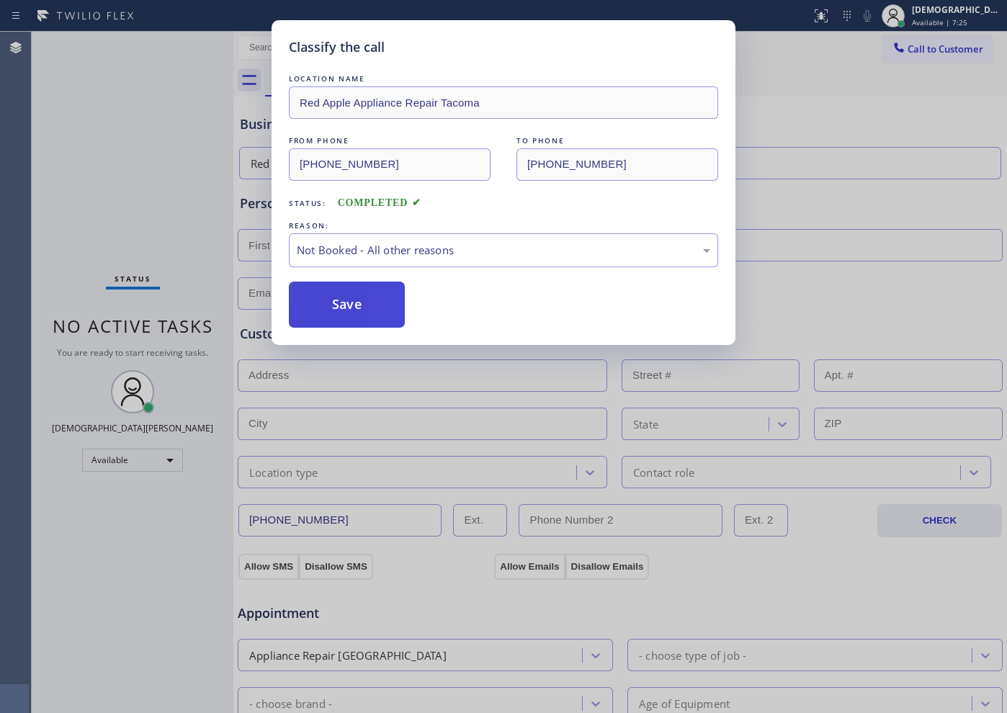
click at [374, 305] on button "Save" at bounding box center [347, 305] width 116 height 46
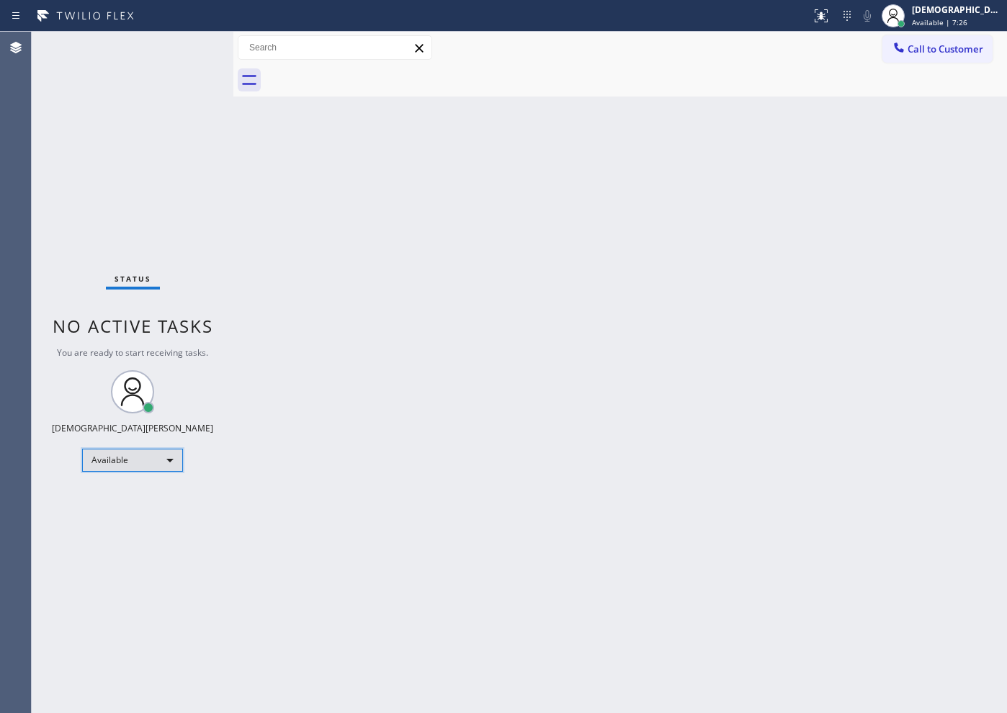
click at [159, 456] on div "Available" at bounding box center [132, 460] width 101 height 23
click at [131, 532] on li "Break" at bounding box center [132, 534] width 98 height 17
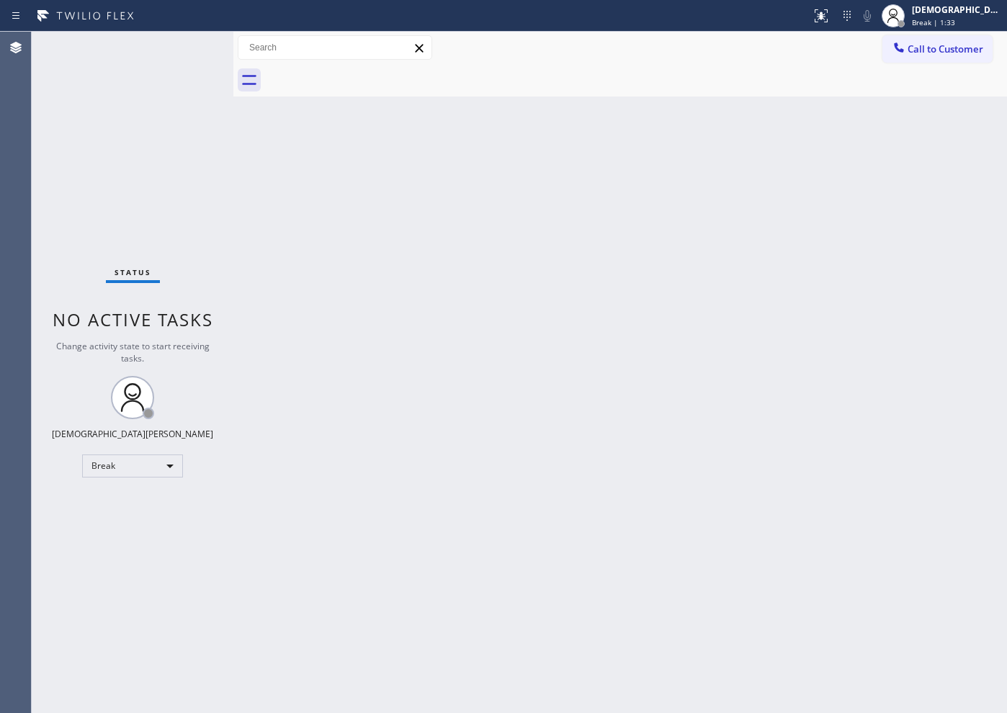
click at [78, 183] on div "Status No active tasks Change activity state to start receiving tasks. Christia…" at bounding box center [133, 373] width 202 height 682
